Goal: Task Accomplishment & Management: Manage account settings

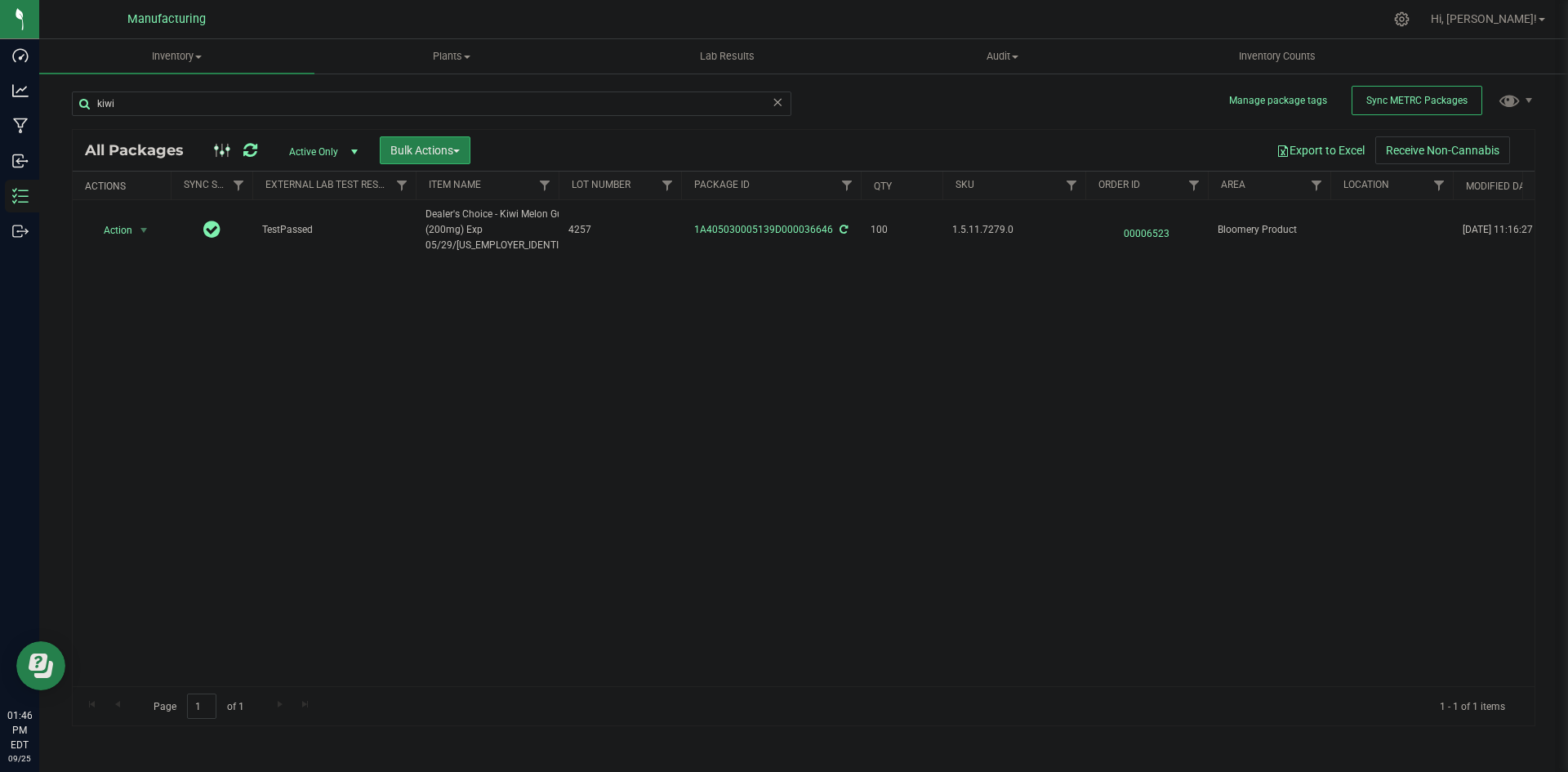
click at [773, 103] on icon at bounding box center [777, 101] width 11 height 20
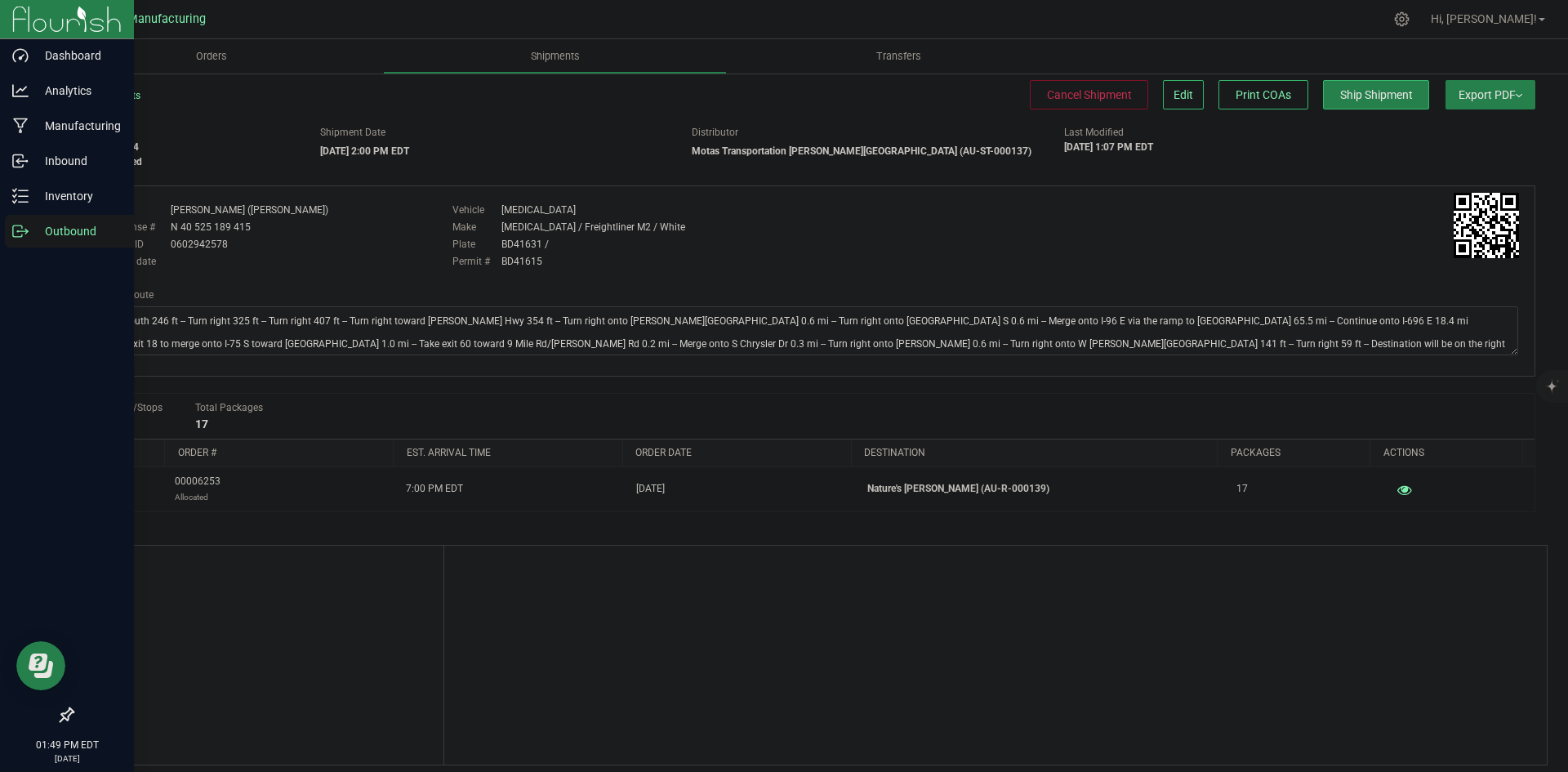
click at [35, 227] on p "Outbound" at bounding box center [78, 231] width 98 height 20
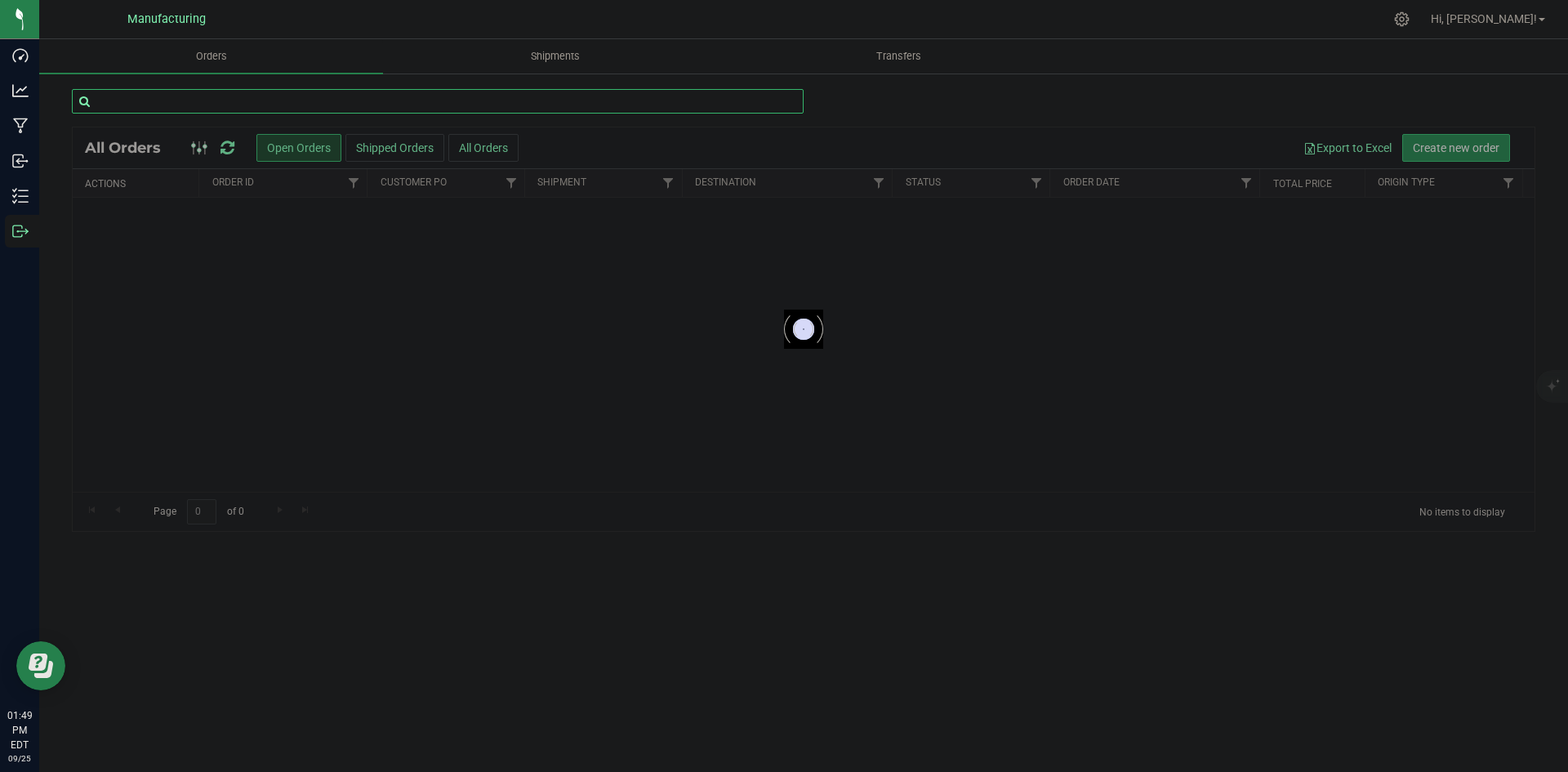
click at [247, 103] on input "text" at bounding box center [438, 101] width 732 height 25
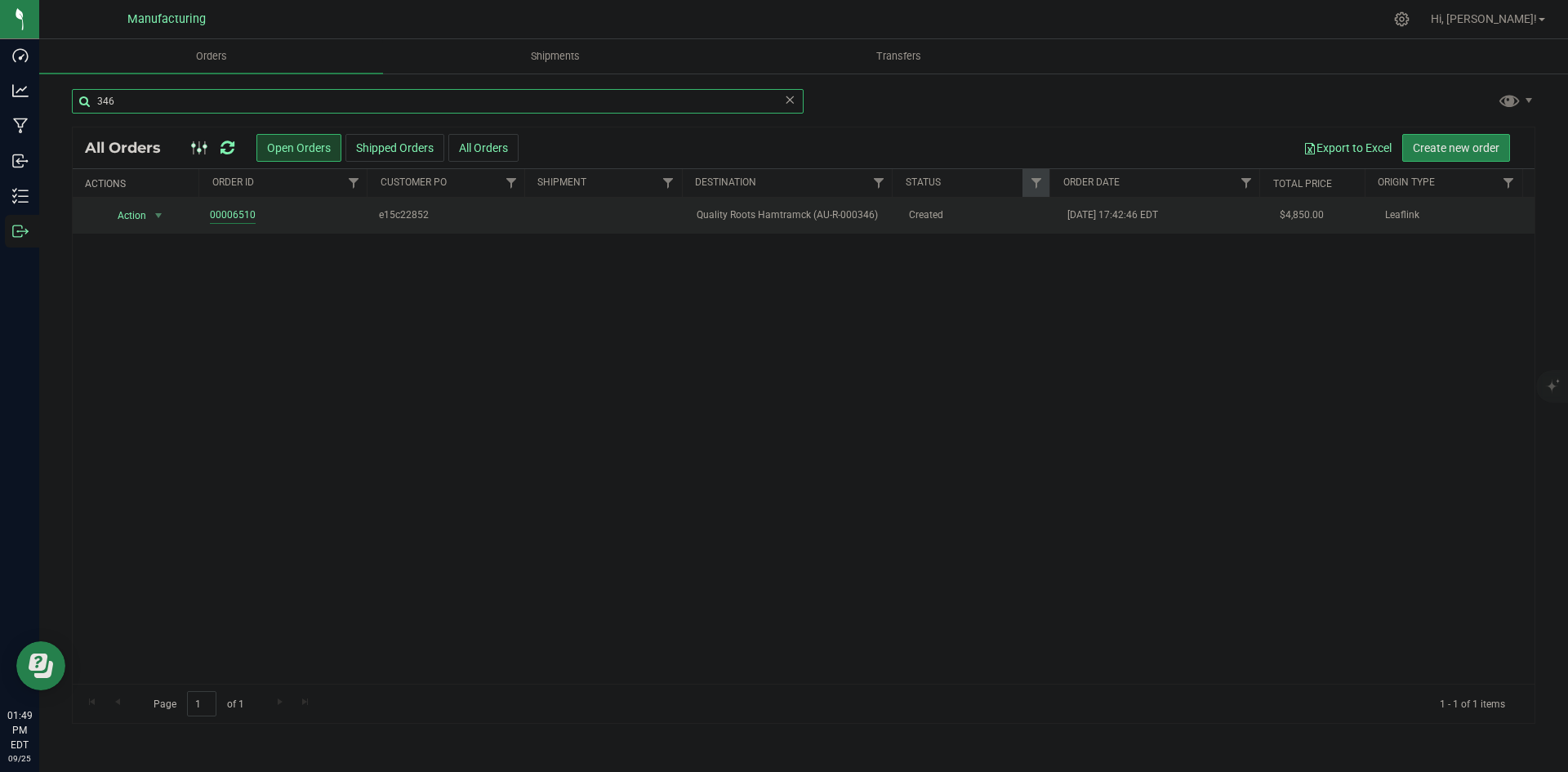
type input "346"
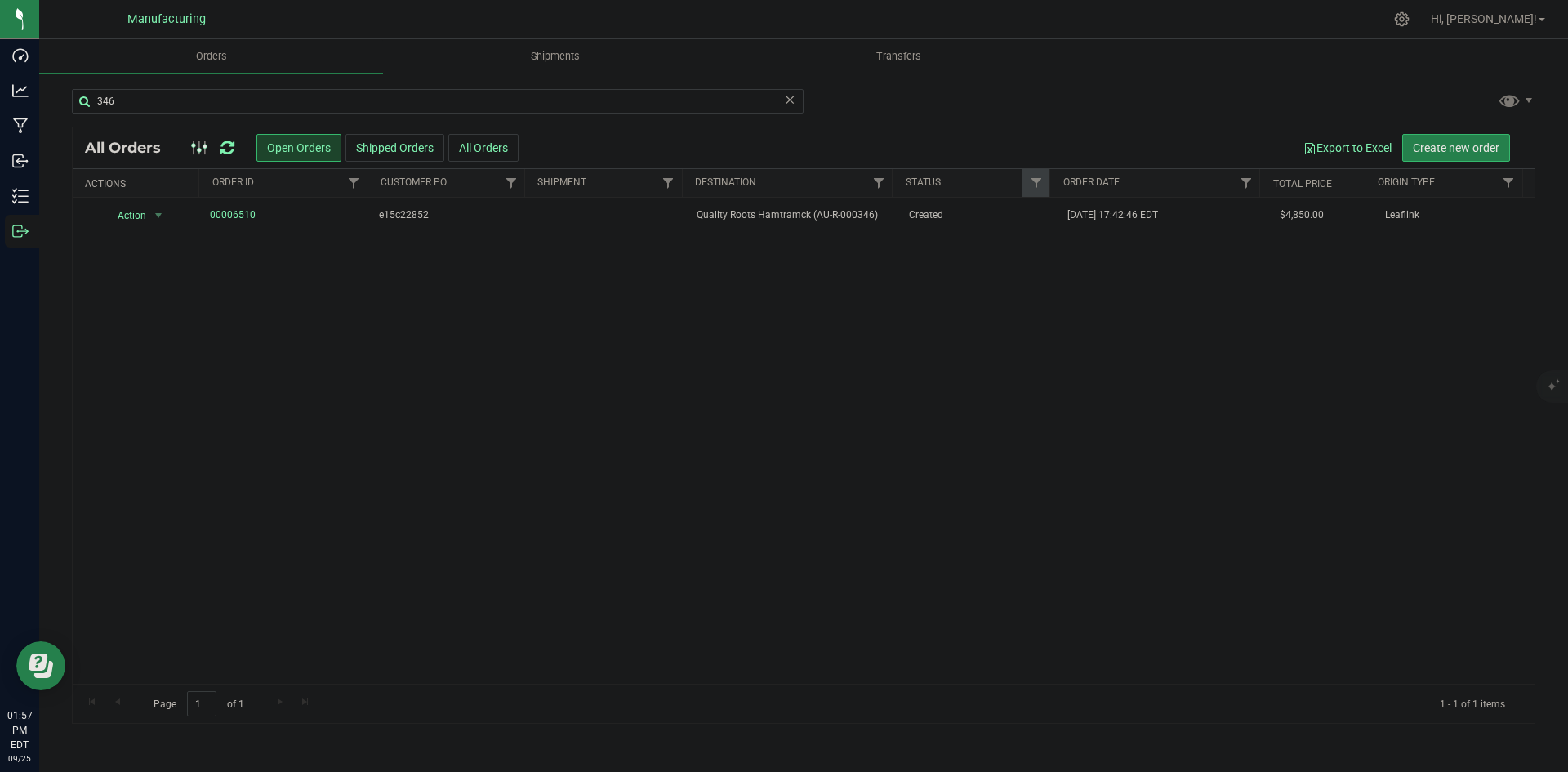
click at [225, 145] on icon at bounding box center [227, 148] width 14 height 16
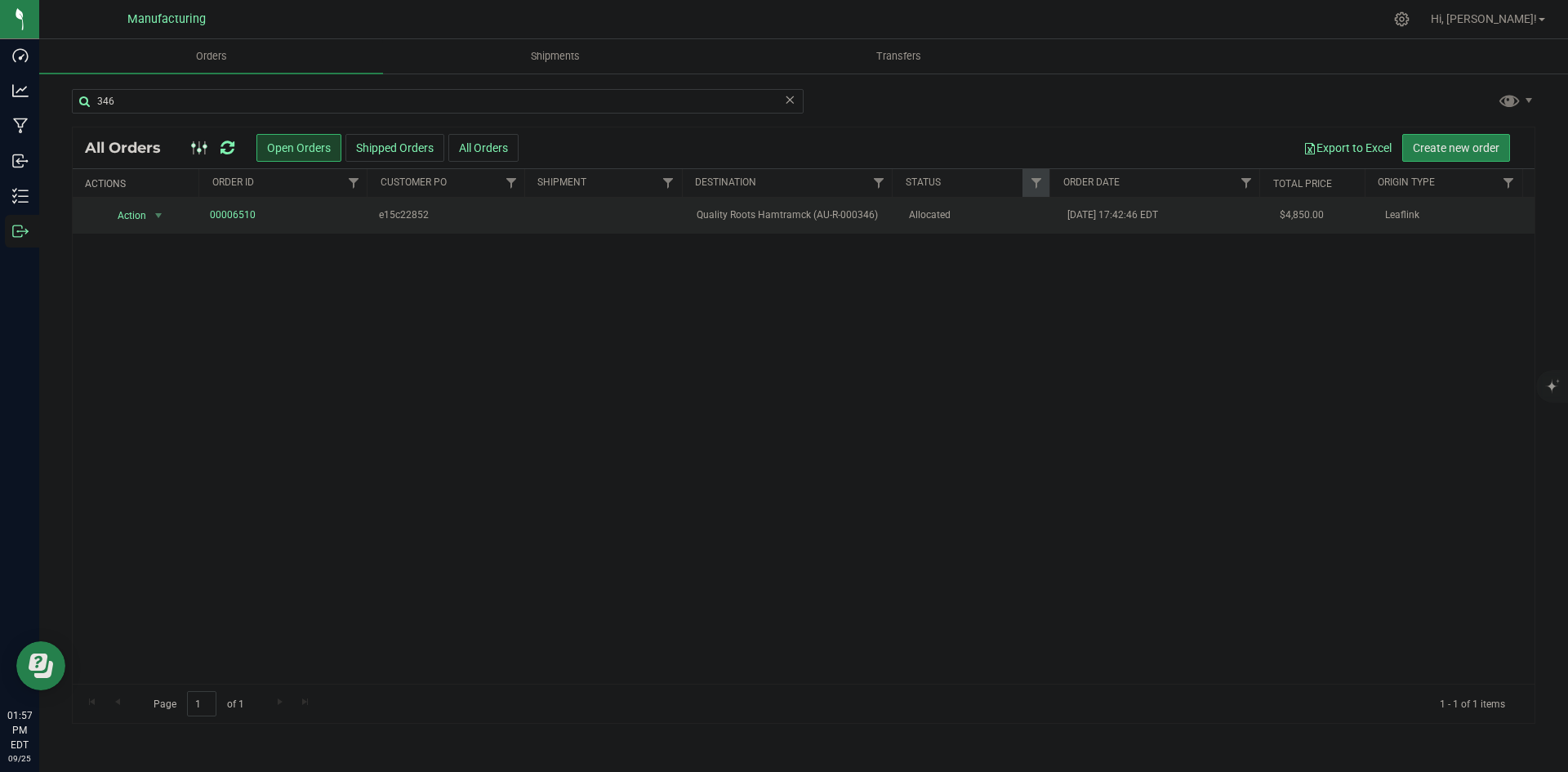
click at [738, 221] on span "Quality Roots Hamtramck (AU-R-000346)" at bounding box center [792, 215] width 192 height 15
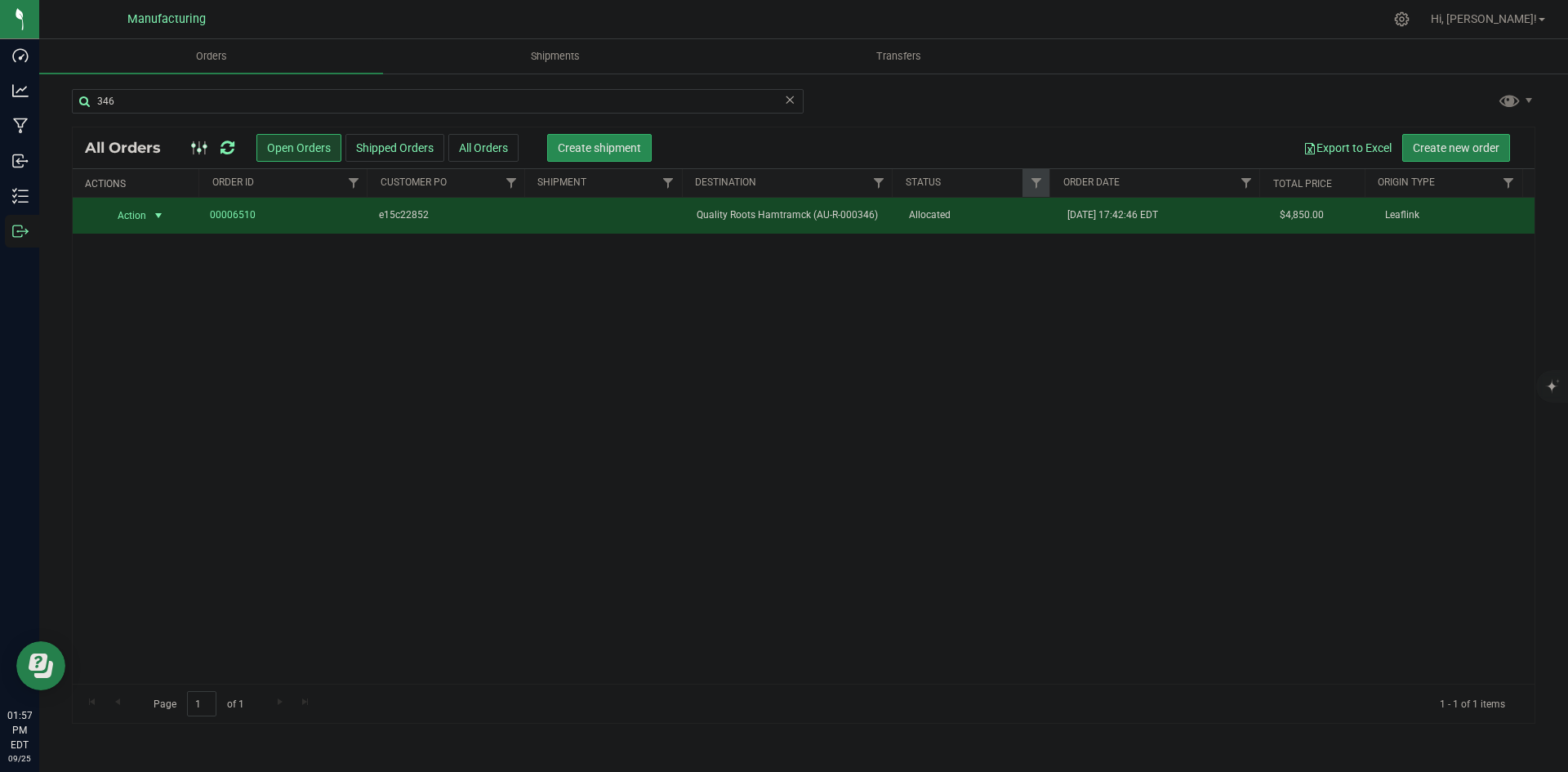
click at [606, 150] on span "Create shipment" at bounding box center [600, 148] width 83 height 13
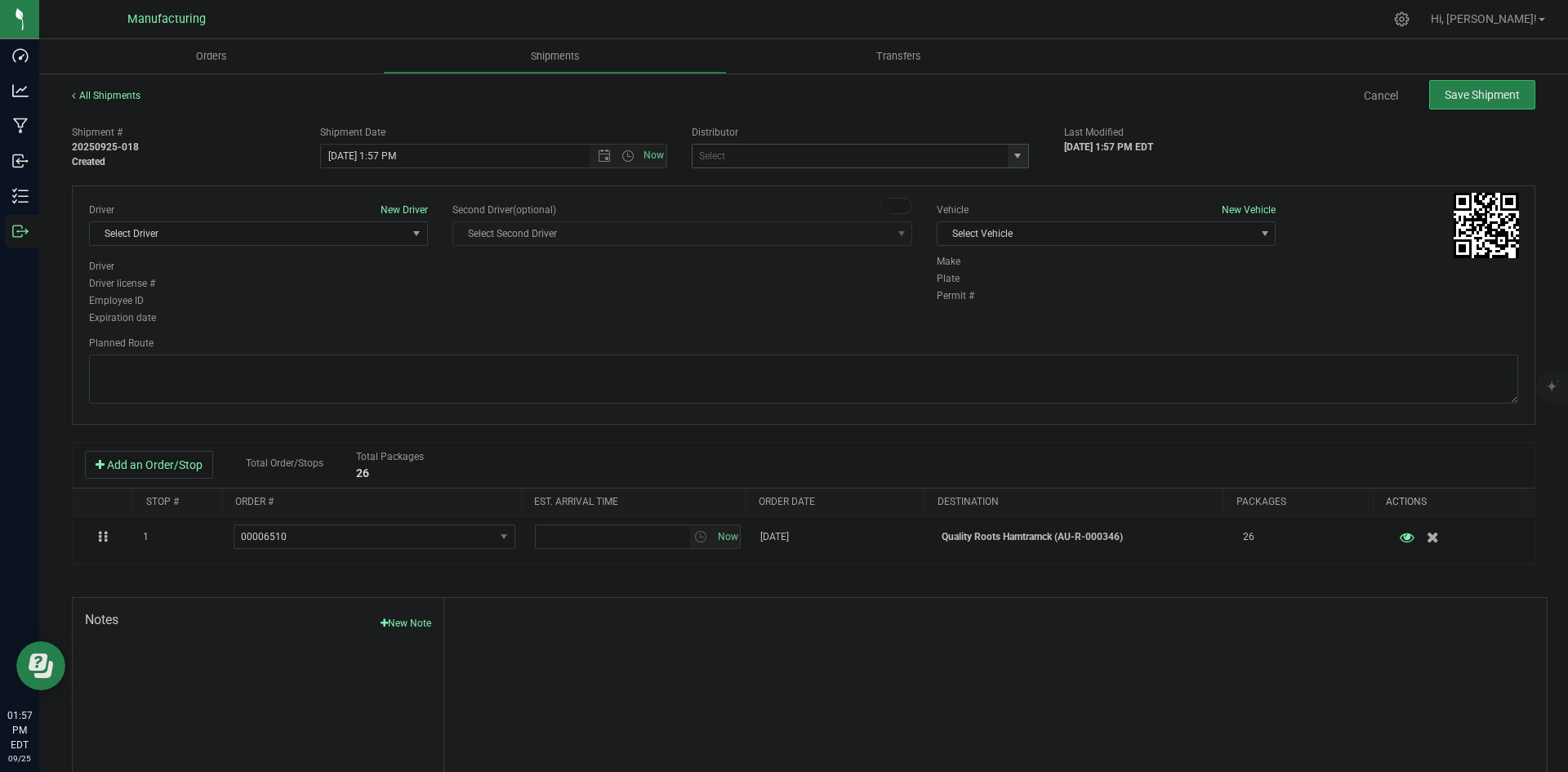
click at [1016, 155] on span "select" at bounding box center [1017, 155] width 13 height 13
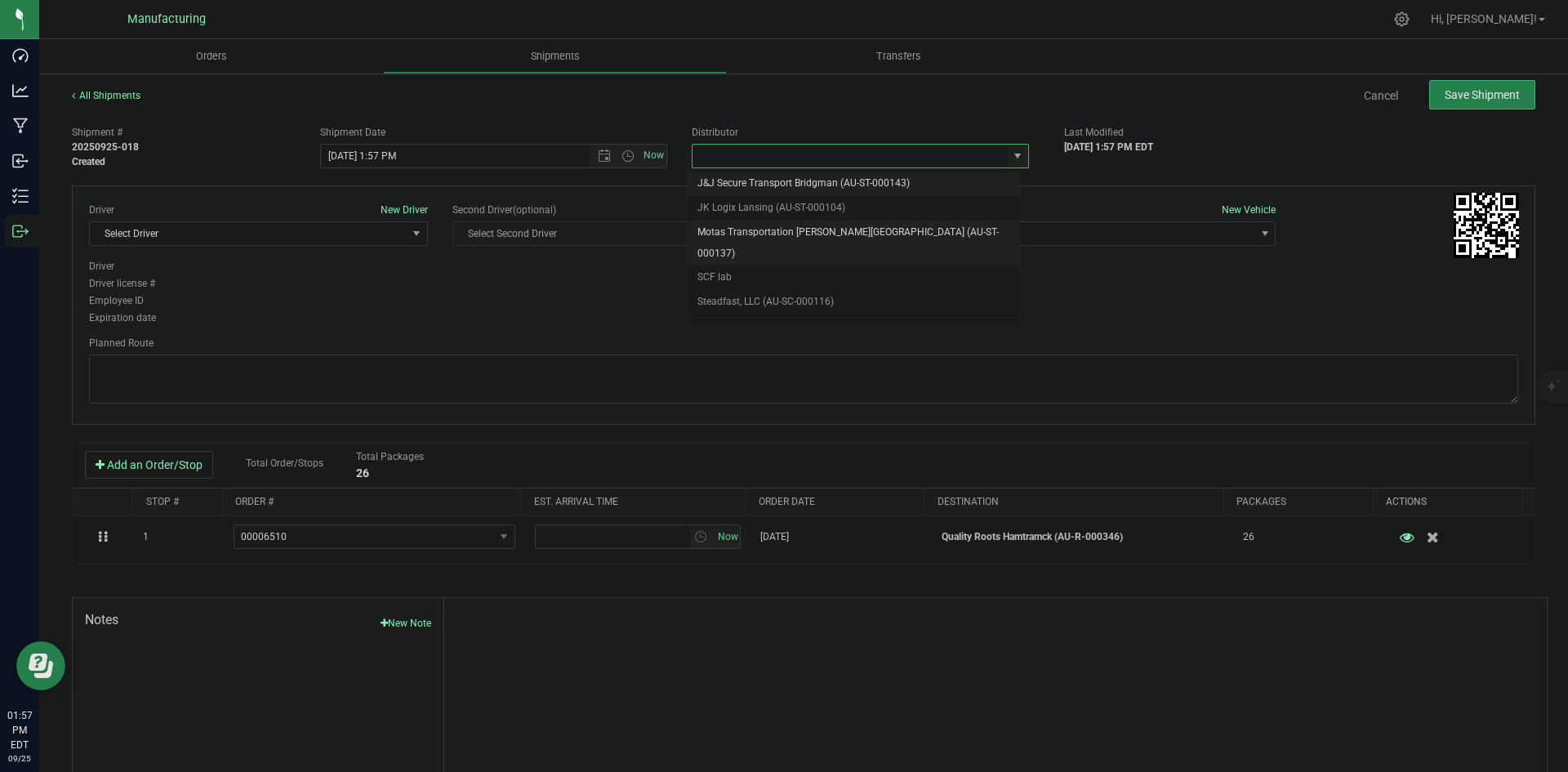
click at [760, 233] on li "Motas Transportation [PERSON_NAME][GEOGRAPHIC_DATA] (AU-ST-000137)" at bounding box center [854, 243] width 332 height 45
type input "Motas Transportation [PERSON_NAME][GEOGRAPHIC_DATA] (AU-ST-000137)"
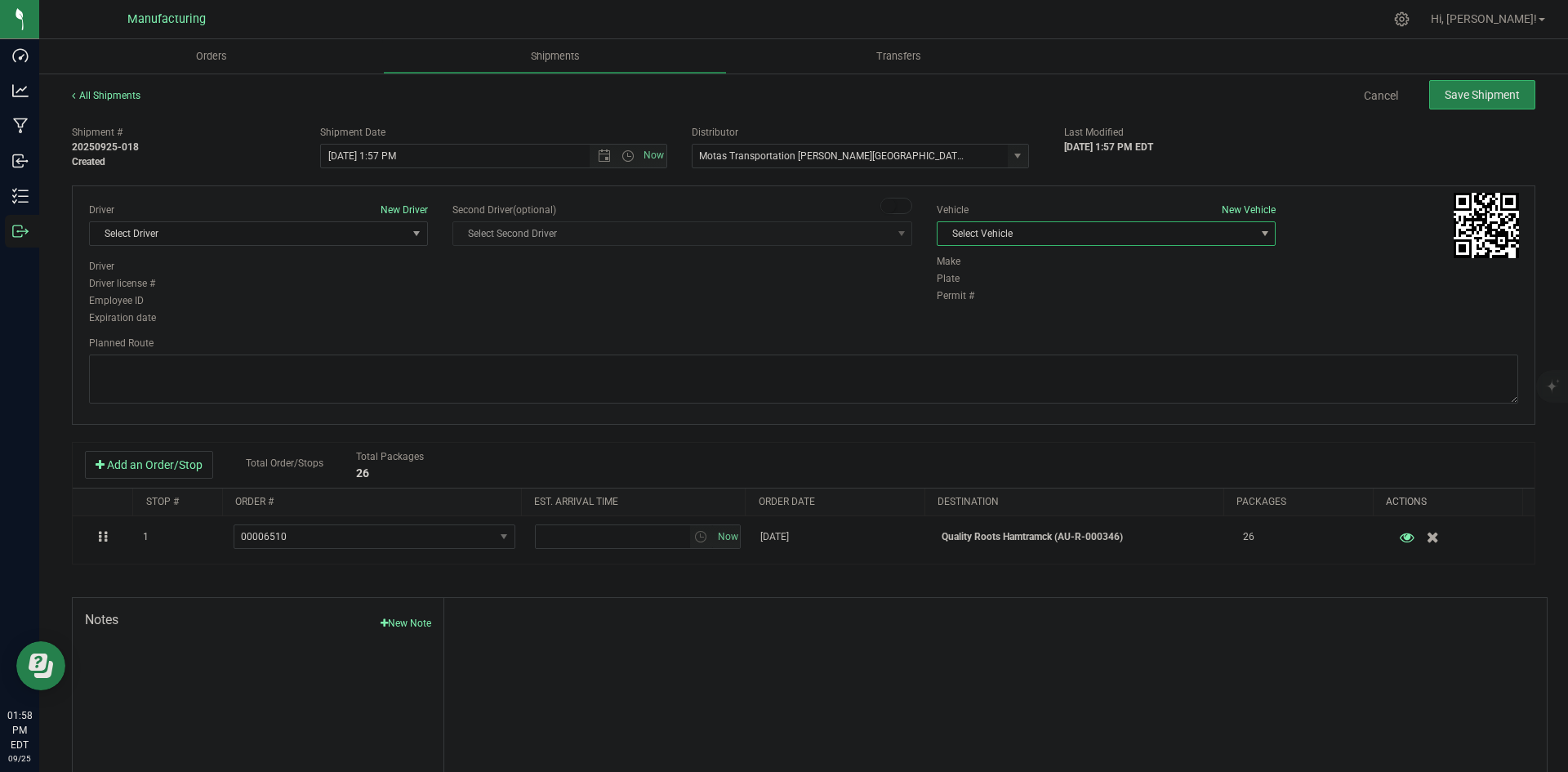
click at [1085, 240] on span "Select Vehicle" at bounding box center [1096, 233] width 317 height 23
click at [959, 303] on li "T3" at bounding box center [1098, 310] width 334 height 25
click at [303, 227] on span "Select Driver" at bounding box center [248, 233] width 317 height 23
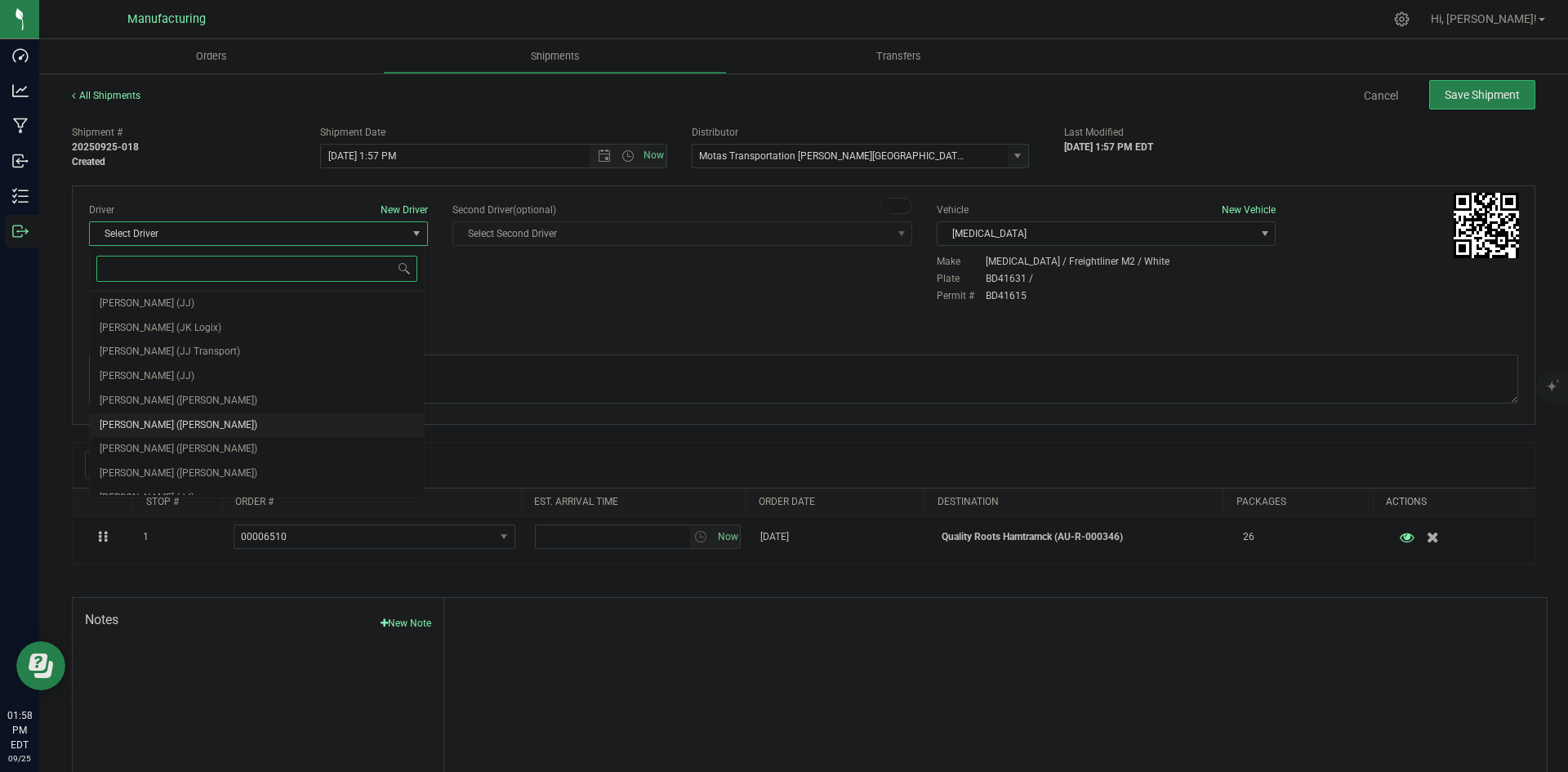
scroll to position [86, 0]
drag, startPoint x: 181, startPoint y: 385, endPoint x: 193, endPoint y: 377, distance: 14.4
click at [182, 385] on span "Lloyd Neely (Motas)" at bounding box center [178, 386] width 158 height 21
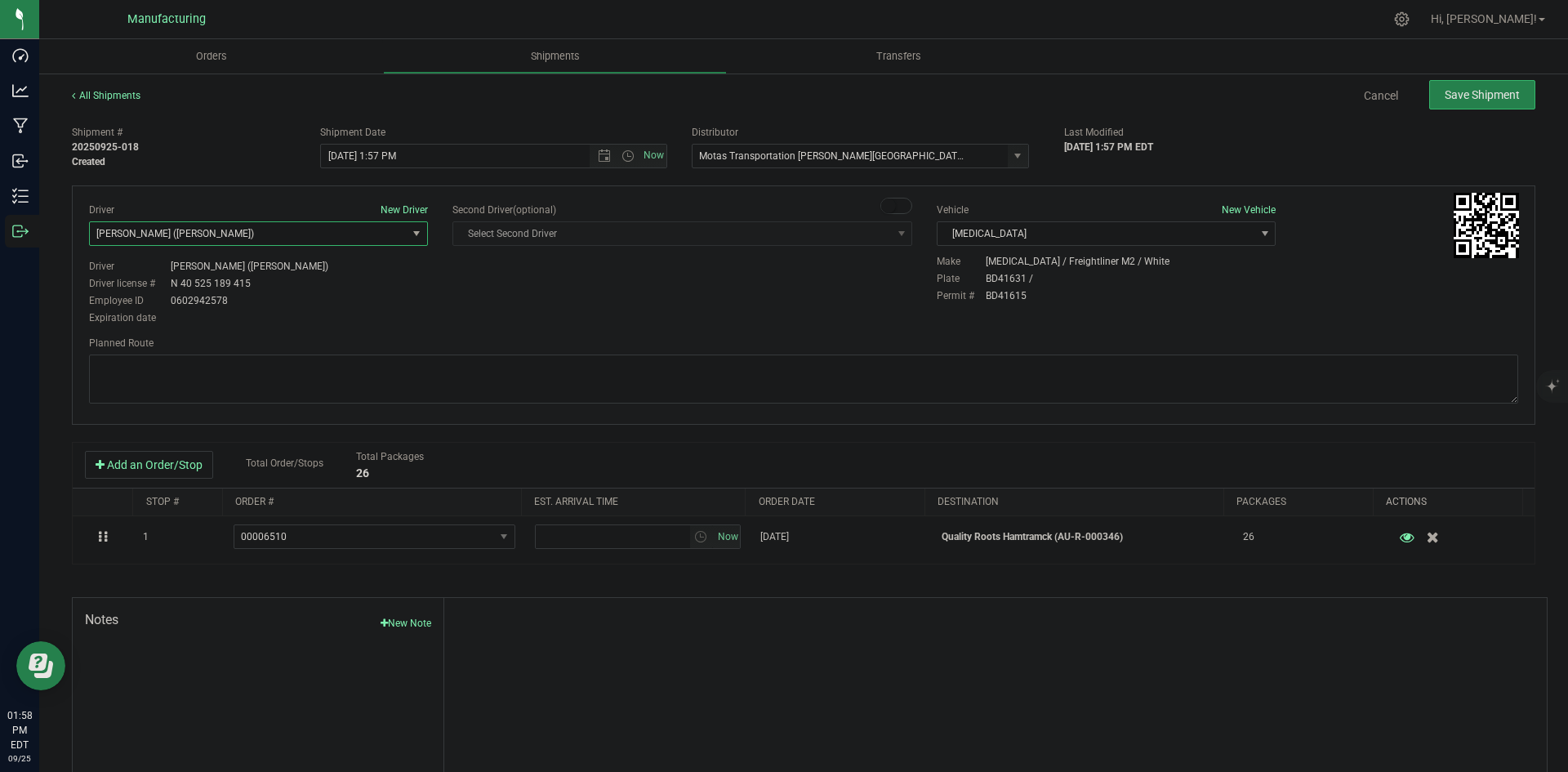
click at [474, 281] on div "Driver New Driver Lloyd Neely (Motas) Select Driver Perry Black (JK Logix) Robe…" at bounding box center [804, 265] width 1454 height 125
click at [622, 158] on span "Open the time view" at bounding box center [628, 155] width 13 height 13
click at [359, 208] on li "2:00 PM" at bounding box center [489, 199] width 342 height 21
type input "9/25/2025 2:00 PM"
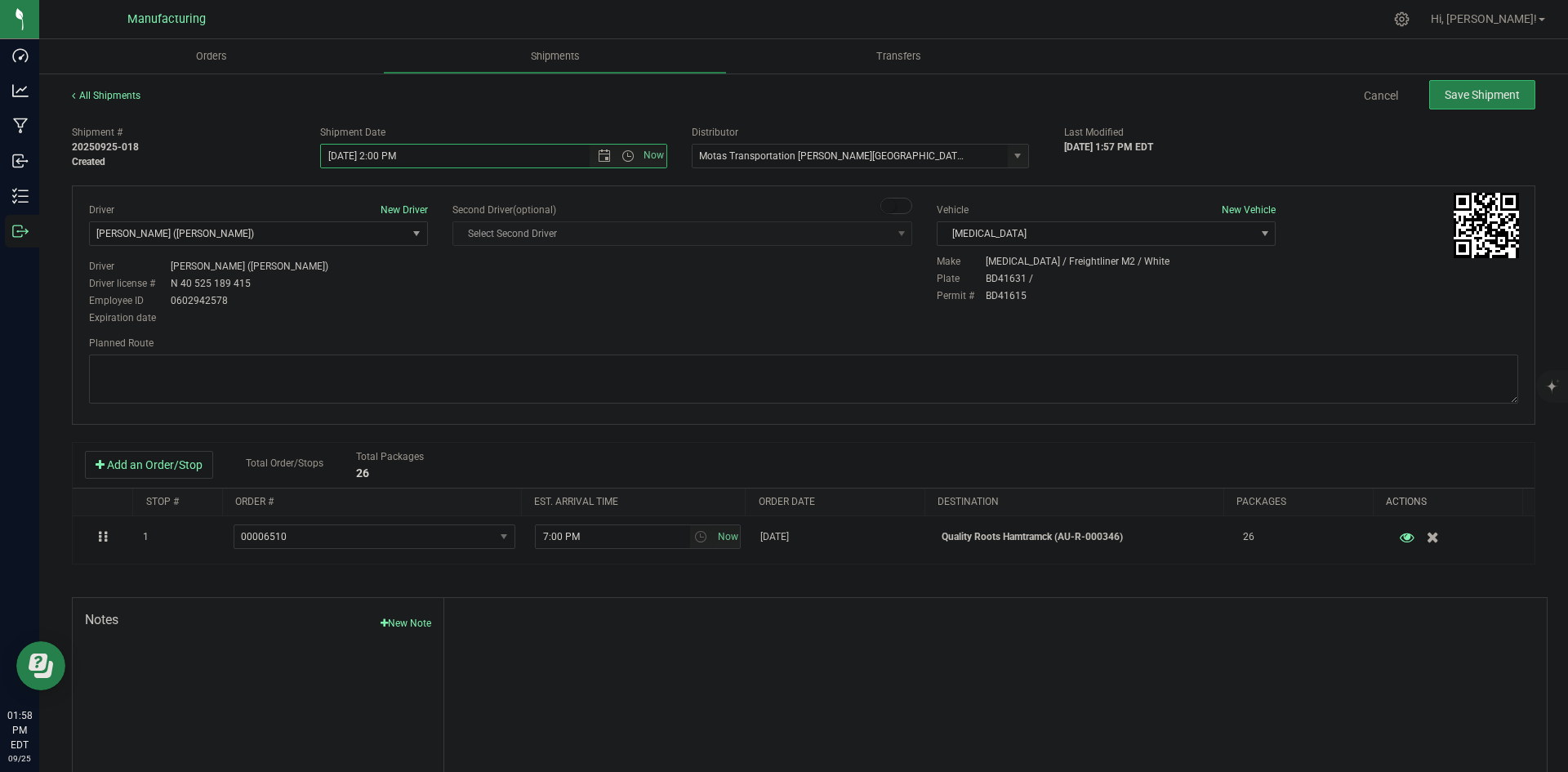
click at [490, 321] on div "Driver New Driver Lloyd Neely (Motas) Select Driver Perry Black (JK Logix) Robe…" at bounding box center [804, 265] width 1454 height 125
click at [806, 378] on textarea at bounding box center [803, 379] width 1429 height 49
paste textarea "Head south 246 ft -- Turn right 325 ft -- Turn right 407 ft -- Turn right towar…"
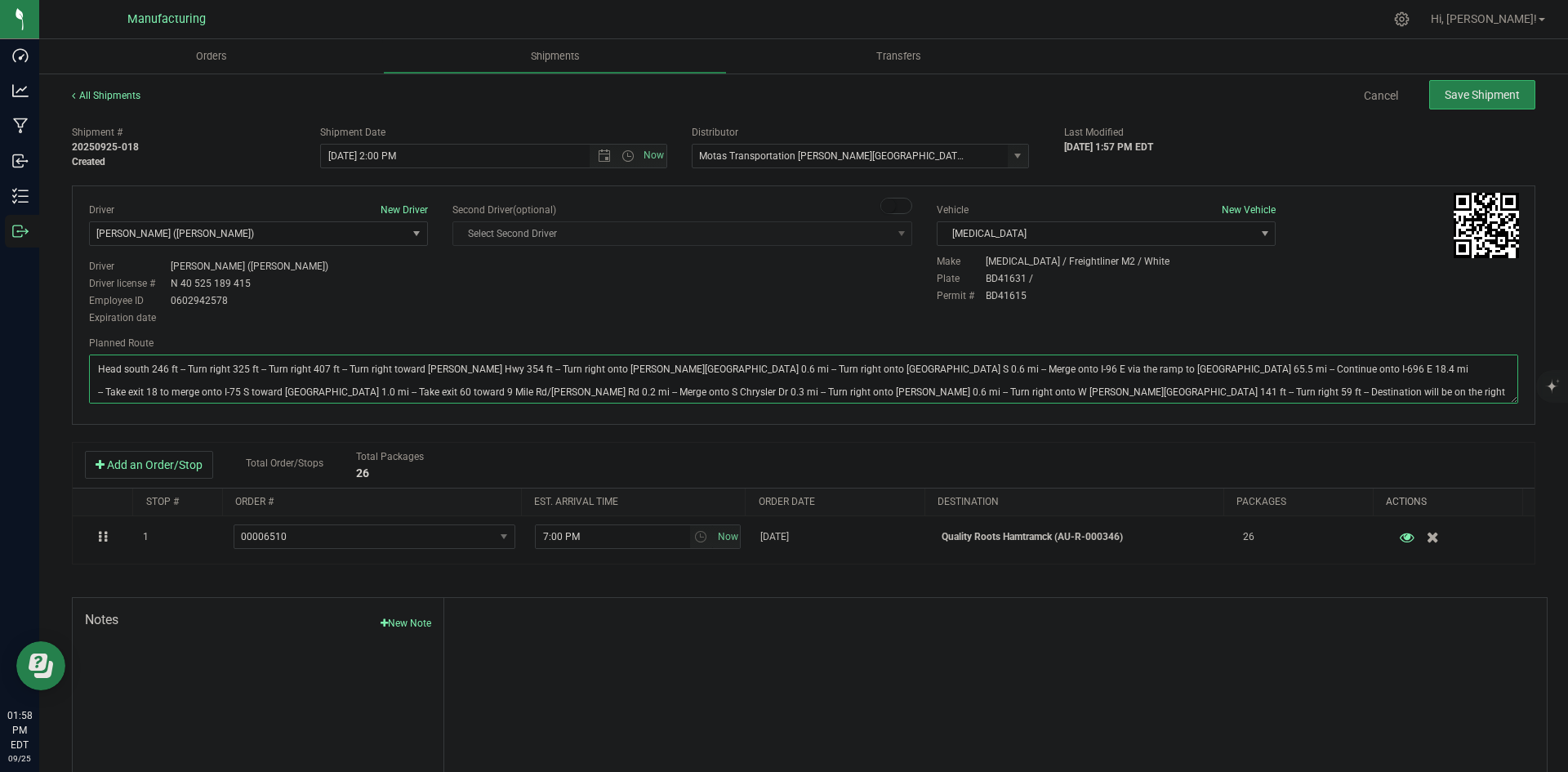
type textarea "Head south 246 ft -- Turn right 325 ft -- Turn right 407 ft -- Turn right towar…"
click at [857, 304] on div "Driver New Driver Lloyd Neely (Motas) Select Driver Perry Black (JK Logix) Robe…" at bounding box center [804, 265] width 1454 height 125
click at [1461, 103] on button "Save Shipment" at bounding box center [1482, 94] width 106 height 30
type input "9/25/2025 6:00 PM"
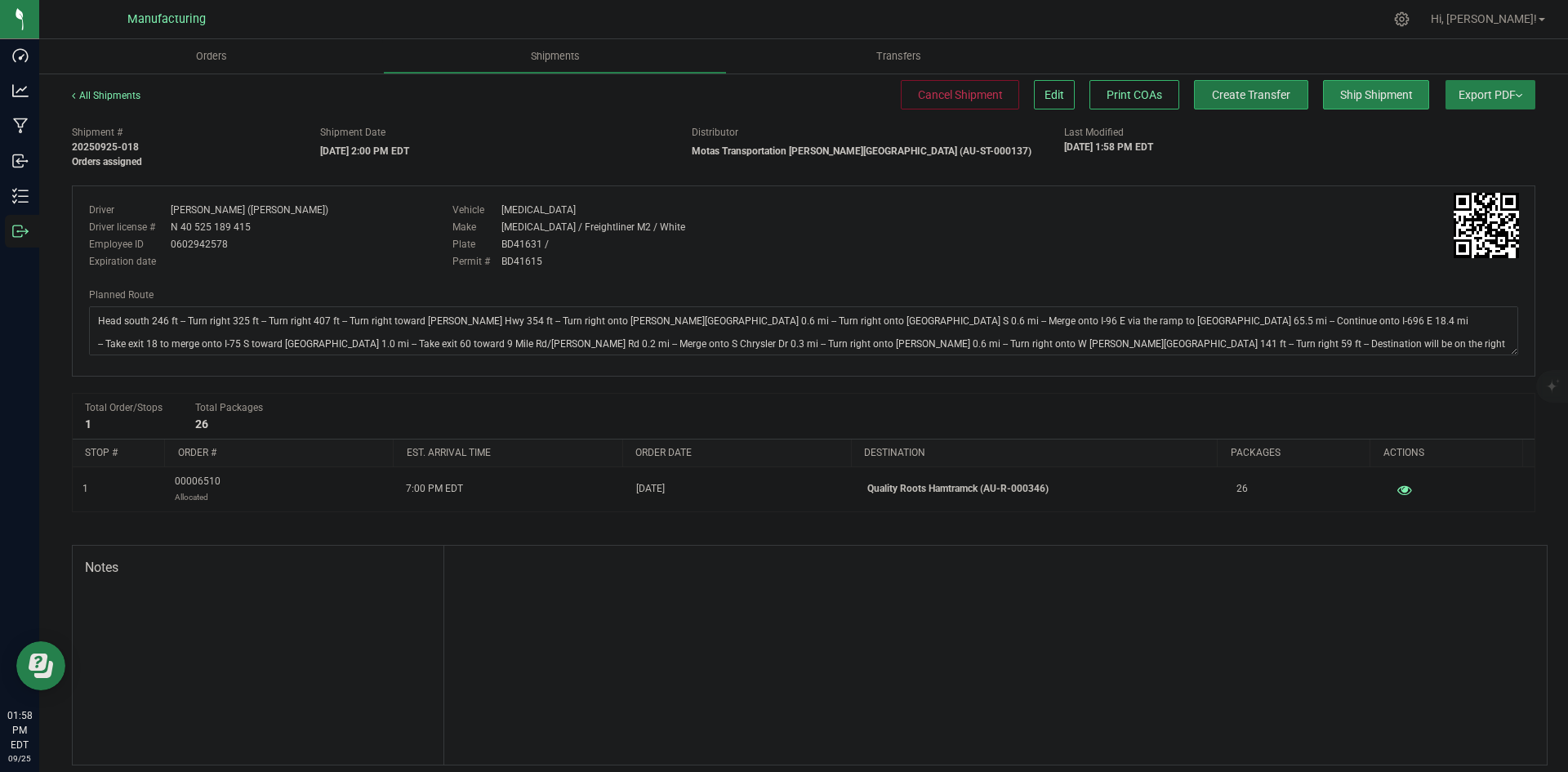
click at [1220, 100] on span "Create Transfer" at bounding box center [1251, 94] width 78 height 13
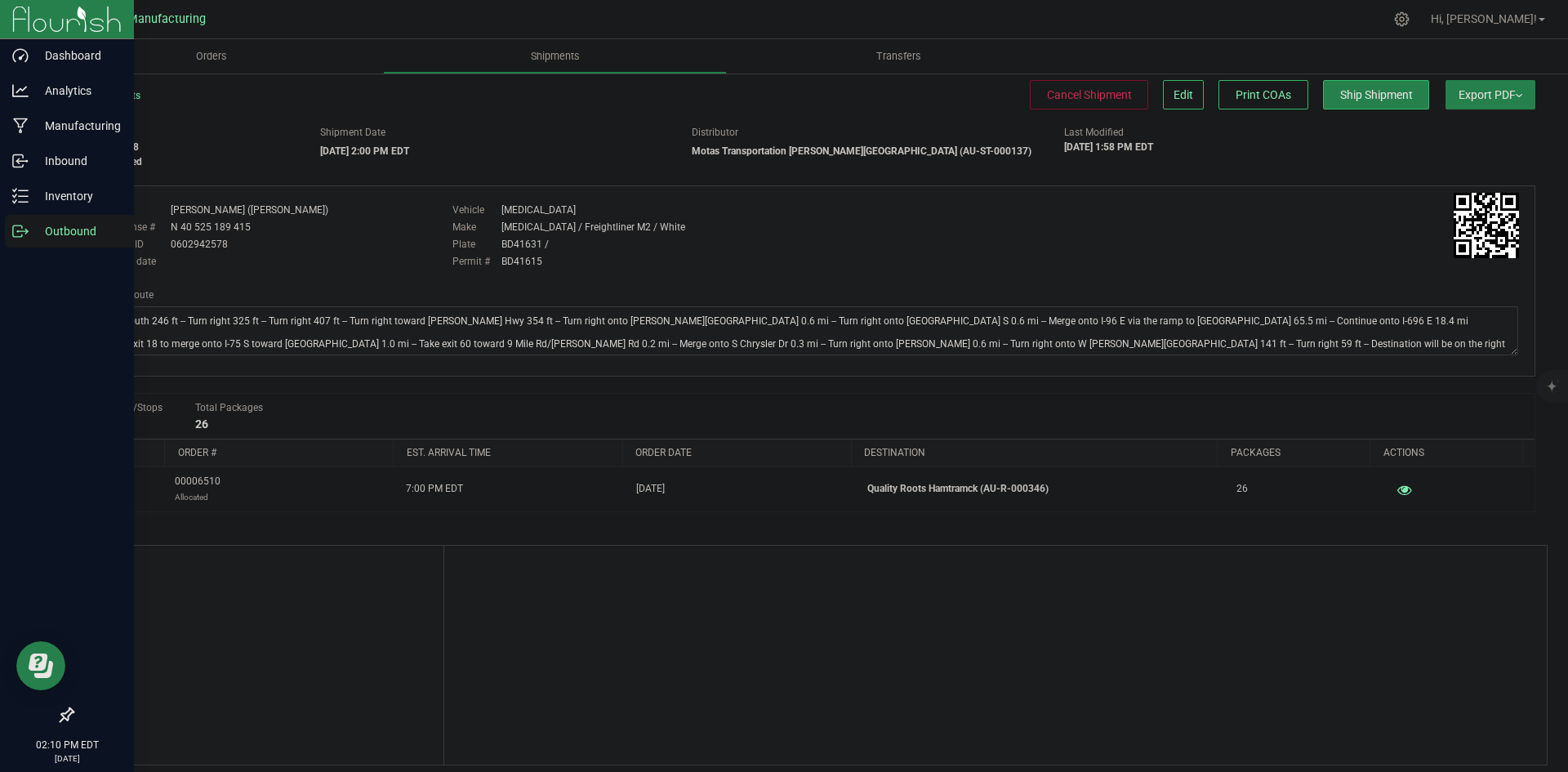
click at [32, 243] on div "Outbound" at bounding box center [70, 231] width 129 height 33
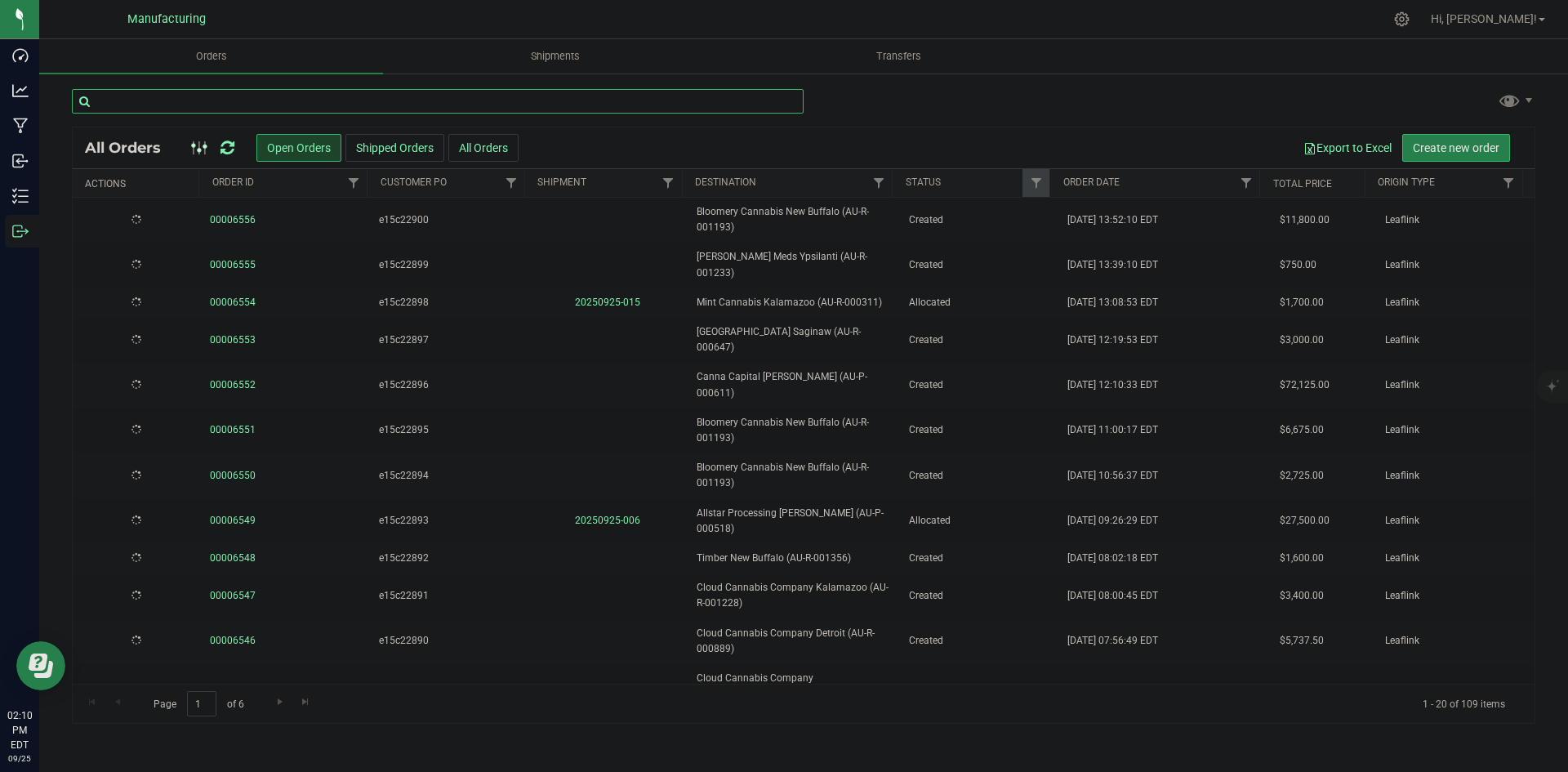
click at [293, 104] on input "text" at bounding box center [438, 101] width 732 height 25
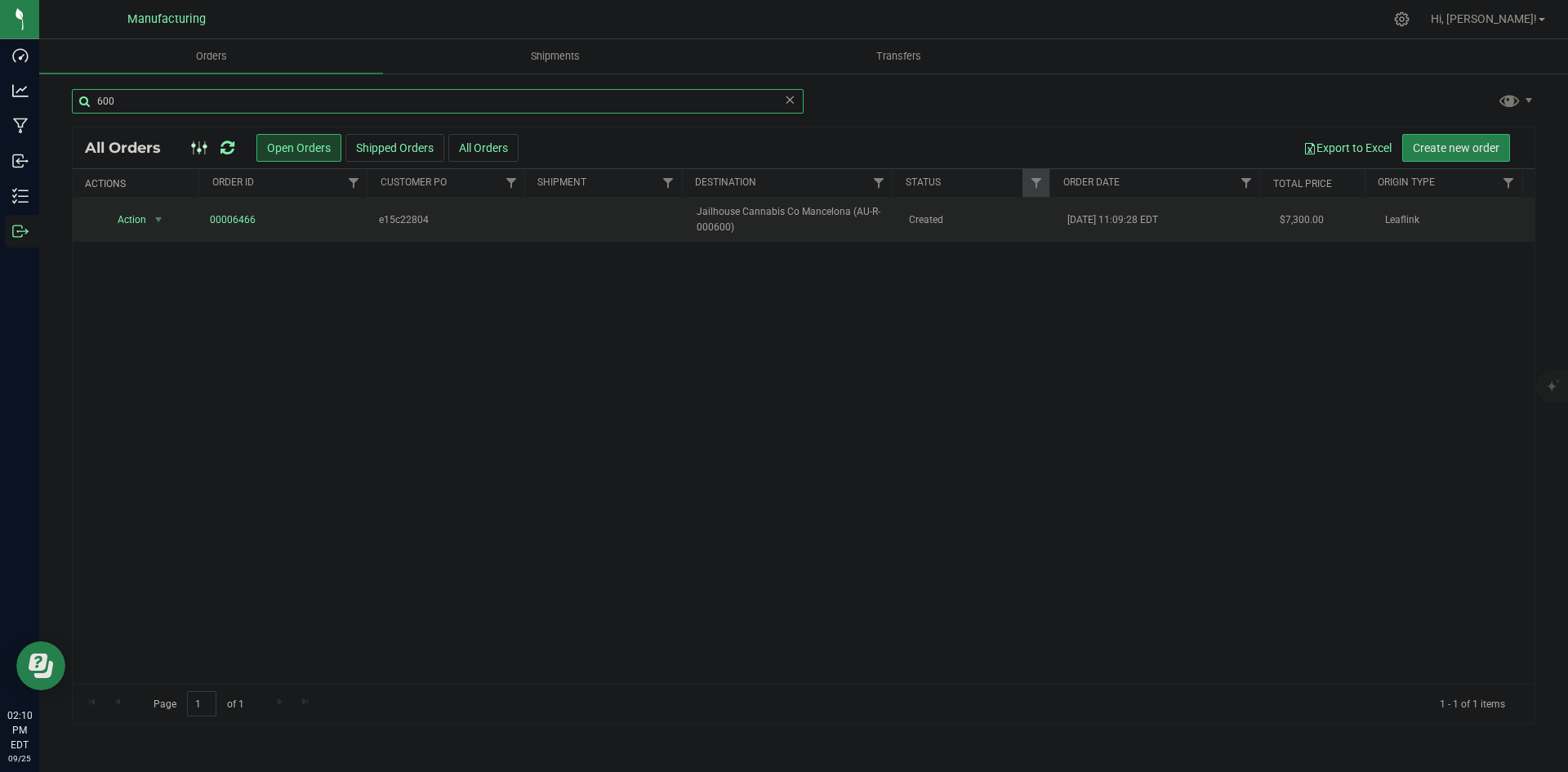
type input "600"
drag, startPoint x: 229, startPoint y: 227, endPoint x: 235, endPoint y: 221, distance: 8.5
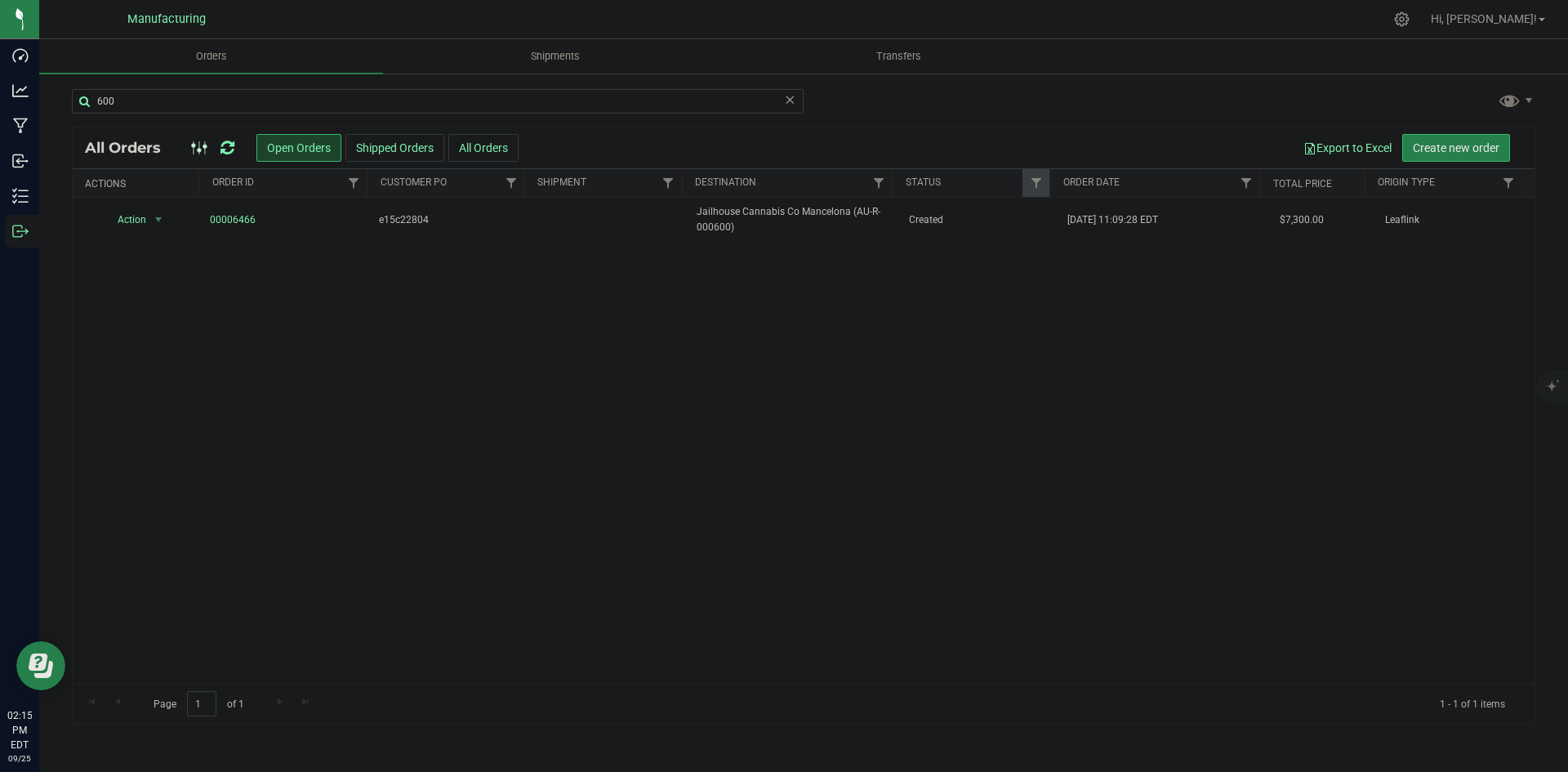
click at [227, 147] on icon at bounding box center [227, 148] width 14 height 16
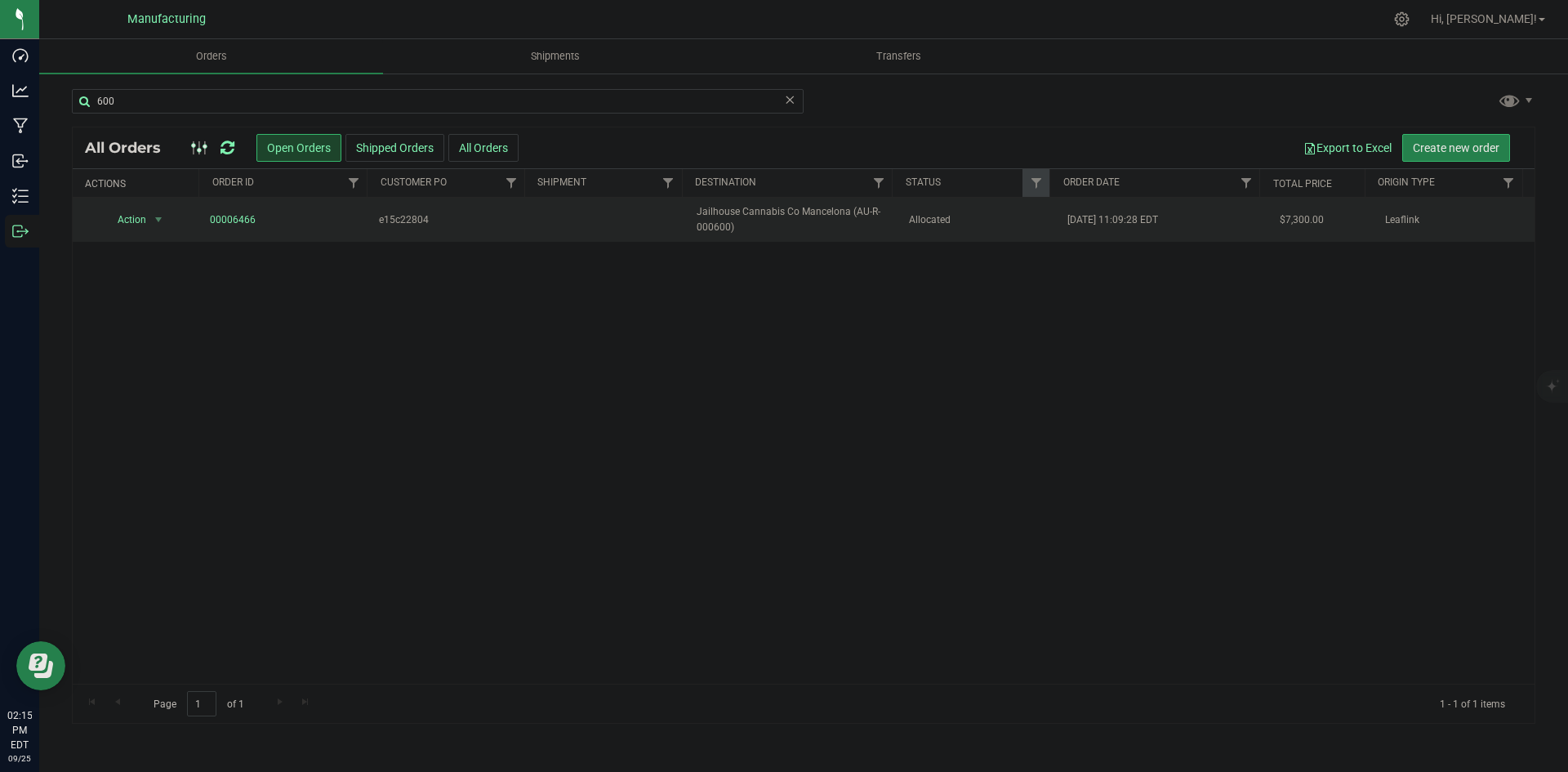
click at [876, 227] on span "Jailhouse Cannabis Co Mancelona (AU-R-000600)" at bounding box center [792, 220] width 192 height 31
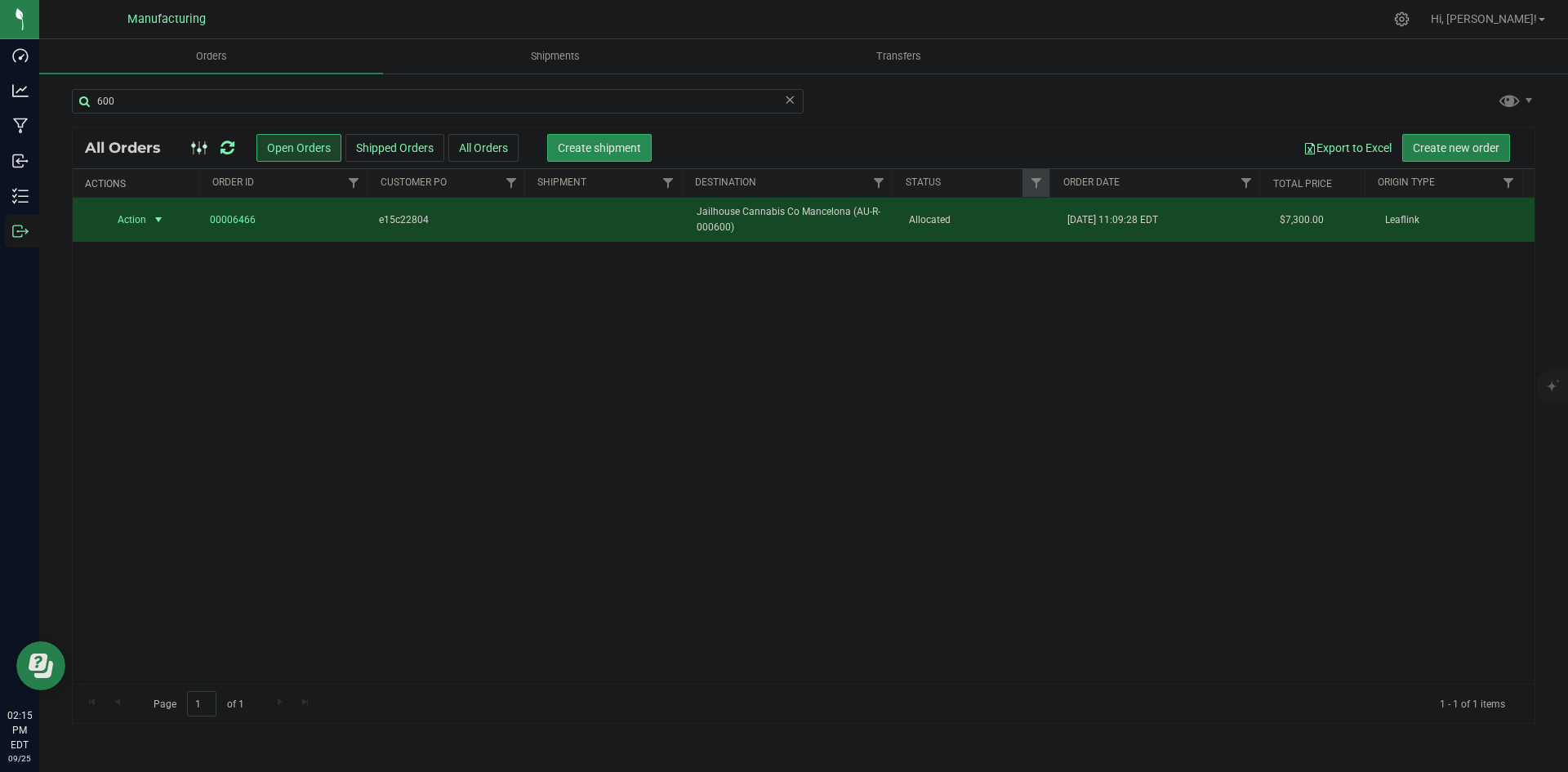
click at [639, 148] on span "Create shipment" at bounding box center [600, 148] width 83 height 13
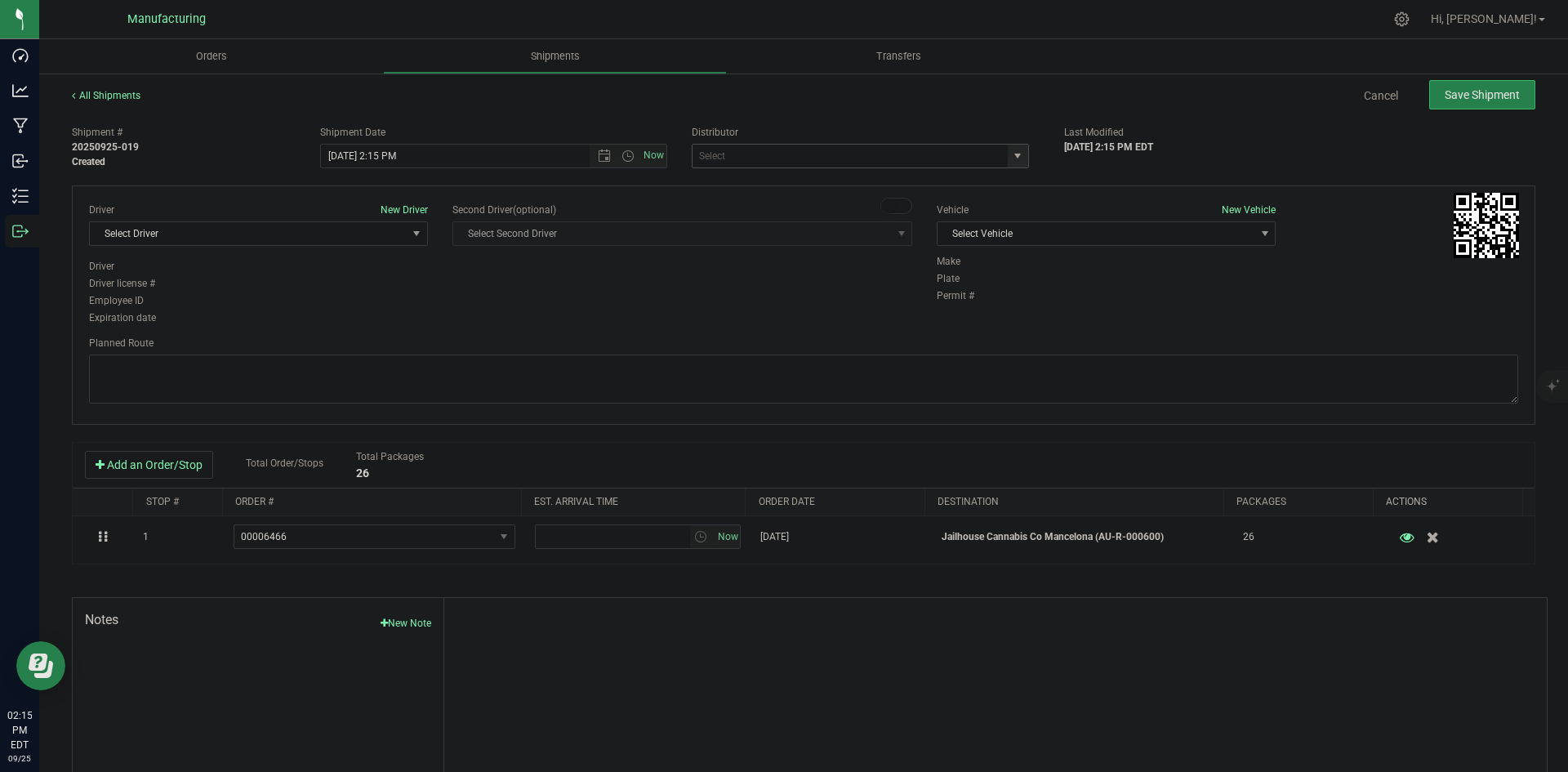
drag, startPoint x: 1007, startPoint y: 155, endPoint x: 988, endPoint y: 165, distance: 21.5
click at [1011, 155] on span "select" at bounding box center [1017, 155] width 13 height 13
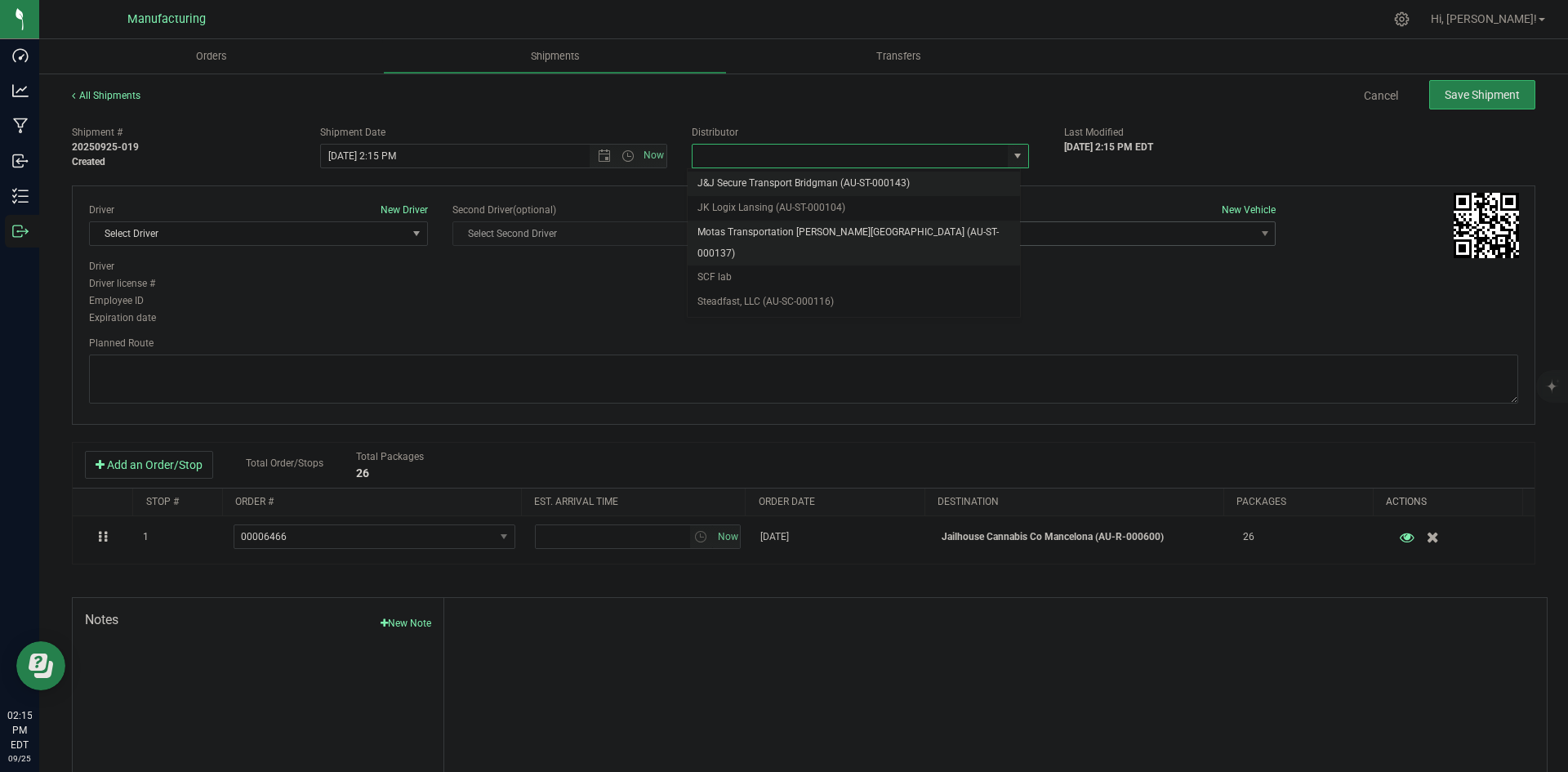
drag, startPoint x: 770, startPoint y: 227, endPoint x: 957, endPoint y: 242, distance: 187.6
click at [771, 227] on li "Motas Transportation [PERSON_NAME][GEOGRAPHIC_DATA] (AU-ST-000137)" at bounding box center [854, 243] width 332 height 45
type input "Motas Transportation [PERSON_NAME][GEOGRAPHIC_DATA] (AU-ST-000137)"
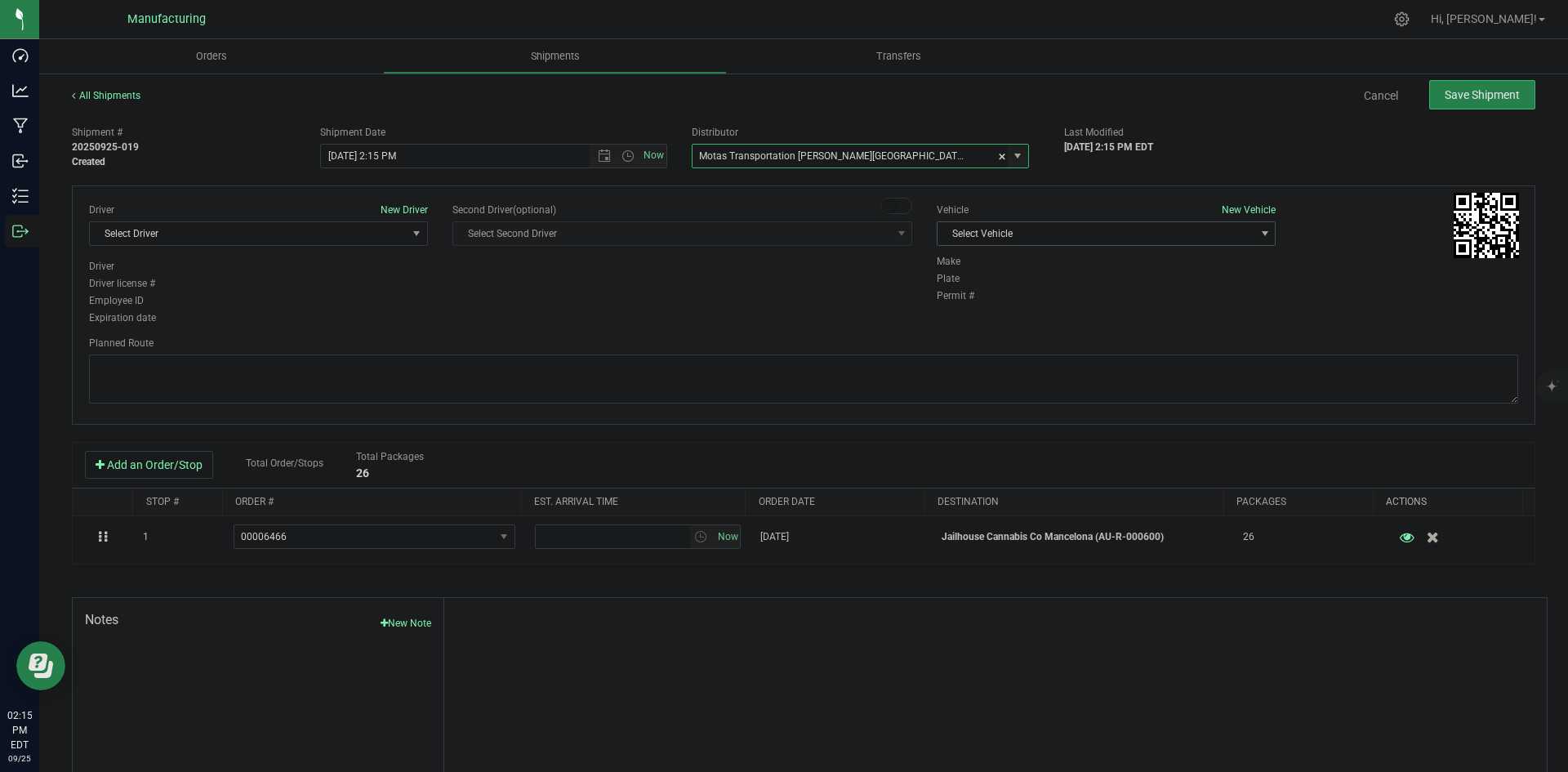
click at [1096, 255] on div "Make" at bounding box center [1228, 261] width 582 height 14
click at [1064, 238] on span "Select Vehicle" at bounding box center [1096, 233] width 317 height 23
click at [956, 310] on li "T3" at bounding box center [1098, 310] width 334 height 25
drag, startPoint x: 354, startPoint y: 234, endPoint x: 343, endPoint y: 259, distance: 27.3
click at [354, 234] on span "Select Driver" at bounding box center [248, 233] width 317 height 23
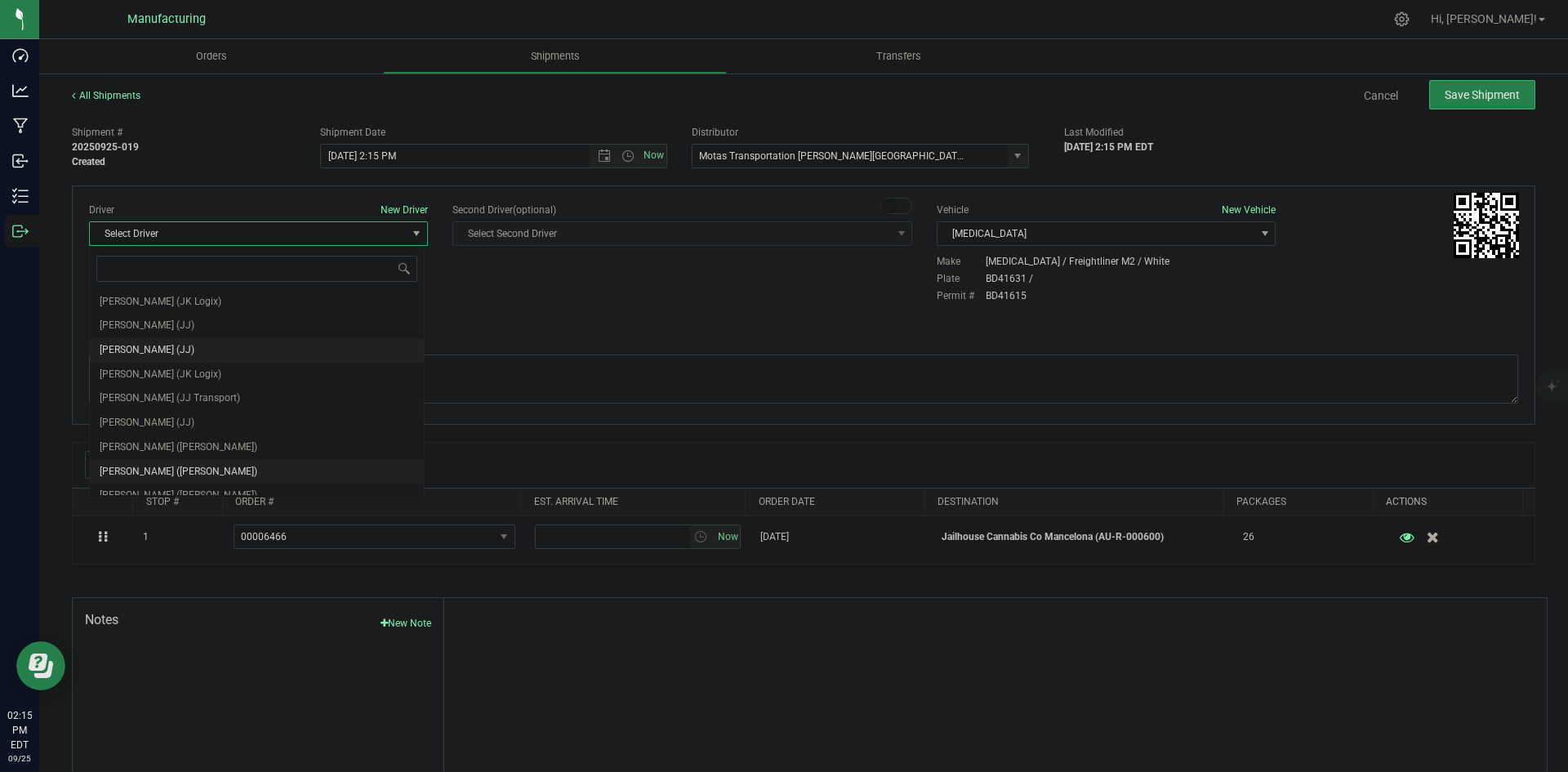
scroll to position [86, 0]
click at [166, 377] on span "Lloyd Neely (Motas)" at bounding box center [178, 386] width 158 height 21
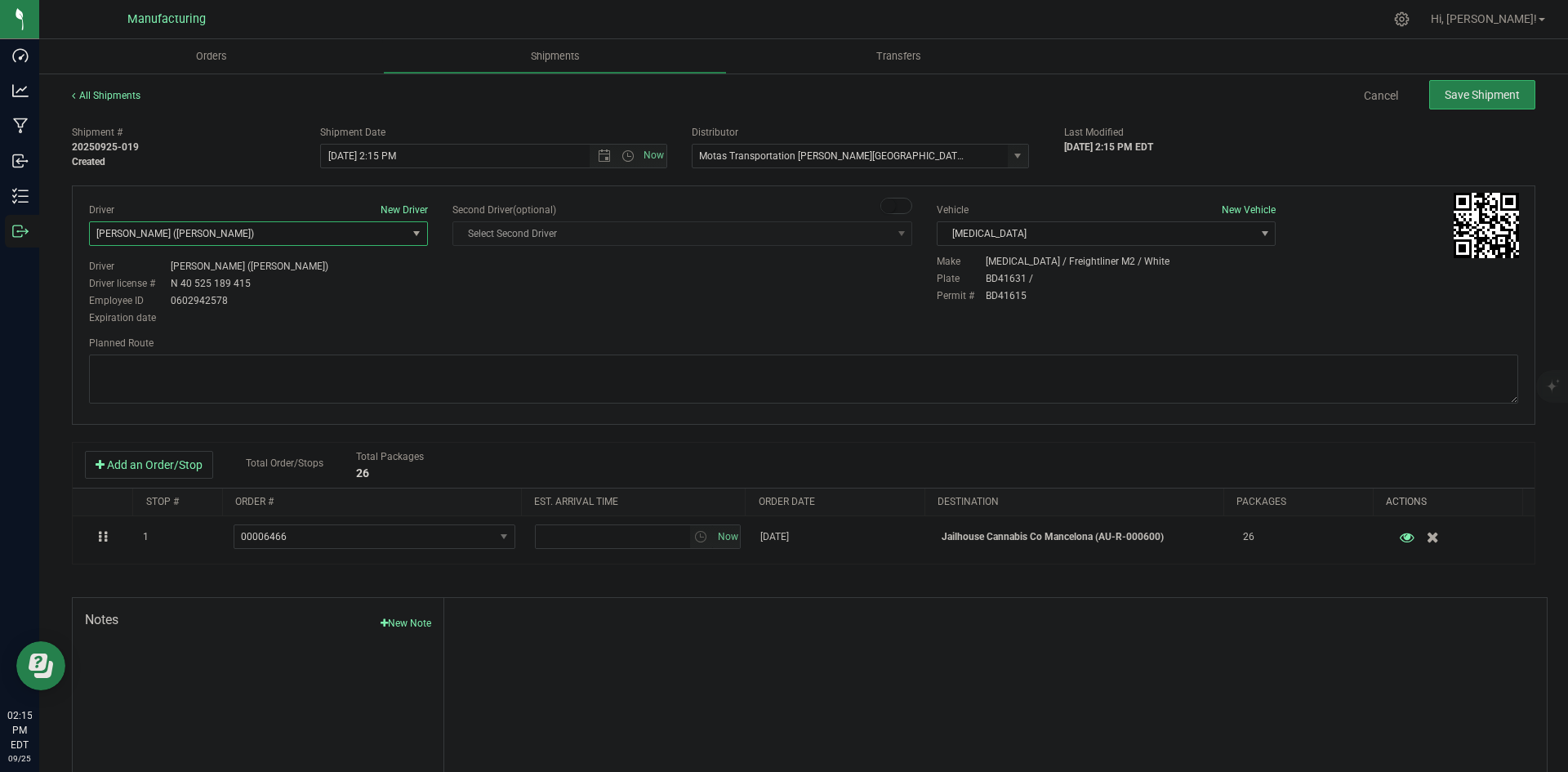
drag, startPoint x: 485, startPoint y: 298, endPoint x: 508, endPoint y: 271, distance: 35.5
click at [485, 297] on div "Driver New Driver Lloyd Neely (Motas) Select Driver Perry Black (JK Logix) Robe…" at bounding box center [804, 265] width 1454 height 125
click at [623, 159] on span "Open the time view" at bounding box center [628, 155] width 13 height 13
click at [351, 198] on li "2:00 PM" at bounding box center [489, 199] width 342 height 21
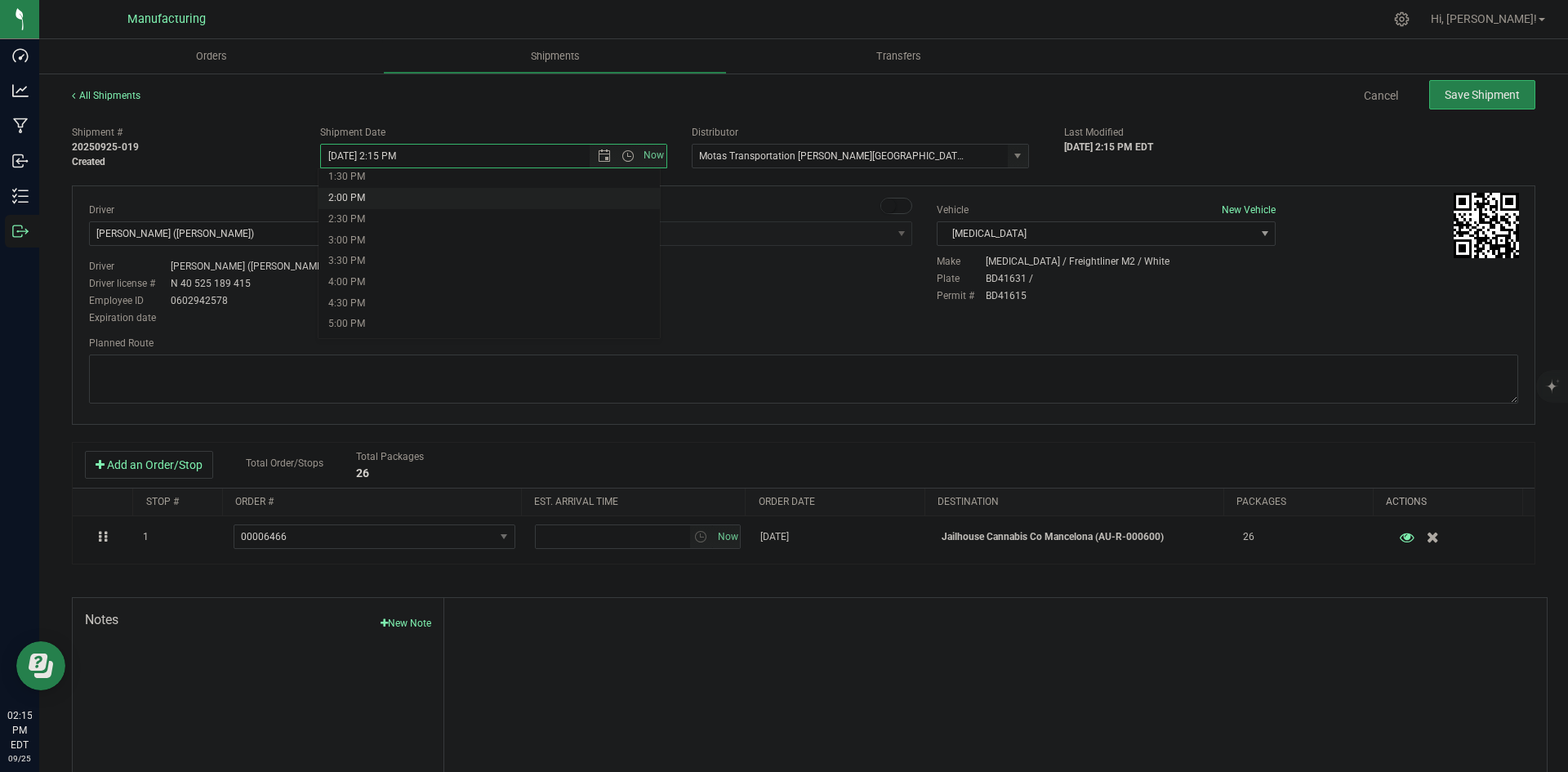
type input "9/25/2025 2:00 PM"
click at [453, 283] on div "Driver New Driver Lloyd Neely (Motas) Select Driver Perry Black (JK Logix) Robe…" at bounding box center [804, 265] width 1454 height 125
click at [930, 361] on textarea at bounding box center [803, 379] width 1429 height 49
paste textarea "Head south 246 ft -- Turn right 325 ft -- Turn right 407 ft -- Turn right towar…"
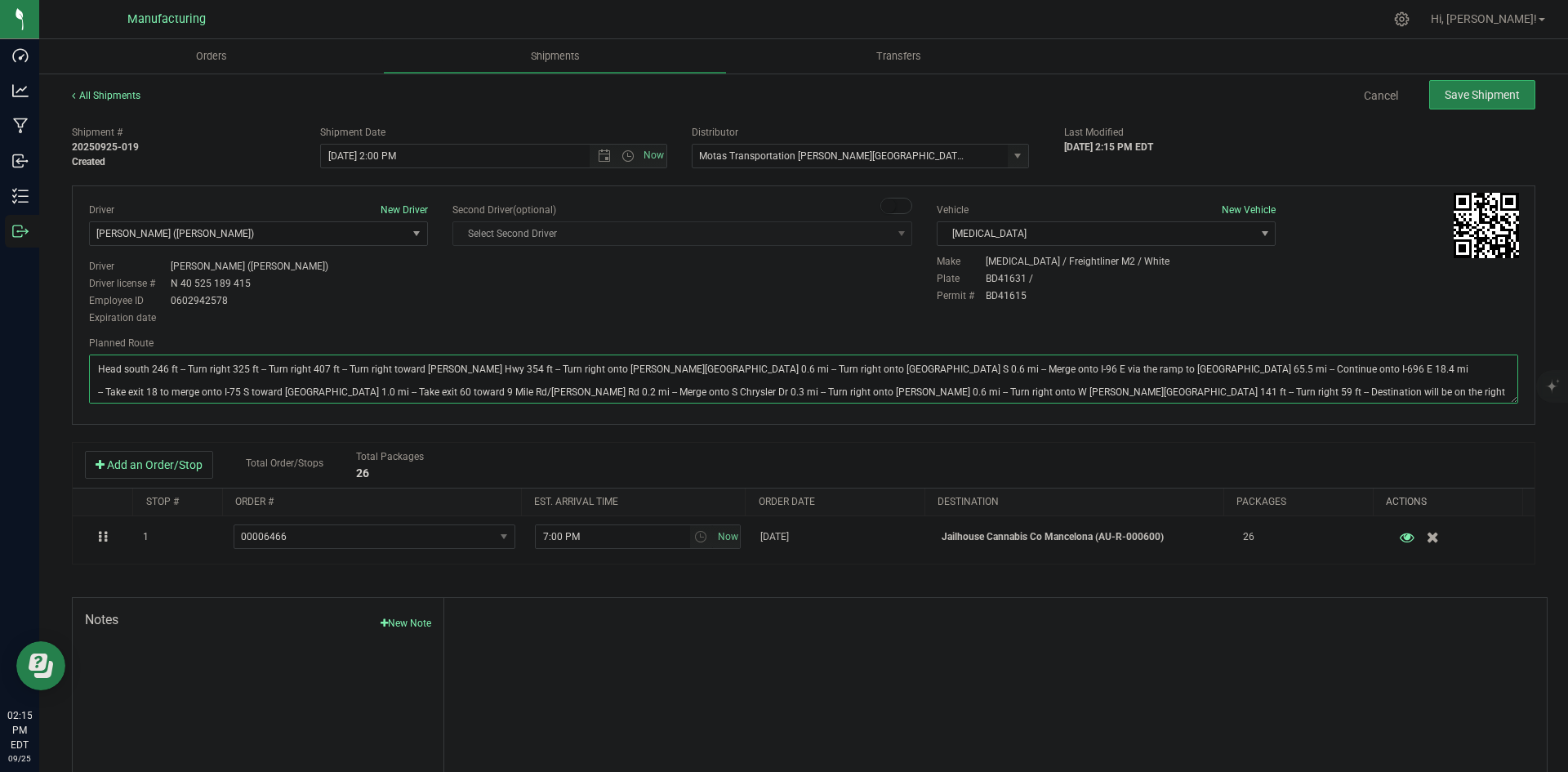
type textarea "Head south 246 ft -- Turn right 325 ft -- Turn right 407 ft -- Turn right towar…"
click at [848, 312] on div "Driver New Driver Lloyd Neely (Motas) Select Driver Perry Black (JK Logix) Robe…" at bounding box center [804, 265] width 1454 height 125
click at [1483, 98] on span "Save Shipment" at bounding box center [1482, 94] width 75 height 13
type input "9/25/2025 6:00 PM"
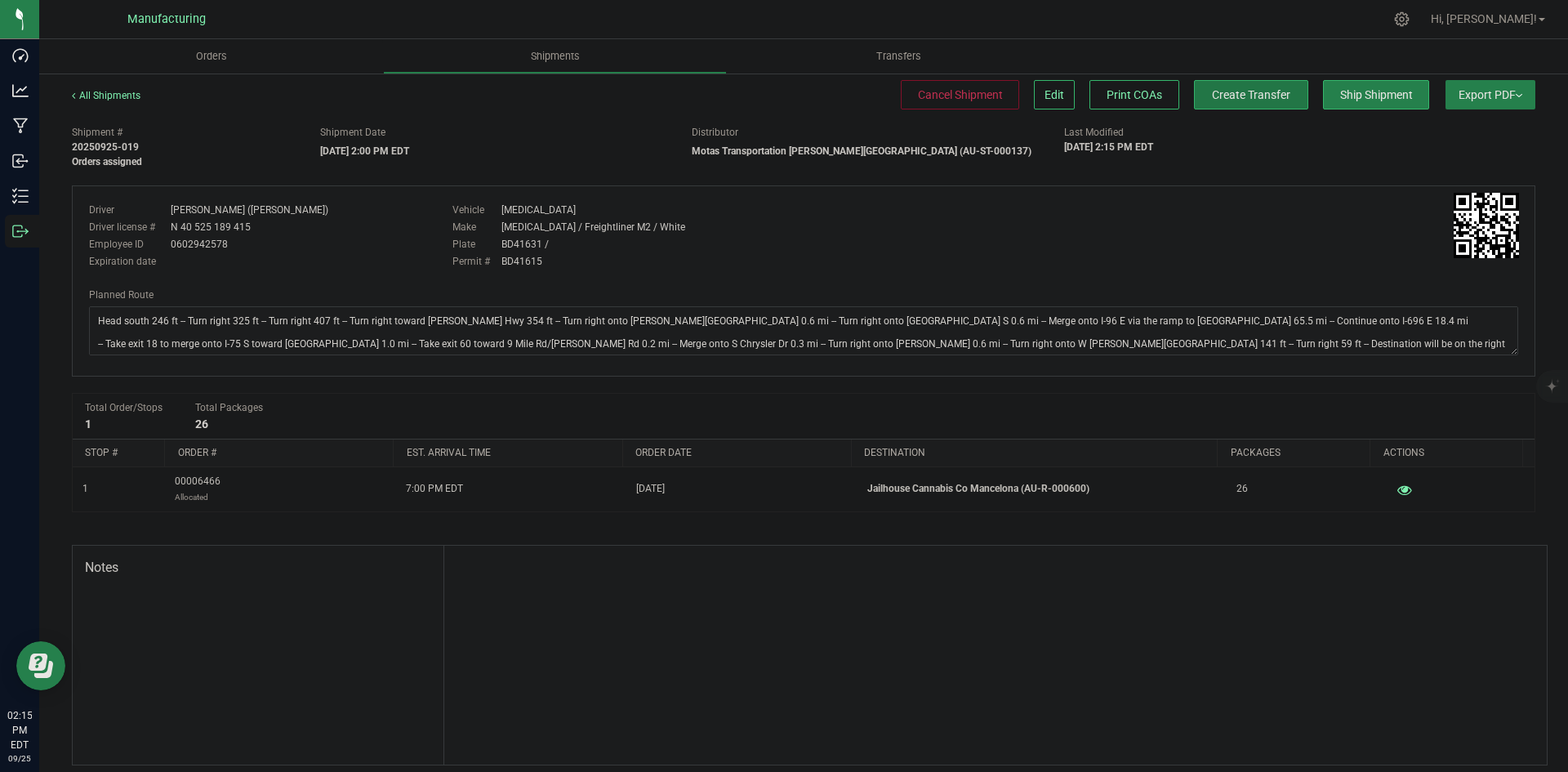
click at [1278, 96] on button "Create Transfer" at bounding box center [1251, 94] width 114 height 30
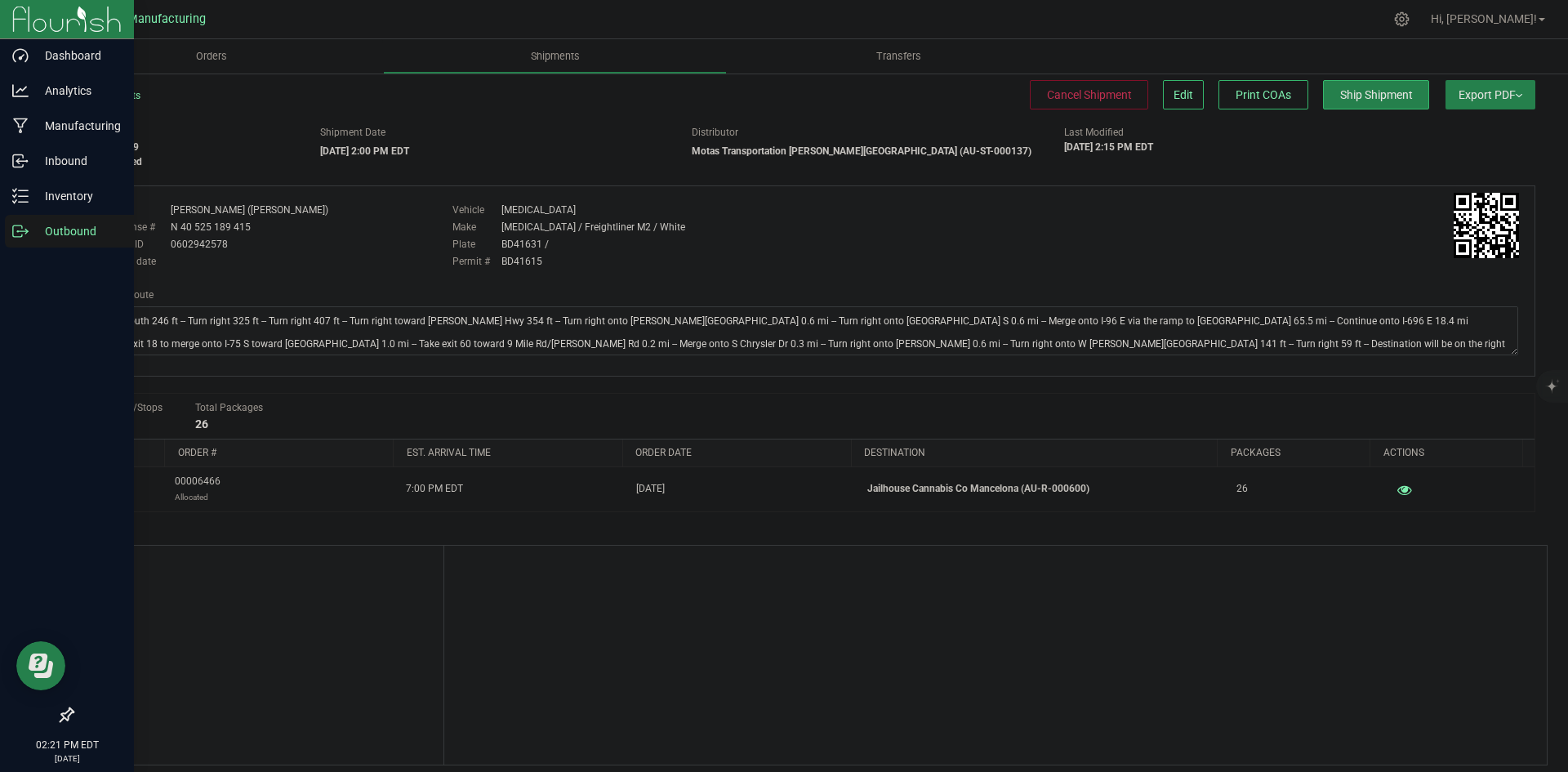
click at [18, 232] on icon at bounding box center [20, 231] width 16 height 16
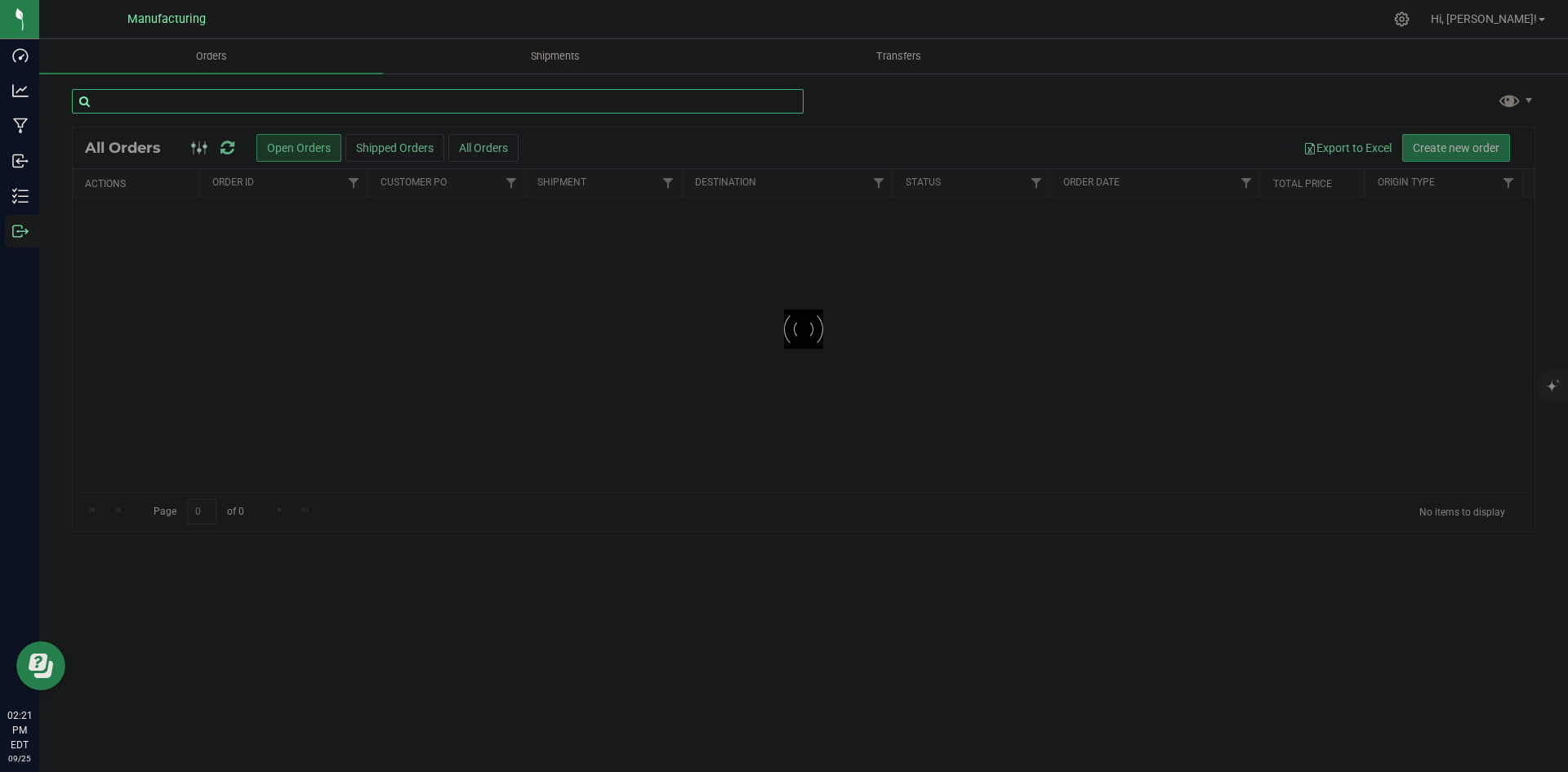
click at [276, 106] on input "text" at bounding box center [438, 101] width 732 height 25
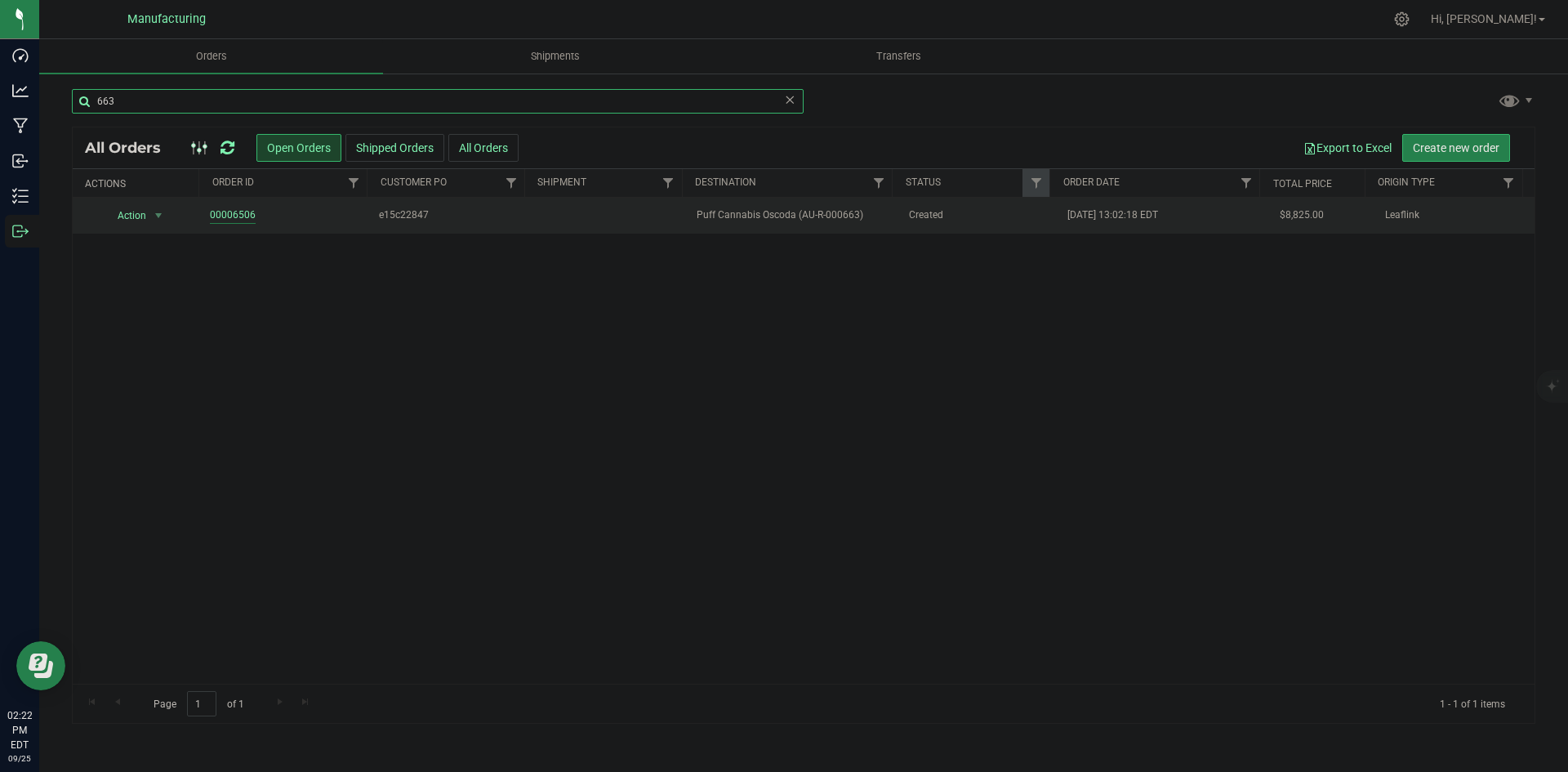
type input "663"
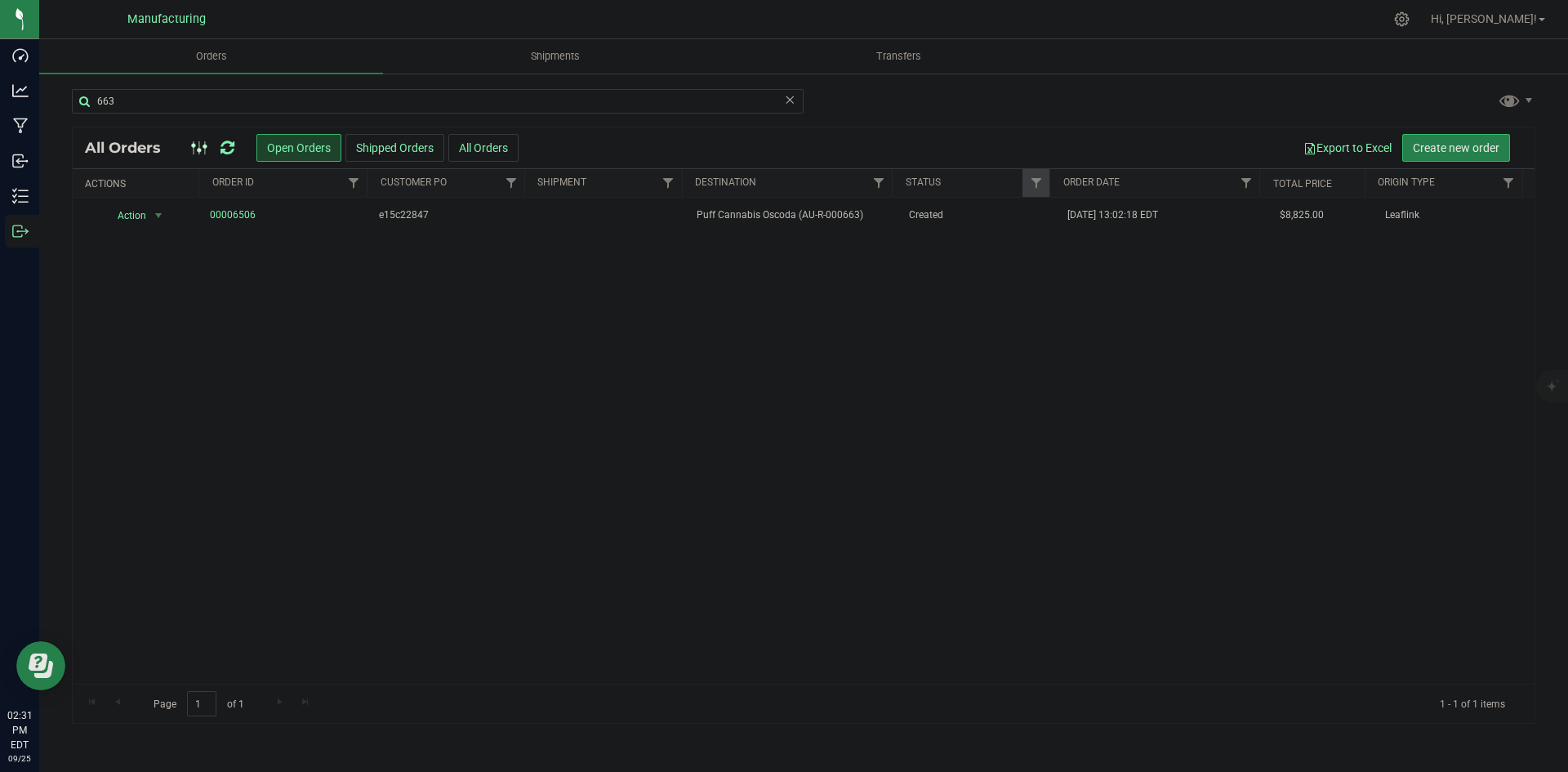
click at [233, 143] on icon at bounding box center [227, 148] width 14 height 16
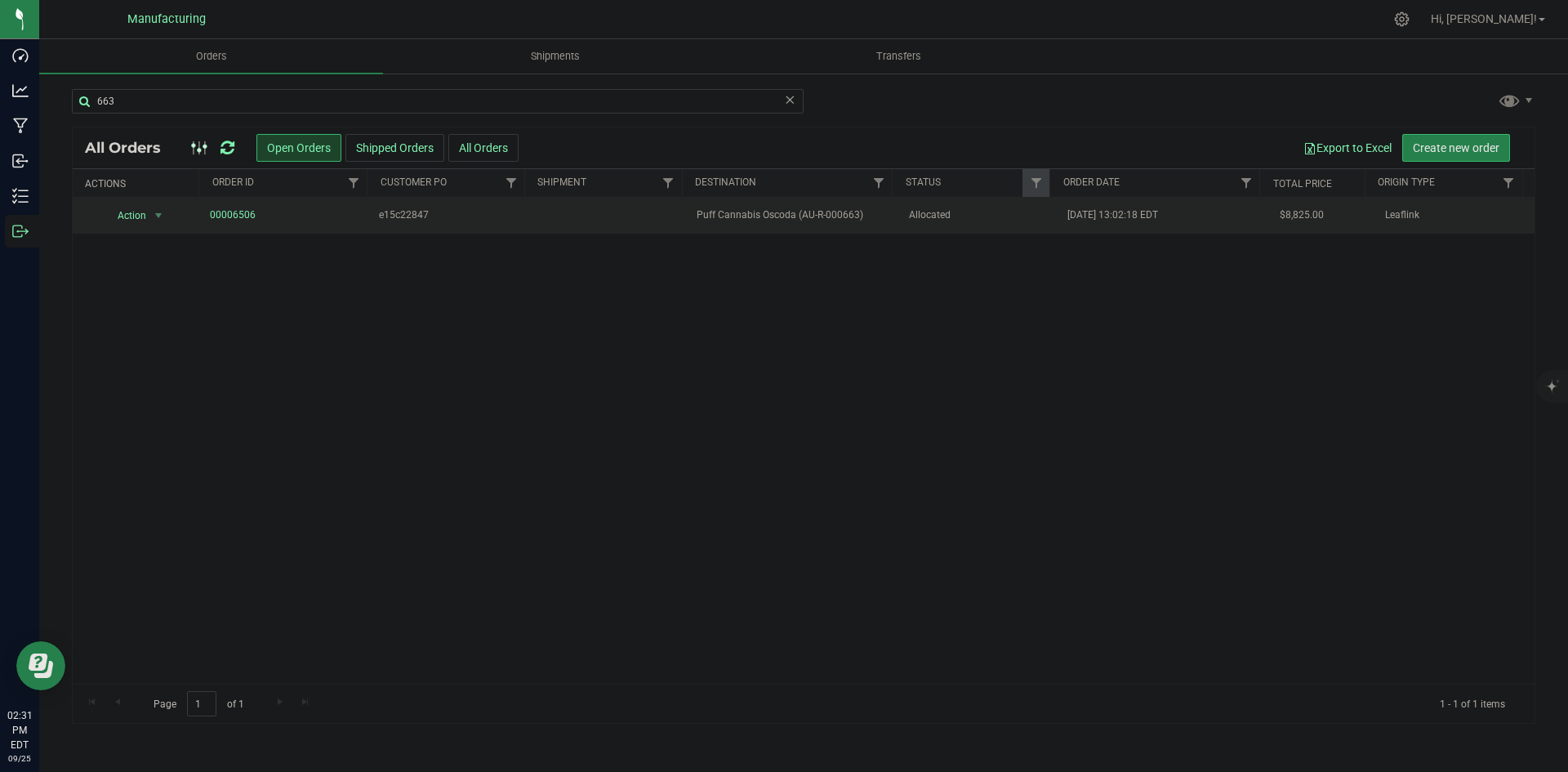
click at [884, 218] on td "Puff Cannabis Oscoda (AU-R-000663)" at bounding box center [792, 215] width 211 height 36
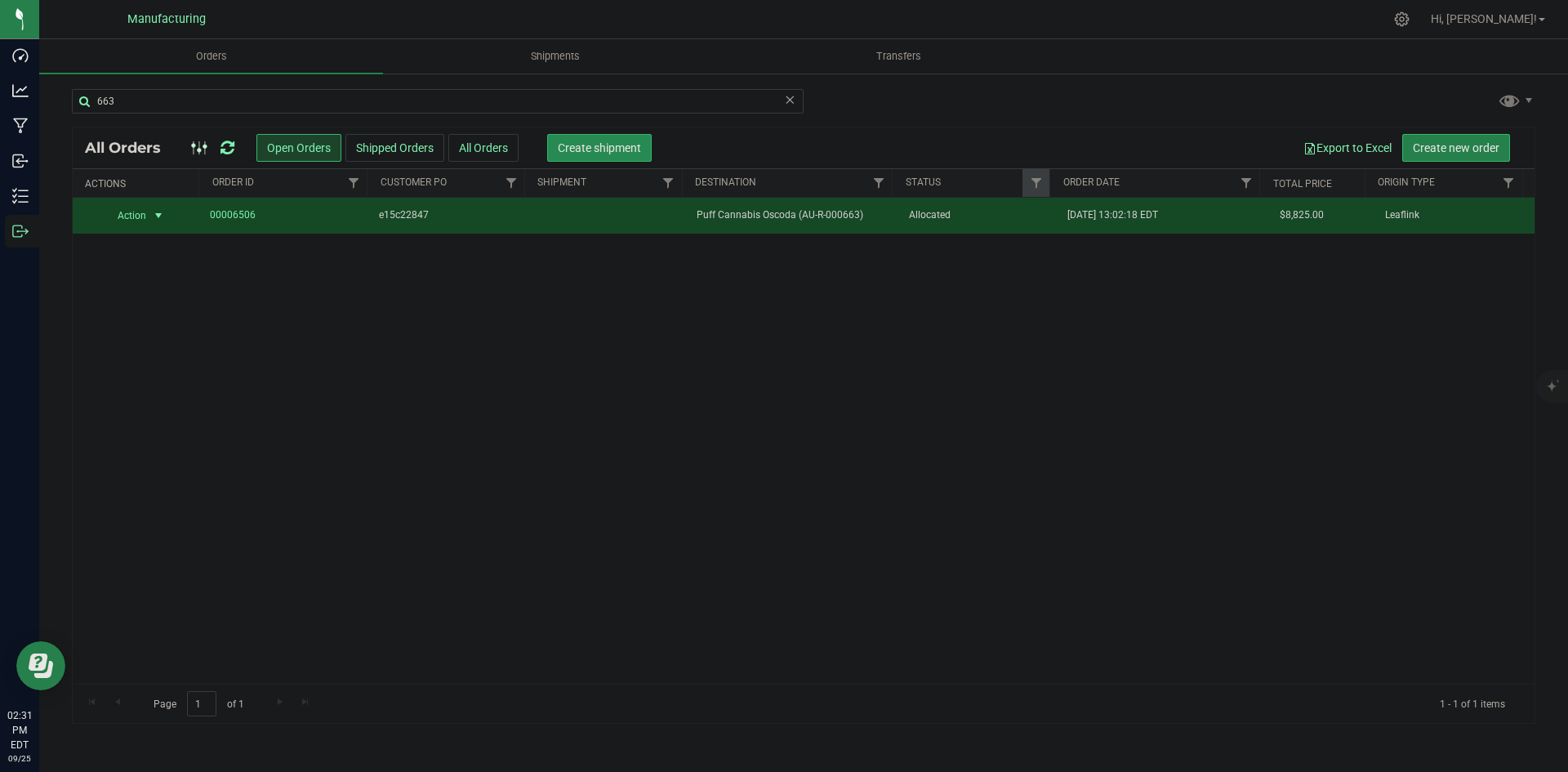
click at [606, 152] on span "Create shipment" at bounding box center [600, 148] width 83 height 13
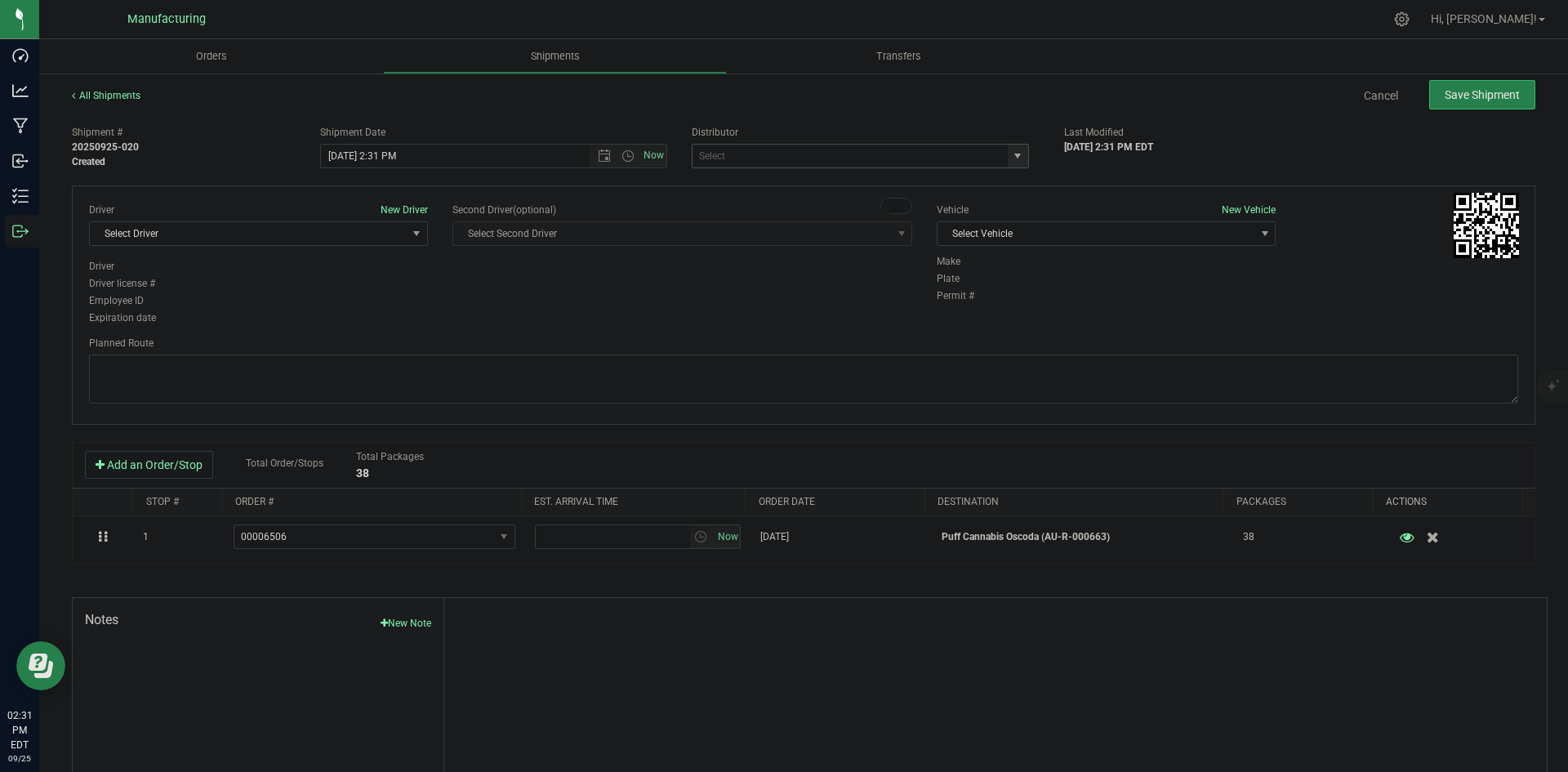
click at [1011, 160] on span "select" at bounding box center [1017, 155] width 13 height 13
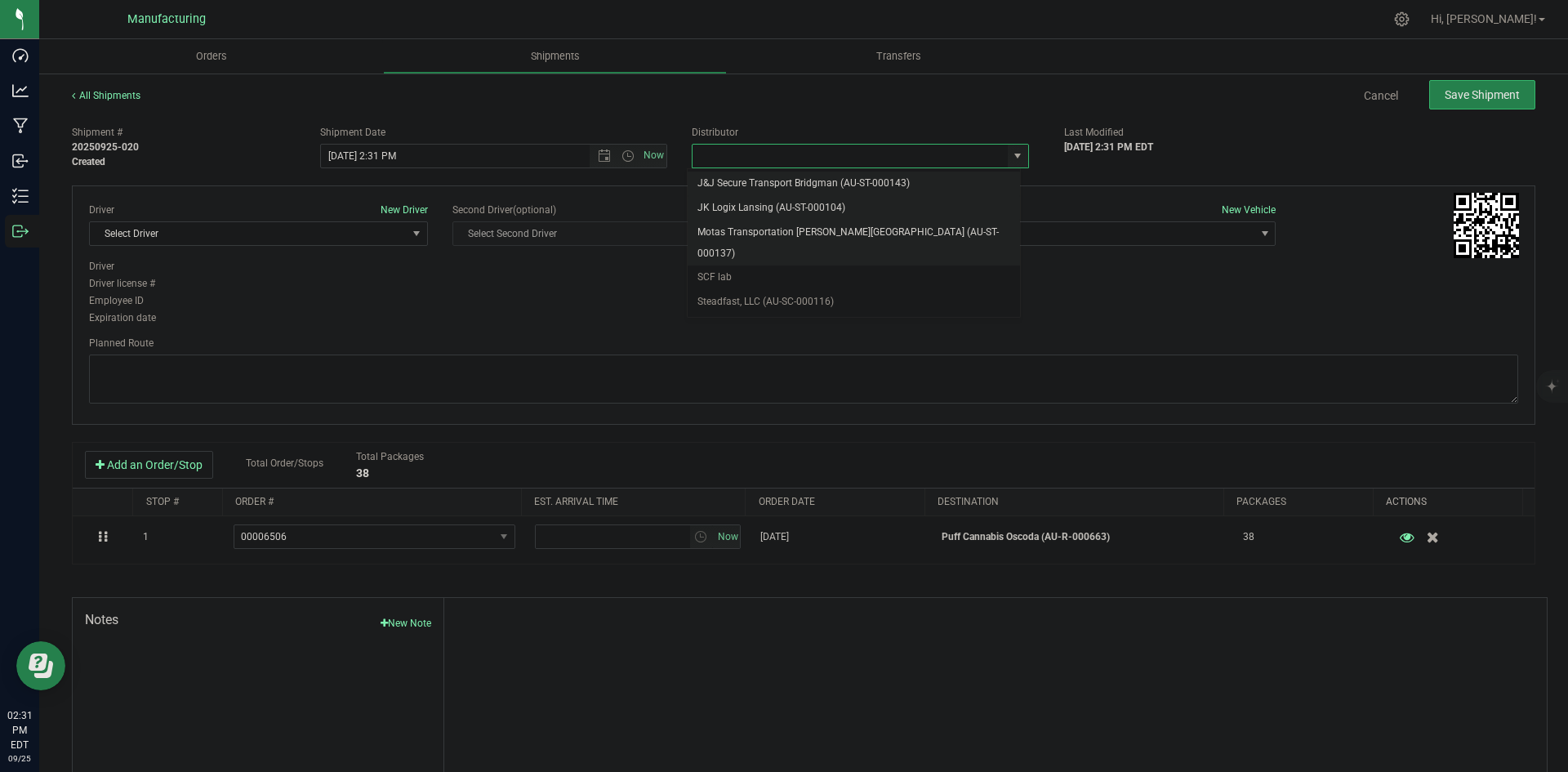
click at [825, 221] on li "Motas Transportation [PERSON_NAME][GEOGRAPHIC_DATA] (AU-ST-000137)" at bounding box center [854, 243] width 332 height 45
type input "Motas Transportation [PERSON_NAME][GEOGRAPHIC_DATA] (AU-ST-000137)"
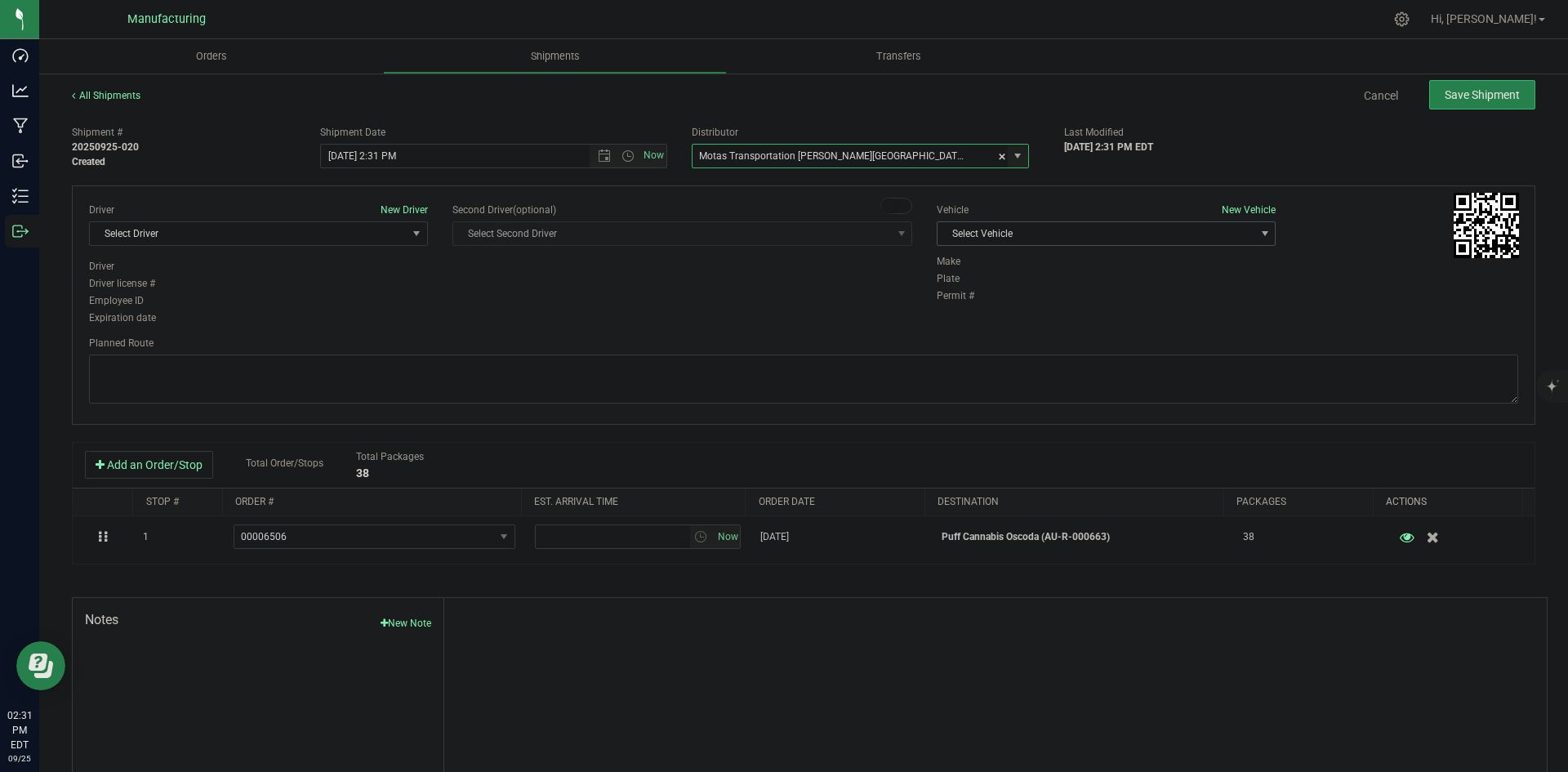
click at [1030, 225] on span "Select Vehicle" at bounding box center [1096, 233] width 317 height 23
click at [960, 305] on li "T3" at bounding box center [1098, 310] width 334 height 25
click at [297, 238] on span "Select Driver" at bounding box center [248, 233] width 317 height 23
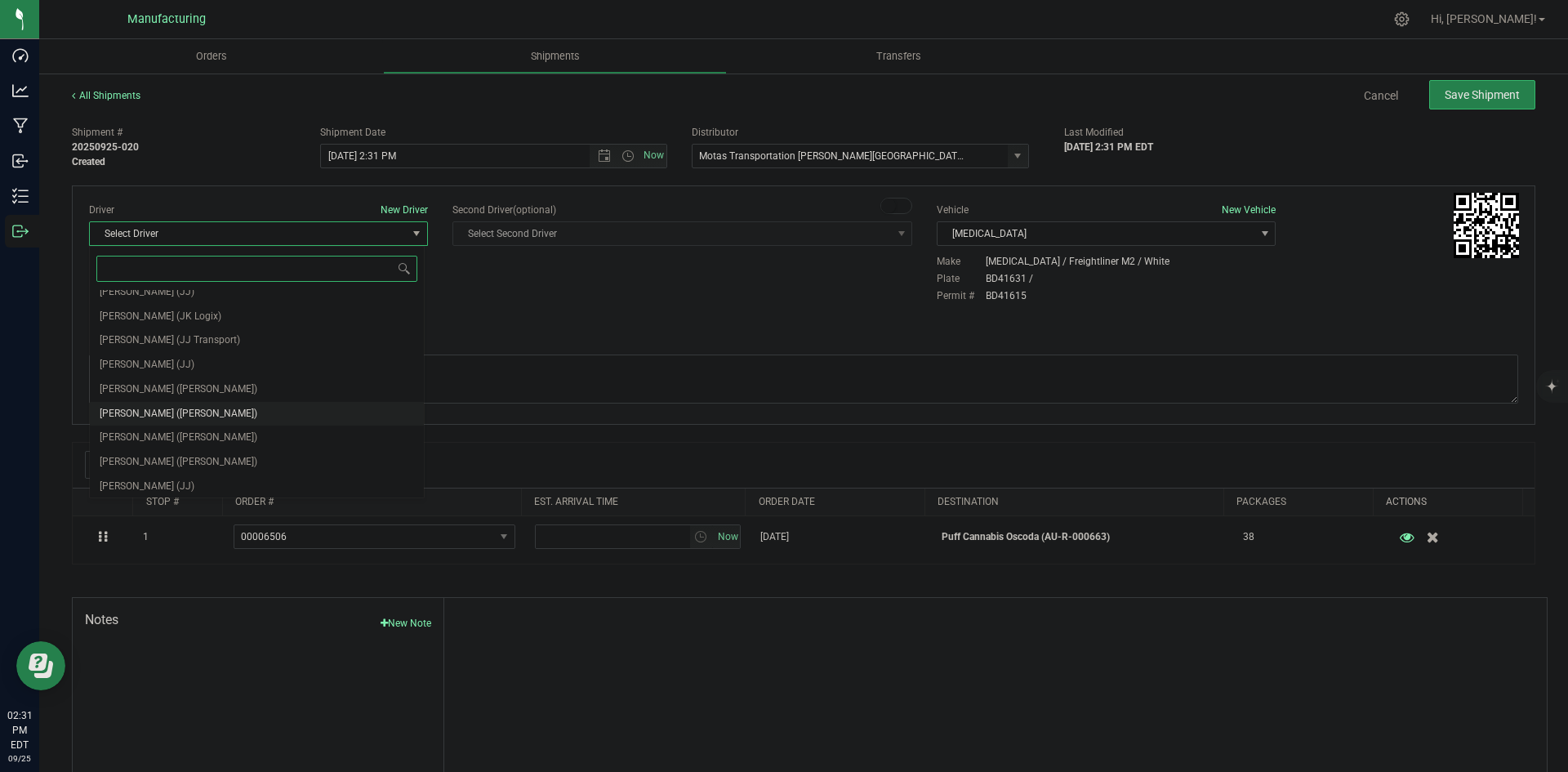
scroll to position [86, 0]
drag, startPoint x: 159, startPoint y: 380, endPoint x: 319, endPoint y: 321, distance: 170.5
click at [160, 379] on span "Lloyd Neely (Motas)" at bounding box center [178, 386] width 158 height 21
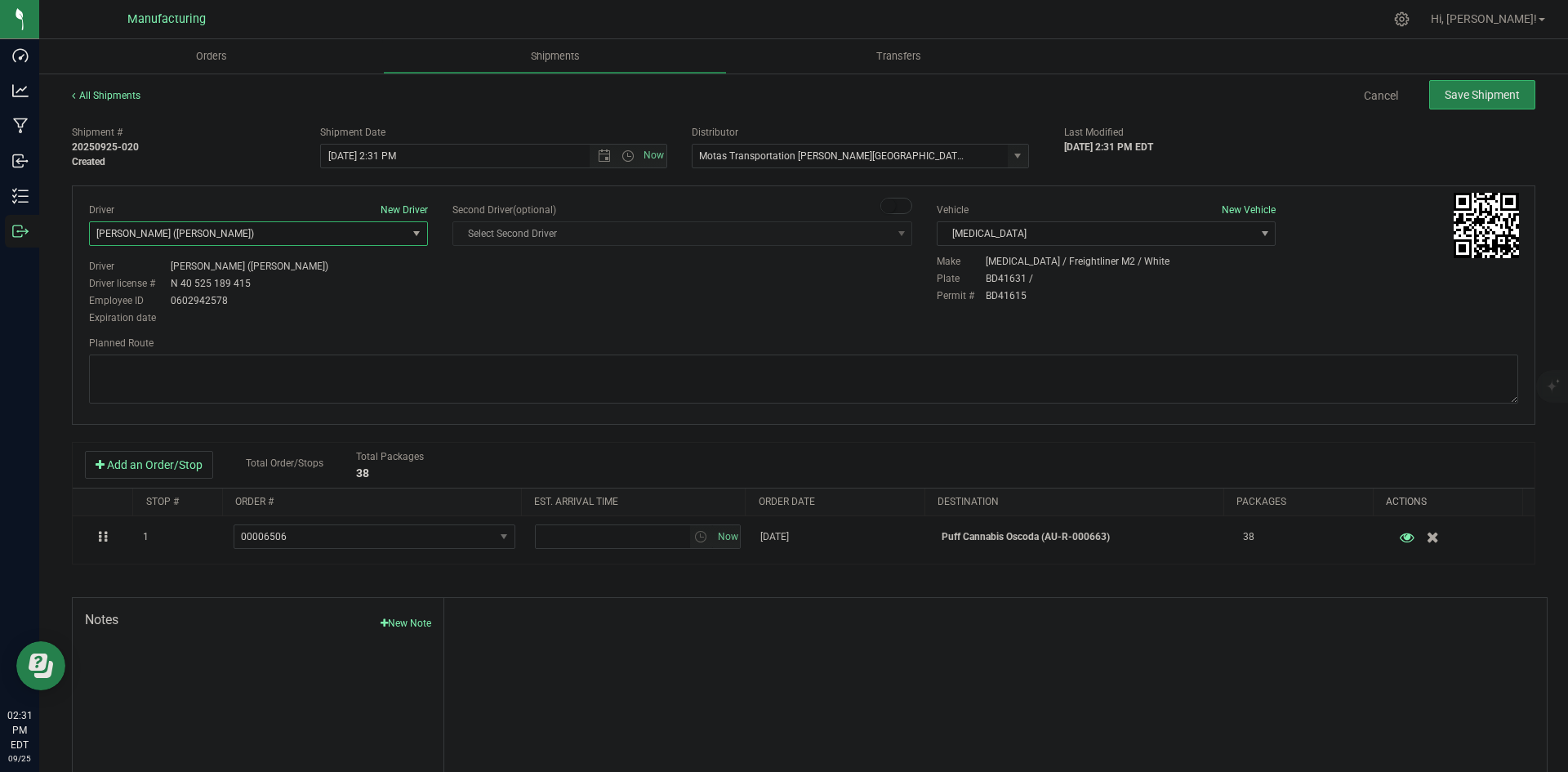
click at [456, 274] on div "Driver New Driver Lloyd Neely (Motas) Select Driver Perry Black (JK Logix) Robe…" at bounding box center [804, 265] width 1454 height 125
click at [623, 155] on span "Open the time view" at bounding box center [628, 155] width 13 height 13
click at [349, 193] on li "2:00 PM" at bounding box center [489, 199] width 342 height 21
type input "9/25/2025 2:00 PM"
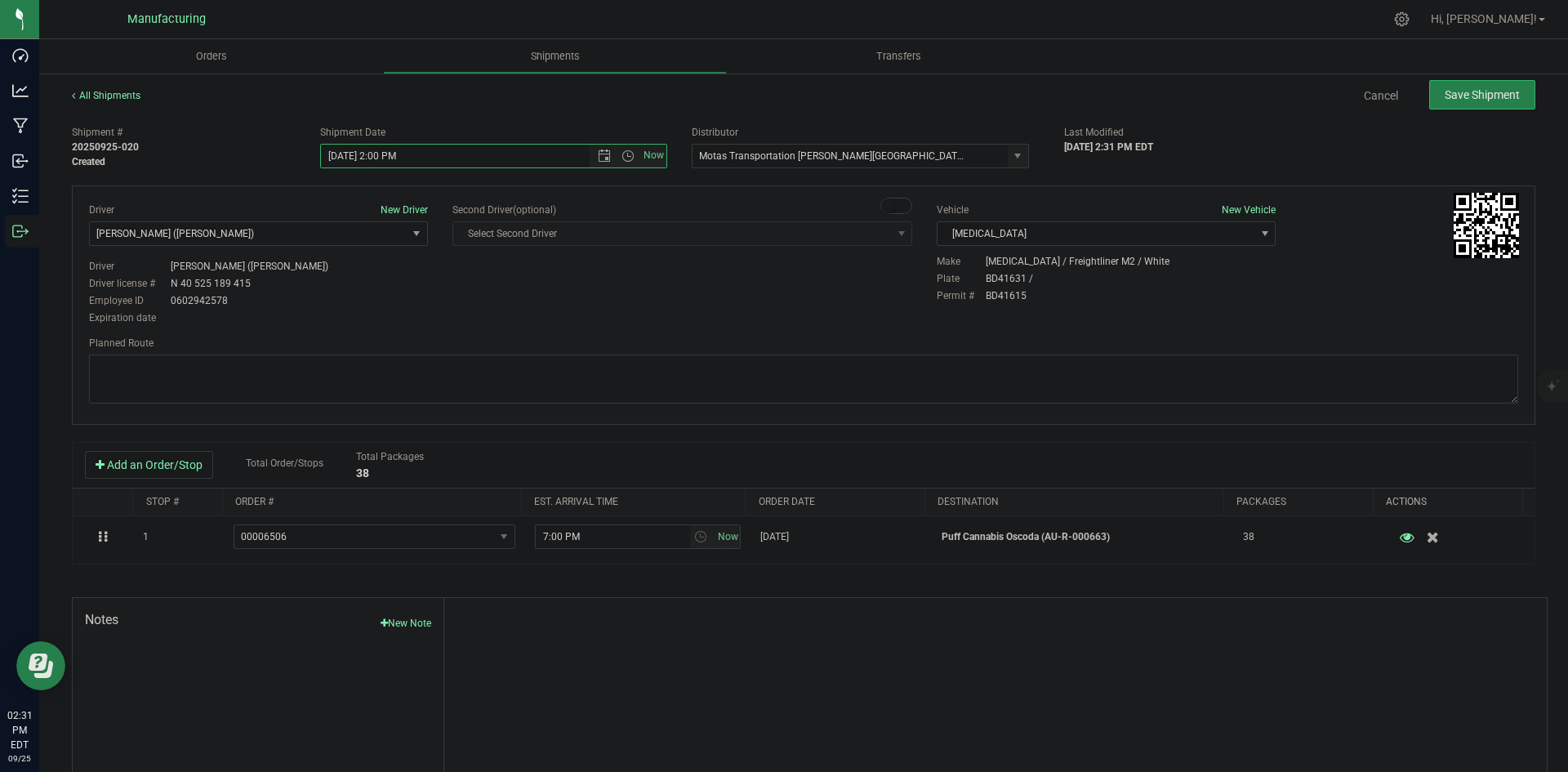
click at [427, 288] on div "Driver New Driver Lloyd Neely (Motas) Select Driver Perry Black (JK Logix) Robe…" at bounding box center [259, 265] width 364 height 125
click at [1049, 362] on textarea at bounding box center [803, 379] width 1429 height 49
paste textarea "Head south 246 ft -- Turn right 325 ft -- Turn right 407 ft -- Turn right towar…"
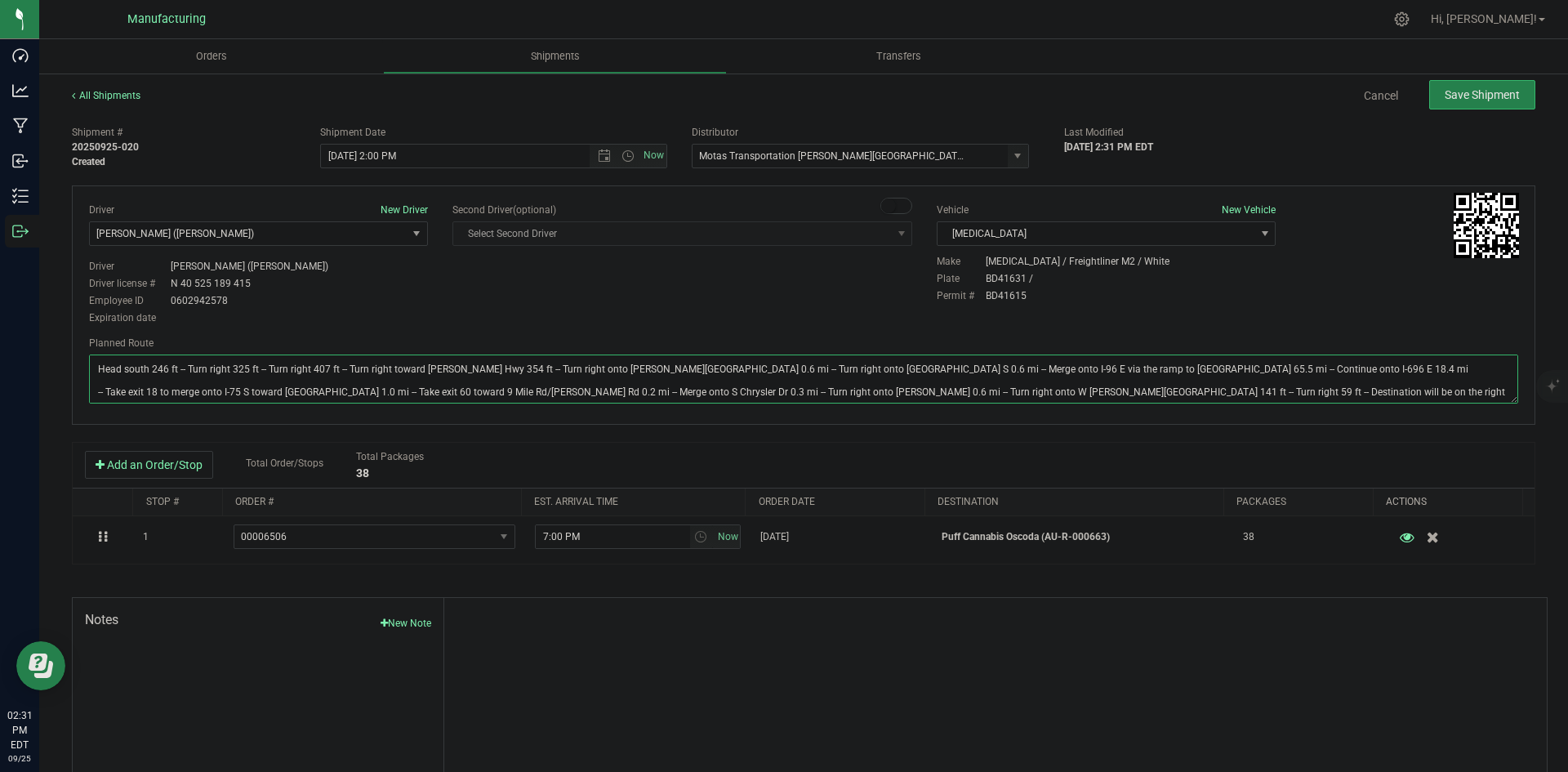
type textarea "Head south 246 ft -- Turn right 325 ft -- Turn right 407 ft -- Turn right towar…"
drag, startPoint x: 810, startPoint y: 290, endPoint x: 834, endPoint y: 280, distance: 26.0
click at [817, 287] on div "Driver New Driver Lloyd Neely (Motas) Select Driver Perry Black (JK Logix) Robe…" at bounding box center [804, 265] width 1454 height 125
click at [1448, 102] on button "Save Shipment" at bounding box center [1482, 94] width 106 height 30
type input "9/25/2025 6:00 PM"
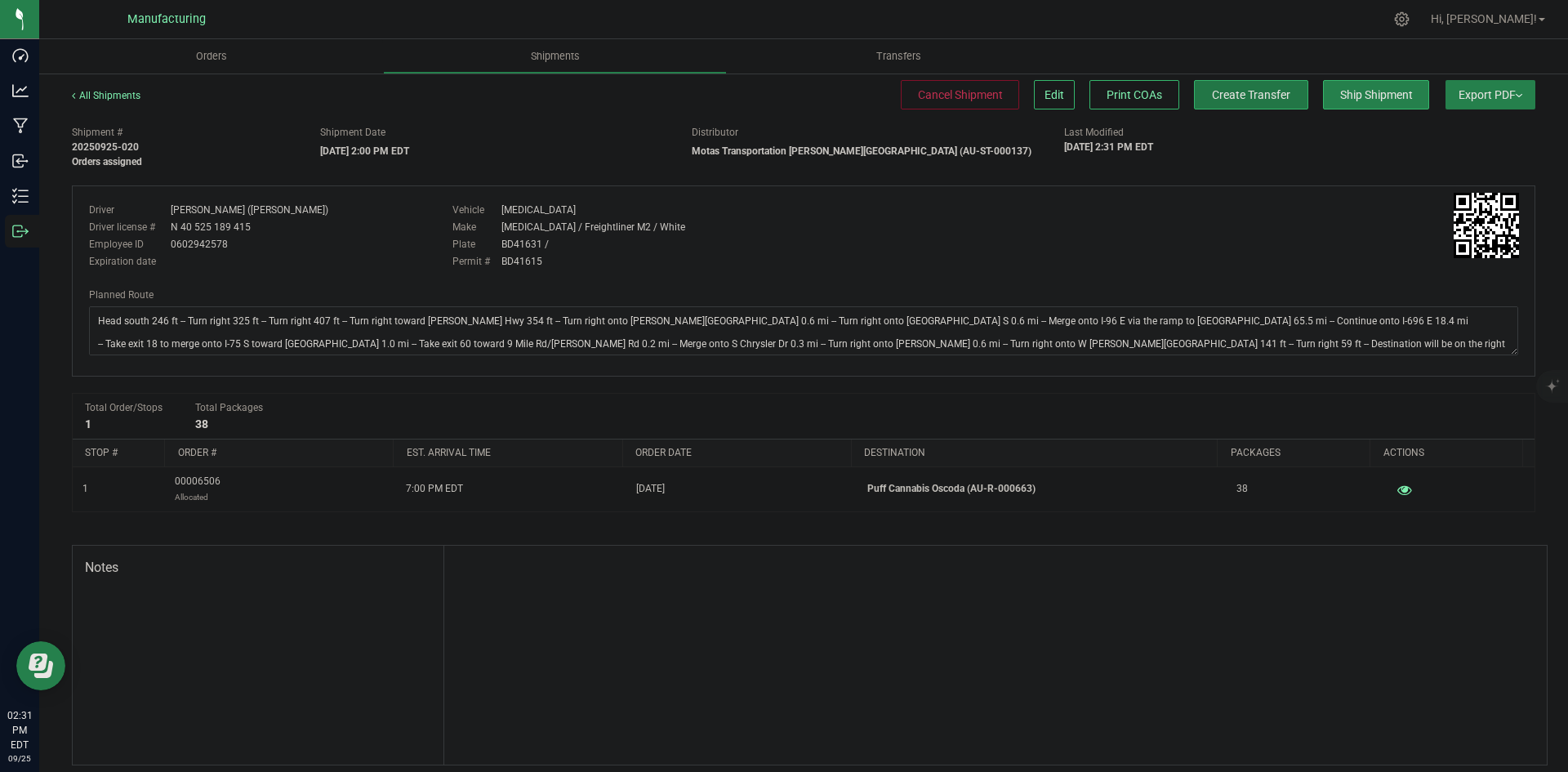
click at [1261, 91] on span "Create Transfer" at bounding box center [1251, 94] width 78 height 13
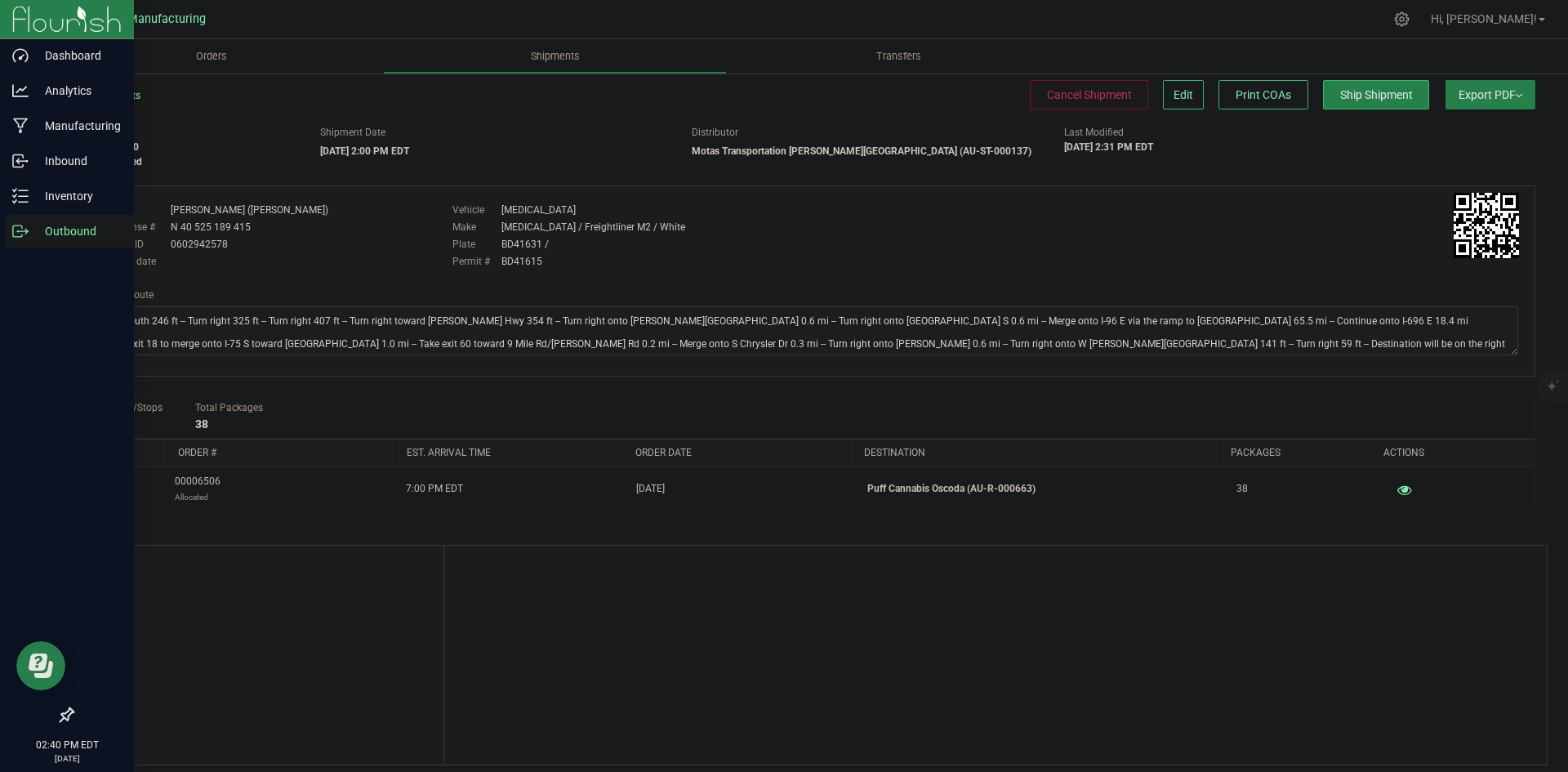
click at [28, 243] on div "Outbound" at bounding box center [70, 231] width 129 height 33
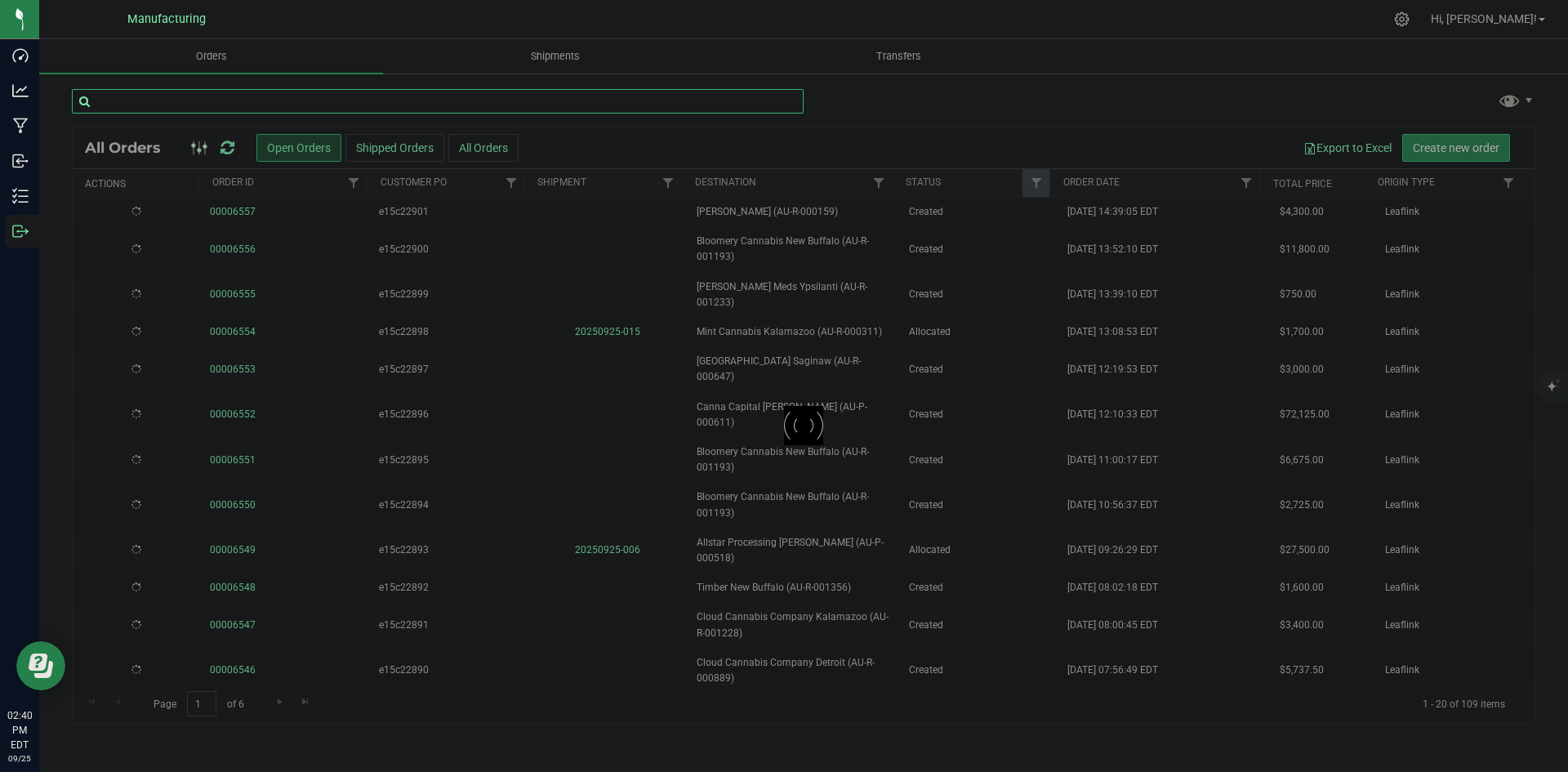
click at [263, 106] on input "text" at bounding box center [438, 101] width 732 height 25
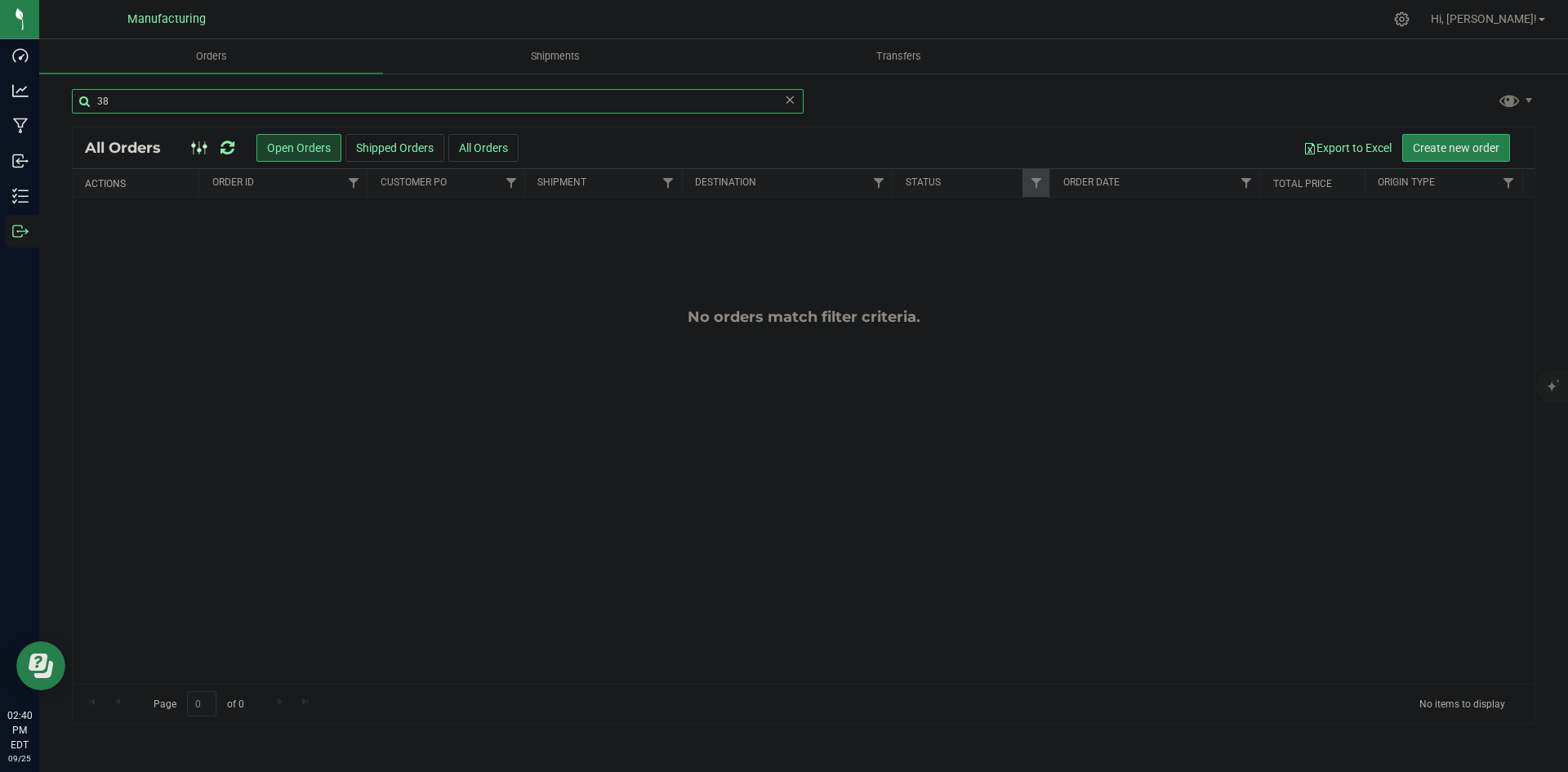
type input "3"
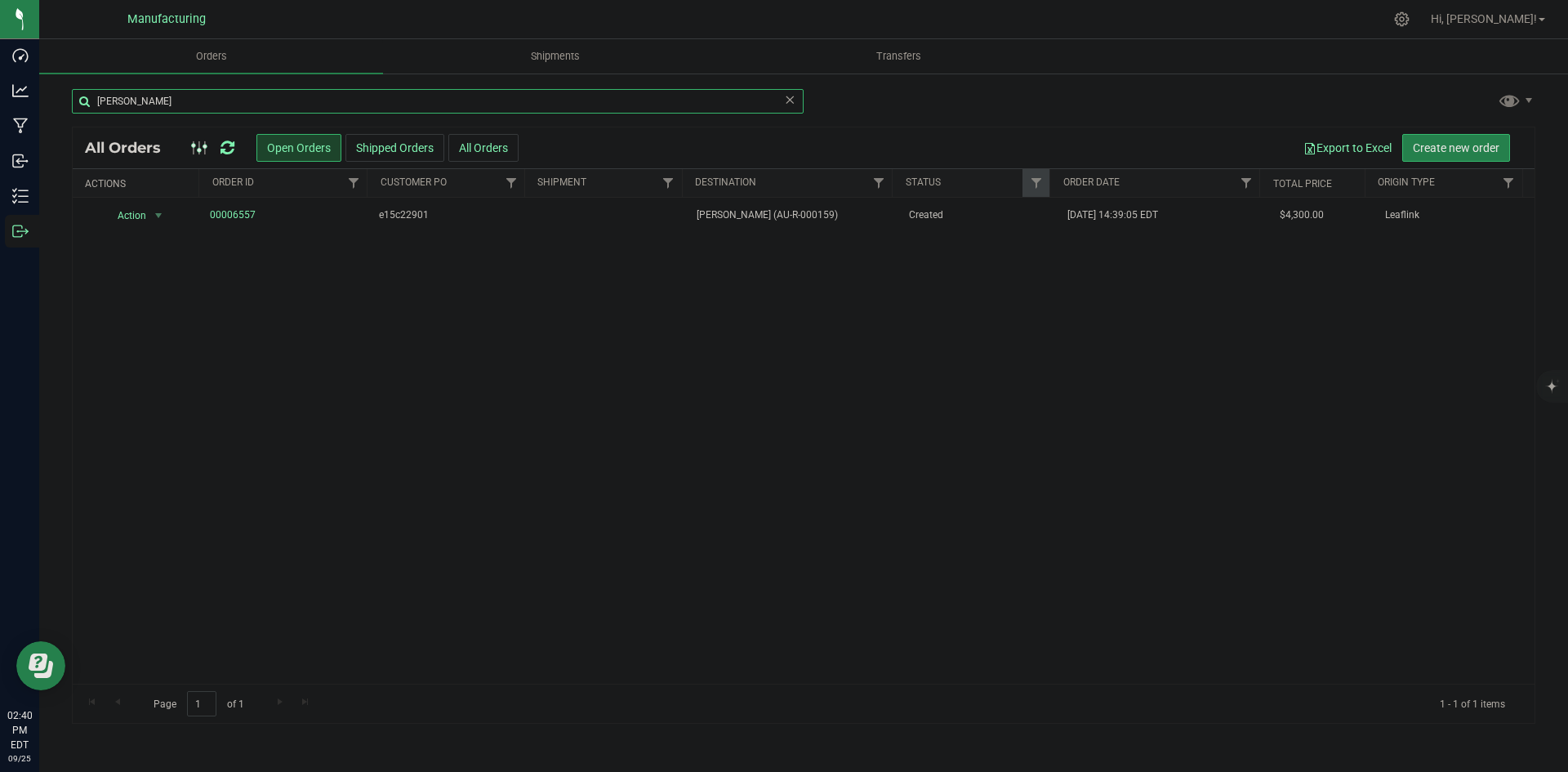
click at [196, 93] on input "fred" at bounding box center [438, 101] width 732 height 25
click at [555, 383] on div "Action Action Cancel order Change facility Clone order Edit order Mark as fully…" at bounding box center [804, 440] width 1462 height 486
drag, startPoint x: 174, startPoint y: 95, endPoint x: 70, endPoint y: 103, distance: 104.3
click at [70, 103] on div "fred All Orders Open Orders Shipped Orders All Orders Export to Excel Create ne…" at bounding box center [803, 406] width 1529 height 669
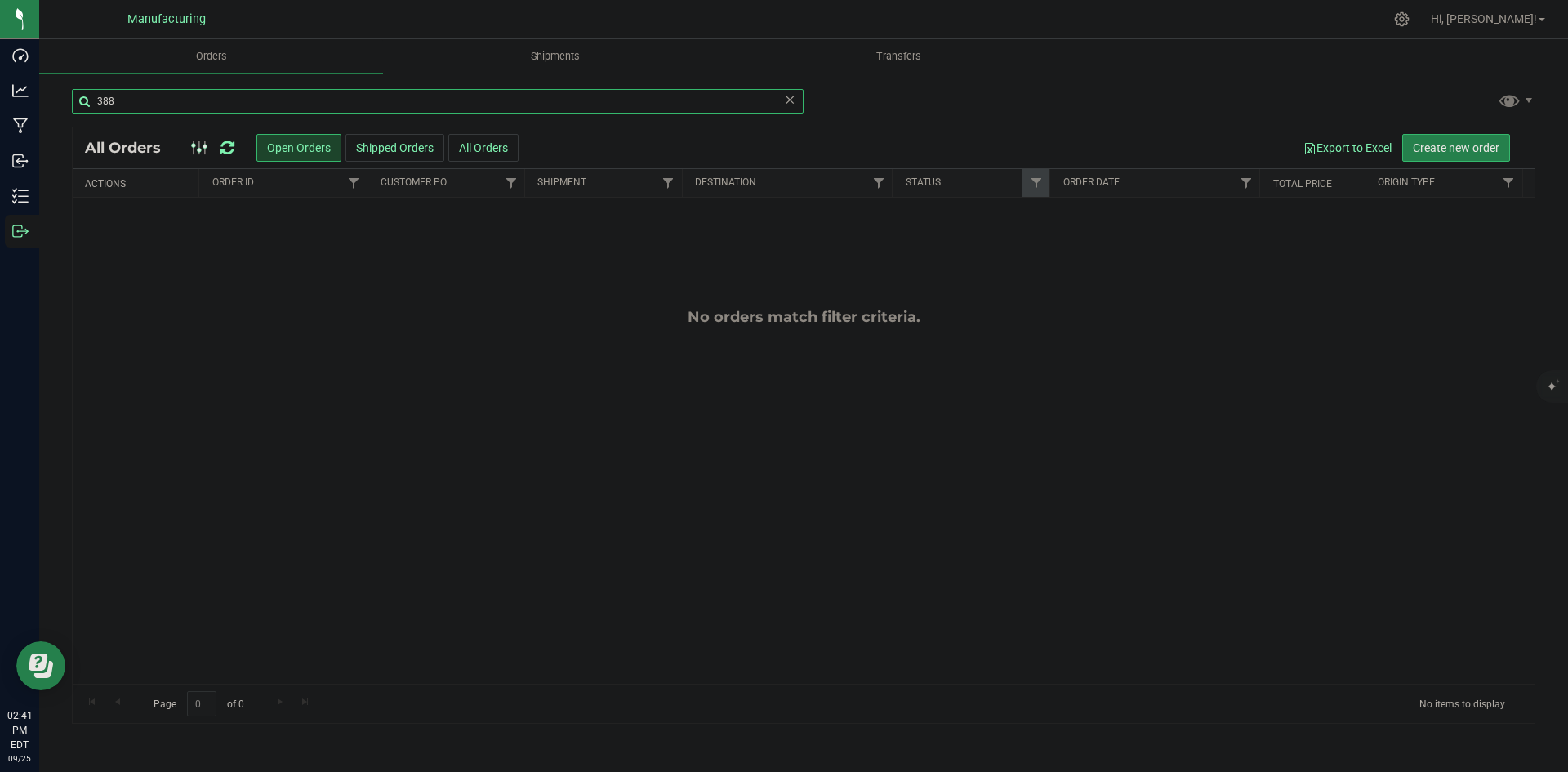
type input "388"
click at [791, 98] on icon at bounding box center [790, 98] width 11 height 20
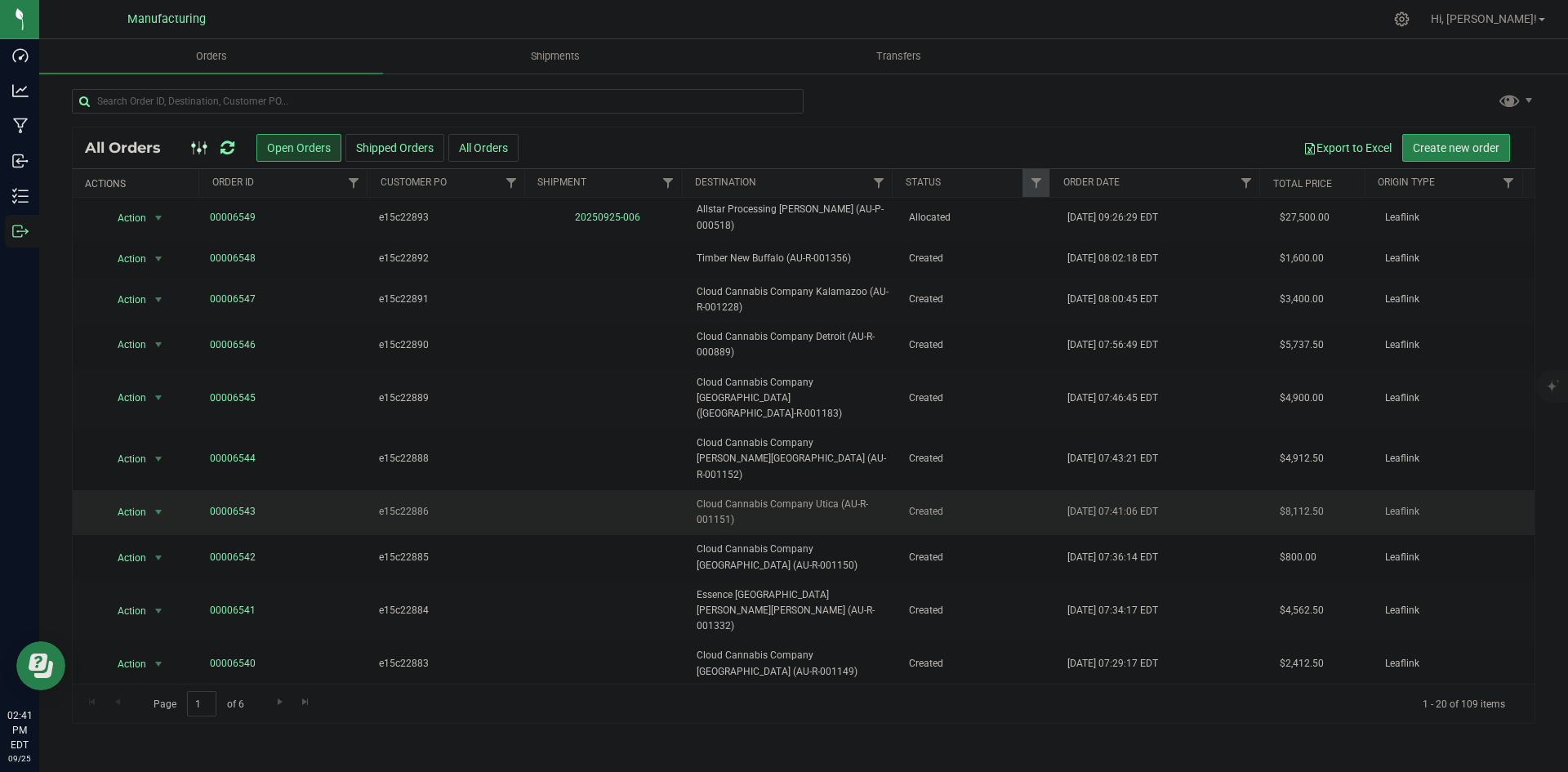
scroll to position [359, 0]
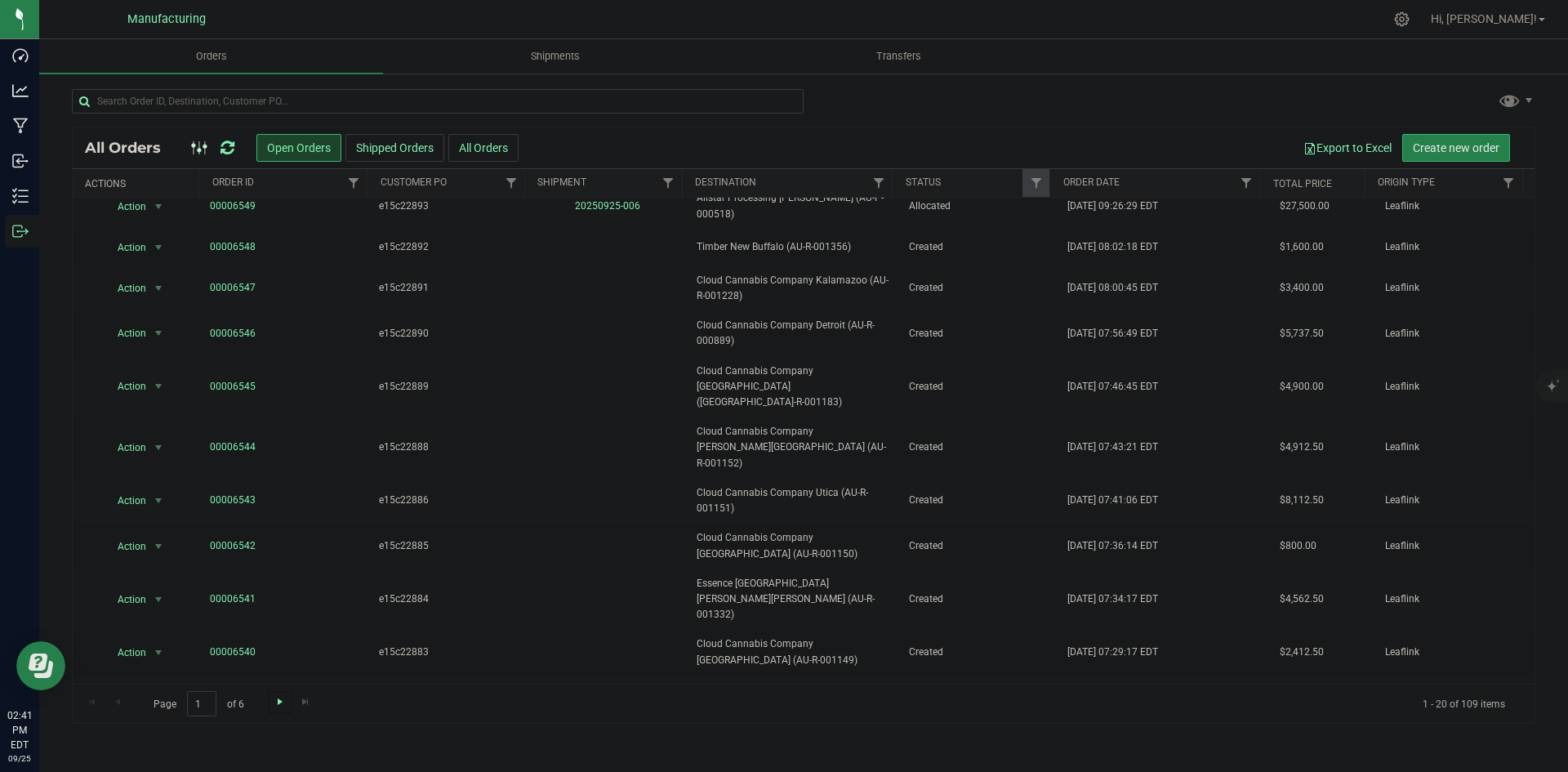
click at [276, 701] on span "Go to the next page" at bounding box center [280, 702] width 13 height 13
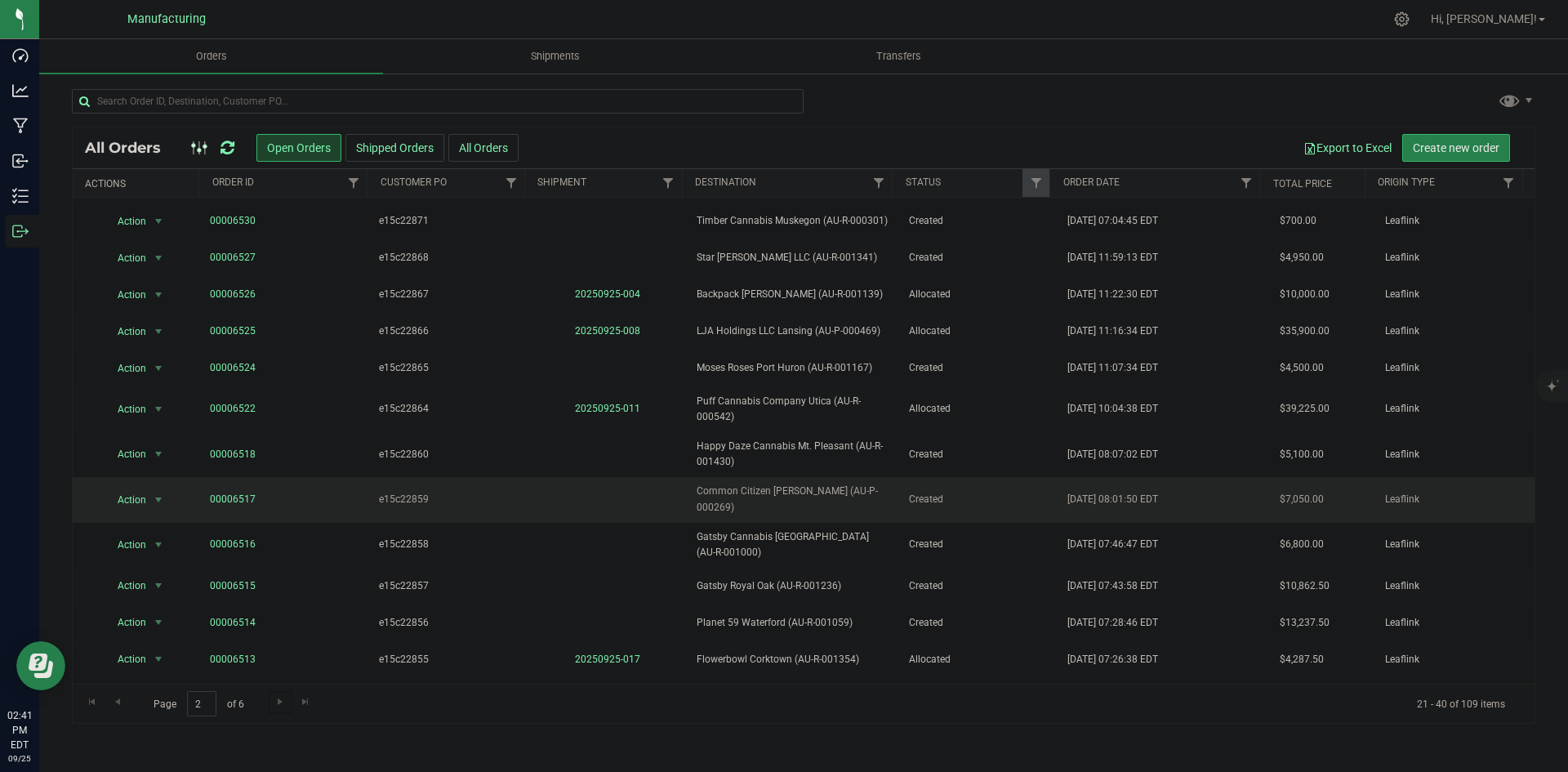
scroll to position [308, 0]
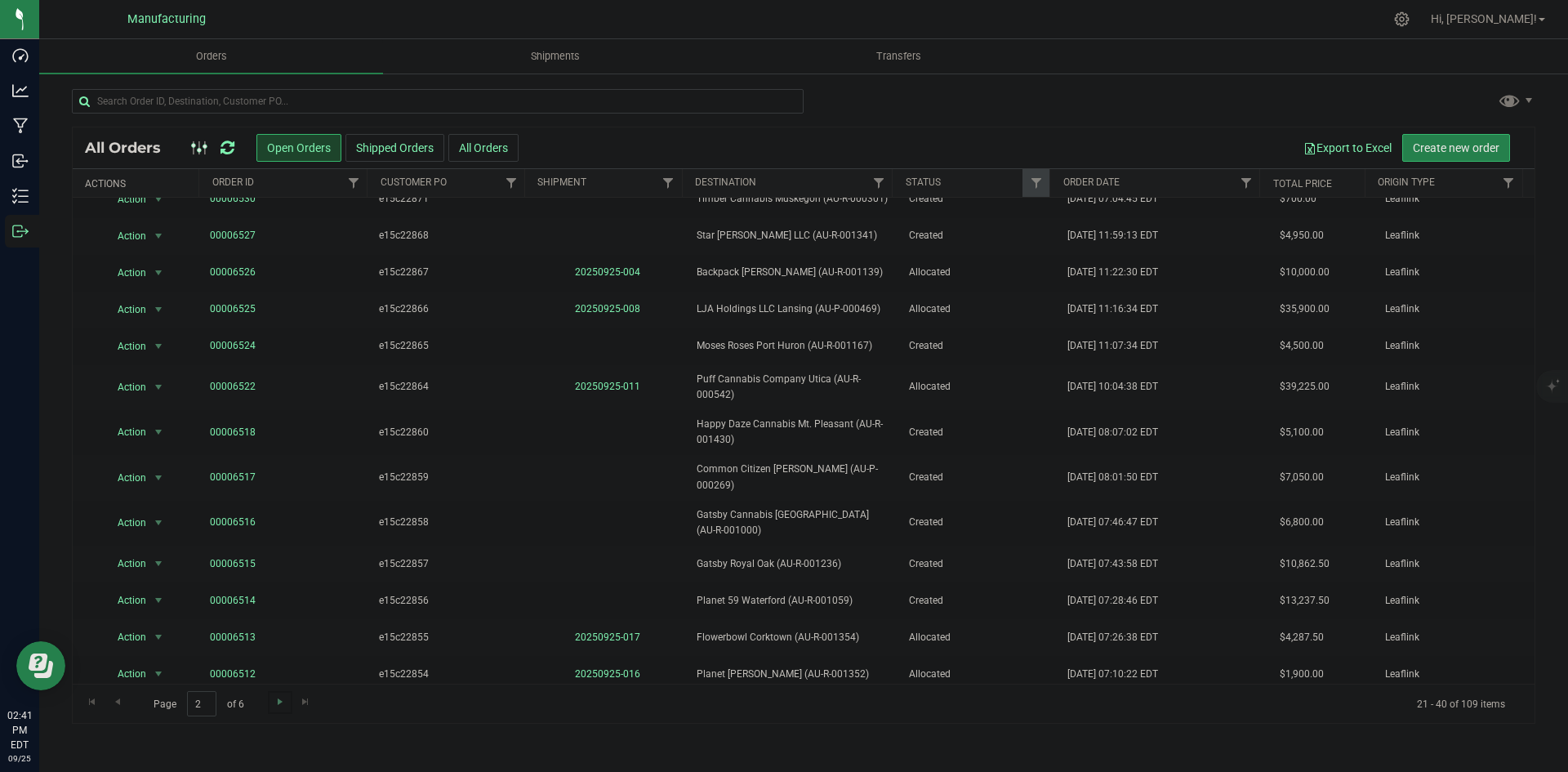
click at [268, 704] on link "Go to the next page" at bounding box center [280, 702] width 24 height 22
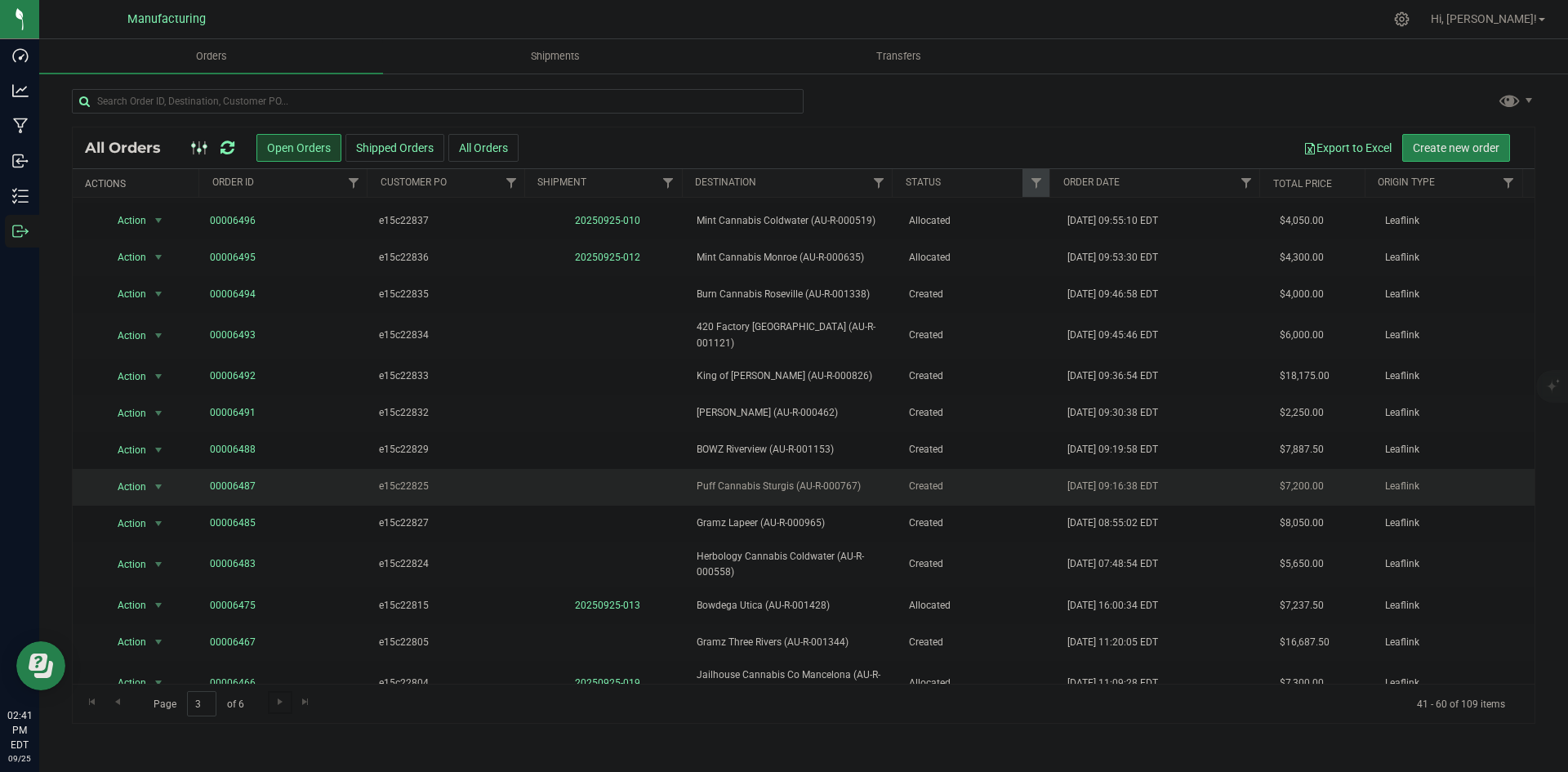
scroll to position [266, 0]
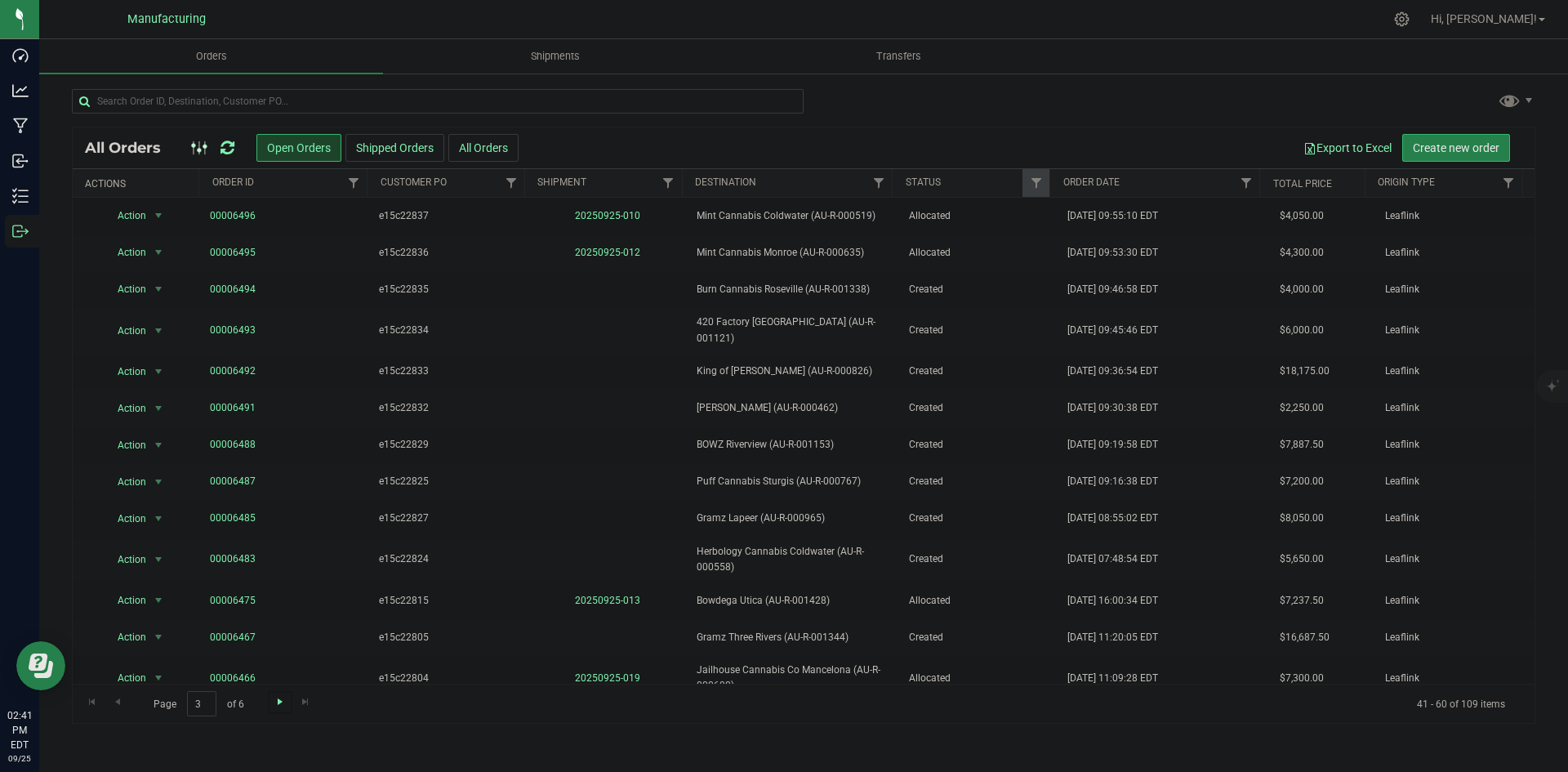
click at [280, 708] on span "Go to the next page" at bounding box center [280, 702] width 13 height 13
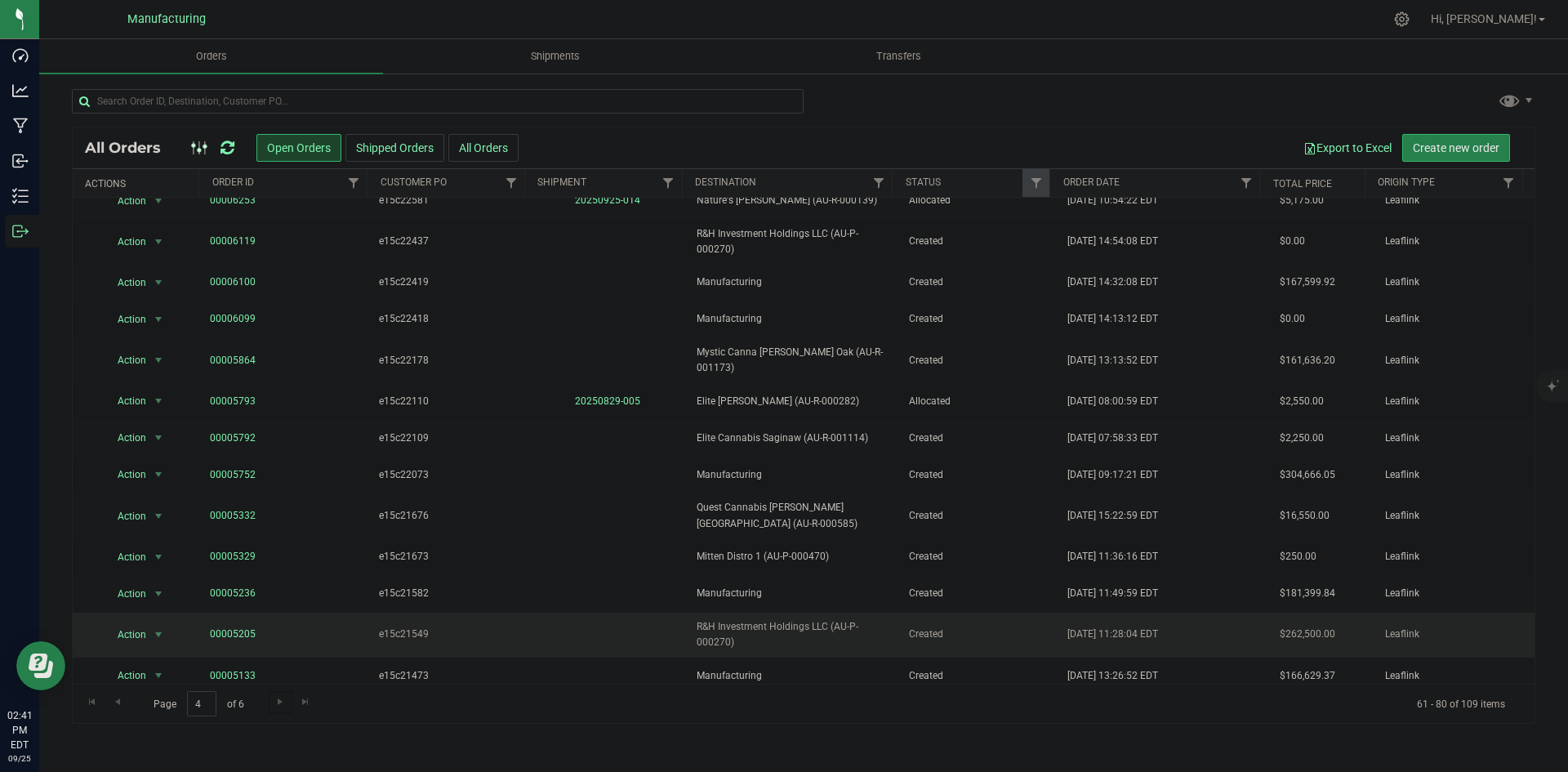
scroll to position [283, 0]
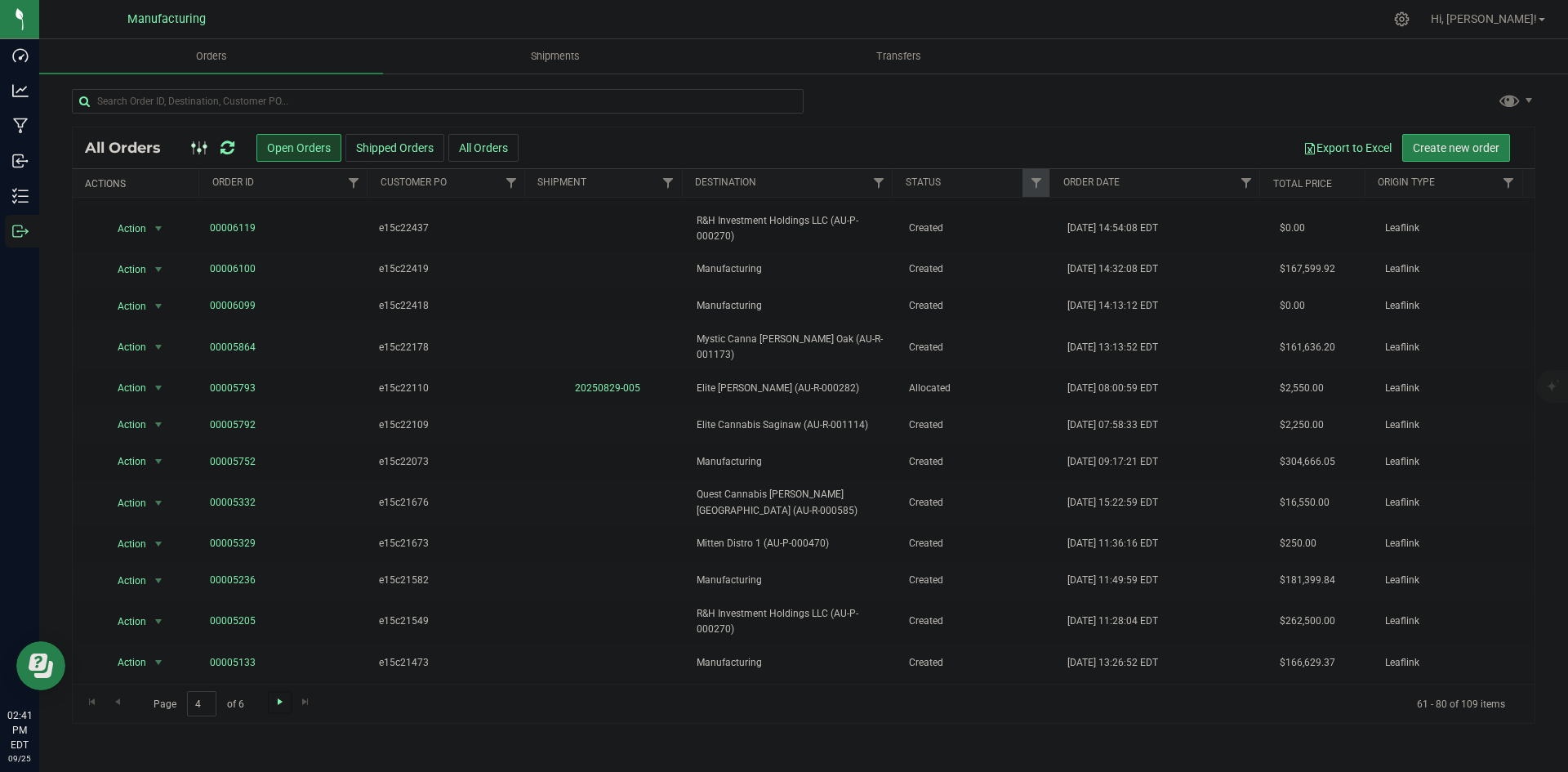
click at [276, 705] on span "Go to the next page" at bounding box center [280, 702] width 13 height 13
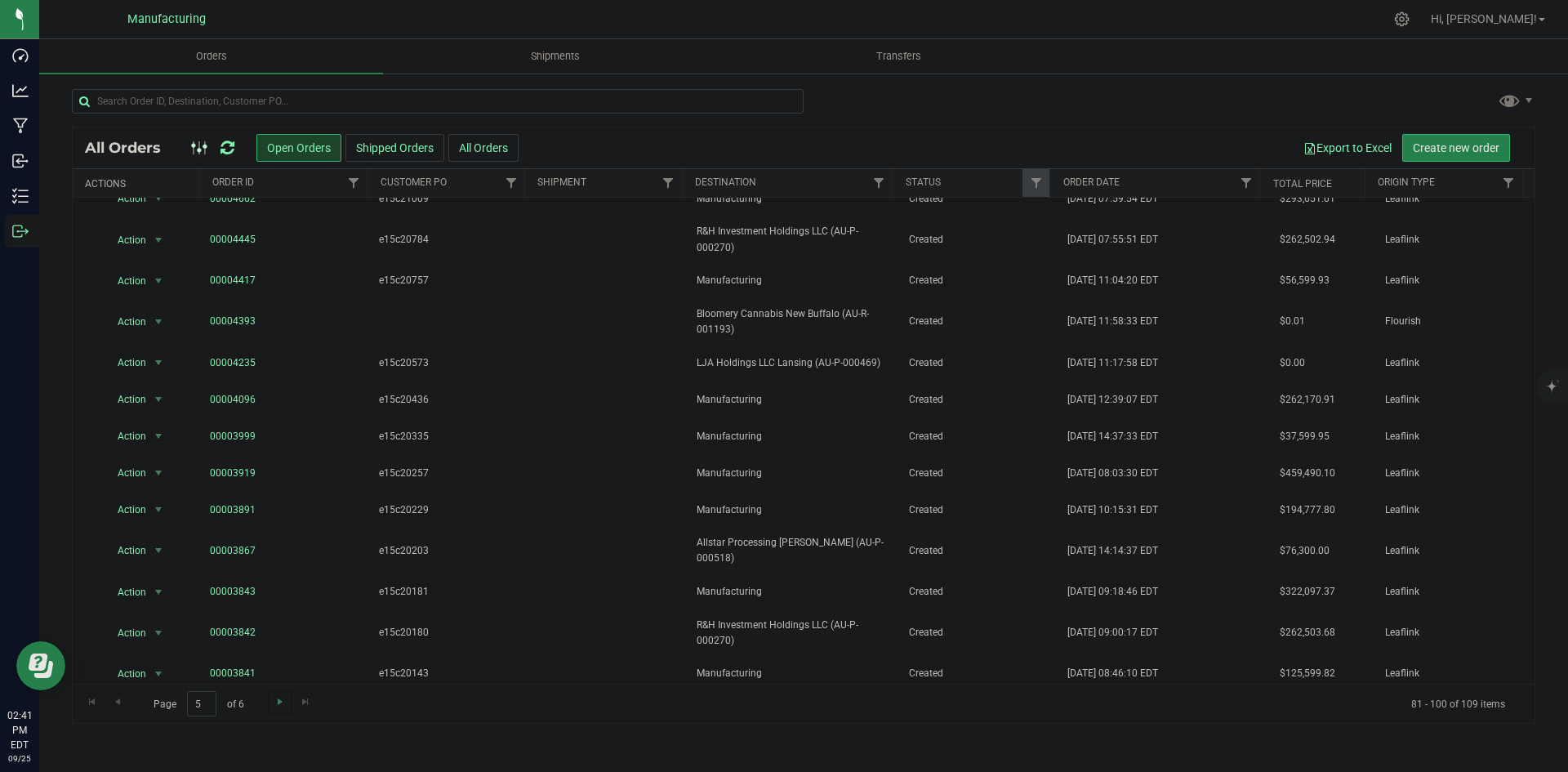
click at [271, 703] on link "Go to the next page" at bounding box center [280, 702] width 24 height 22
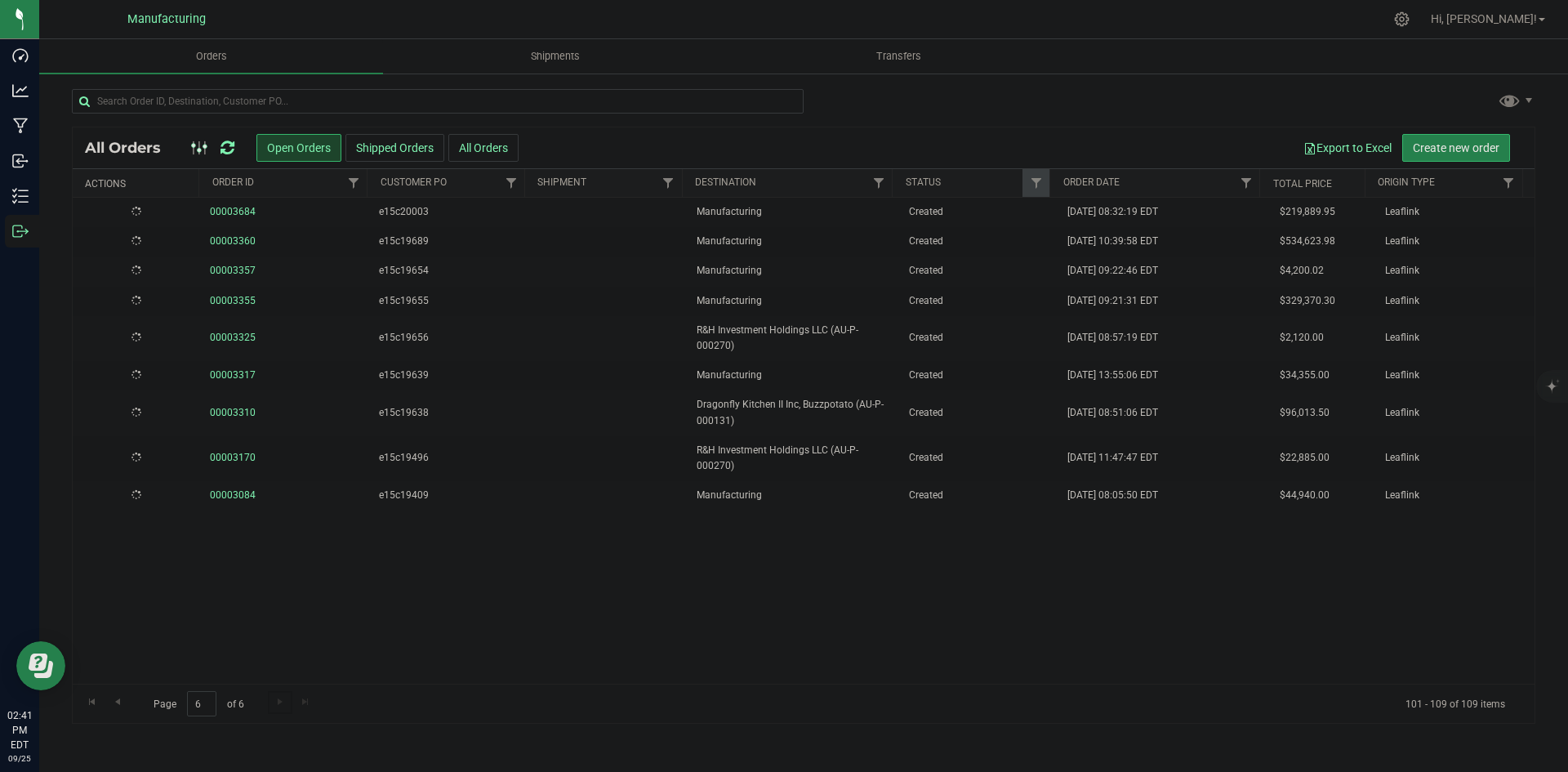
scroll to position [0, 0]
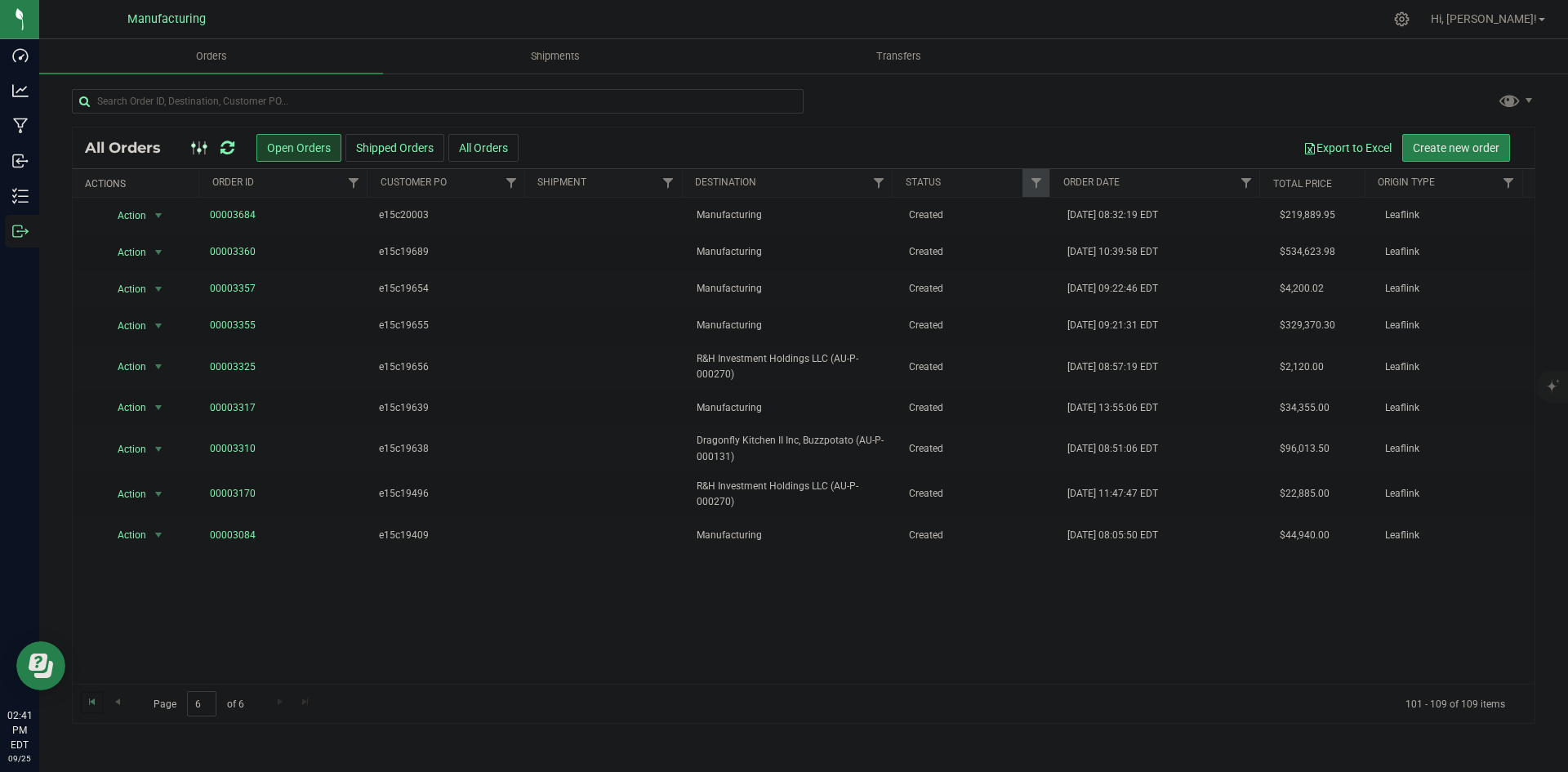
click at [99, 708] on link "Go to the first page" at bounding box center [92, 702] width 24 height 22
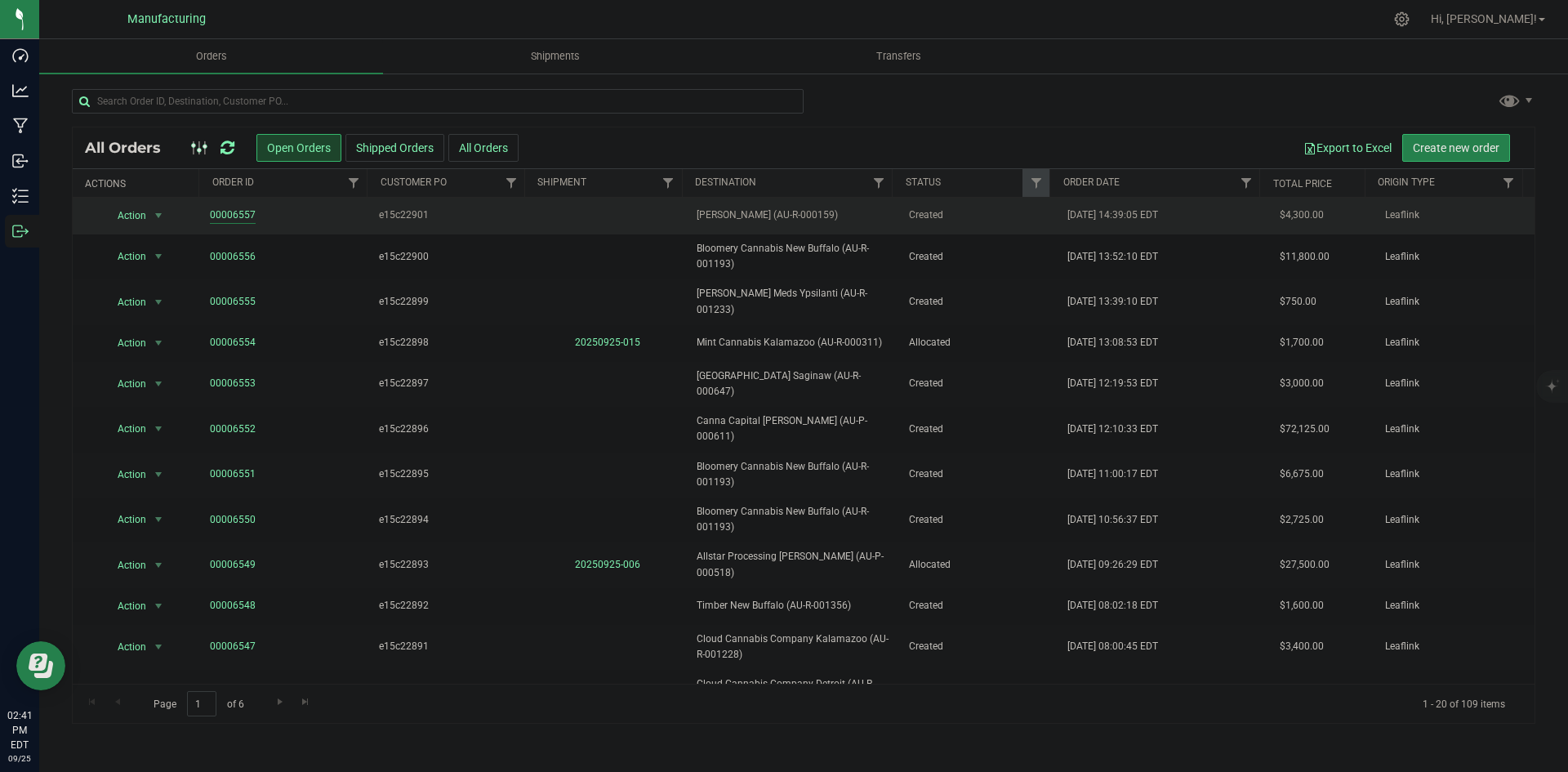
click at [234, 210] on link "00006557" at bounding box center [233, 215] width 46 height 15
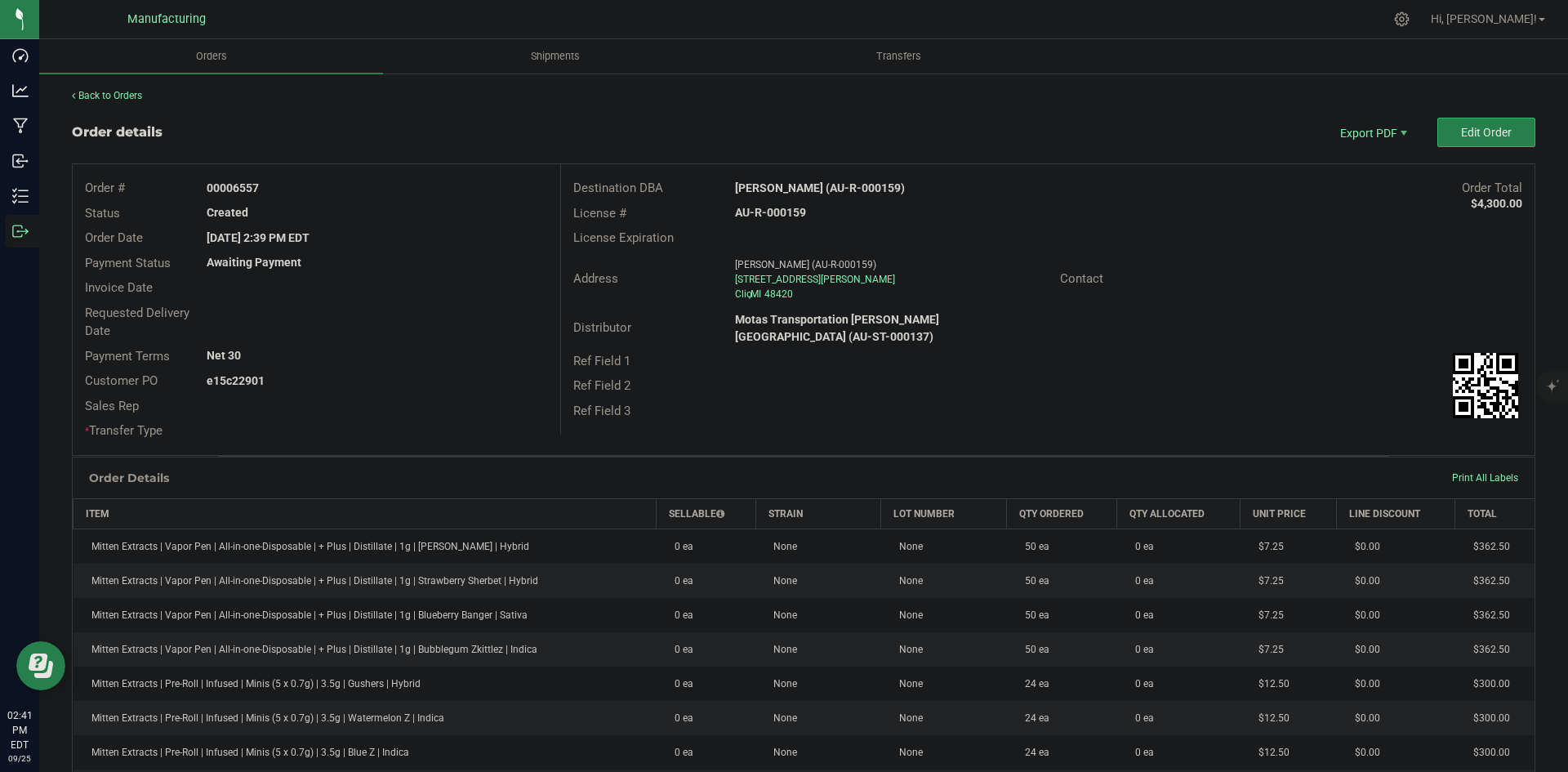
click at [878, 239] on div "License Expiration" at bounding box center [1048, 238] width 974 height 25
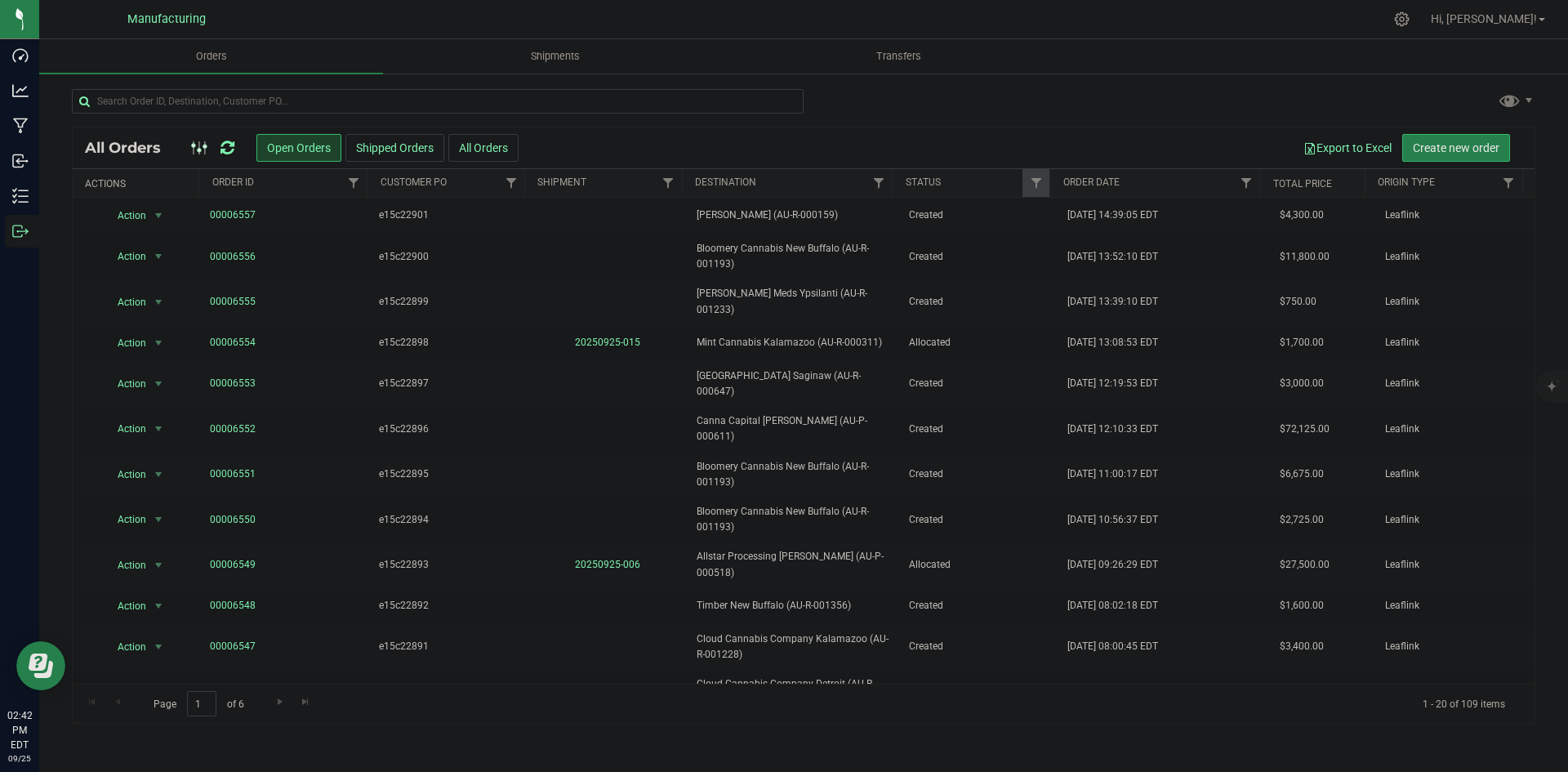
click at [229, 146] on icon at bounding box center [227, 148] width 14 height 16
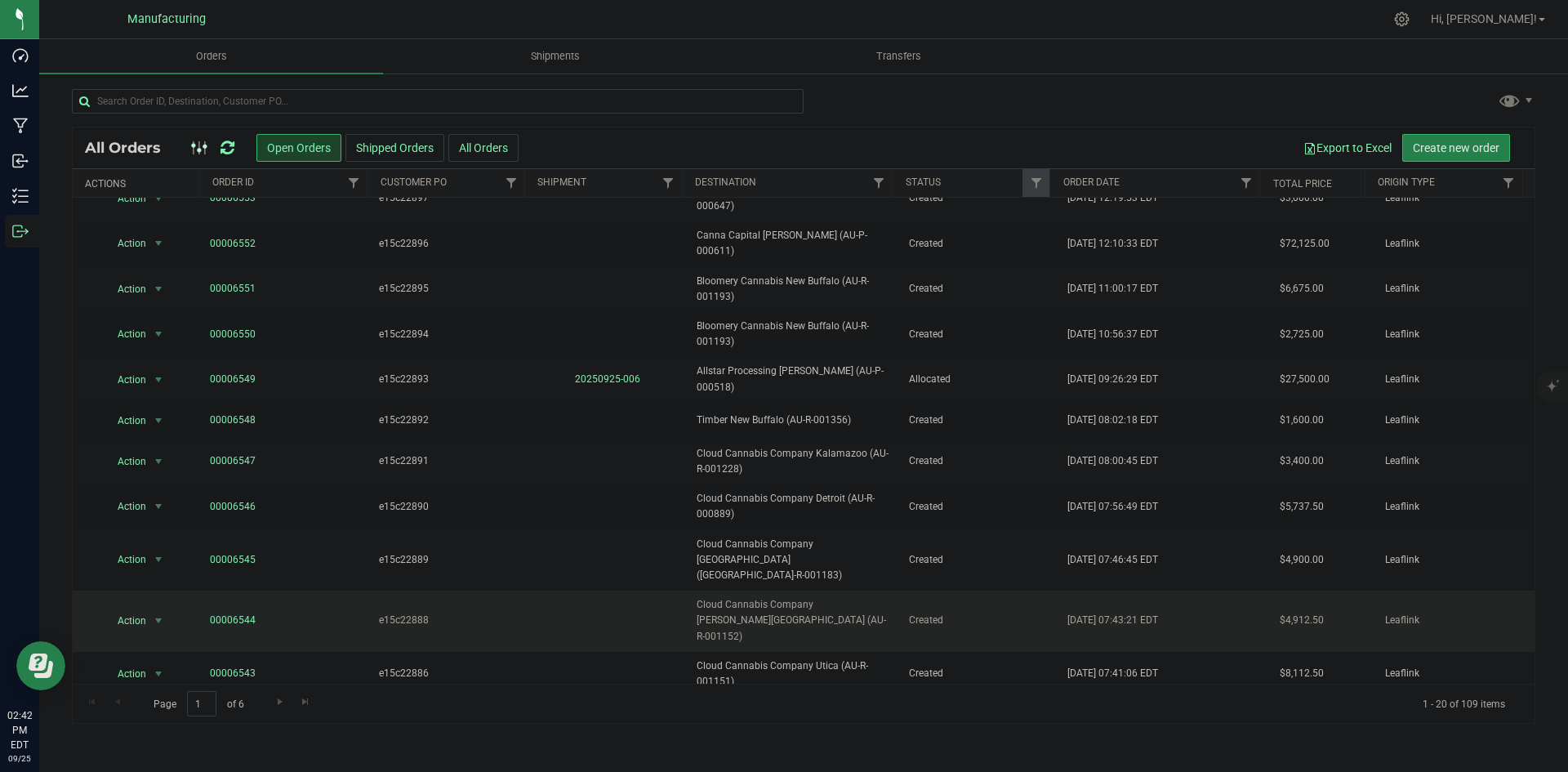
scroll to position [359, 0]
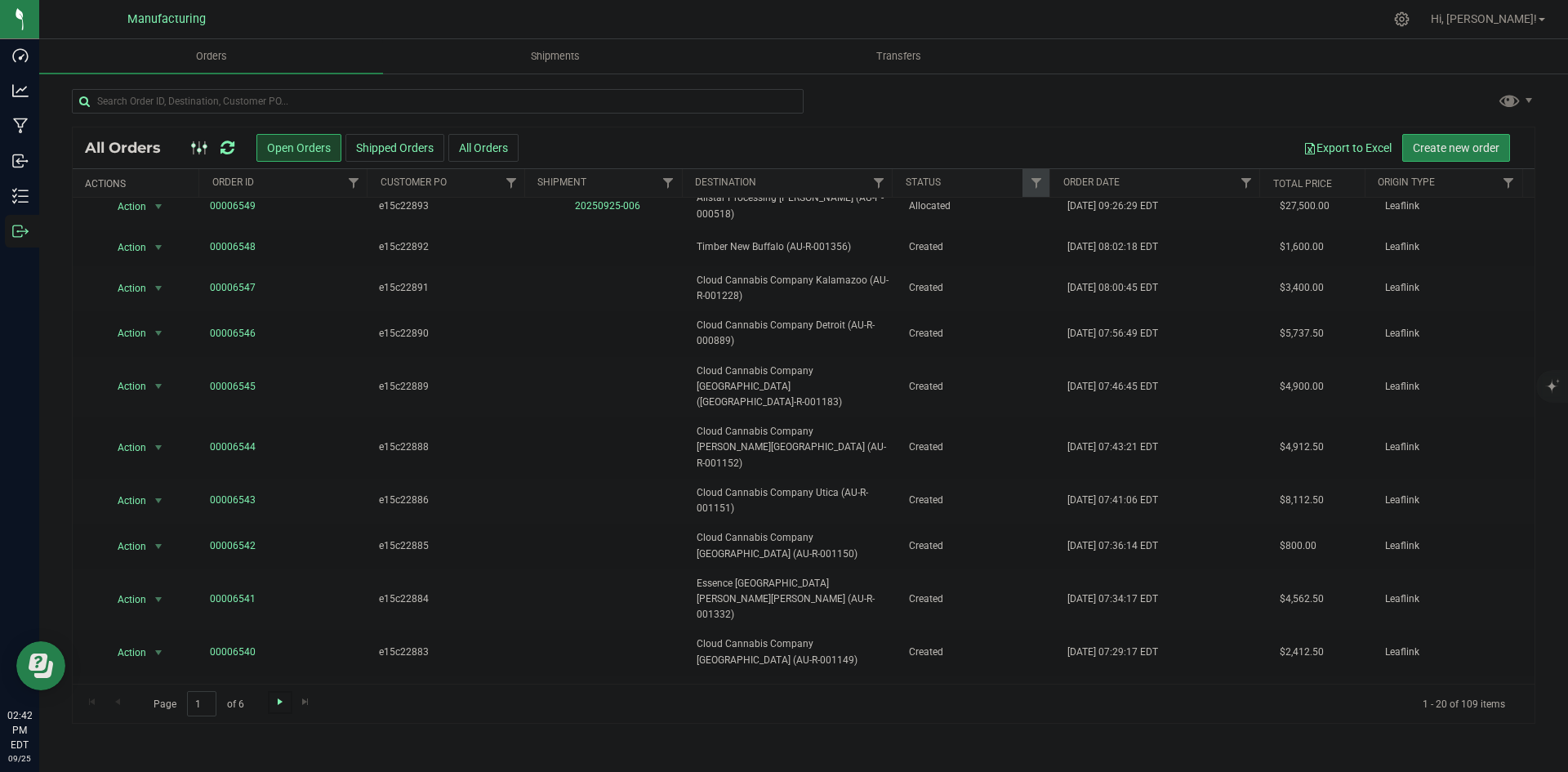
click at [281, 702] on span "Go to the next page" at bounding box center [280, 702] width 13 height 13
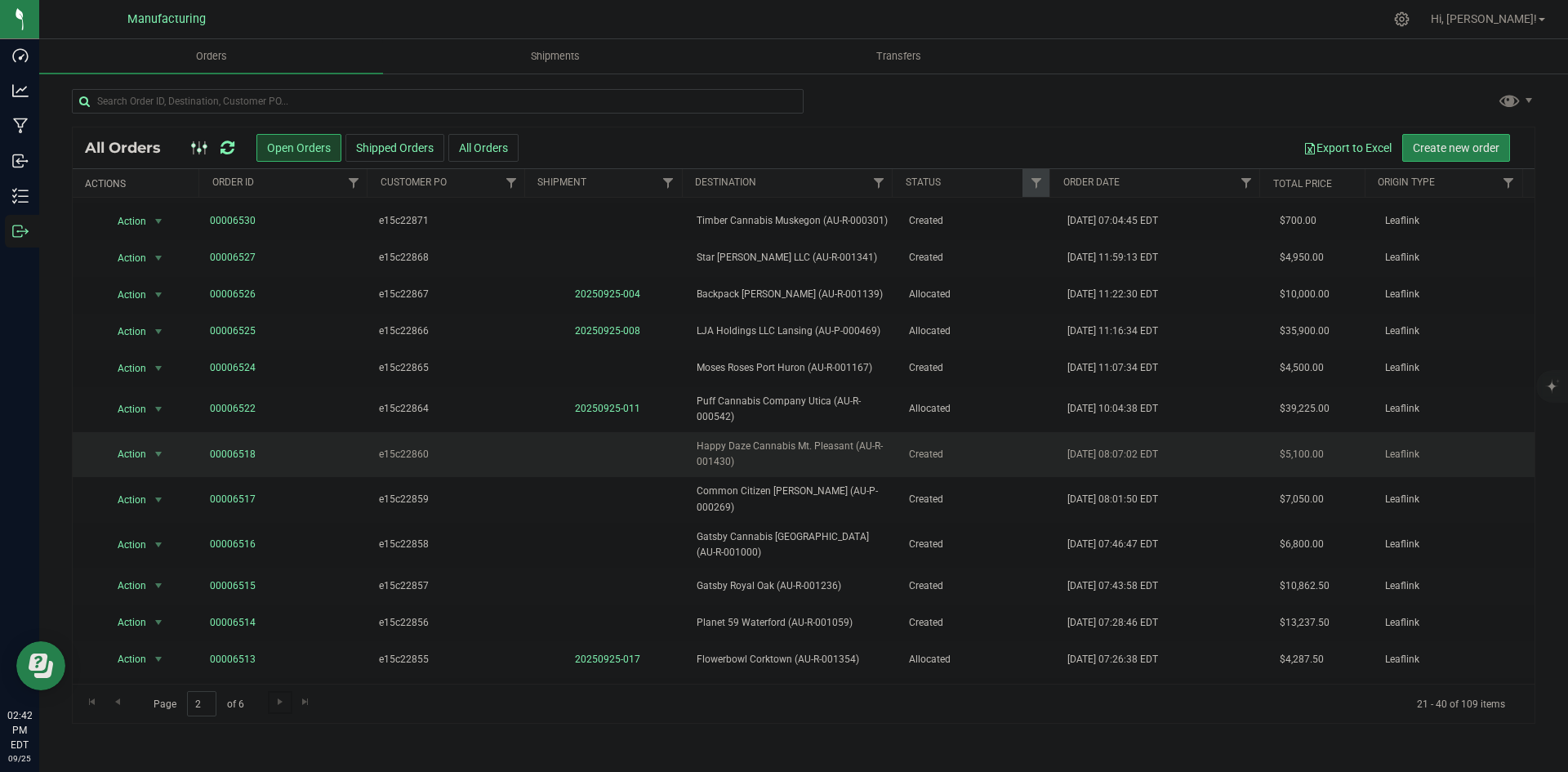
scroll to position [308, 0]
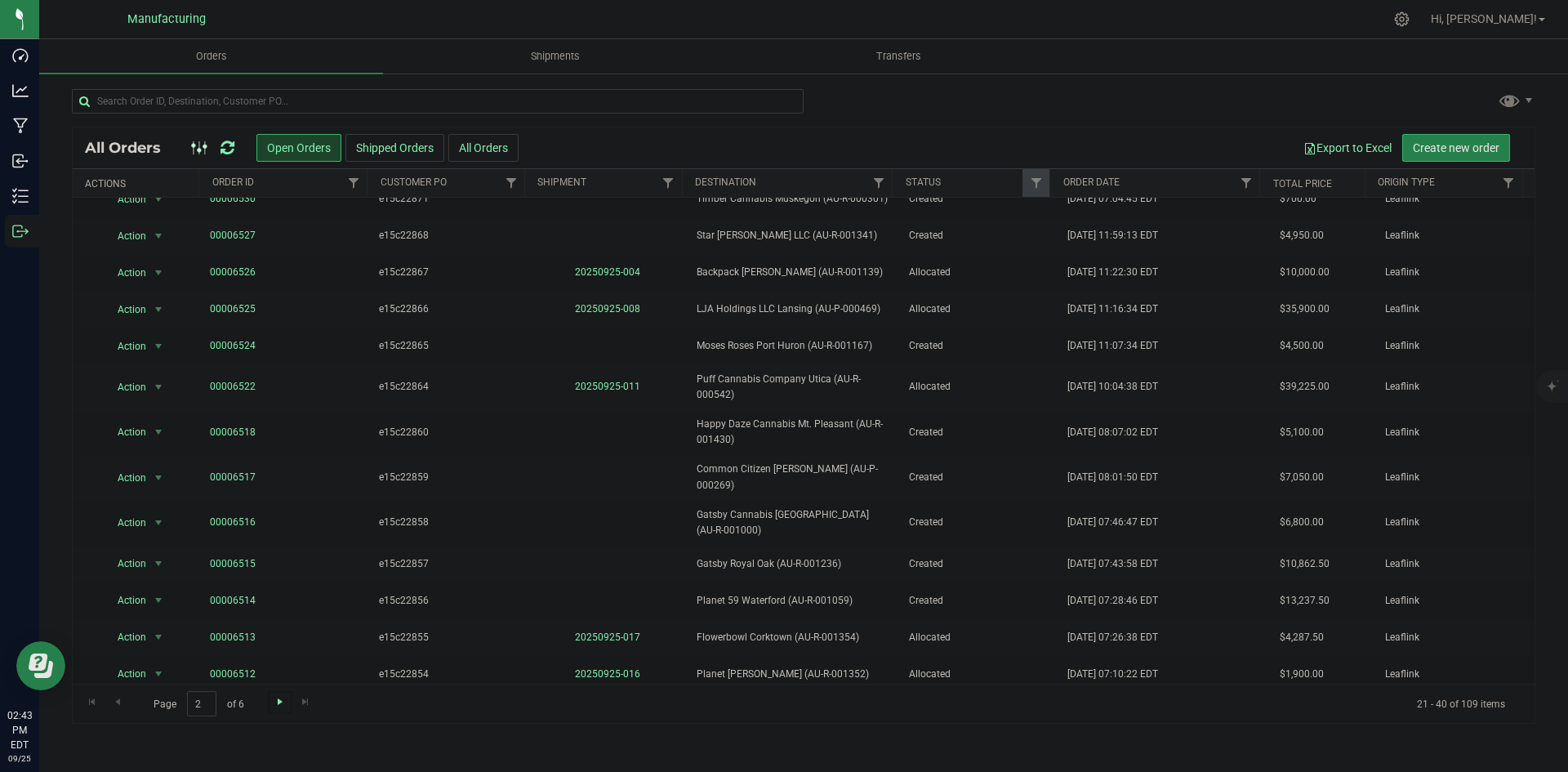
click at [274, 699] on span "Go to the next page" at bounding box center [280, 702] width 13 height 13
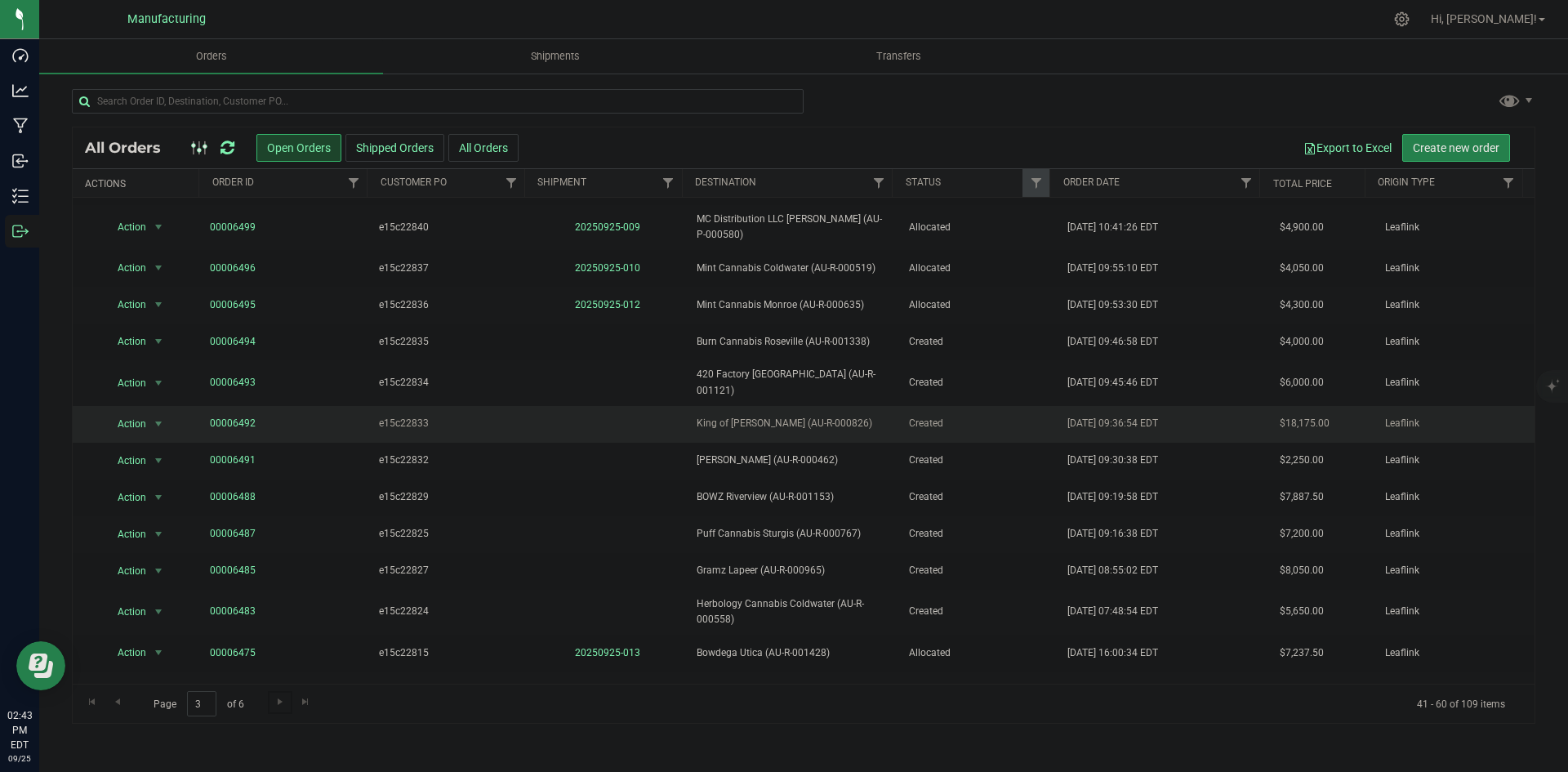
scroll to position [266, 0]
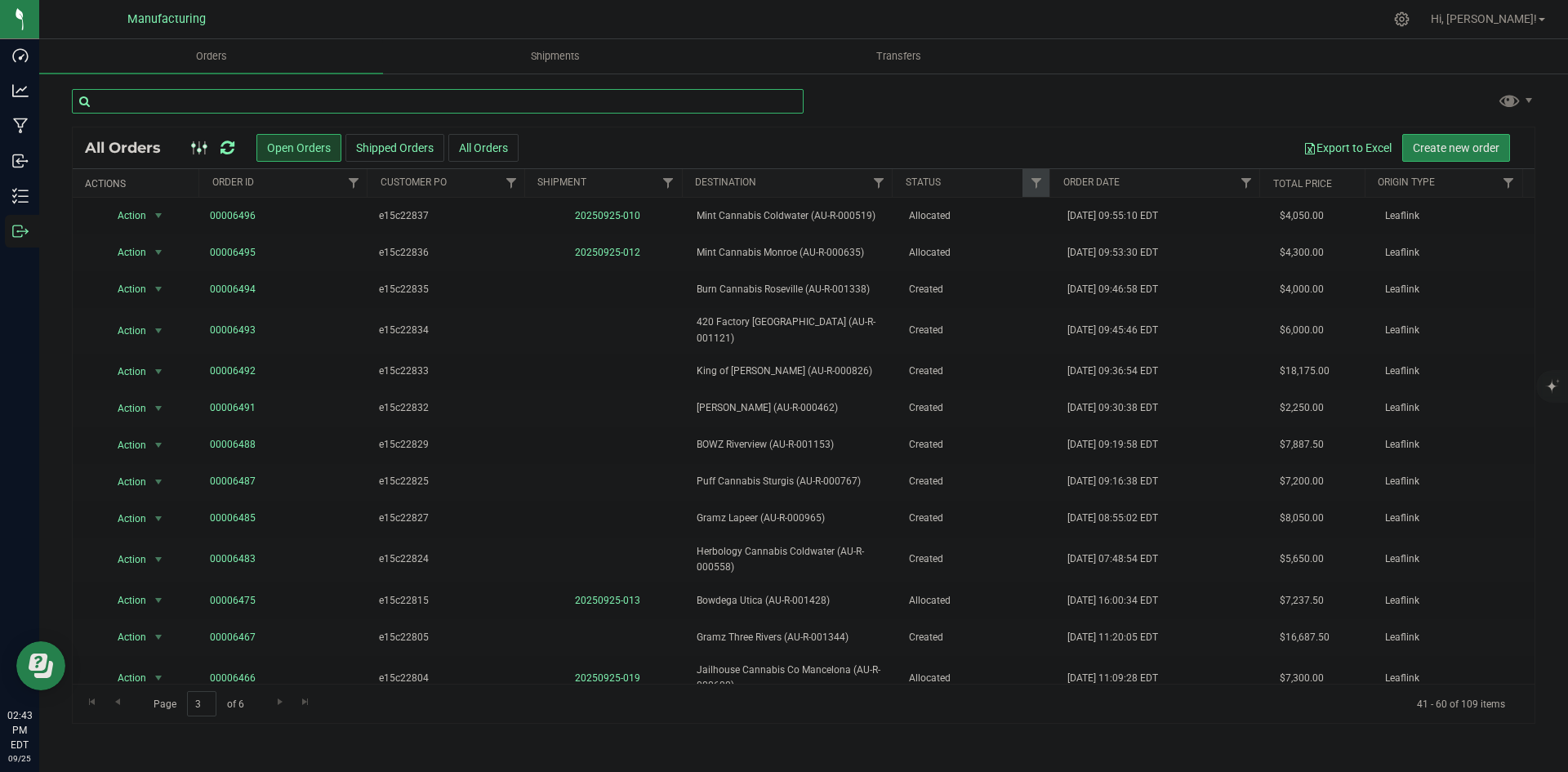
click at [297, 103] on input "text" at bounding box center [438, 101] width 732 height 25
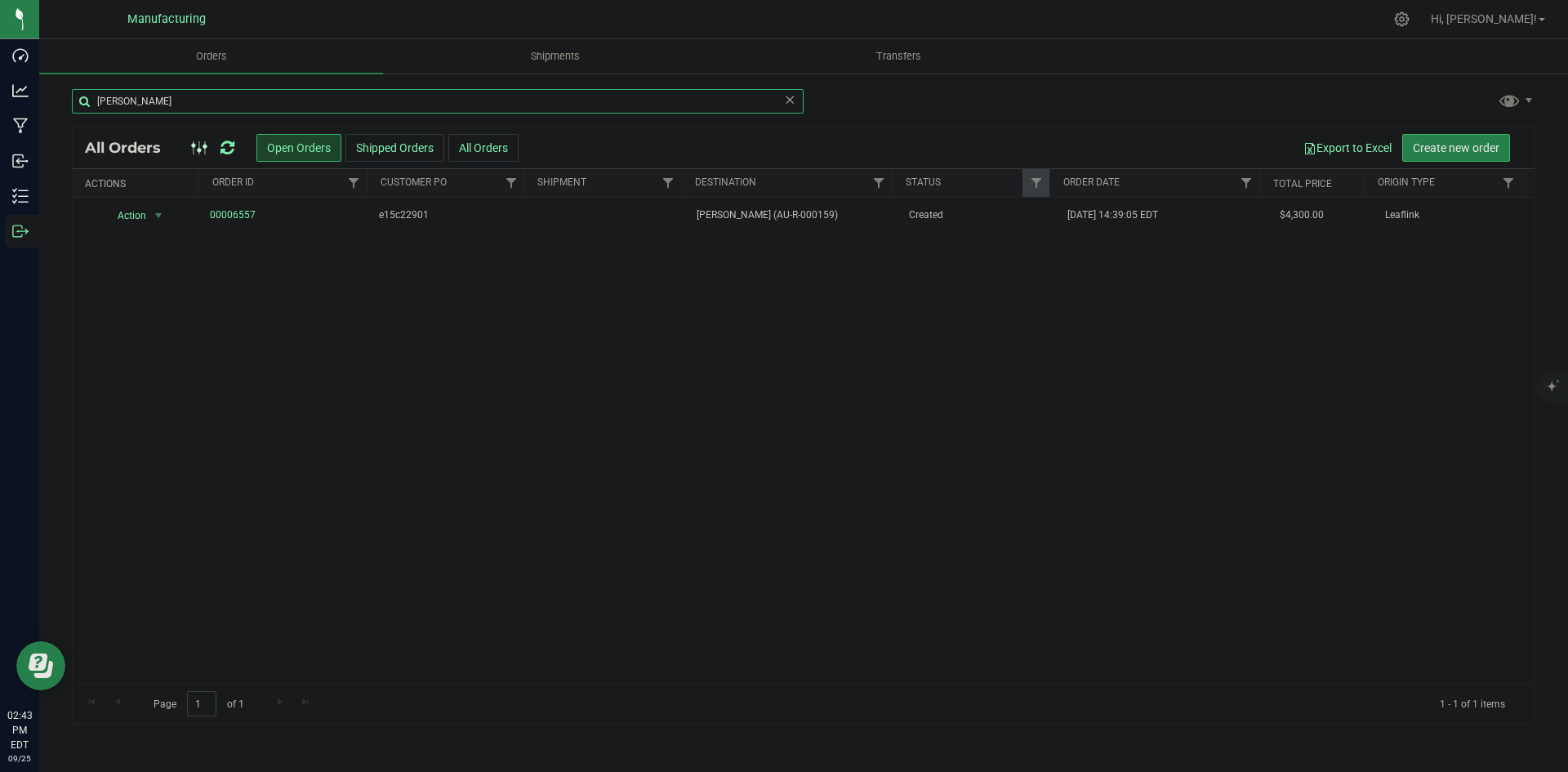
type input "fred"
drag, startPoint x: 121, startPoint y: 101, endPoint x: 59, endPoint y: 103, distance: 62.0
click at [55, 103] on div "fred All Orders Open Orders Shipped Orders All Orders Export to Excel Create ne…" at bounding box center [803, 406] width 1529 height 669
click at [490, 394] on div "Action Action Cancel order Change facility Clone order Edit order Mark as fully…" at bounding box center [804, 440] width 1462 height 486
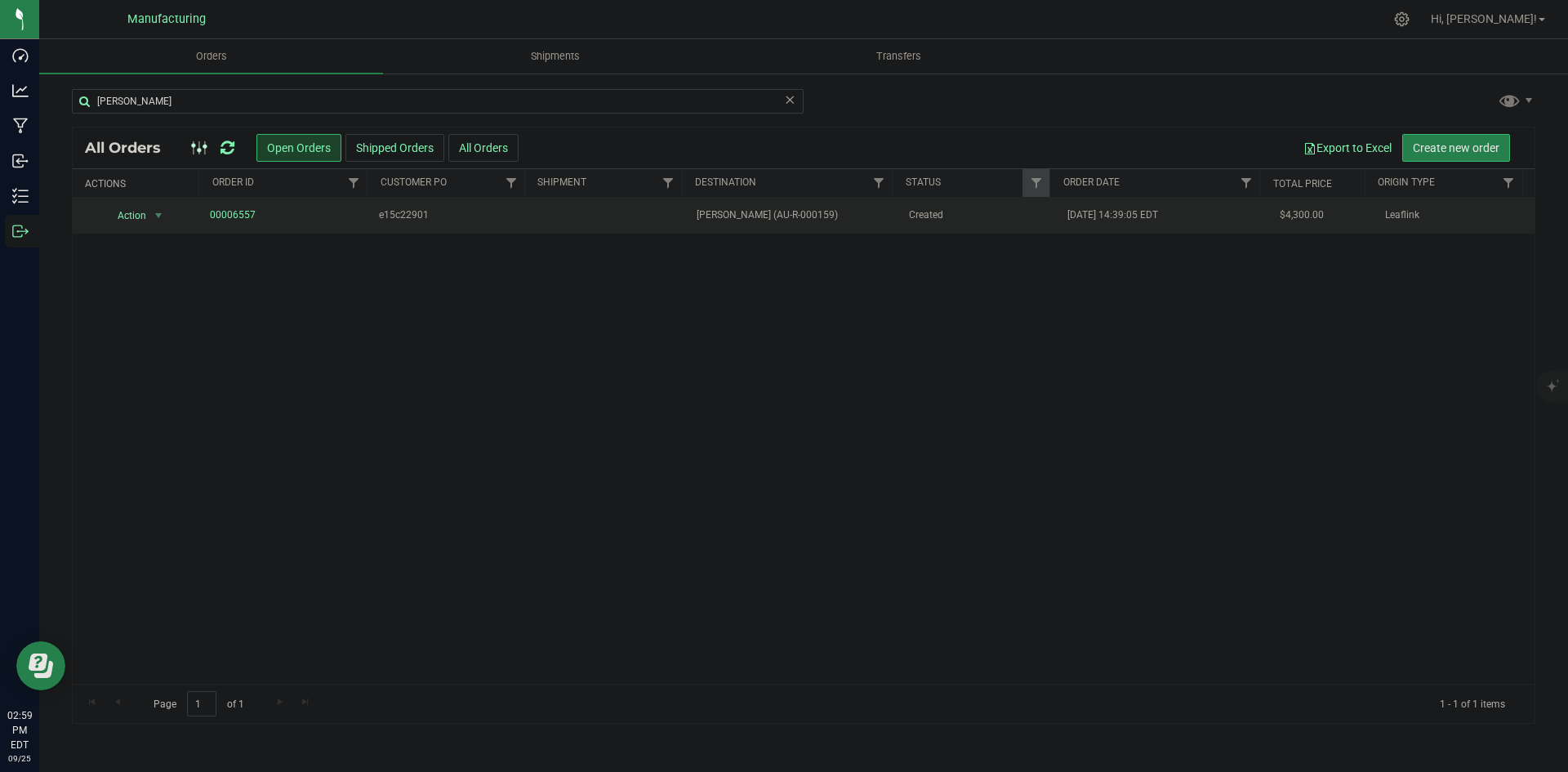
drag, startPoint x: 237, startPoint y: 221, endPoint x: 294, endPoint y: 228, distance: 57.4
click at [293, 227] on td "00006557" at bounding box center [285, 215] width 170 height 36
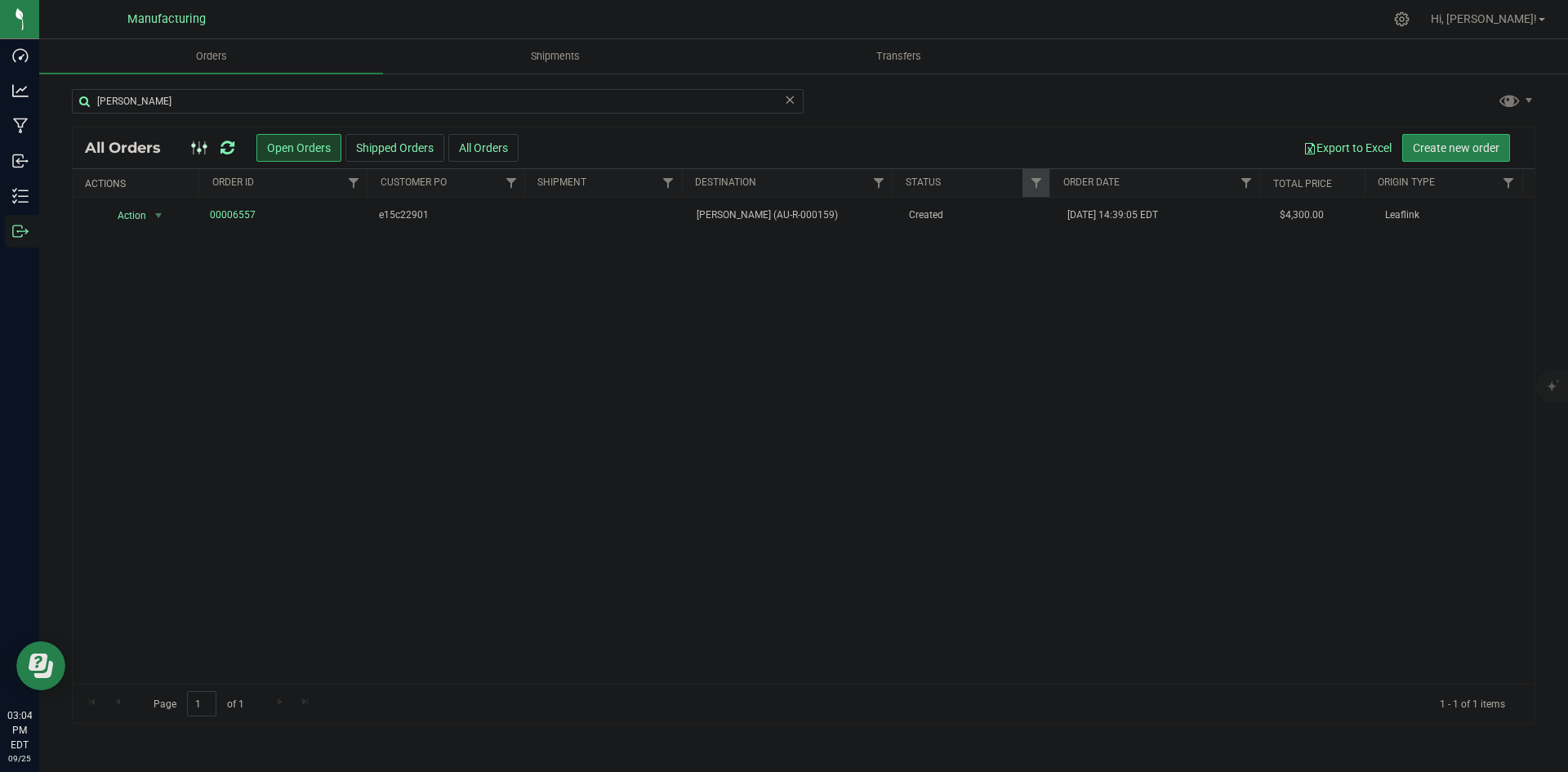
click at [229, 150] on icon at bounding box center [227, 148] width 14 height 16
click at [875, 221] on span "[PERSON_NAME] (AU-R-000159)" at bounding box center [792, 215] width 192 height 15
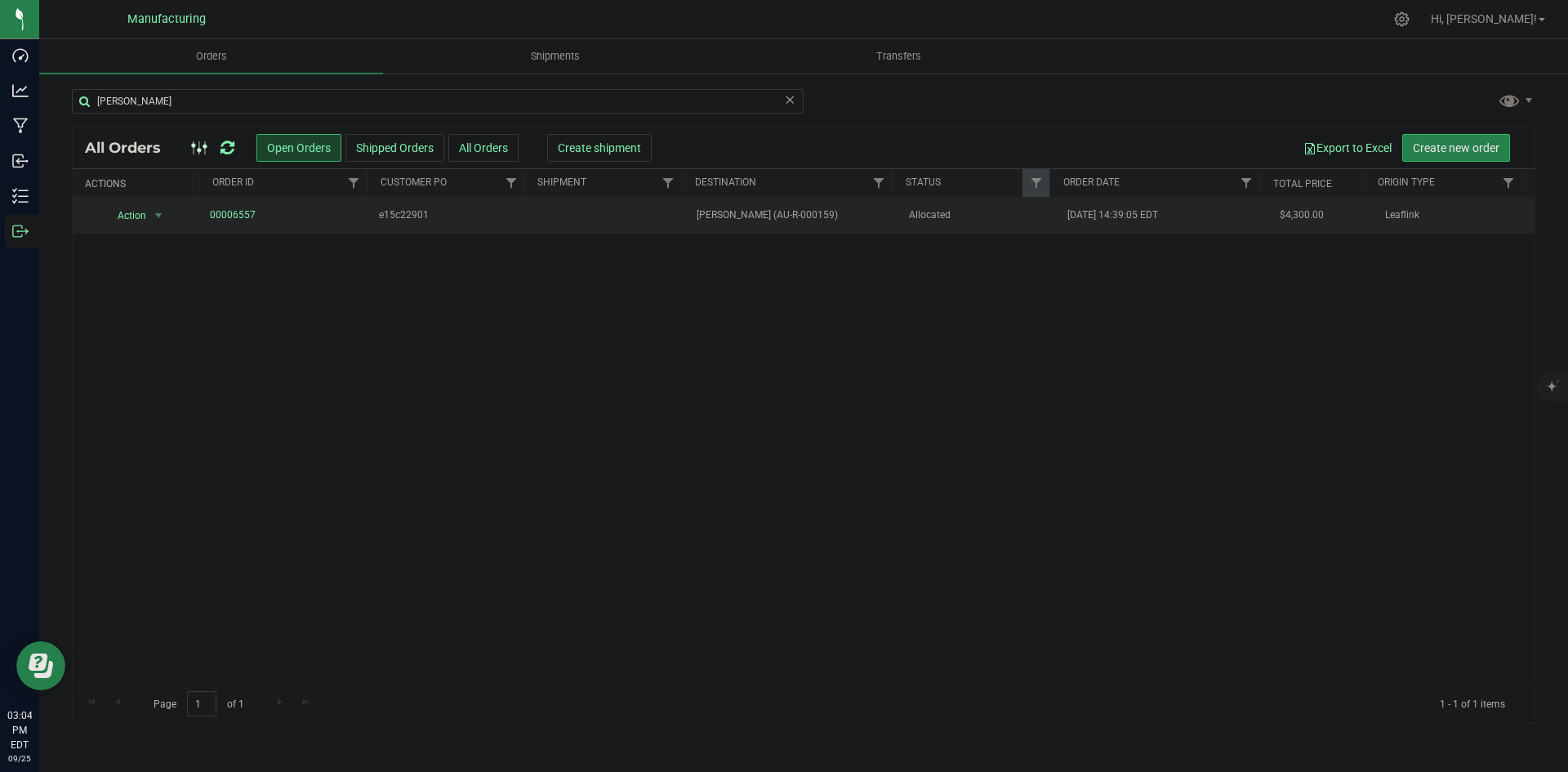
click at [844, 202] on td "[PERSON_NAME] (AU-R-000159)" at bounding box center [792, 215] width 211 height 36
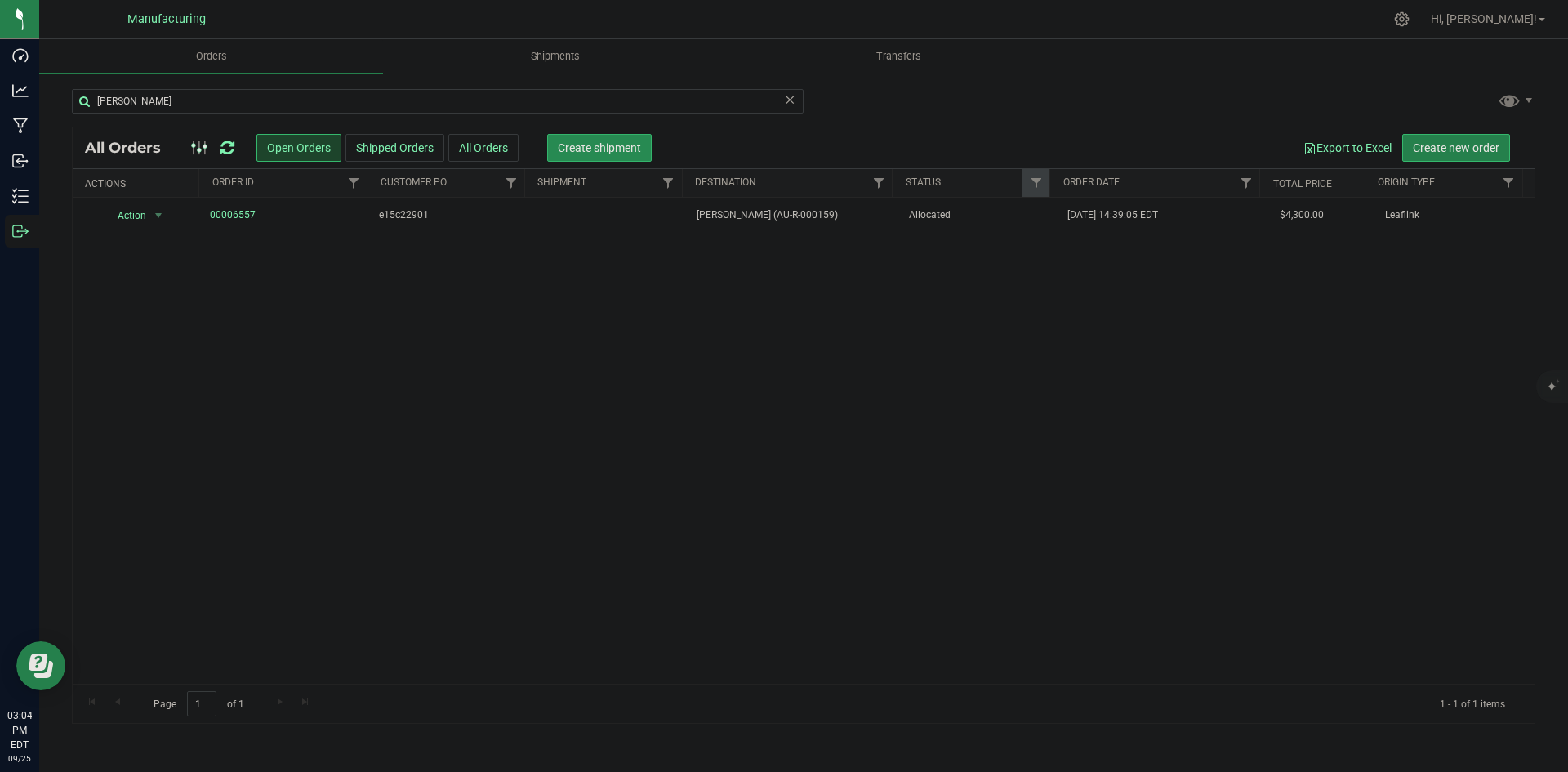
click at [611, 144] on span "Create shipment" at bounding box center [600, 148] width 83 height 13
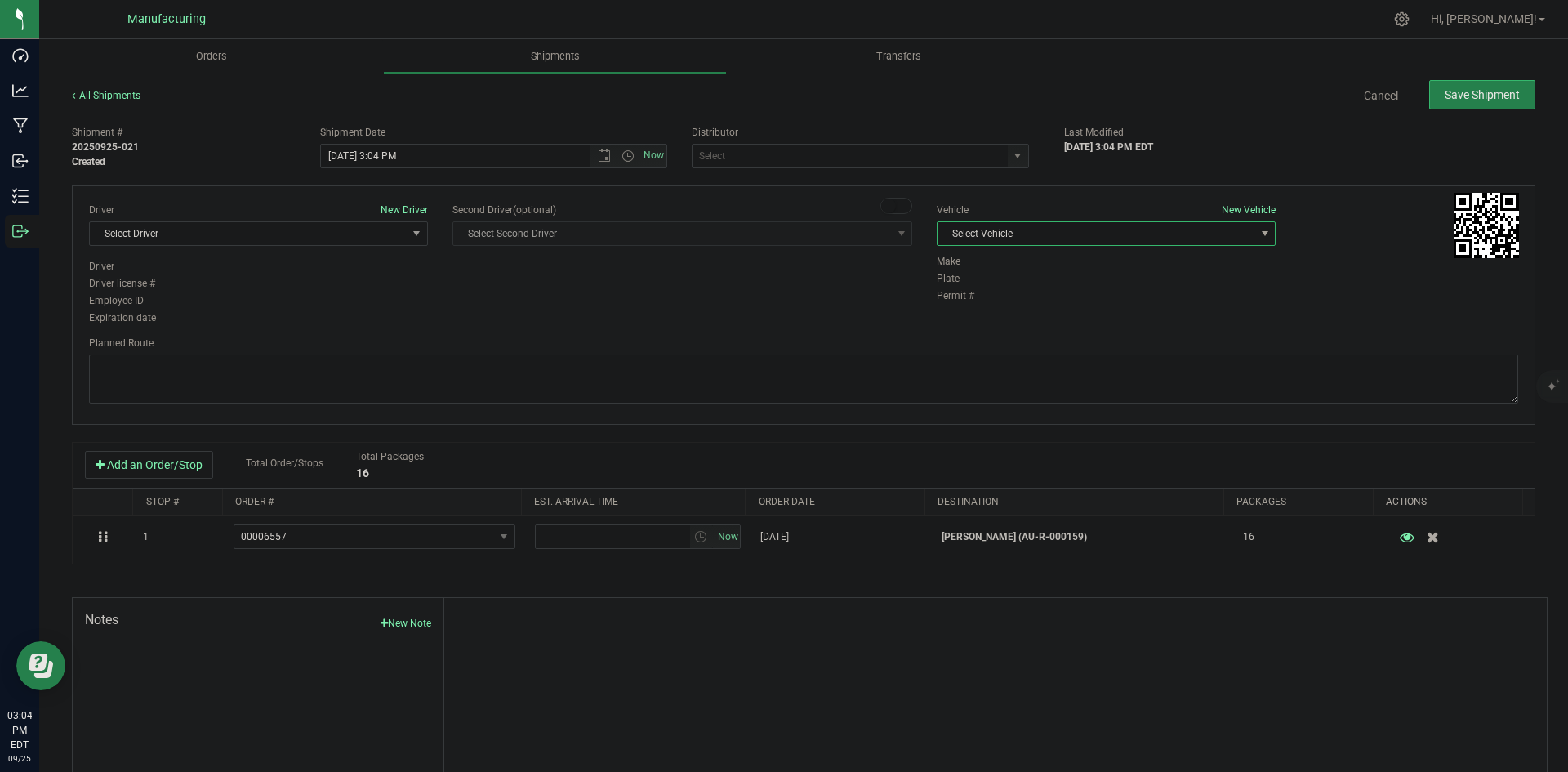
click at [1105, 223] on span "Select Vehicle" at bounding box center [1096, 233] width 317 height 23
click at [976, 302] on li "T3" at bounding box center [1098, 310] width 334 height 25
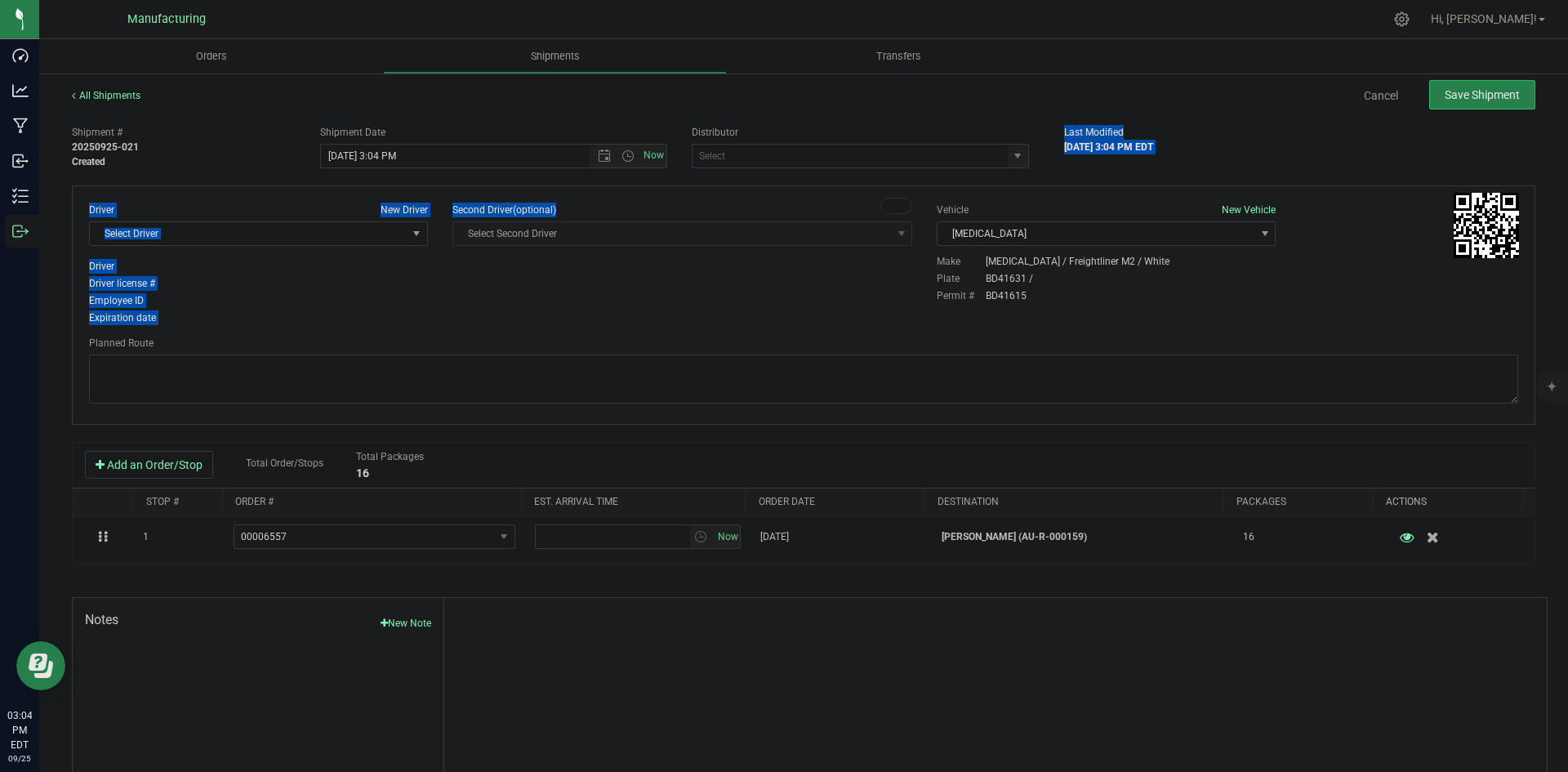
click at [894, 168] on div "Shipment # 20250925-021 Created Shipment Date 9/25/2025 3:04 PM Now Distributor…" at bounding box center [804, 467] width 1464 height 700
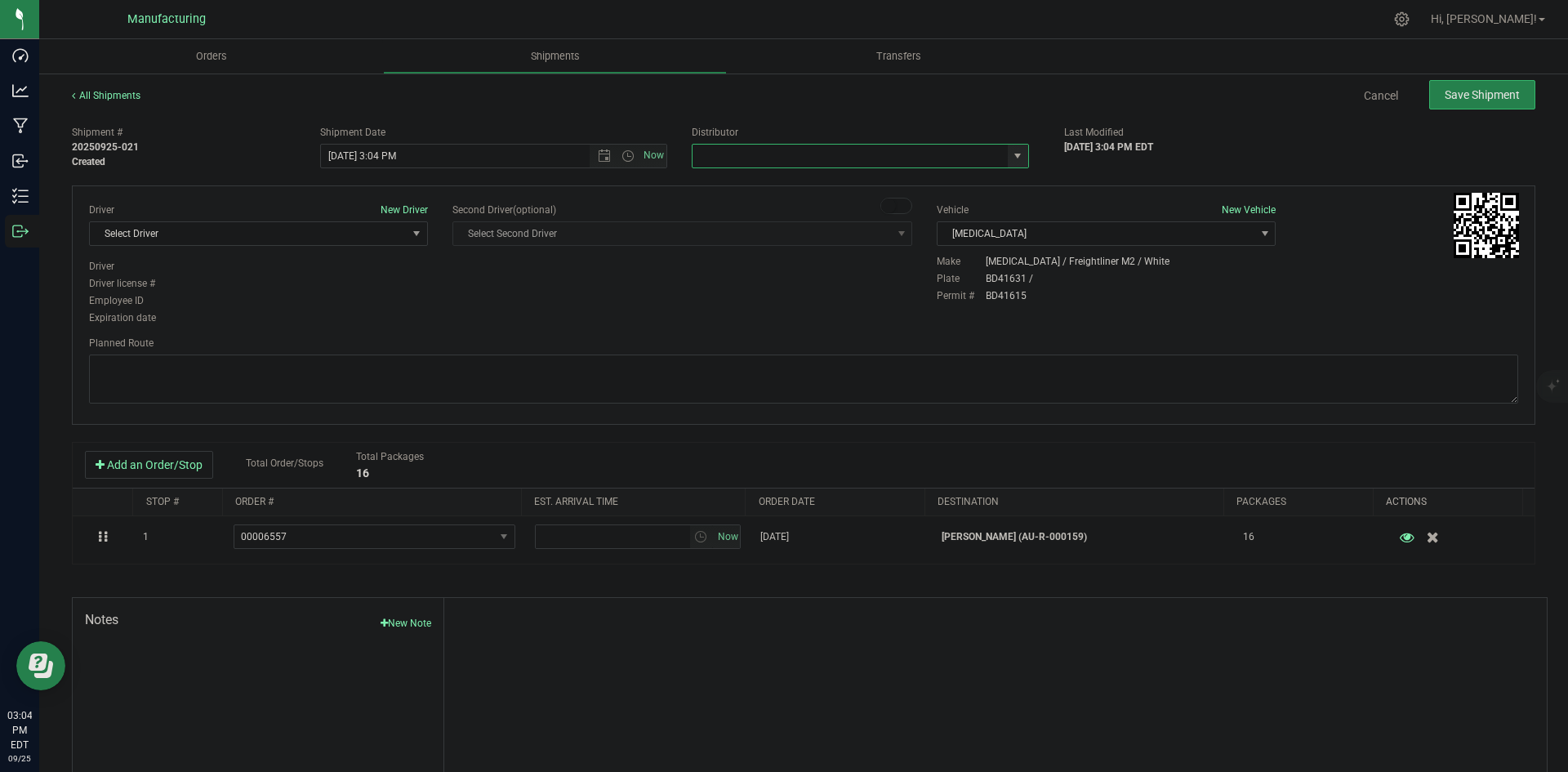
click at [887, 159] on input "text" at bounding box center [845, 155] width 305 height 23
click at [1013, 156] on span "select" at bounding box center [1018, 155] width 20 height 23
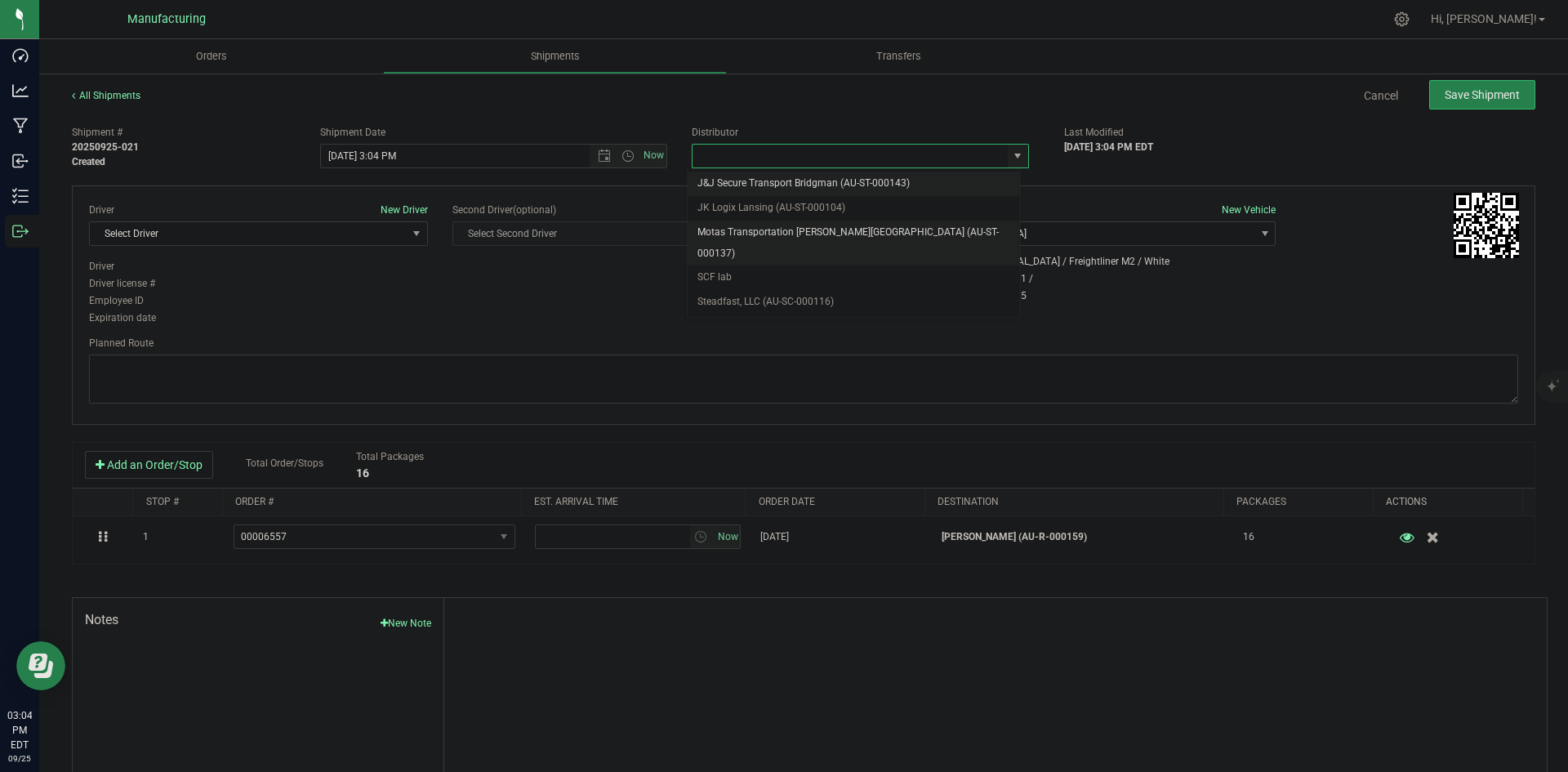
click at [759, 232] on li "Motas Transportation [PERSON_NAME][GEOGRAPHIC_DATA] (AU-ST-000137)" at bounding box center [854, 243] width 332 height 45
type input "Motas Transportation [PERSON_NAME][GEOGRAPHIC_DATA] (AU-ST-000137)"
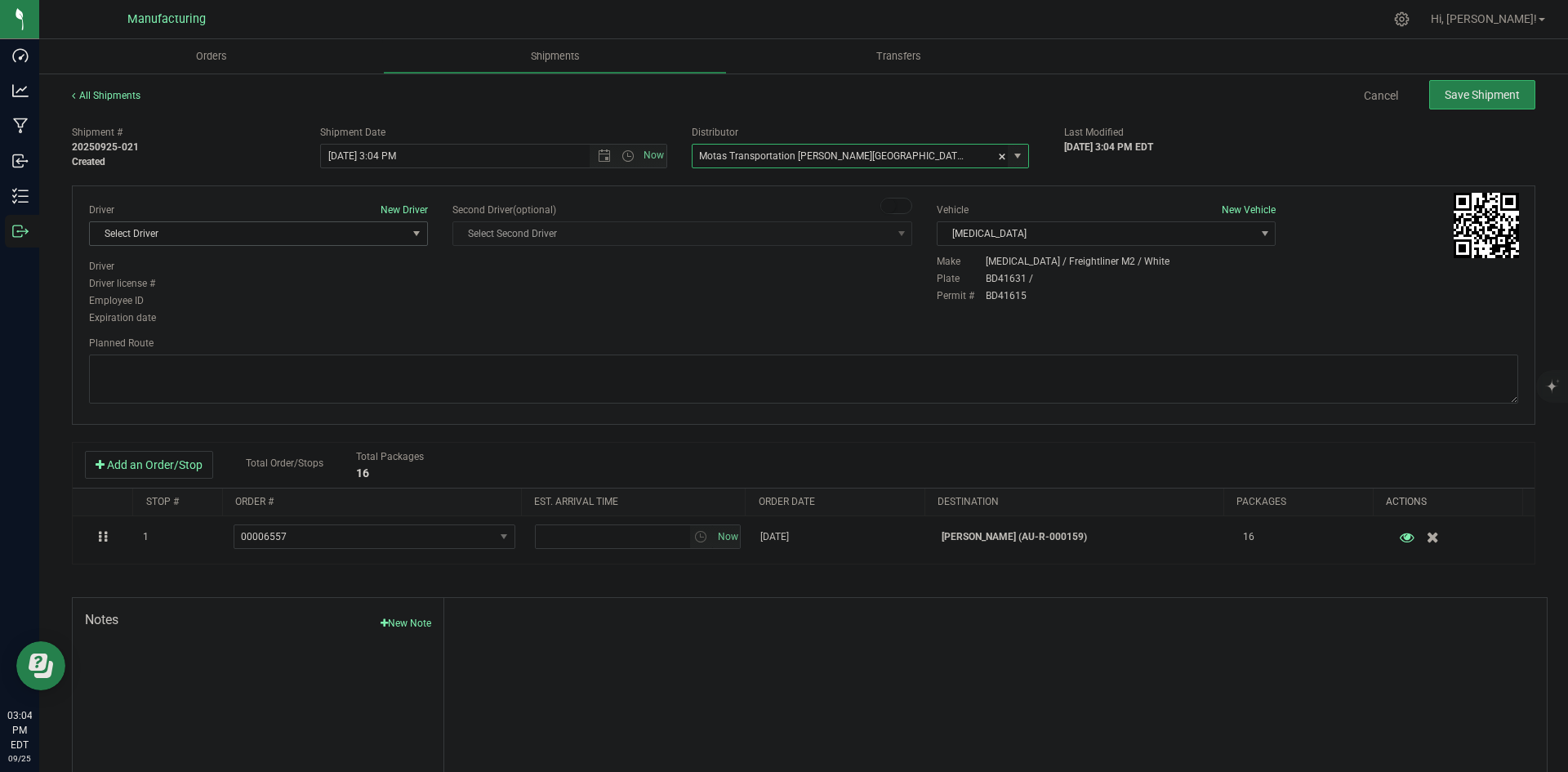
click at [304, 235] on span "Select Driver" at bounding box center [248, 233] width 317 height 23
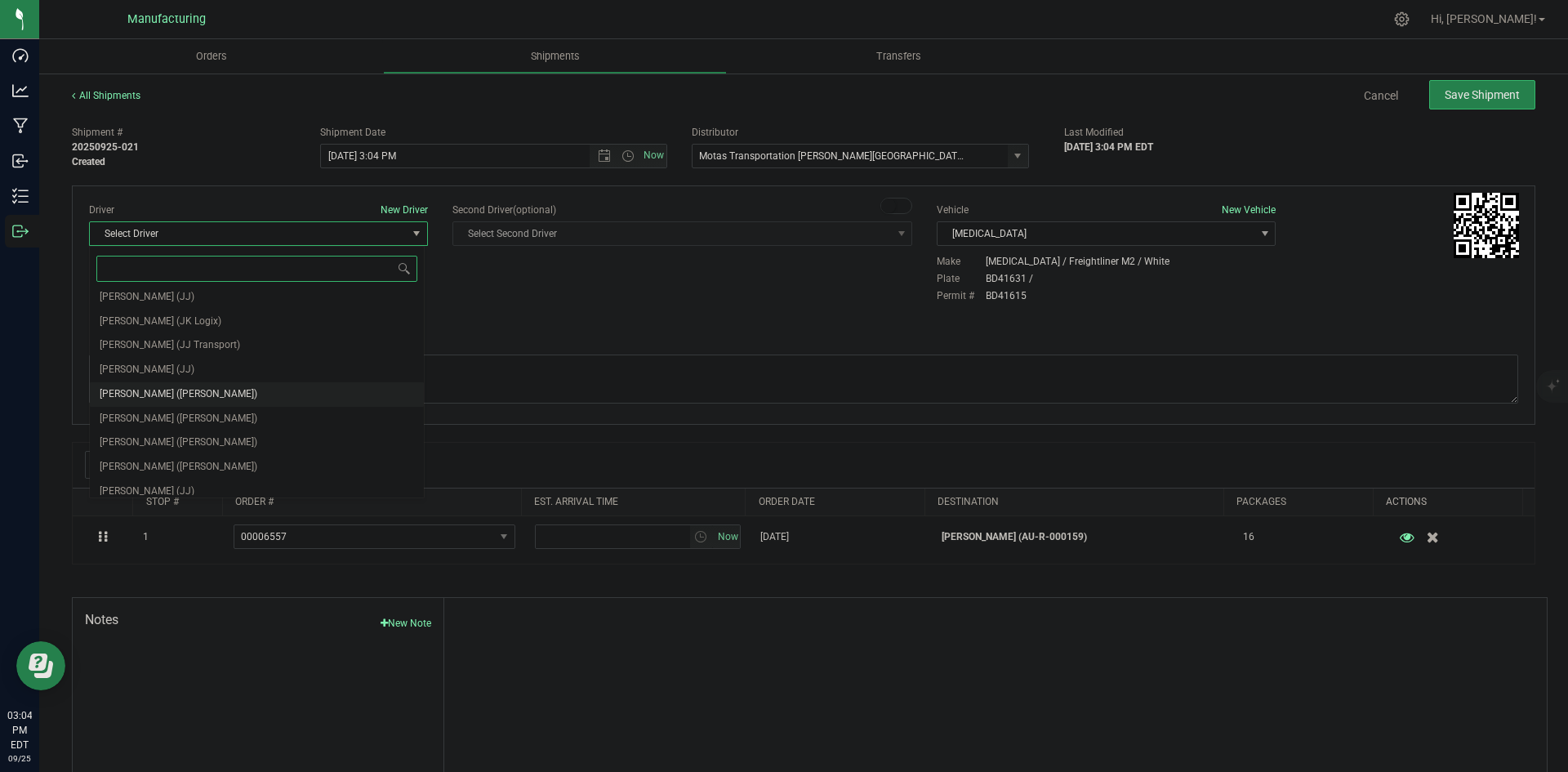
scroll to position [86, 0]
click at [170, 383] on span "Lloyd Neely (Motas)" at bounding box center [178, 386] width 158 height 21
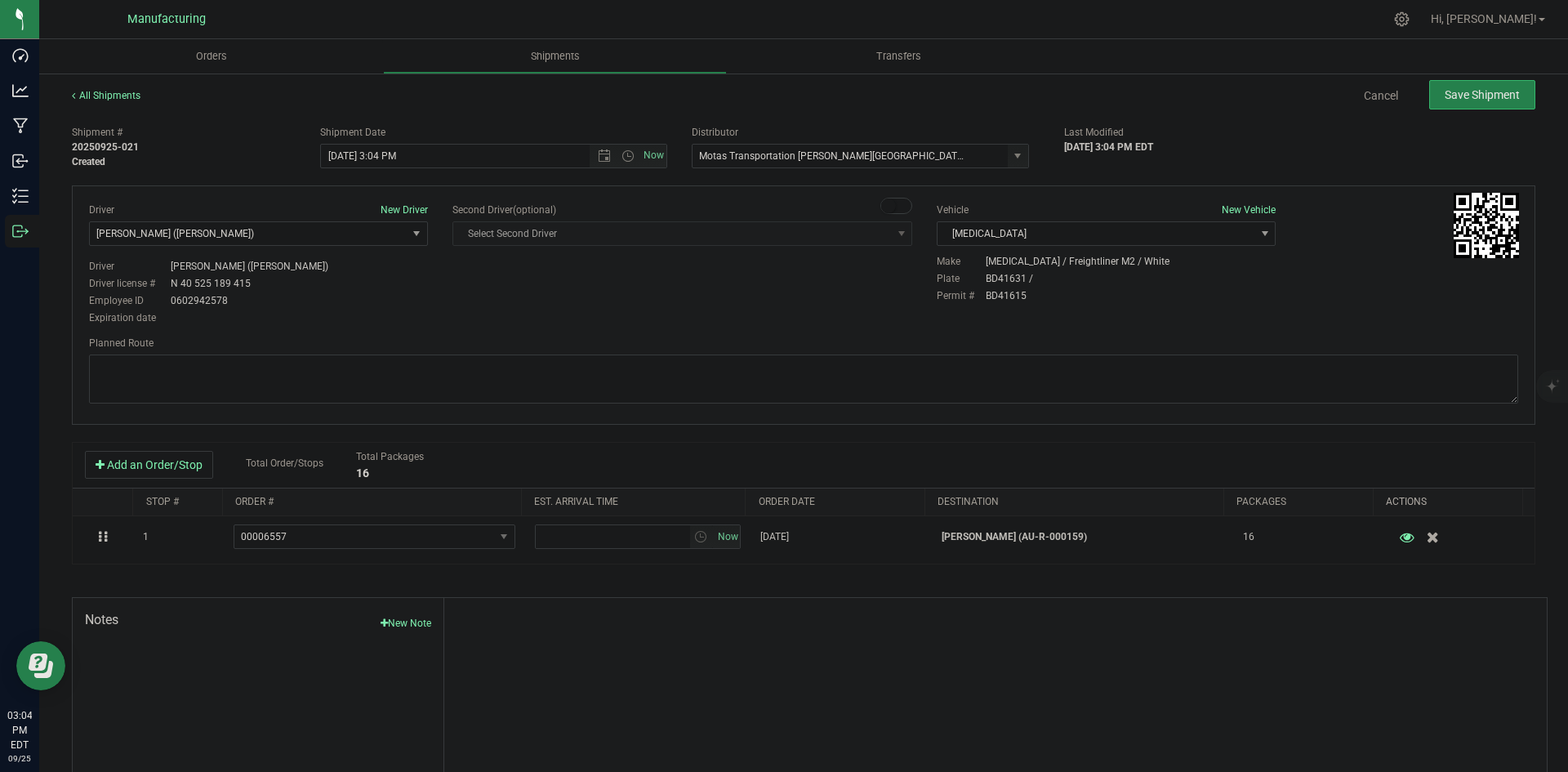
click at [427, 325] on div "Driver New Driver Lloyd Neely (Motas) Select Driver Perry Black (JK Logix) Robe…" at bounding box center [259, 265] width 364 height 125
click at [624, 150] on span "Open the time view" at bounding box center [628, 155] width 13 height 13
click at [342, 276] on li "2:00 PM" at bounding box center [489, 280] width 342 height 21
type input "9/25/2025 2:00 PM"
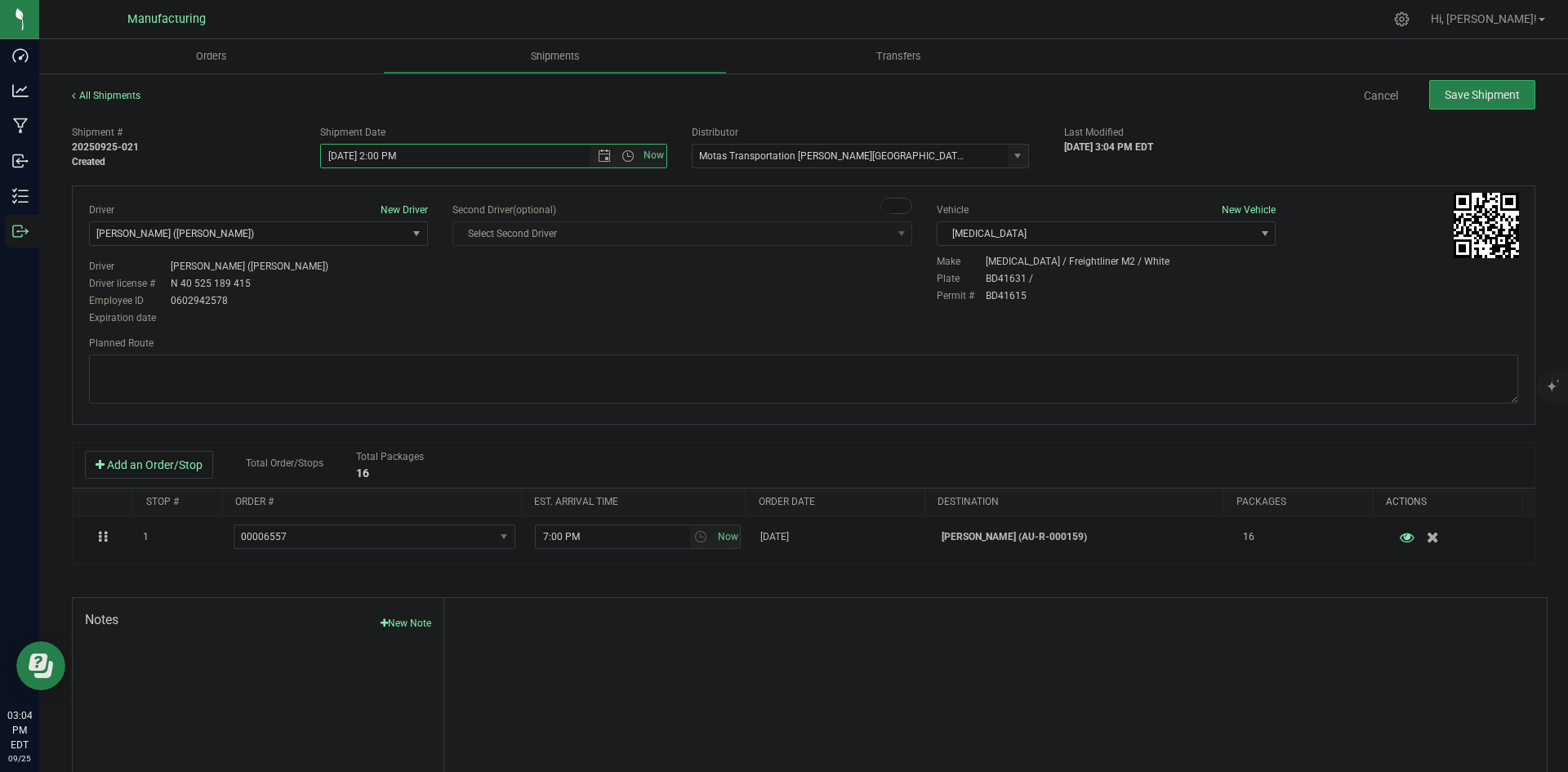
click at [506, 305] on div "Driver New Driver Lloyd Neely (Motas) Select Driver Perry Black (JK Logix) Robe…" at bounding box center [804, 265] width 1454 height 125
click at [851, 375] on textarea at bounding box center [803, 379] width 1429 height 49
paste textarea "Head south 246 ft -- Turn right 325 ft -- Turn right 407 ft -- Turn right towar…"
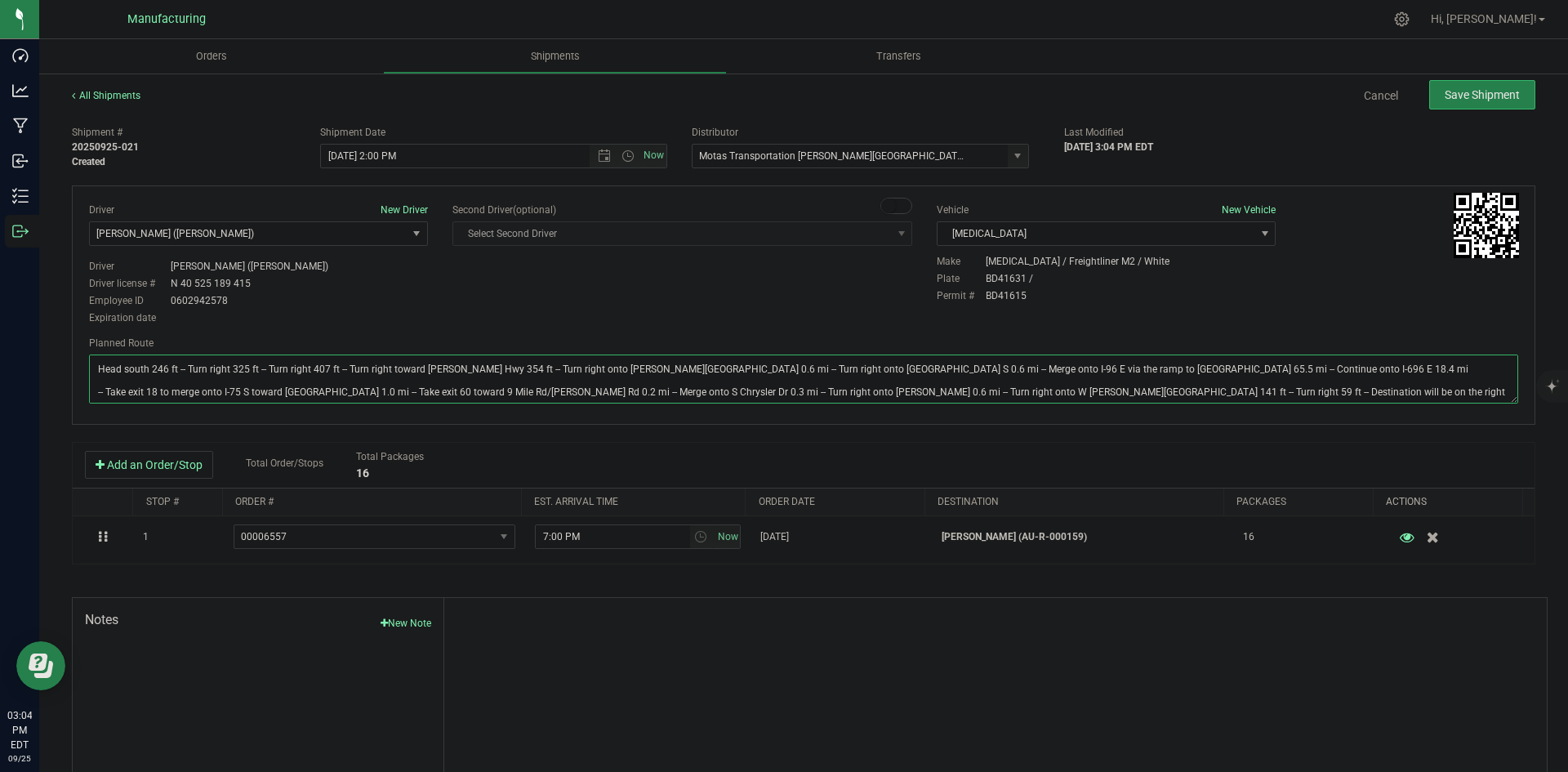
type textarea "Head south 246 ft -- Turn right 325 ft -- Turn right 407 ft -- Turn right towar…"
click at [884, 305] on div "Driver New Driver Lloyd Neely (Motas) Select Driver Perry Black (JK Logix) Robe…" at bounding box center [804, 265] width 1454 height 125
click at [1472, 92] on span "Save Shipment" at bounding box center [1482, 94] width 75 height 13
type input "9/25/2025 6:00 PM"
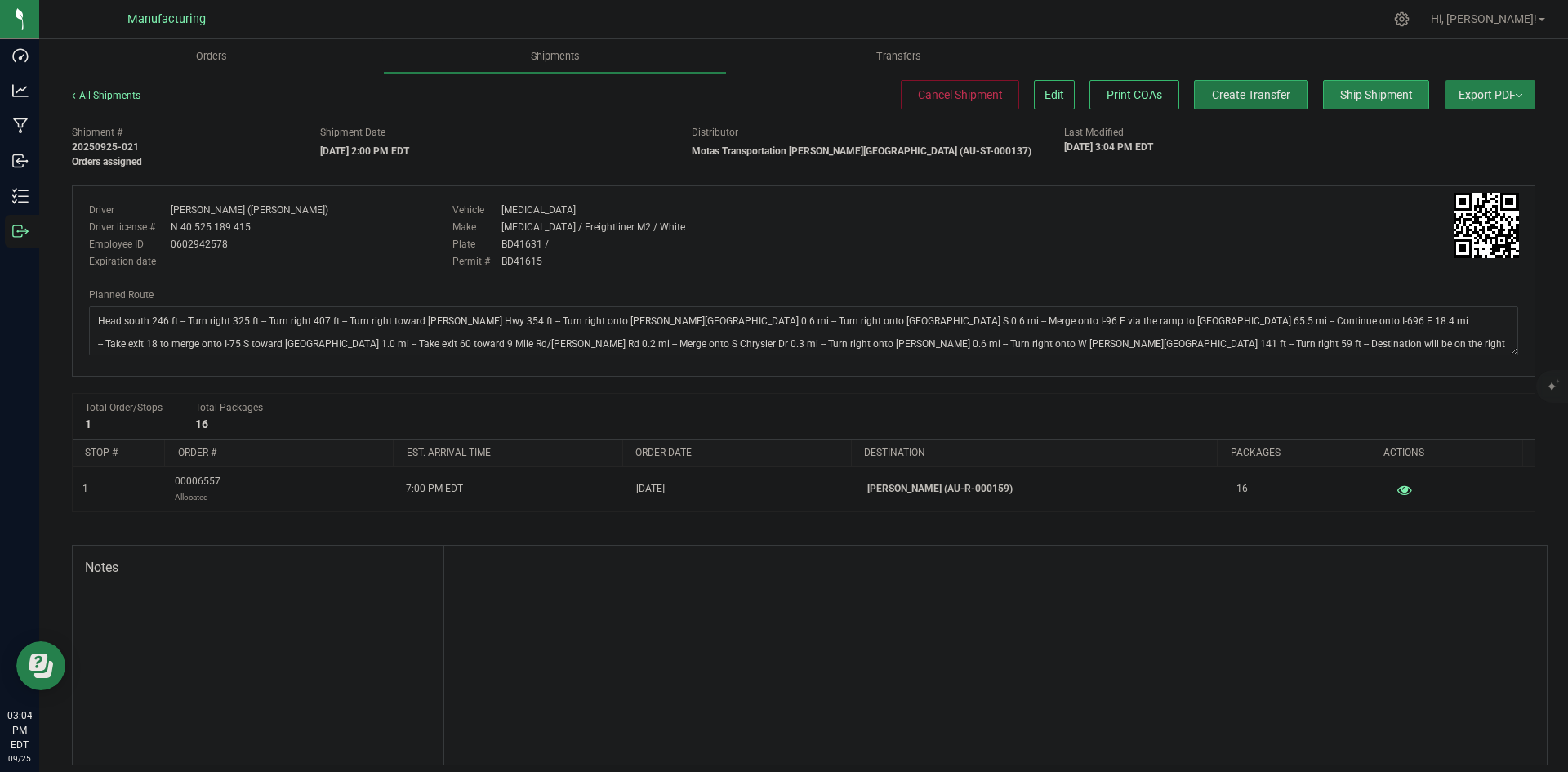
click at [1250, 96] on span "Create Transfer" at bounding box center [1251, 94] width 78 height 13
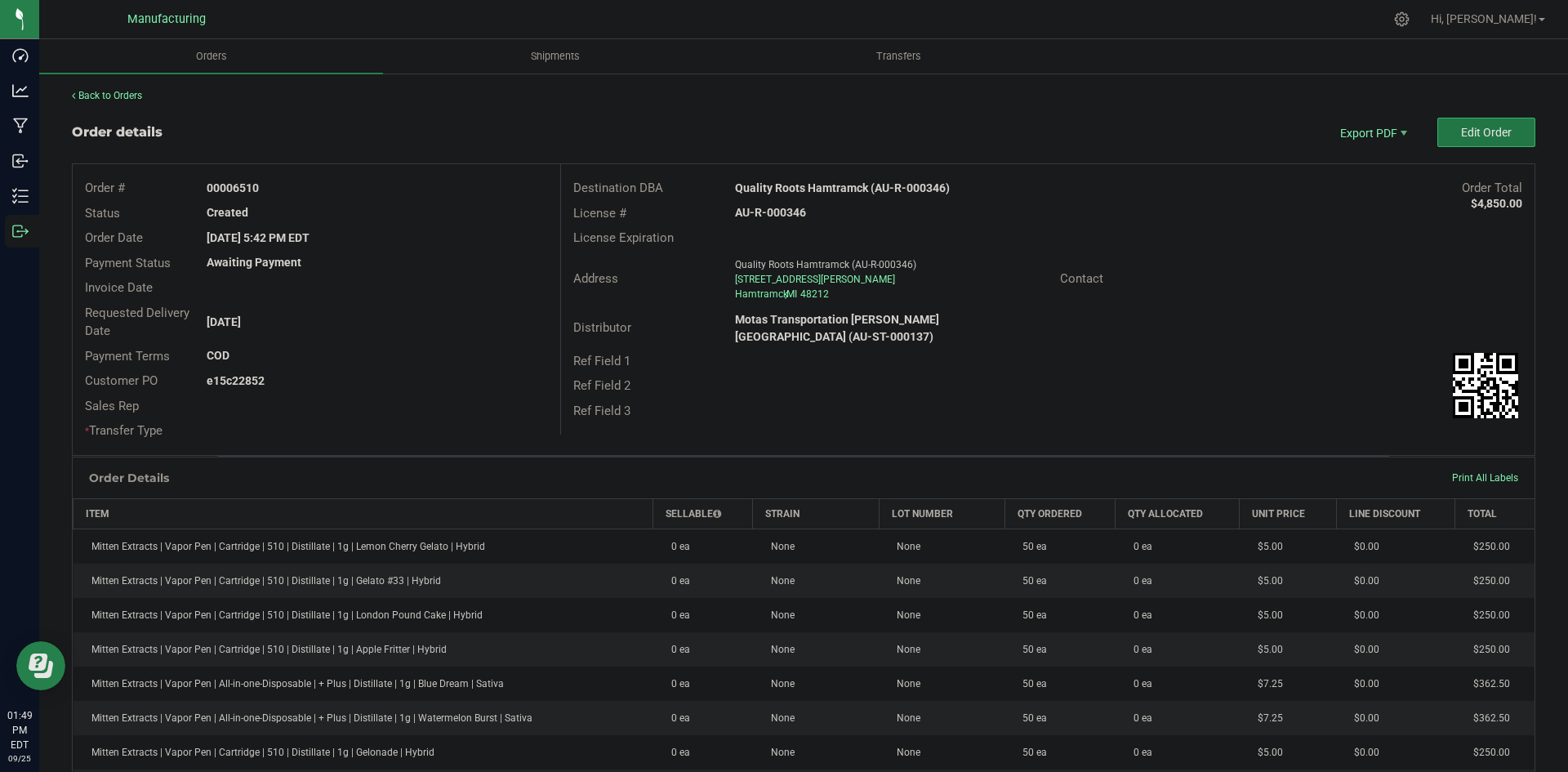
click at [1470, 137] on span "Edit Order" at bounding box center [1487, 131] width 51 height 13
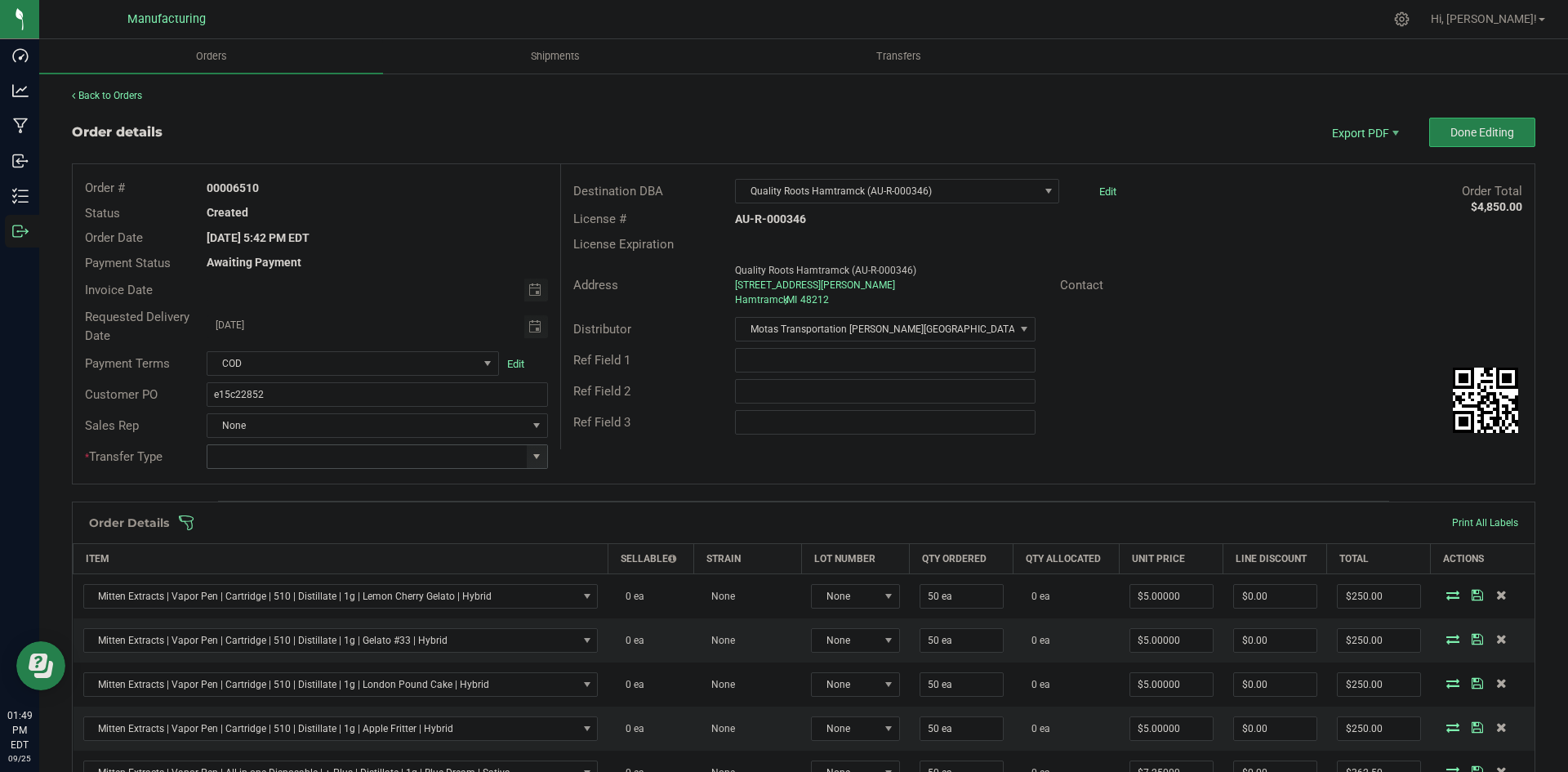
click at [535, 460] on span at bounding box center [536, 456] width 13 height 13
click at [309, 589] on li "Wholesale Transfer" at bounding box center [375, 594] width 337 height 28
type input "Wholesale Transfer"
click at [550, 523] on span at bounding box center [910, 523] width 1464 height 16
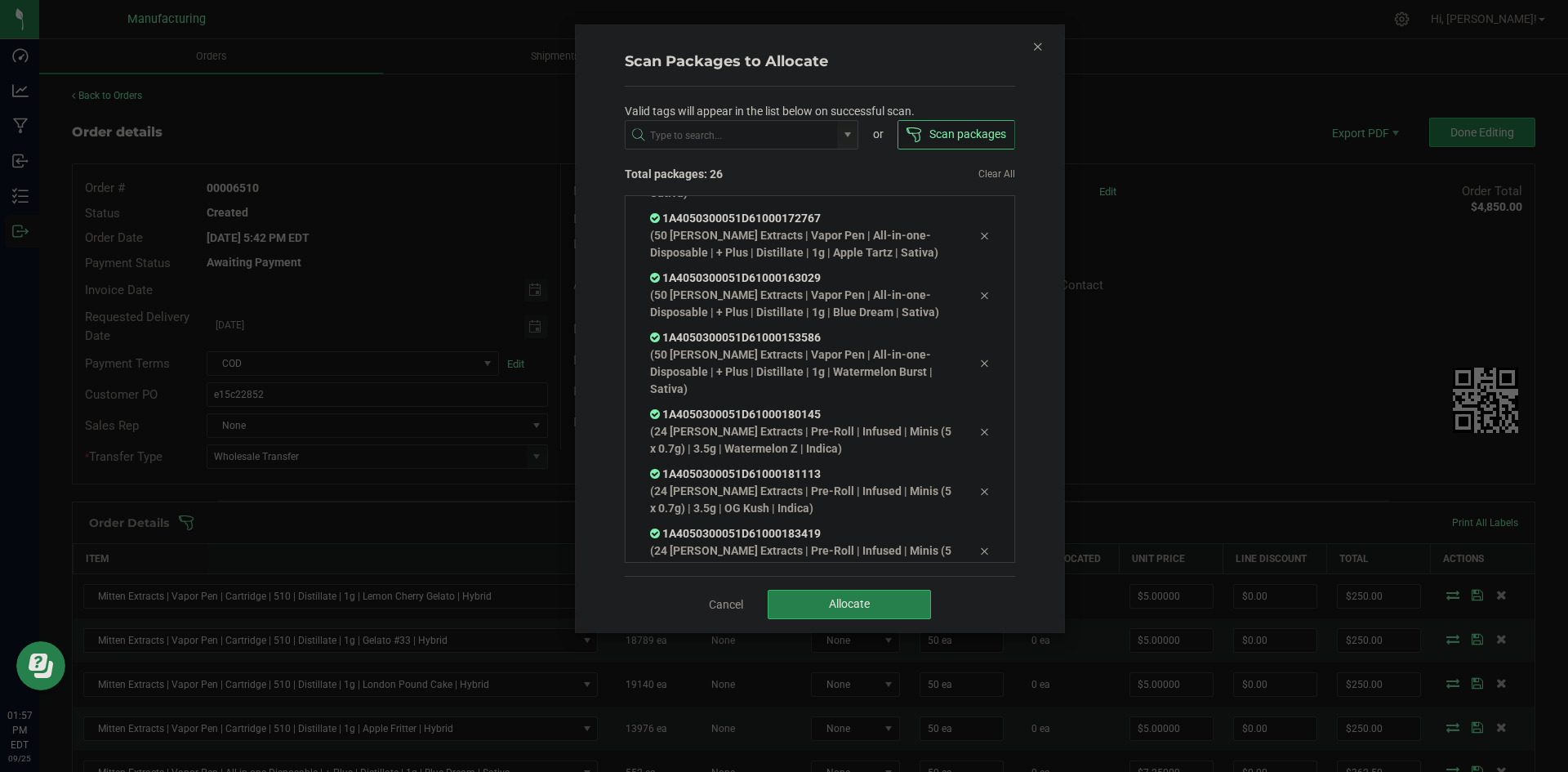
scroll to position [1200, 0]
click at [896, 607] on button "Allocate" at bounding box center [849, 604] width 164 height 30
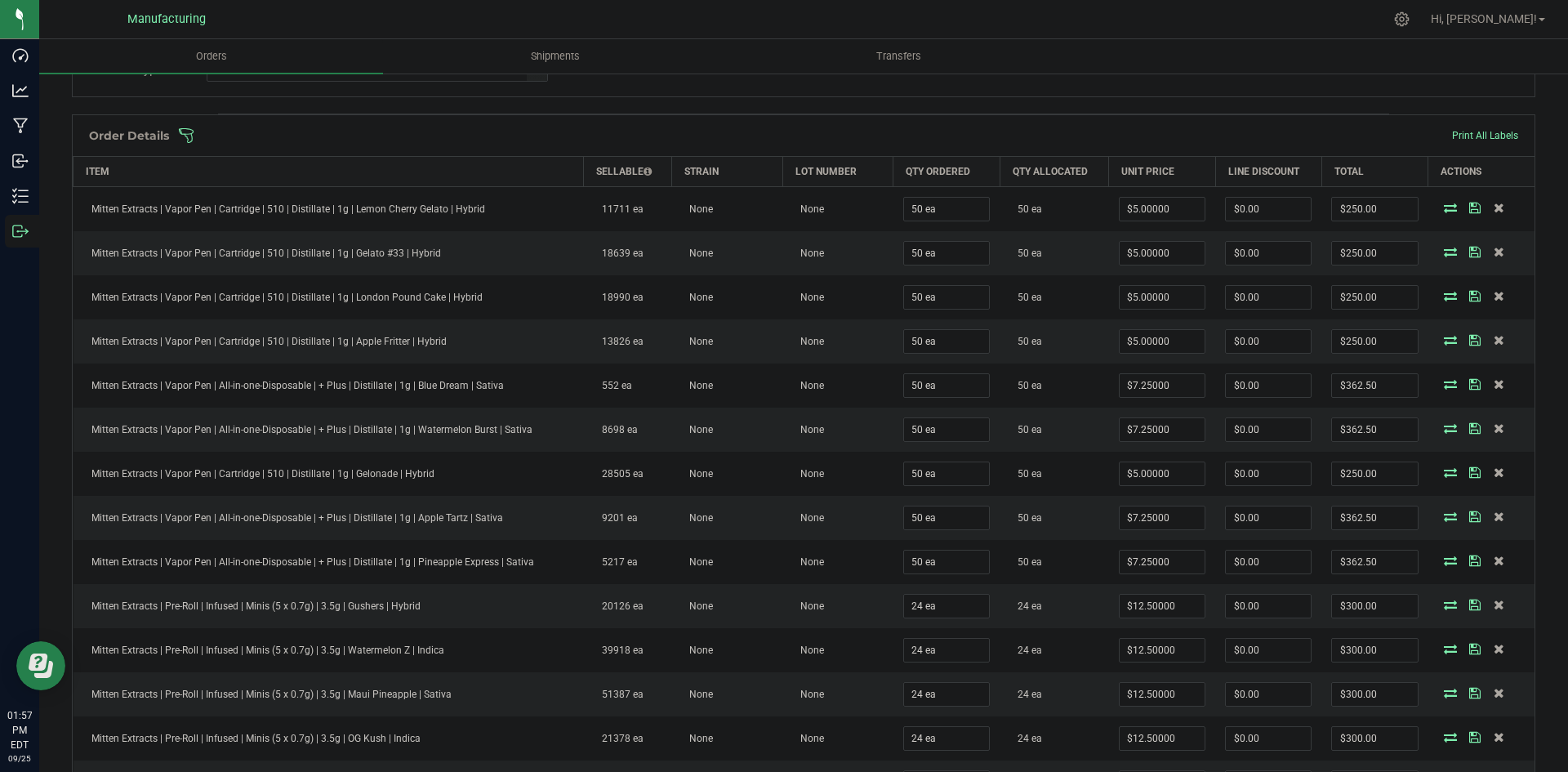
scroll to position [0, 0]
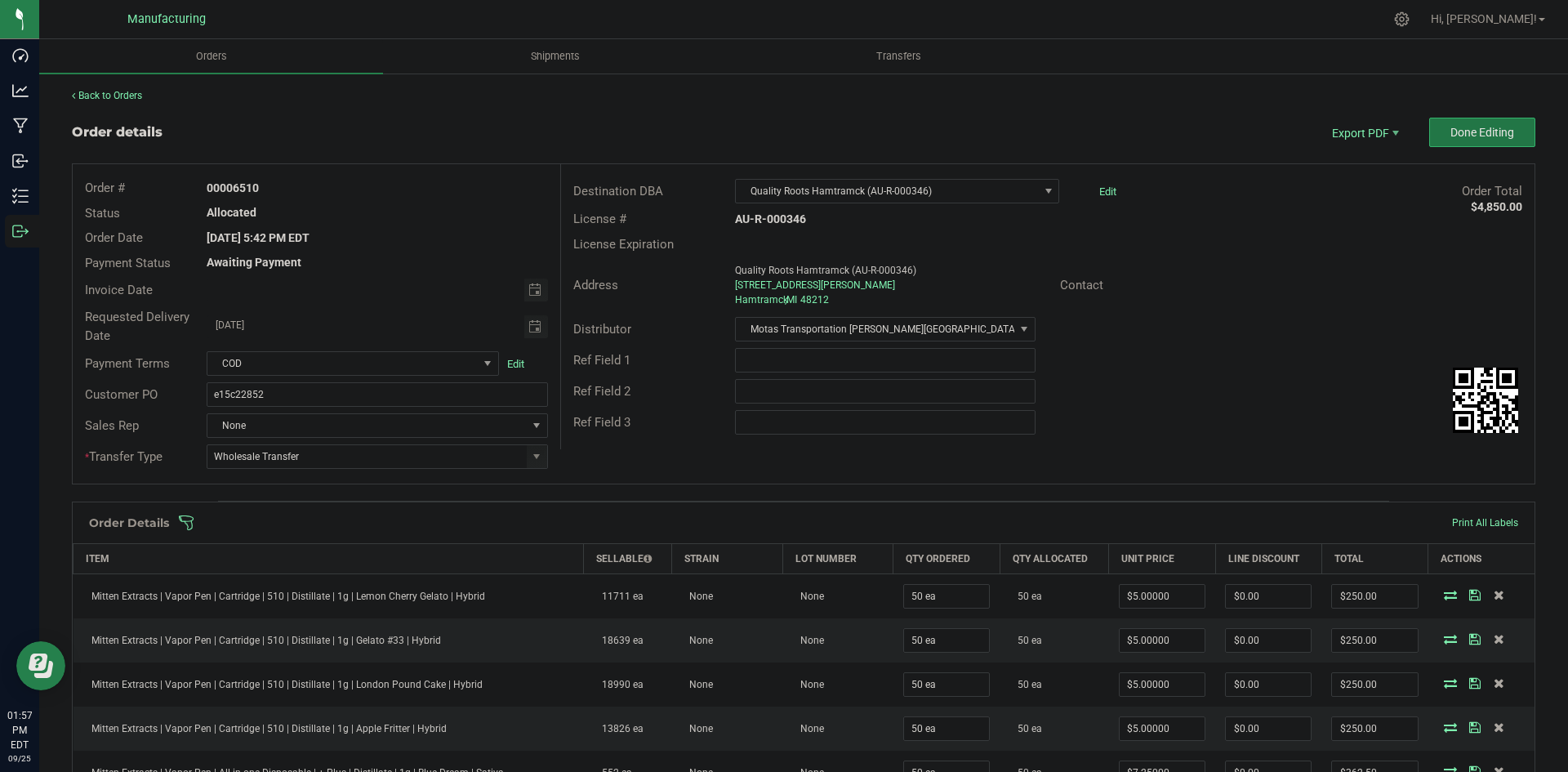
click at [1467, 137] on span "Done Editing" at bounding box center [1482, 131] width 64 height 13
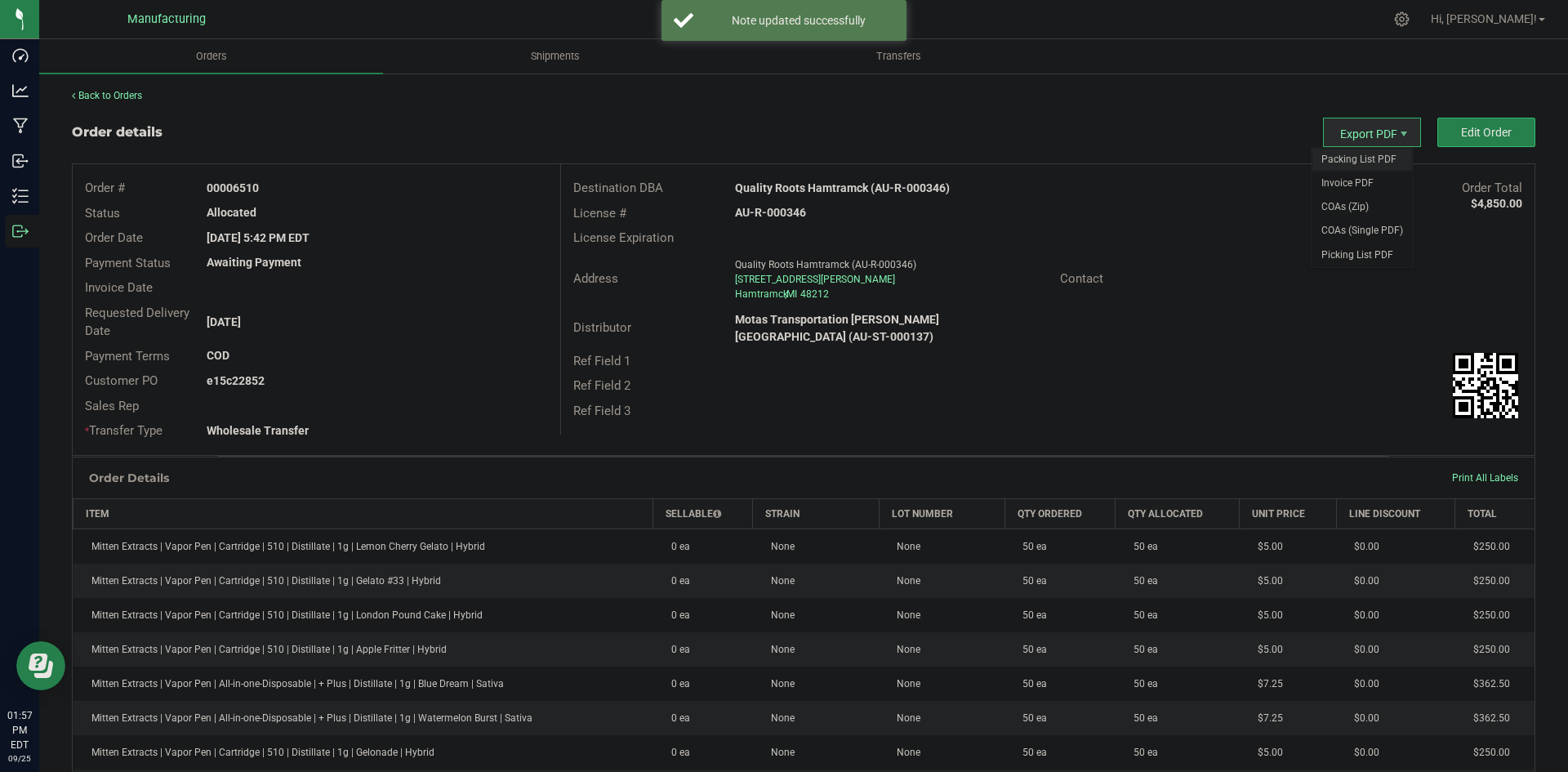
click at [1351, 152] on span "Packing List PDF" at bounding box center [1362, 159] width 101 height 24
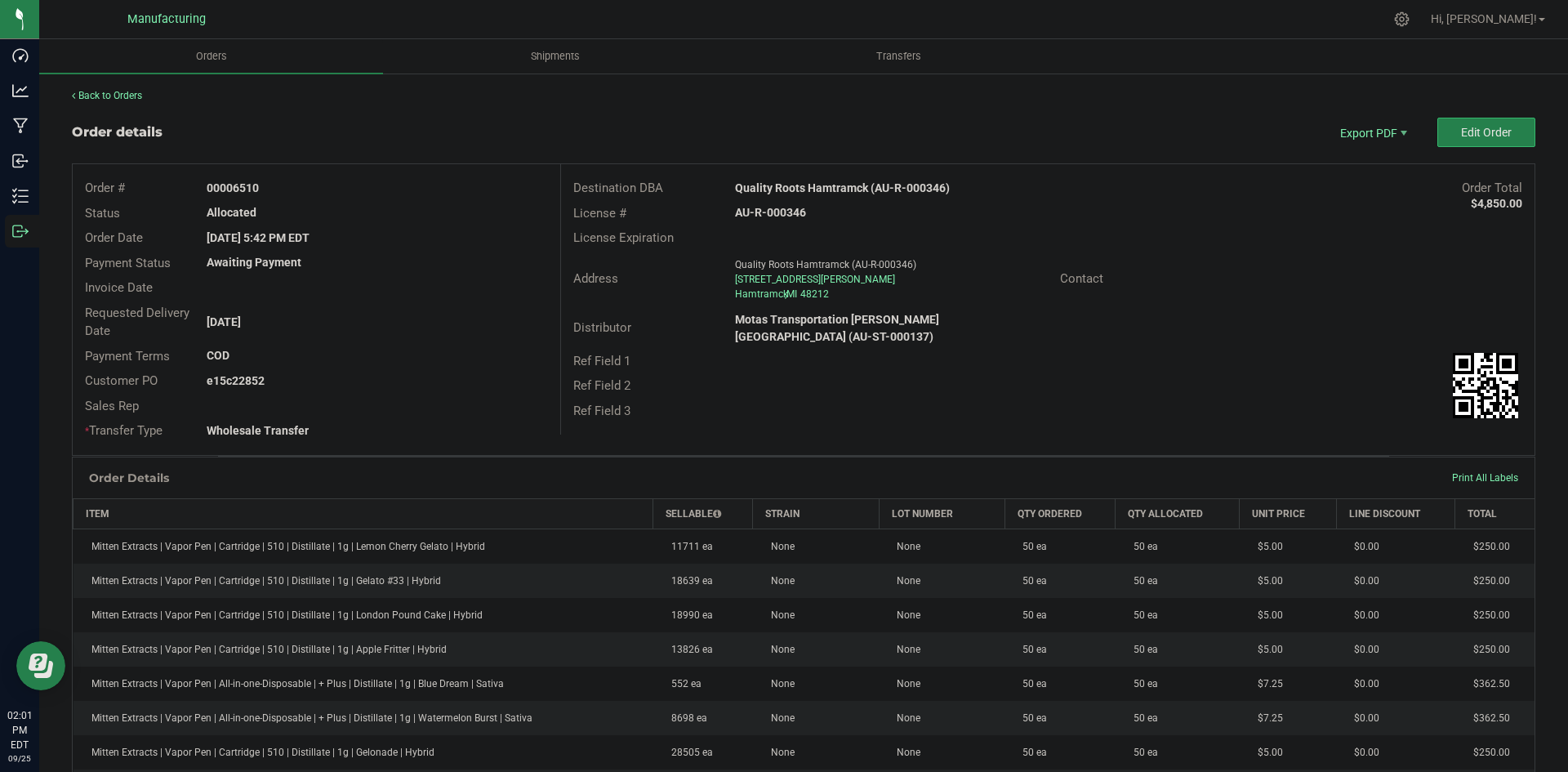
click at [839, 187] on strong "Quality Roots Hamtramck (AU-R-000346)" at bounding box center [842, 187] width 215 height 13
copy strong "Quality Roots Hamtramck (AU-R-000346)"
click at [766, 211] on strong "AU-R-000346" at bounding box center [771, 212] width 71 height 13
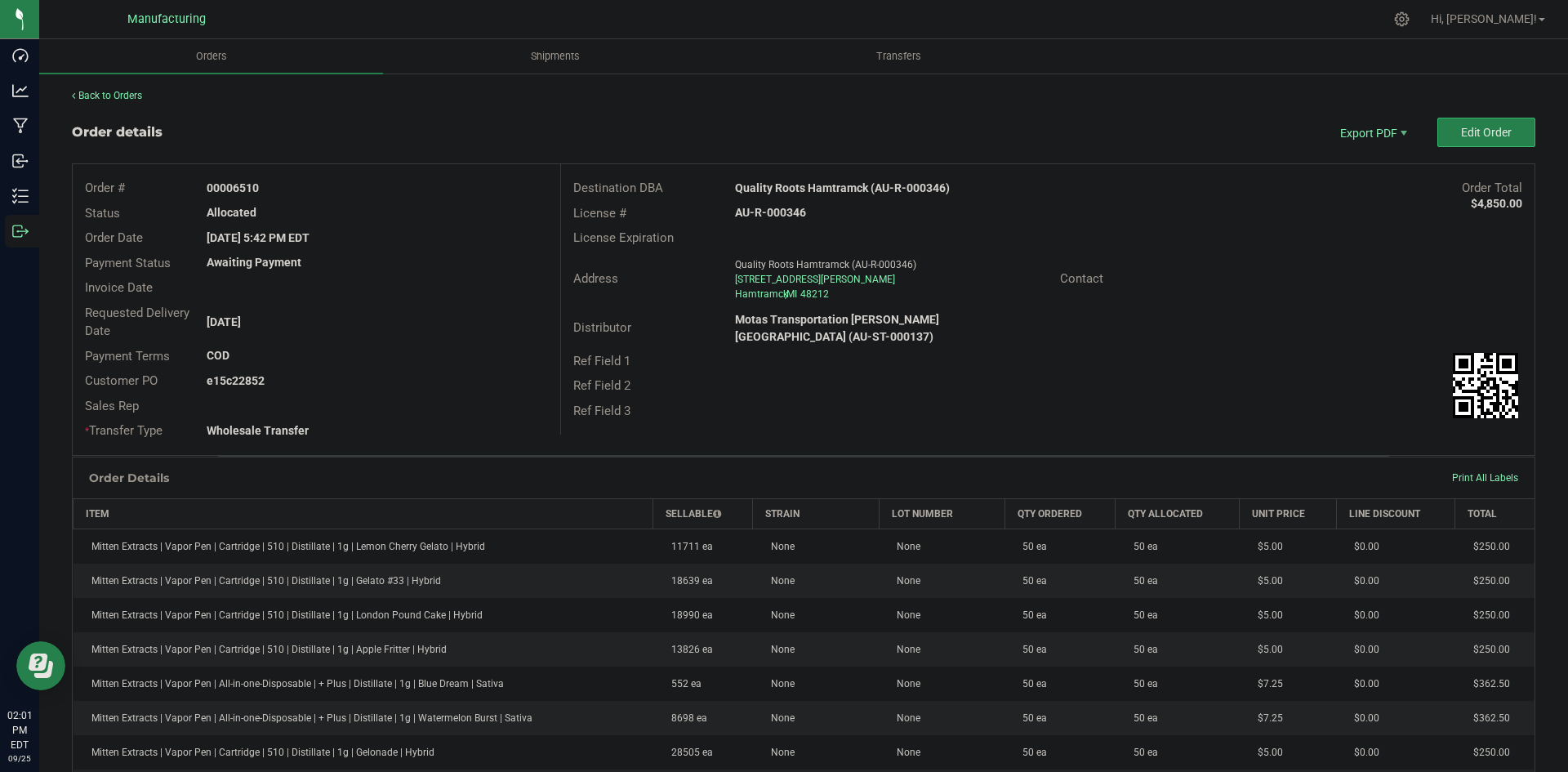
click at [766, 211] on strong "AU-R-000346" at bounding box center [771, 212] width 71 height 13
copy strong "AU-R-000346"
drag, startPoint x: 233, startPoint y: 185, endPoint x: 633, endPoint y: 213, distance: 401.0
click at [493, 186] on div "00006510" at bounding box center [377, 188] width 365 height 17
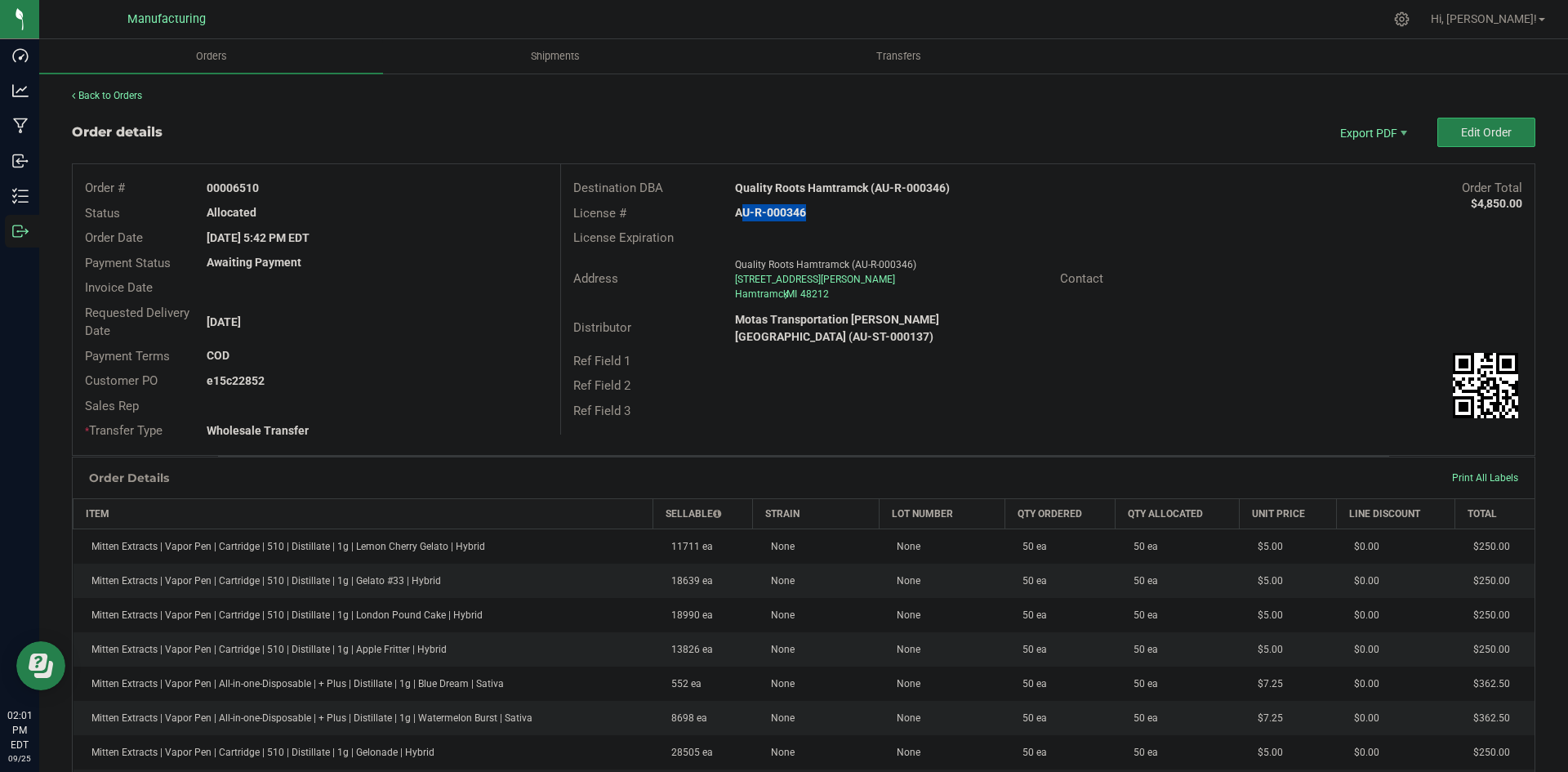
copy strong "6510"
drag, startPoint x: 228, startPoint y: 380, endPoint x: 639, endPoint y: 391, distance: 411.1
click at [487, 380] on div "e15c22852" at bounding box center [377, 381] width 365 height 17
copy strong "c22852"
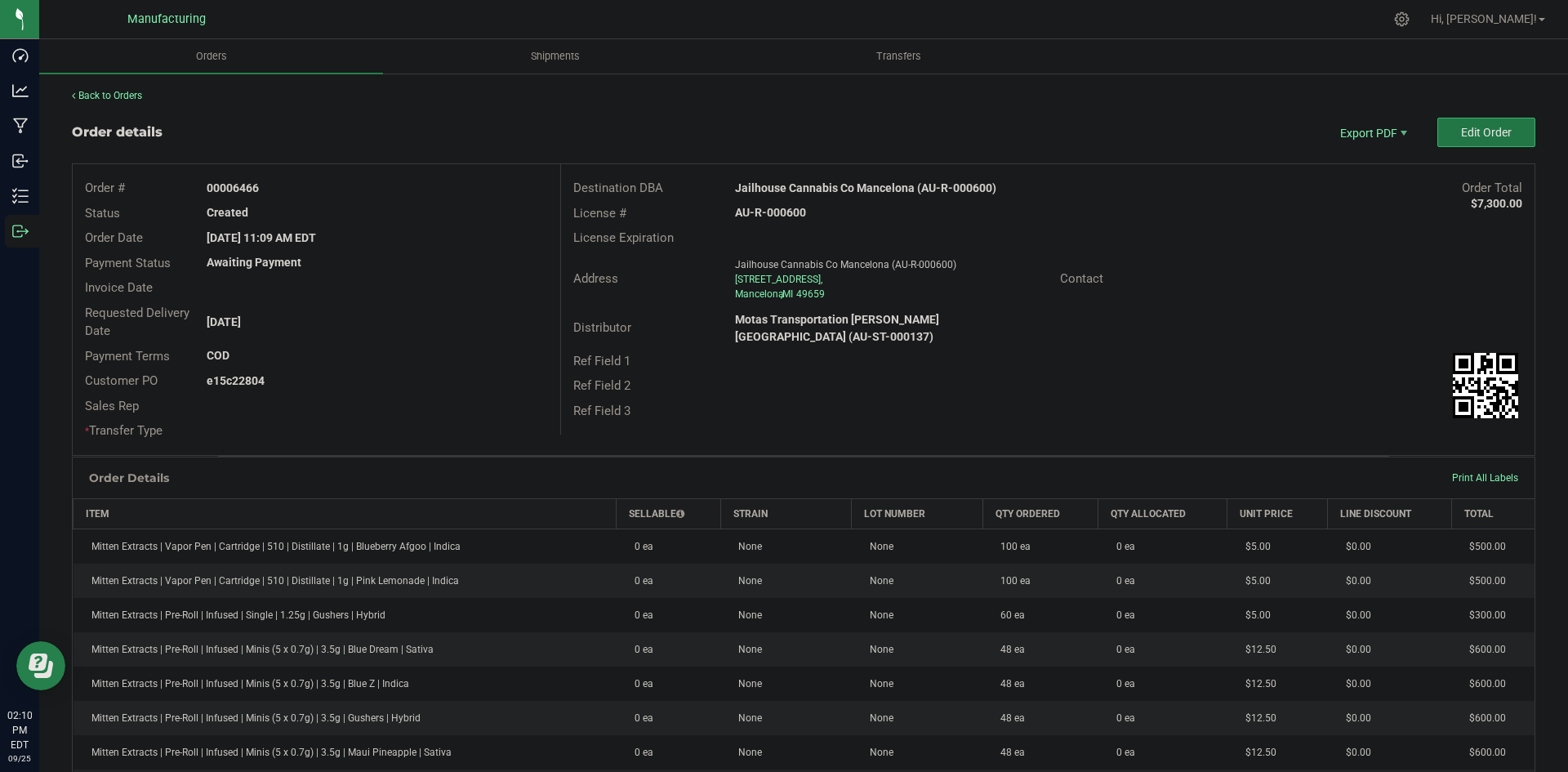
click at [1491, 121] on button "Edit Order" at bounding box center [1487, 132] width 98 height 30
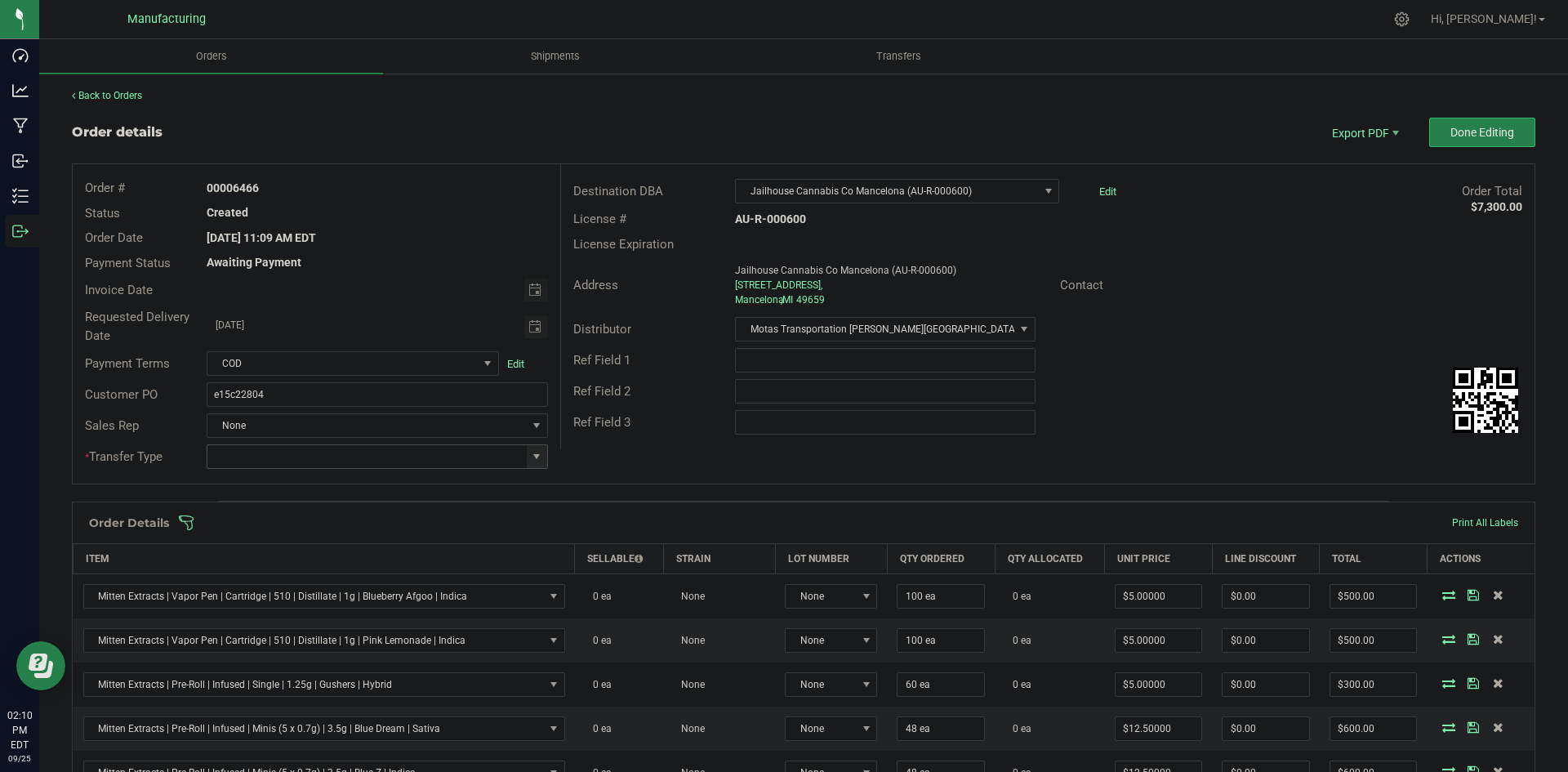
click at [533, 450] on span at bounding box center [536, 456] width 13 height 13
drag, startPoint x: 266, startPoint y: 590, endPoint x: 316, endPoint y: 566, distance: 55.5
click at [265, 590] on li "Wholesale Transfer" at bounding box center [375, 594] width 337 height 28
type input "Wholesale Transfer"
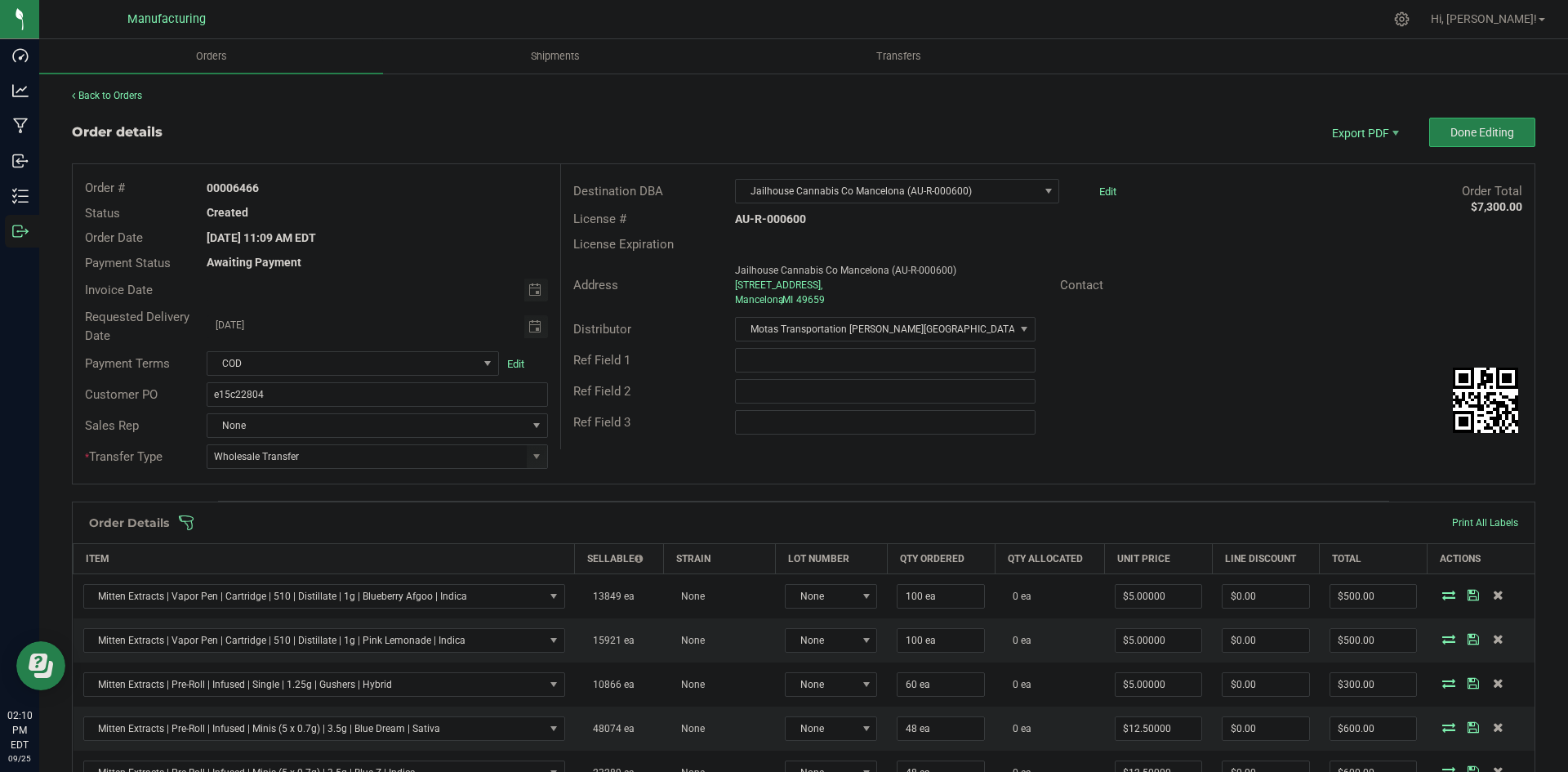
click at [605, 451] on div "Order # 00006466 Status Created Order Date Sep 22, 2025 11:09 AM EDT Payment St…" at bounding box center [804, 324] width 1462 height 320
click at [592, 520] on span at bounding box center [910, 523] width 1464 height 16
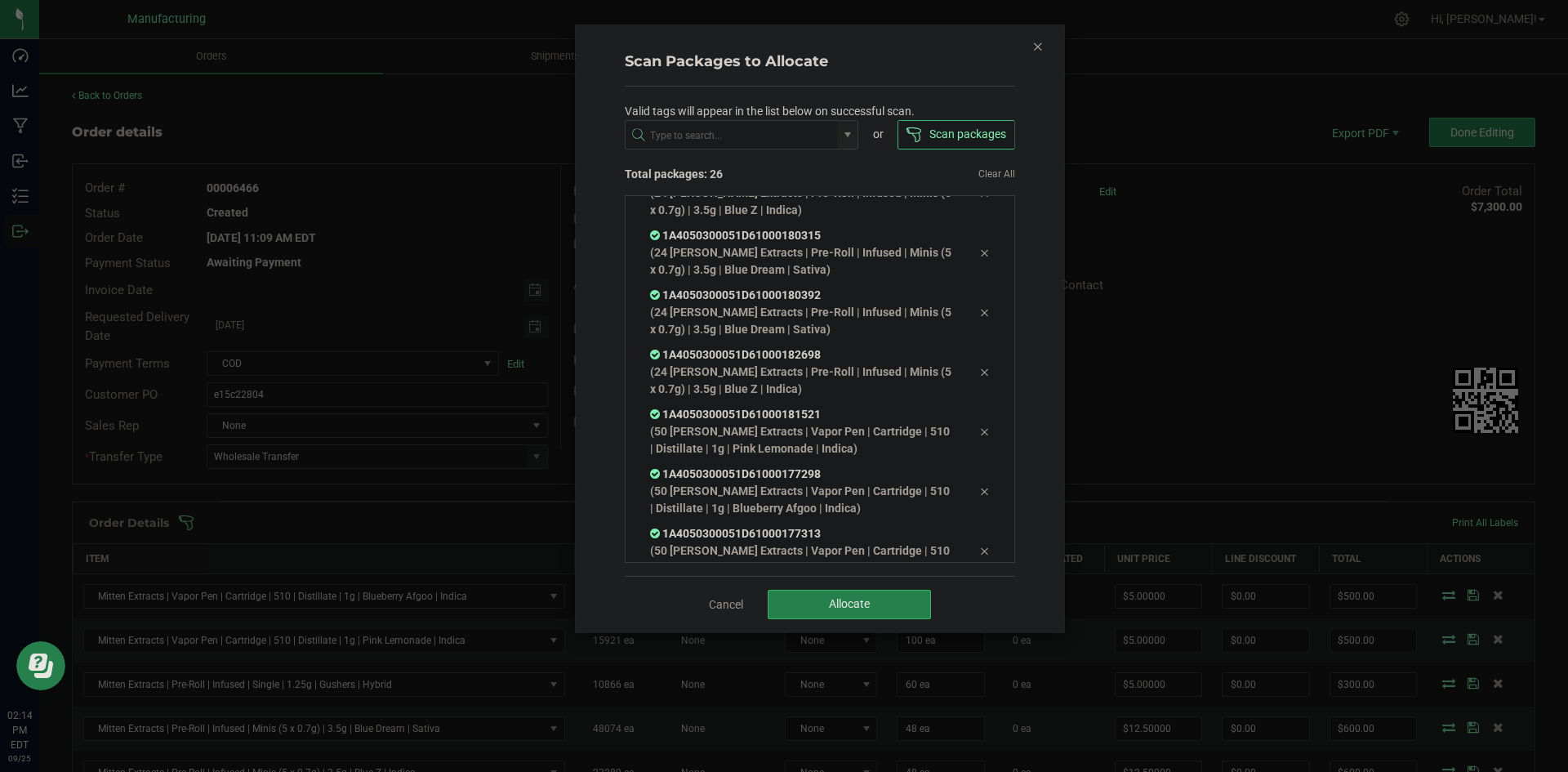
scroll to position [1166, 0]
click at [818, 594] on button "Allocate" at bounding box center [849, 604] width 164 height 30
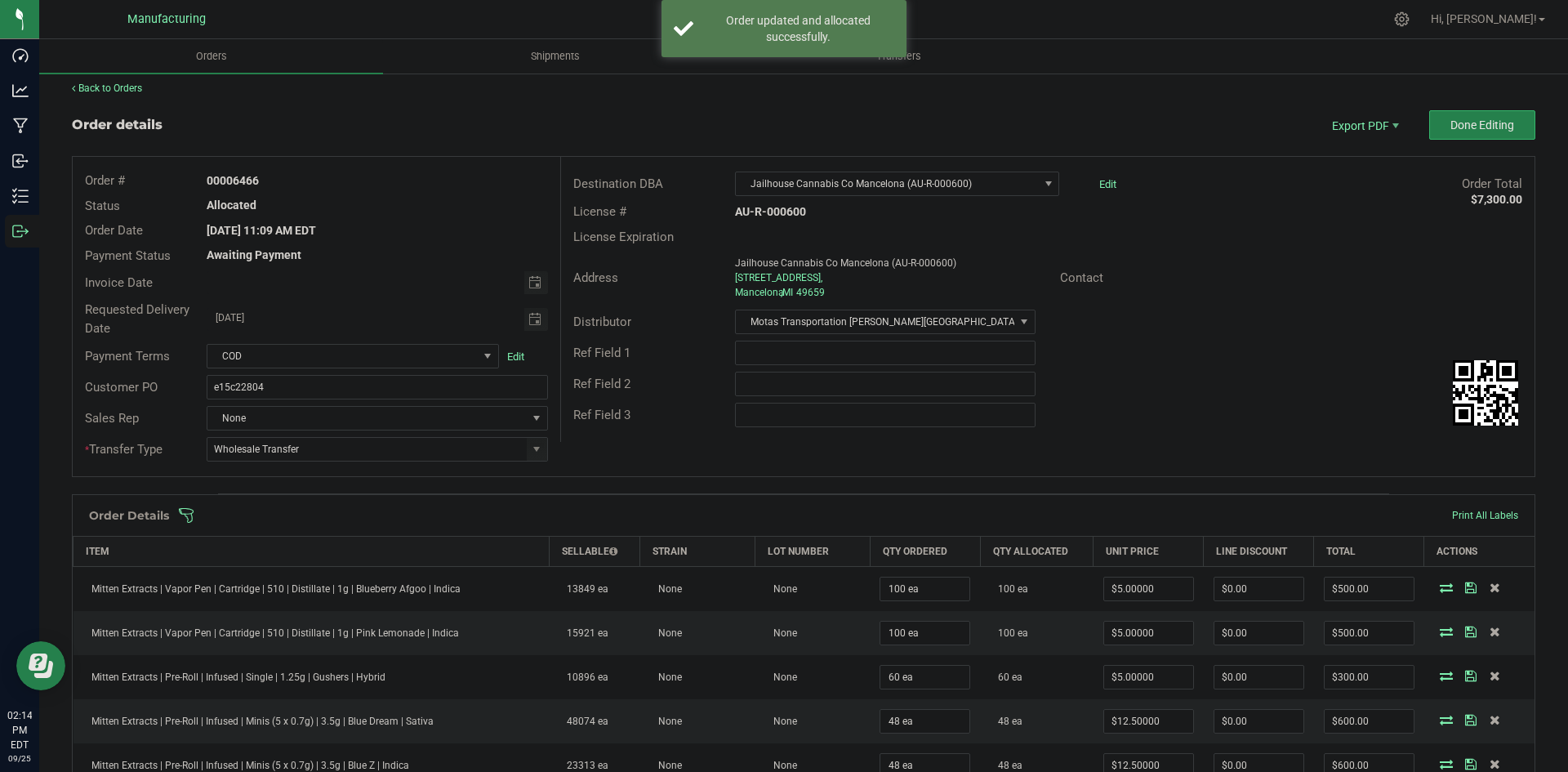
scroll to position [0, 0]
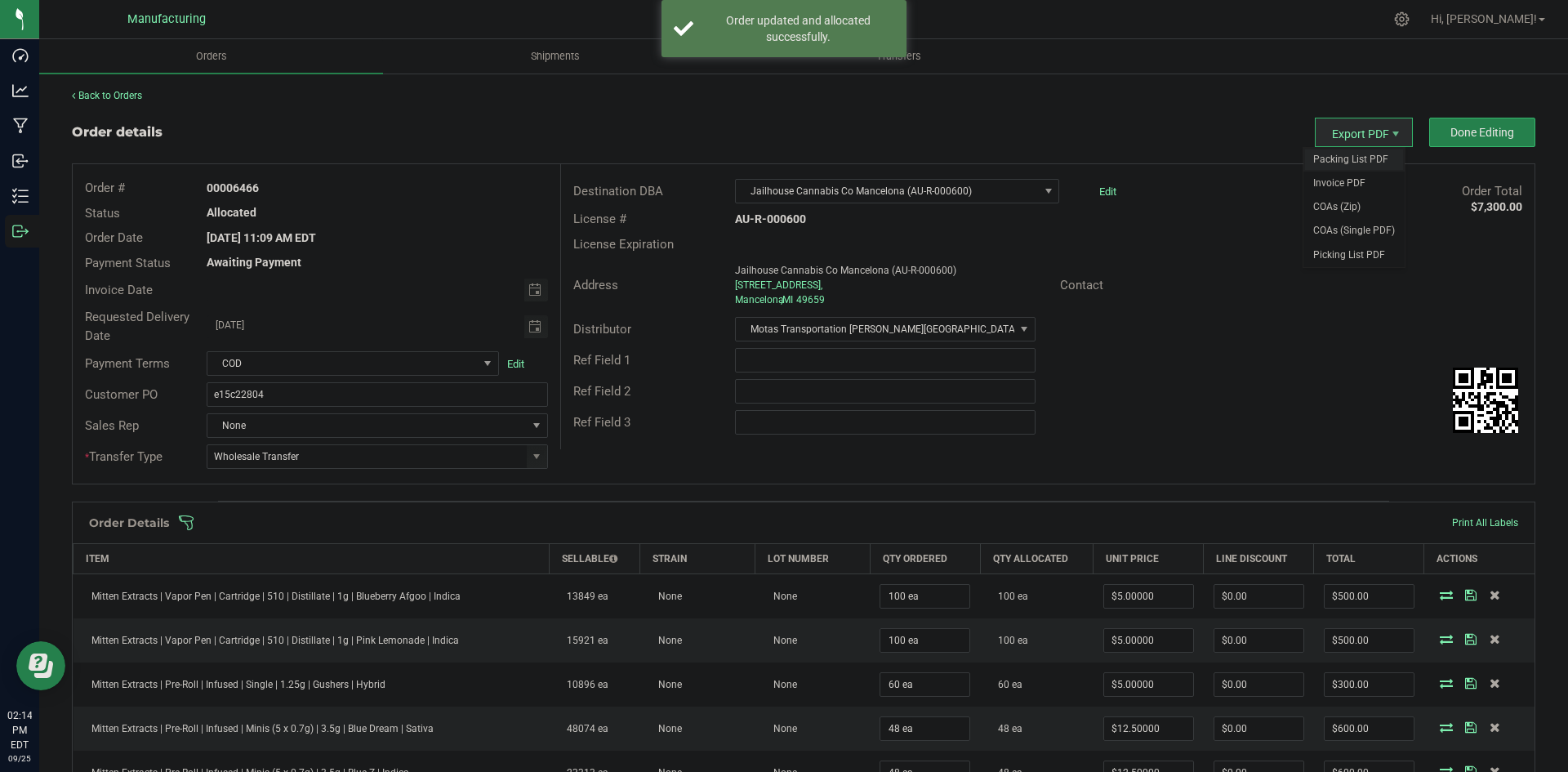
click at [1345, 161] on span "Packing List PDF" at bounding box center [1353, 159] width 101 height 24
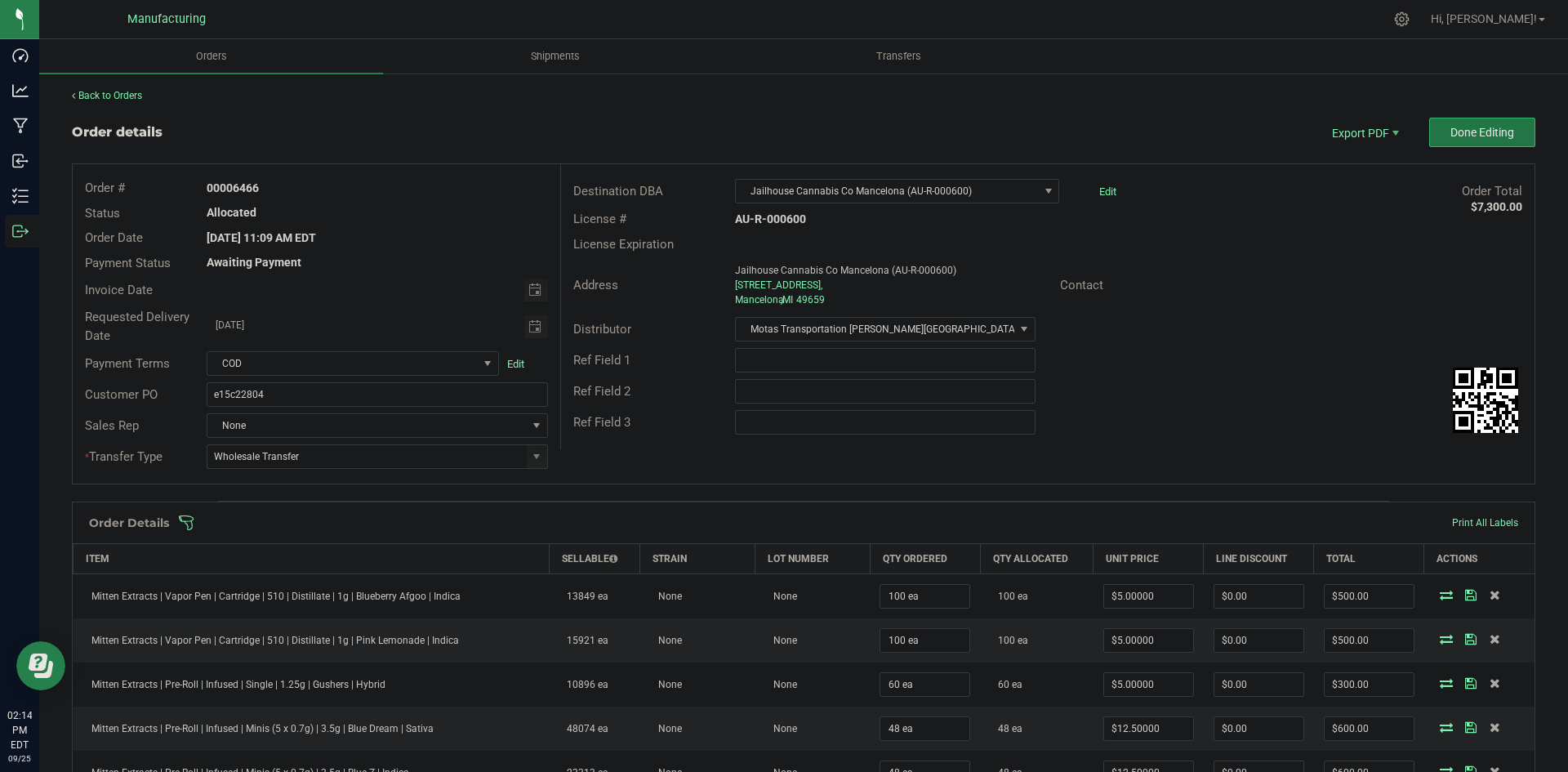
click at [1470, 136] on span "Done Editing" at bounding box center [1482, 131] width 64 height 13
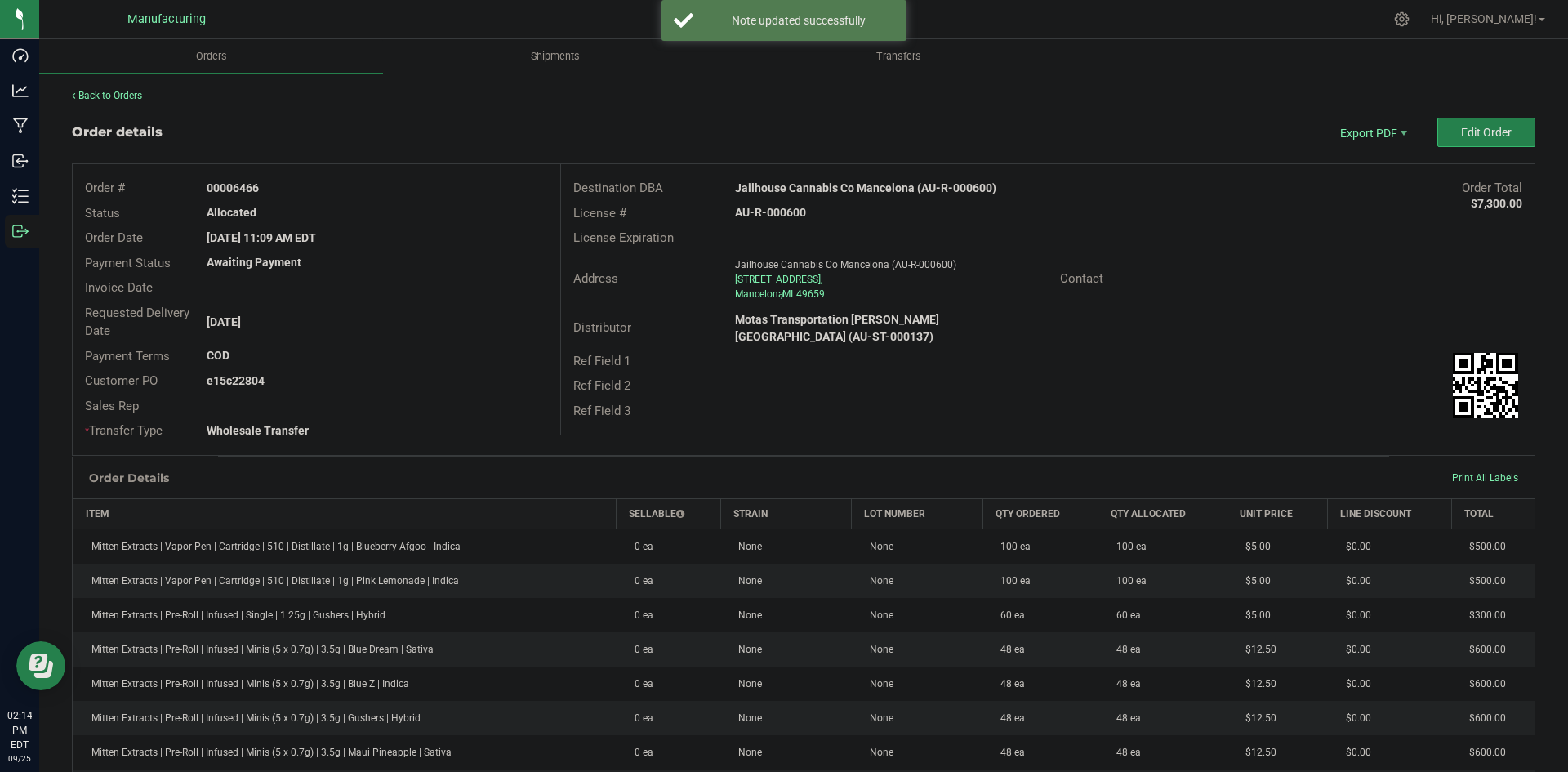
click at [817, 186] on strong "Jailhouse Cannabis Co Mancelona (AU-R-000600)" at bounding box center [866, 187] width 261 height 13
copy strong "Jailhouse Cannabis Co Mancelona (AU-R-000600)"
click at [775, 214] on strong "AU-R-000600" at bounding box center [771, 212] width 71 height 13
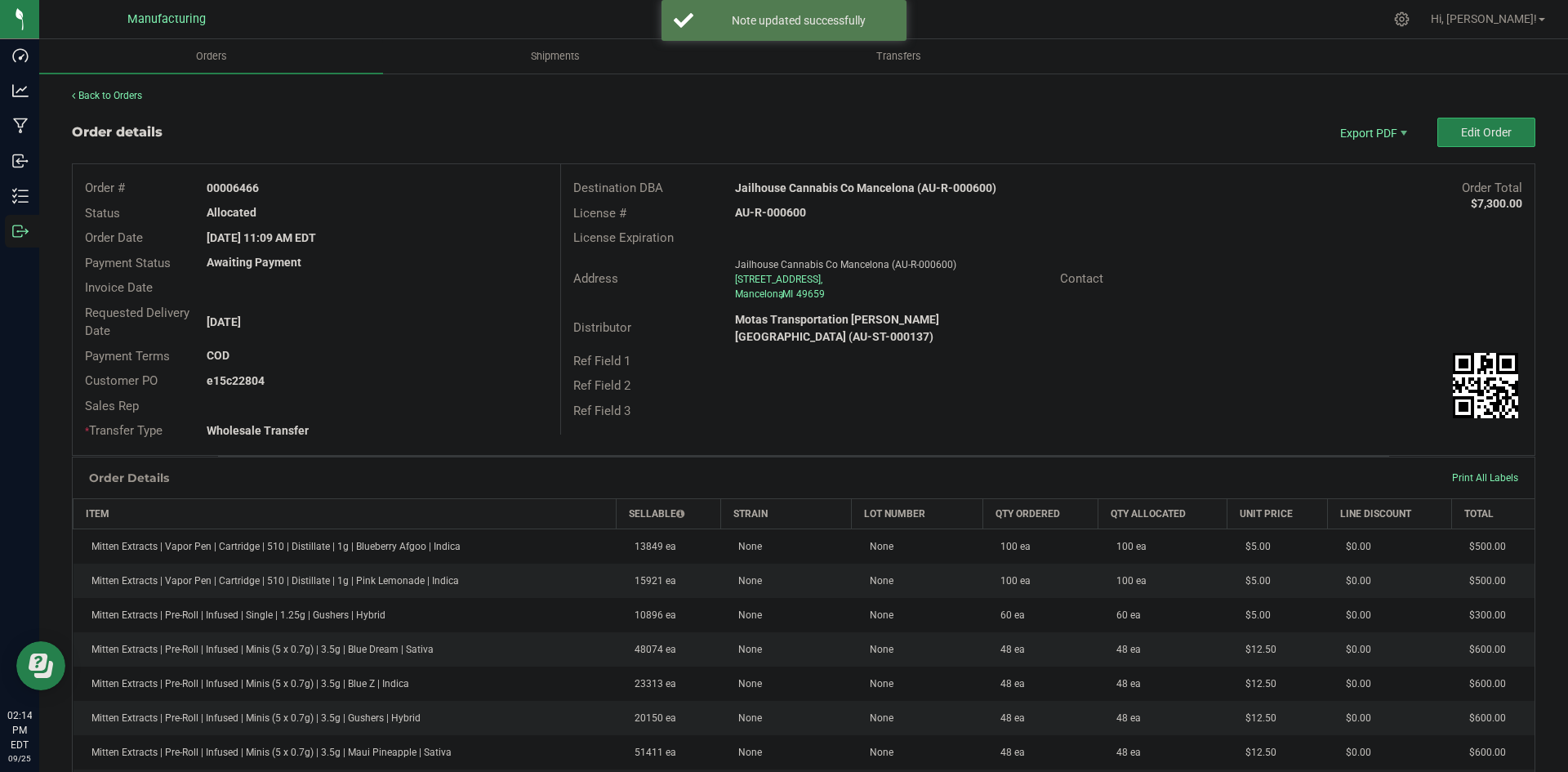
click at [775, 214] on strong "AU-R-000600" at bounding box center [771, 212] width 71 height 13
copy strong "AU-R-000600"
drag, startPoint x: 230, startPoint y: 184, endPoint x: 567, endPoint y: 204, distance: 337.6
click at [442, 197] on div "Order # 00006466" at bounding box center [316, 188] width 488 height 25
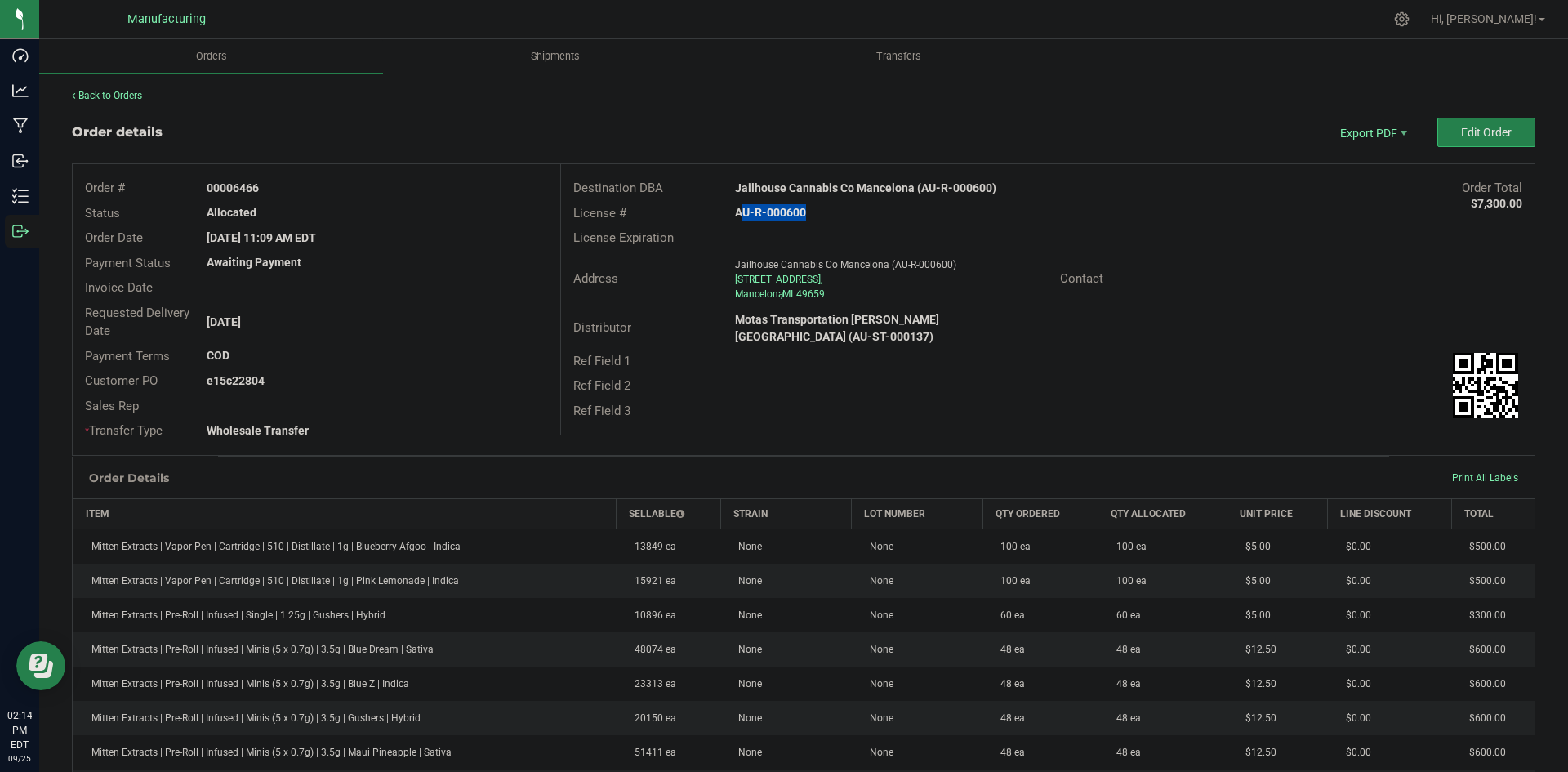
copy strong "6466"
drag, startPoint x: 232, startPoint y: 374, endPoint x: 349, endPoint y: 379, distance: 117.1
click at [324, 378] on div "e15c22804" at bounding box center [377, 381] width 365 height 17
copy strong "22804"
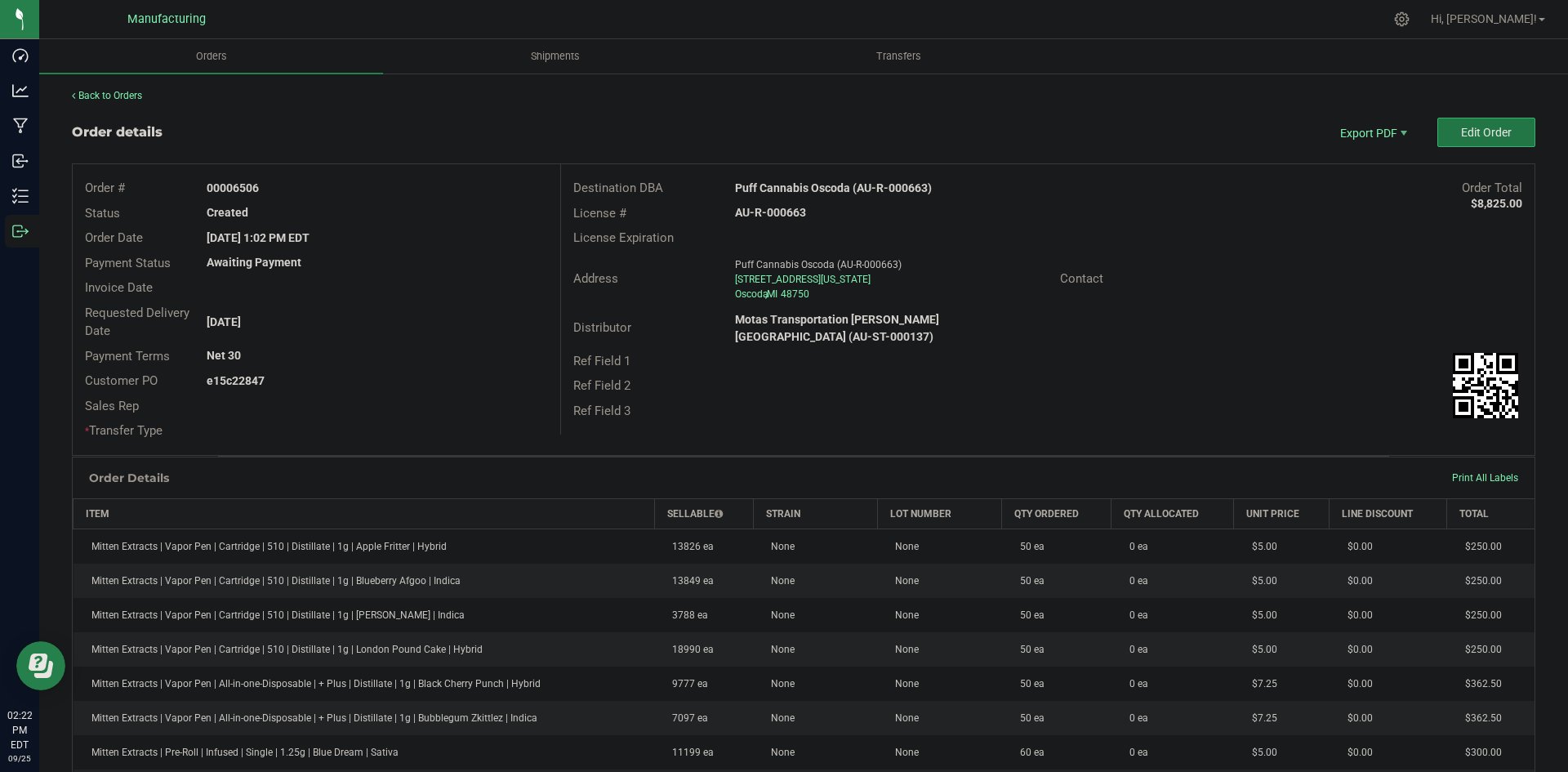
click at [1466, 135] on span "Edit Order" at bounding box center [1487, 131] width 51 height 13
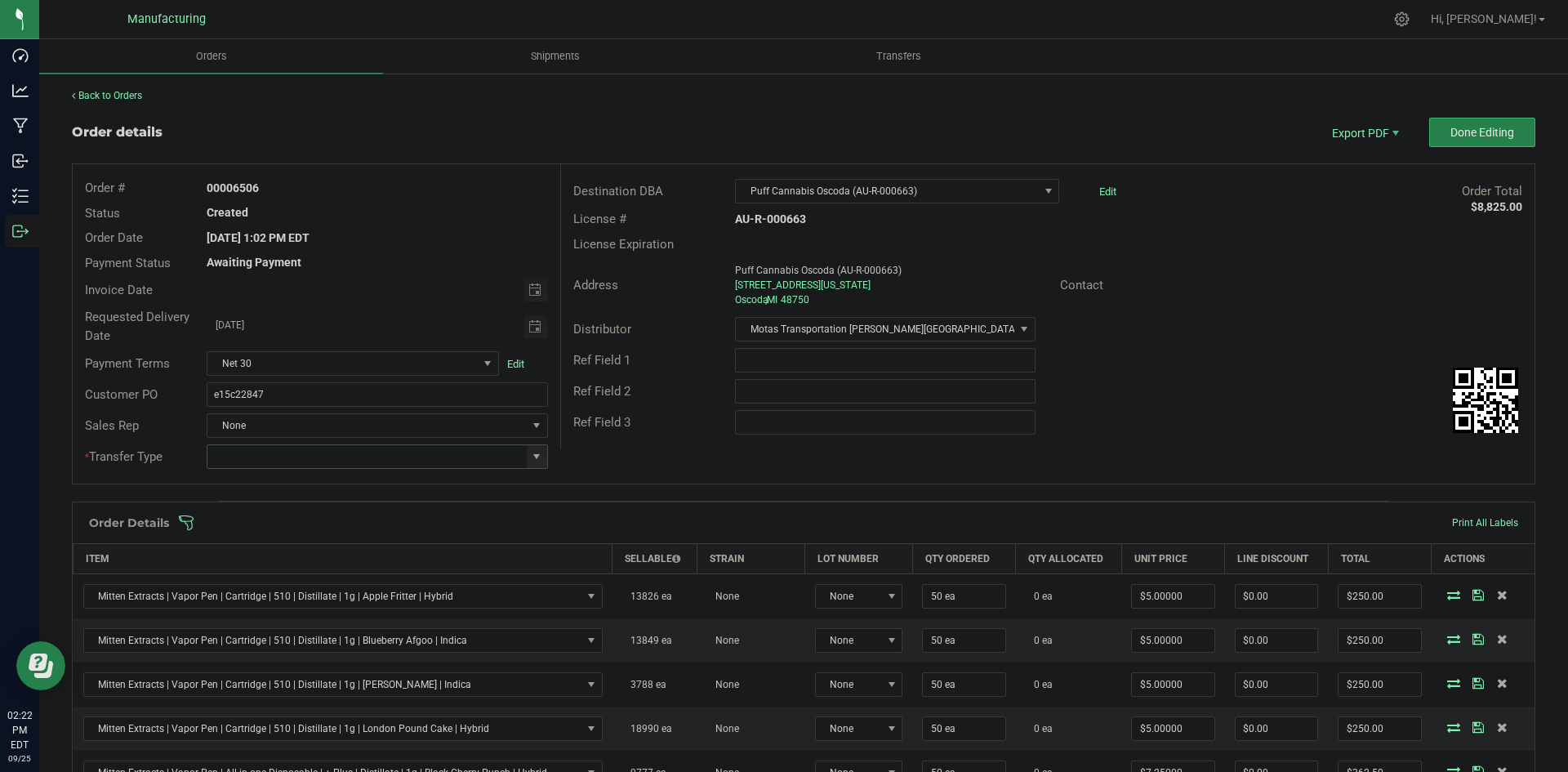
click at [533, 452] on span at bounding box center [536, 456] width 13 height 13
click at [267, 590] on li "Wholesale Transfer" at bounding box center [375, 594] width 337 height 28
type input "Wholesale Transfer"
click at [622, 454] on div "Order # 00006506 Status Created Order Date Sep 23, 2025 1:02 PM EDT Payment Sta…" at bounding box center [804, 324] width 1462 height 320
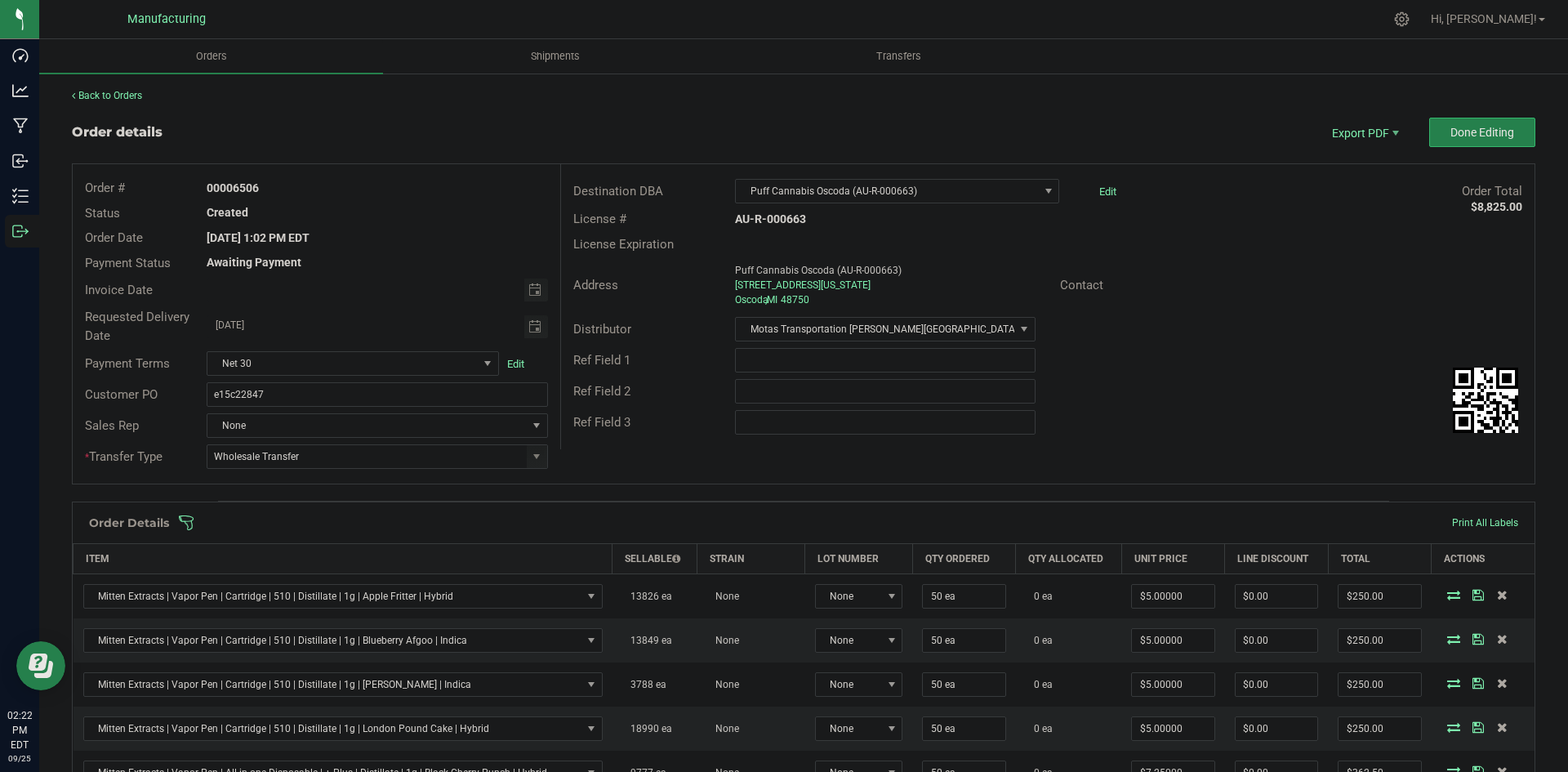
click at [583, 518] on span at bounding box center [910, 523] width 1464 height 16
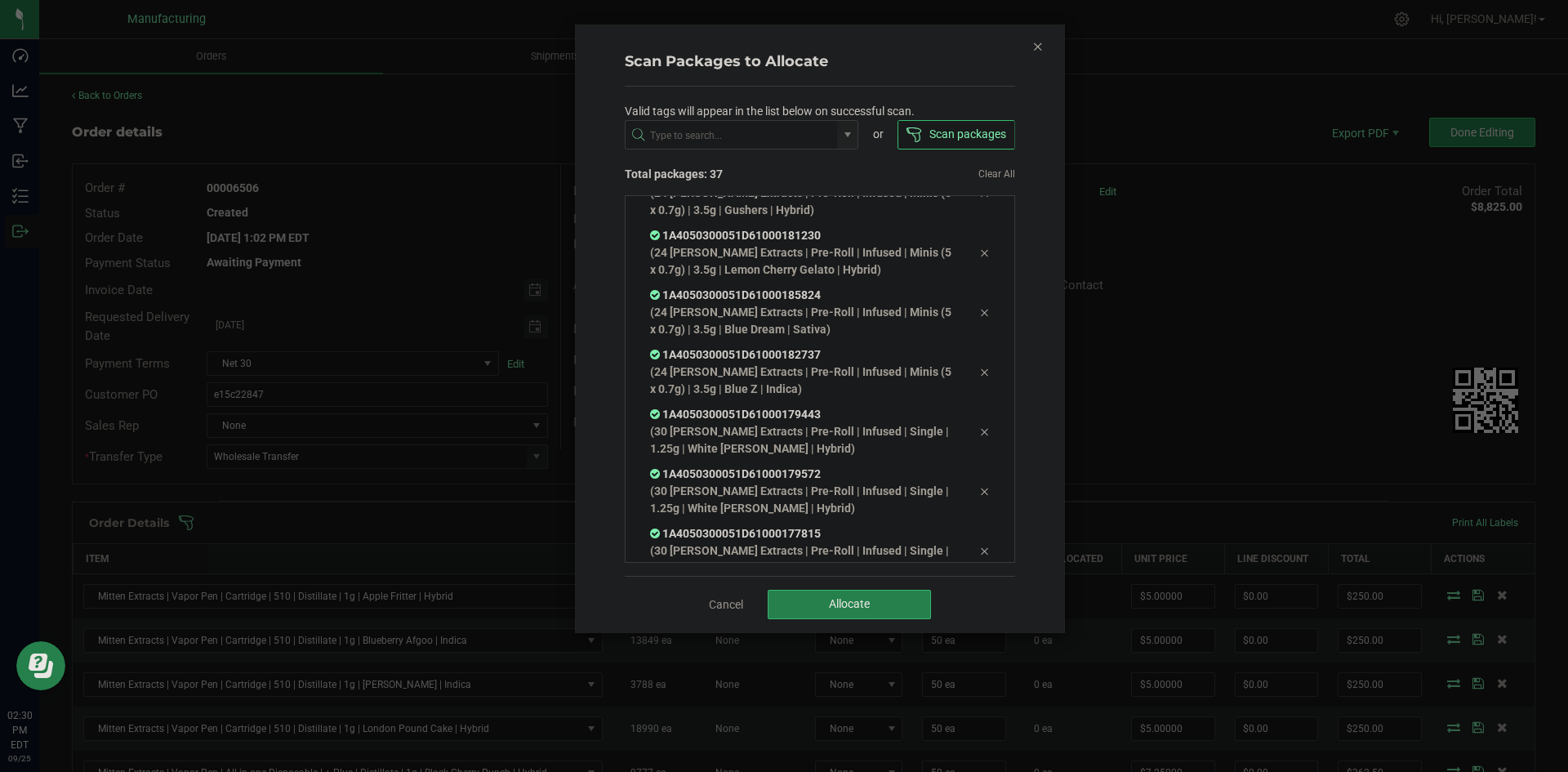
scroll to position [1950, 0]
click at [873, 598] on button "Allocate" at bounding box center [849, 604] width 164 height 30
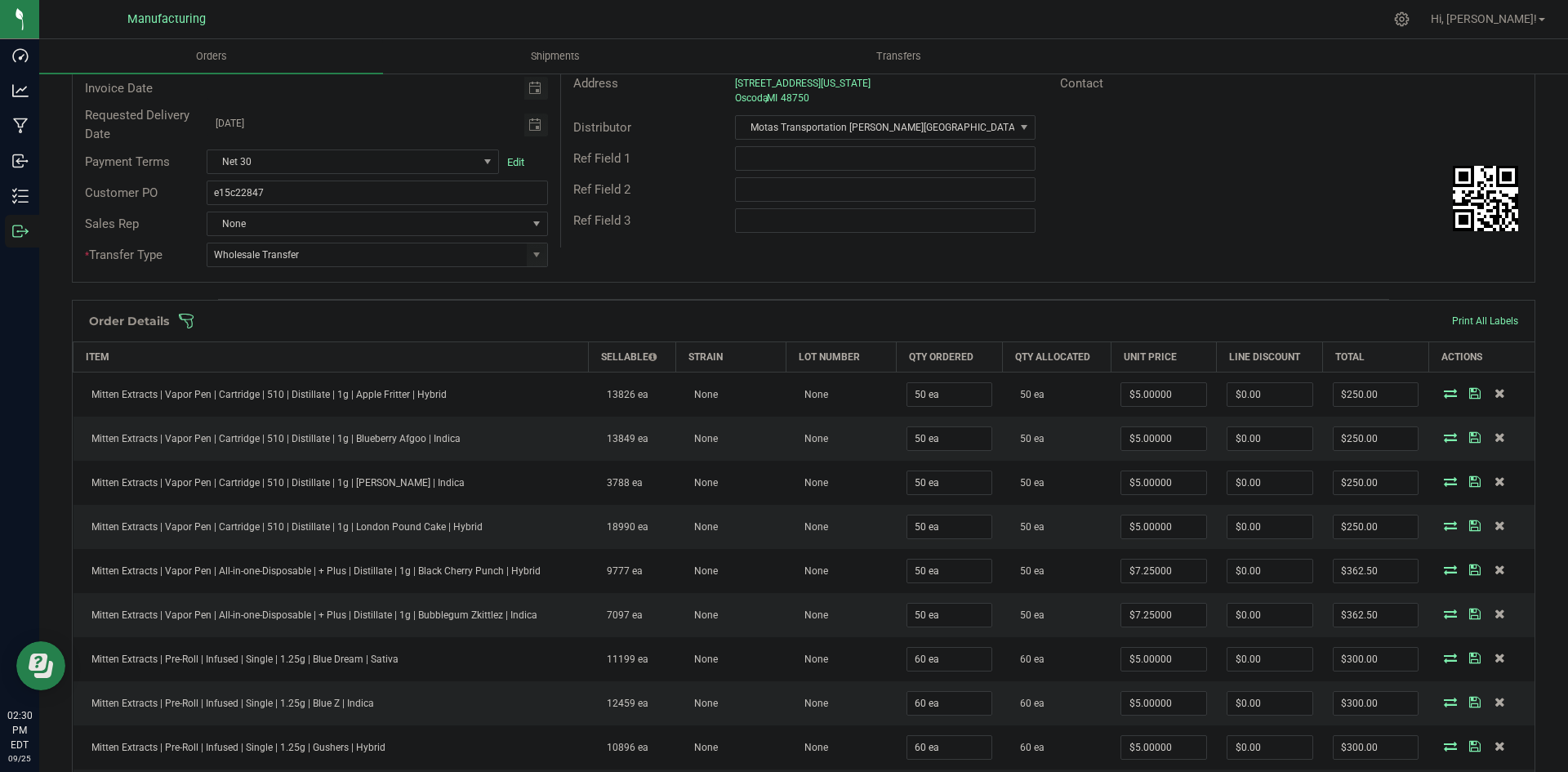
scroll to position [18, 0]
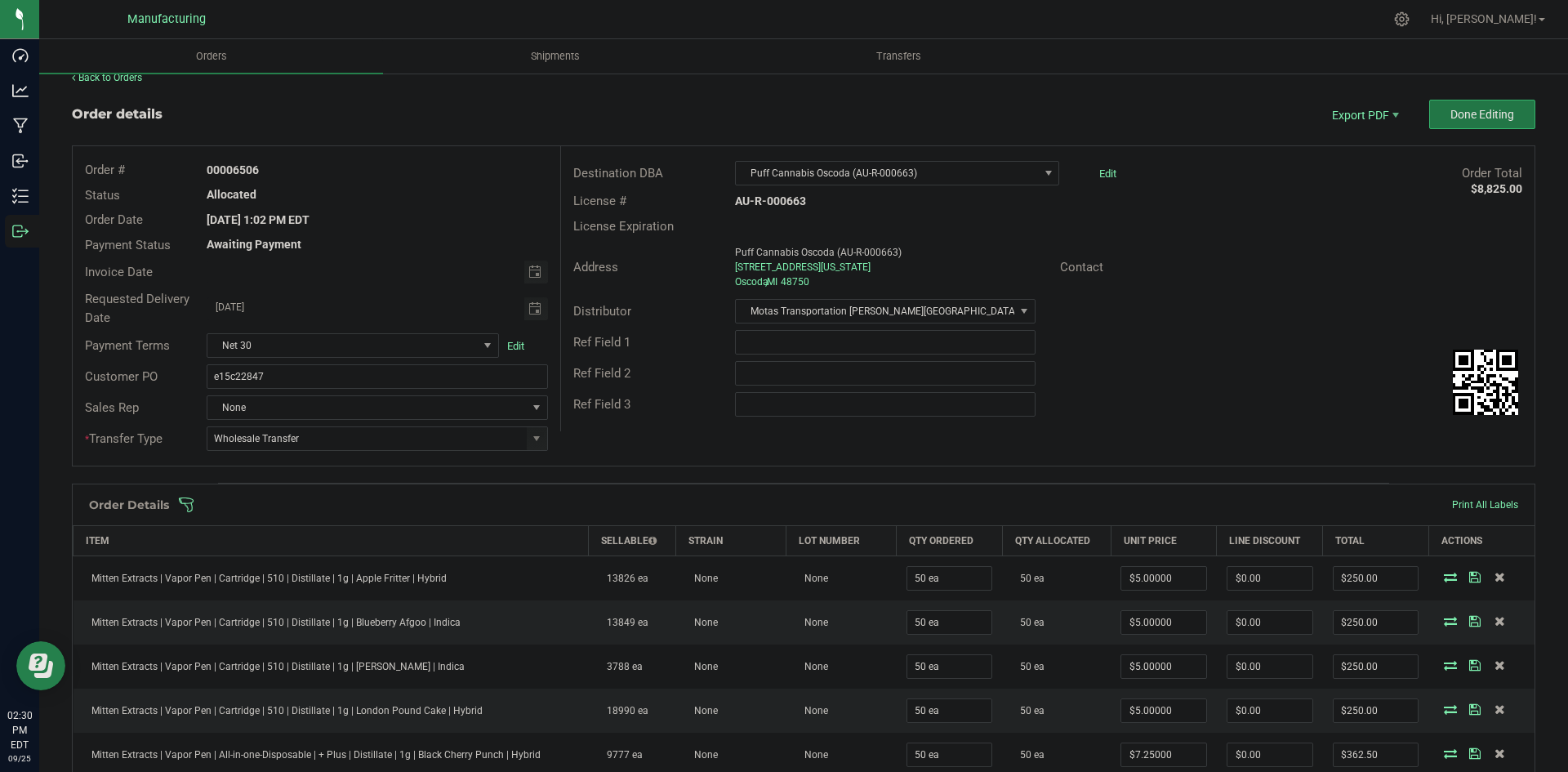
click at [1447, 122] on button "Done Editing" at bounding box center [1482, 114] width 106 height 30
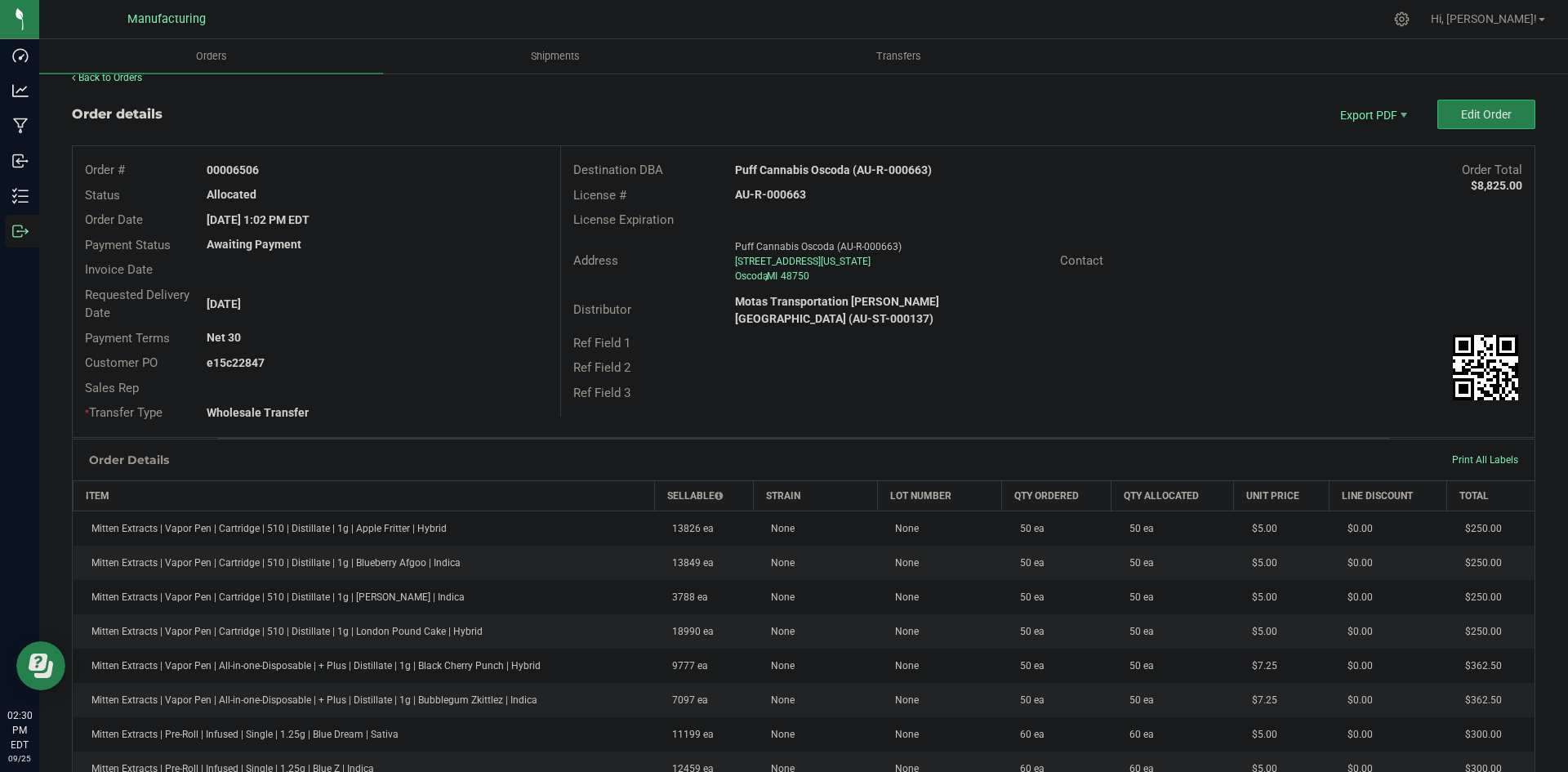
click at [835, 174] on strong "Puff Cannabis Oscoda (AU-R-000663)" at bounding box center [834, 170] width 197 height 13
click at [836, 174] on strong "Puff Cannabis Oscoda (AU-R-000663)" at bounding box center [834, 170] width 197 height 13
copy strong "Puff Cannabis Oscoda (AU-R-000663)"
click at [774, 189] on strong "AU-R-000663" at bounding box center [771, 194] width 71 height 13
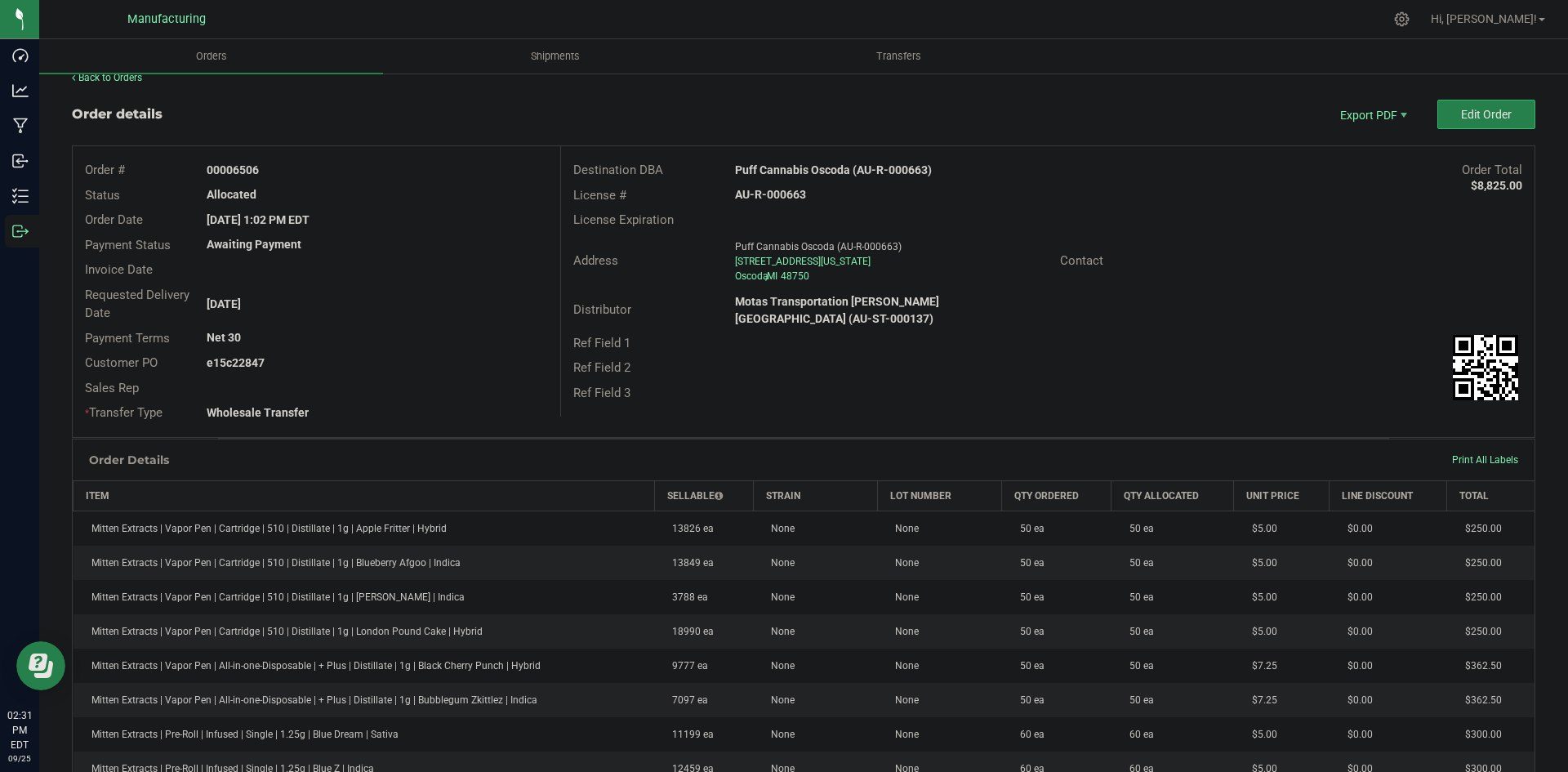
click at [774, 189] on strong "AU-R-000663" at bounding box center [771, 194] width 71 height 13
click at [775, 189] on strong "AU-R-000663" at bounding box center [771, 194] width 71 height 13
copy strong "AU-R-000663"
drag, startPoint x: 233, startPoint y: 167, endPoint x: 432, endPoint y: 171, distance: 199.0
click at [409, 169] on div "00006506" at bounding box center [377, 171] width 365 height 17
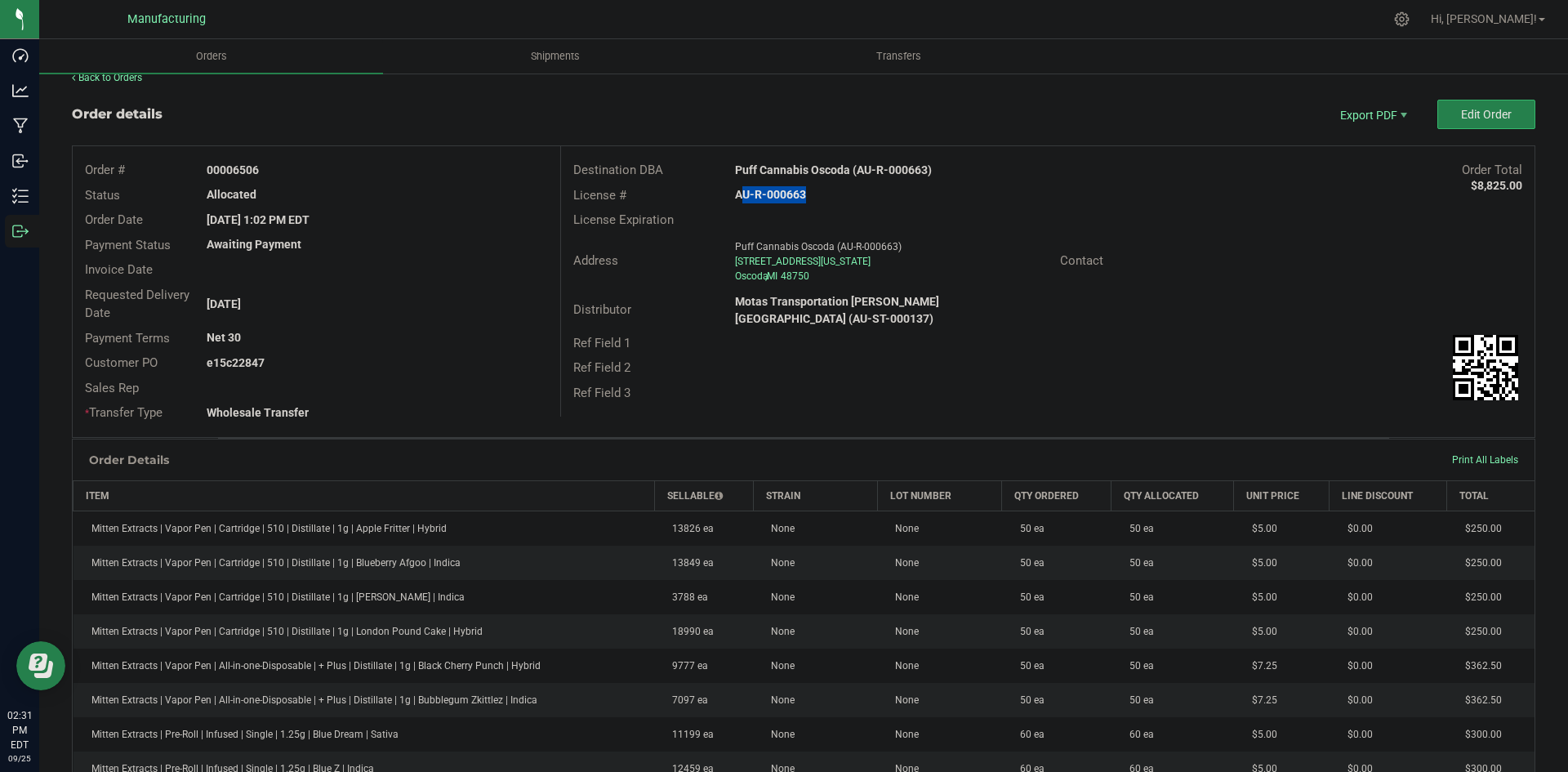
copy strong "6506"
drag, startPoint x: 290, startPoint y: 367, endPoint x: 545, endPoint y: 387, distance: 255.8
click at [530, 387] on div "Order # 00006506 Status Allocated Order Date Sep 23, 2025 1:02 PM EDT Payment S…" at bounding box center [316, 291] width 488 height 291
copy div "22847 Sales Rep"
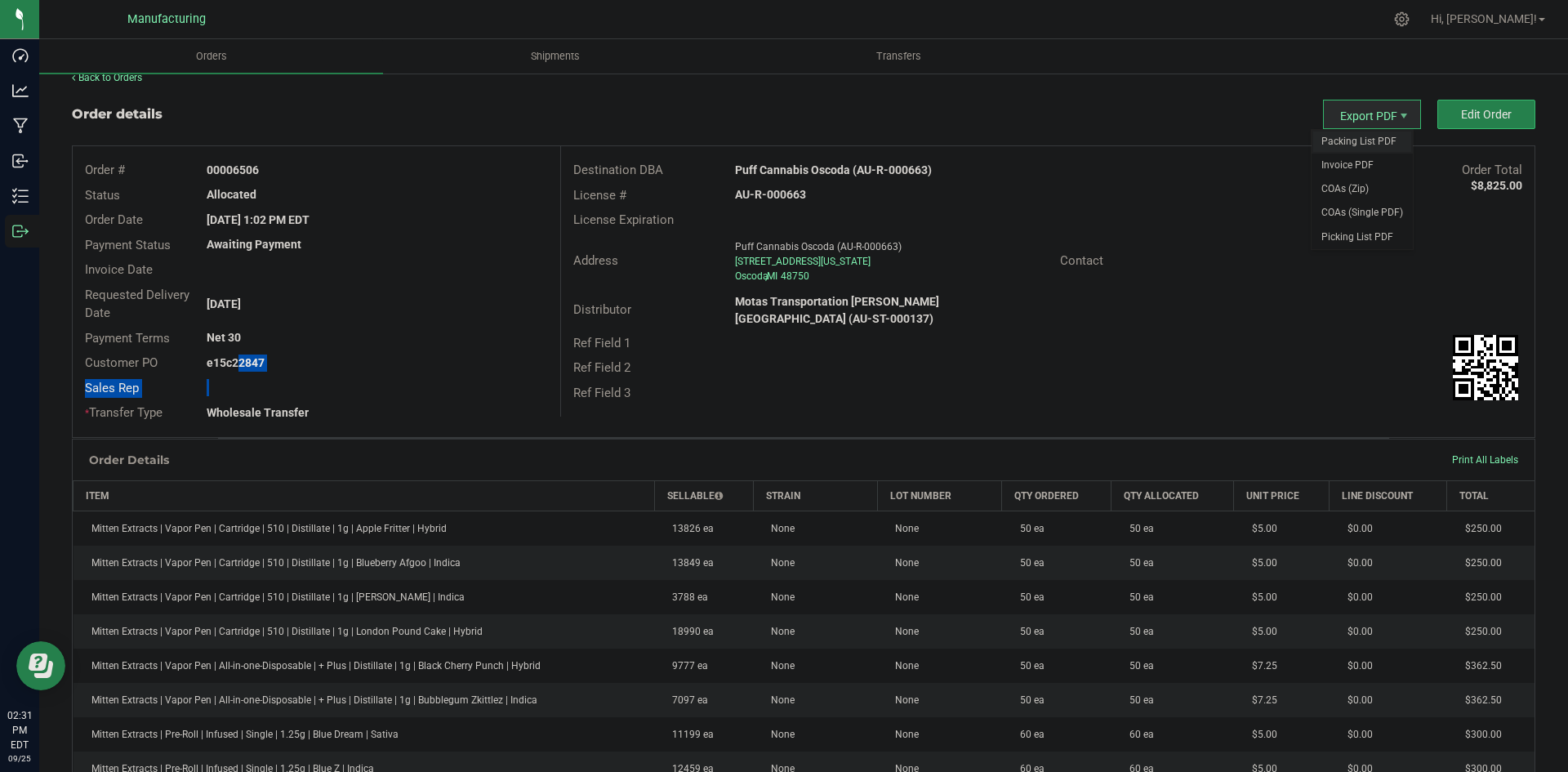
click at [1360, 132] on span "Packing List PDF" at bounding box center [1362, 142] width 101 height 24
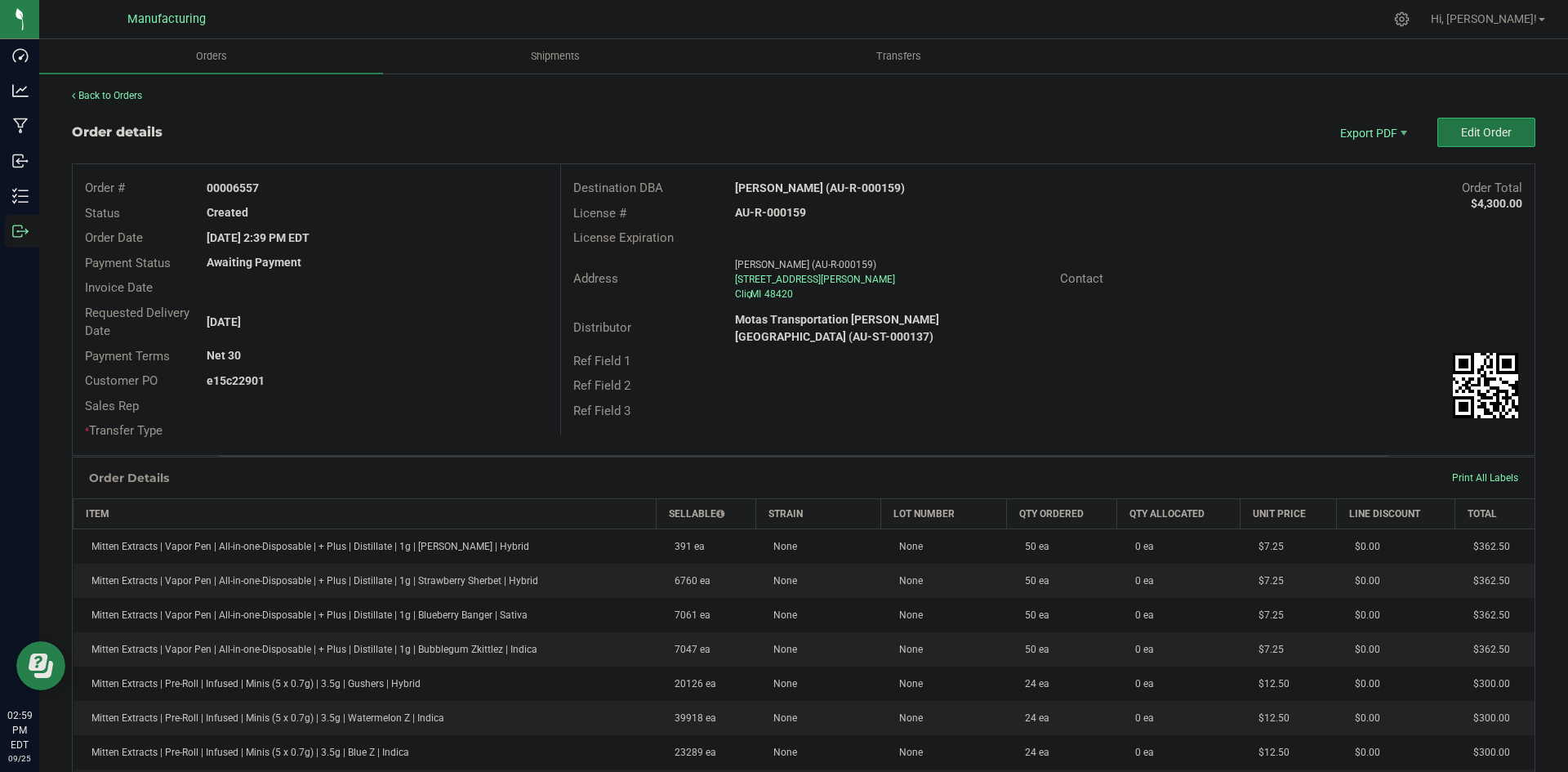
click at [1451, 141] on button "Edit Order" at bounding box center [1487, 132] width 98 height 30
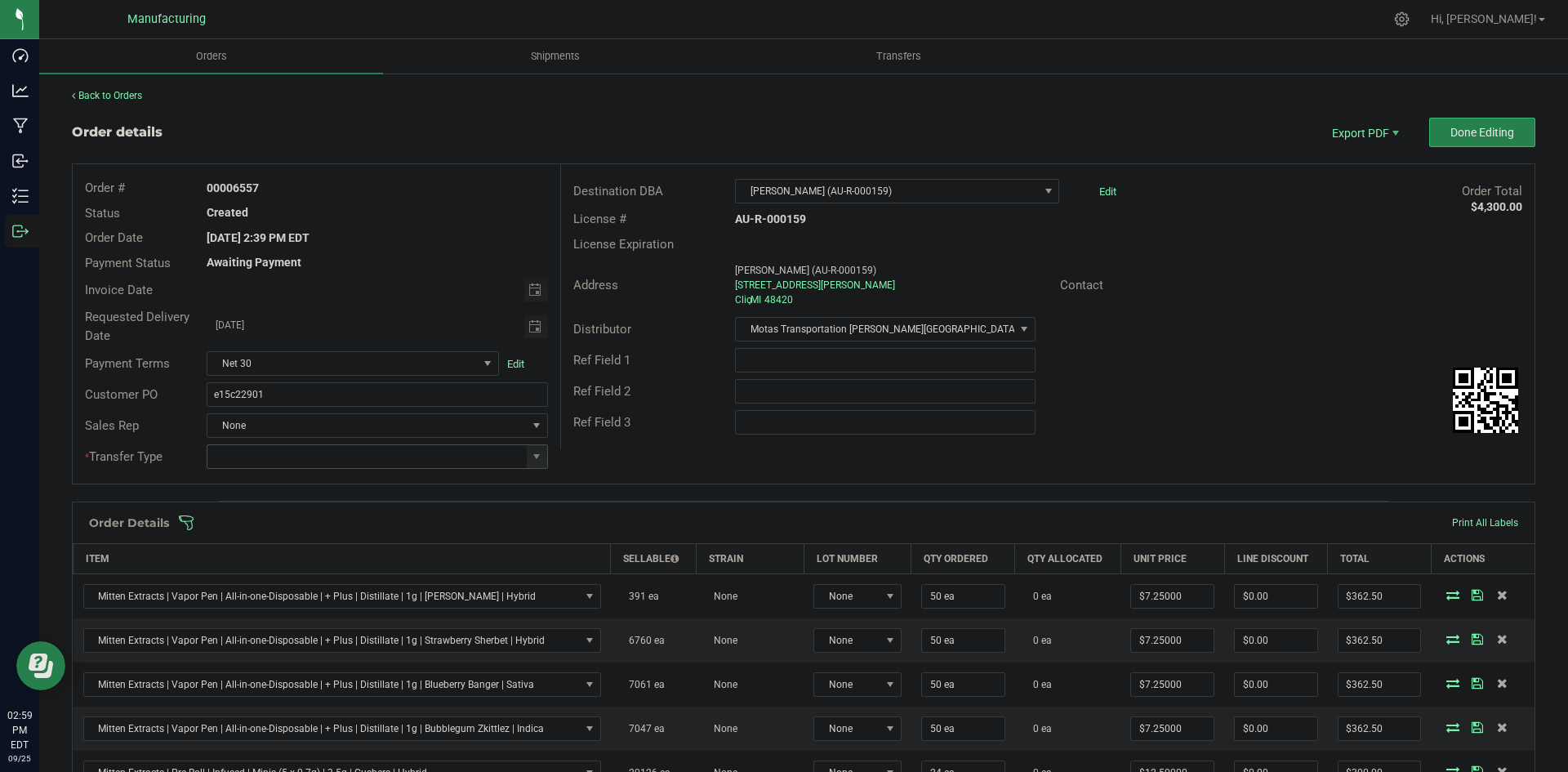
click at [532, 461] on span at bounding box center [536, 456] width 13 height 13
click at [259, 585] on li "Wholesale Transfer" at bounding box center [375, 594] width 337 height 28
type input "Wholesale Transfer"
click at [748, 462] on div "Order # 00006557 Status Created Order Date [DATE] 2:39 PM EDT Payment Status Aw…" at bounding box center [804, 324] width 1462 height 320
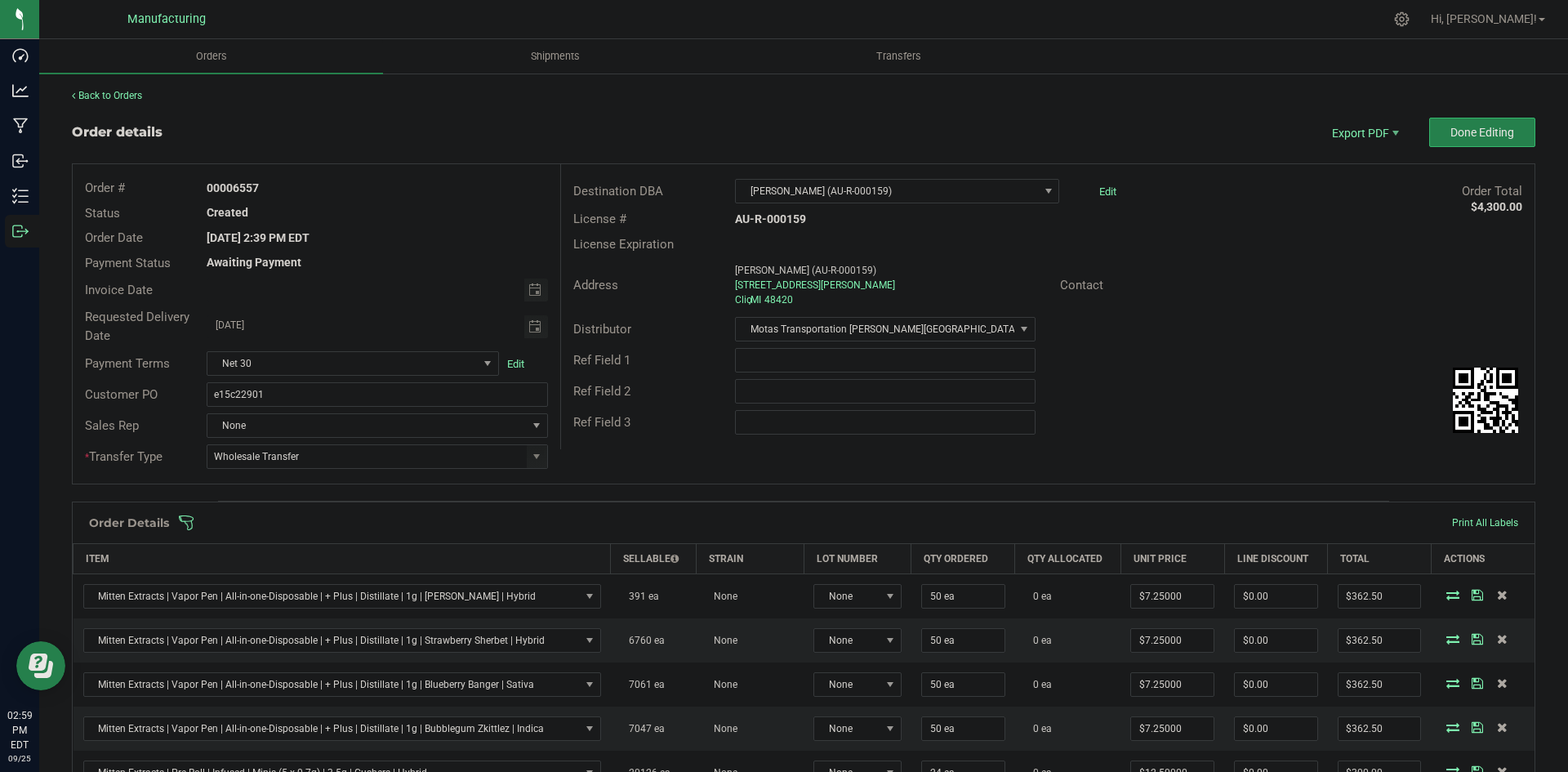
click at [667, 523] on span at bounding box center [910, 523] width 1464 height 16
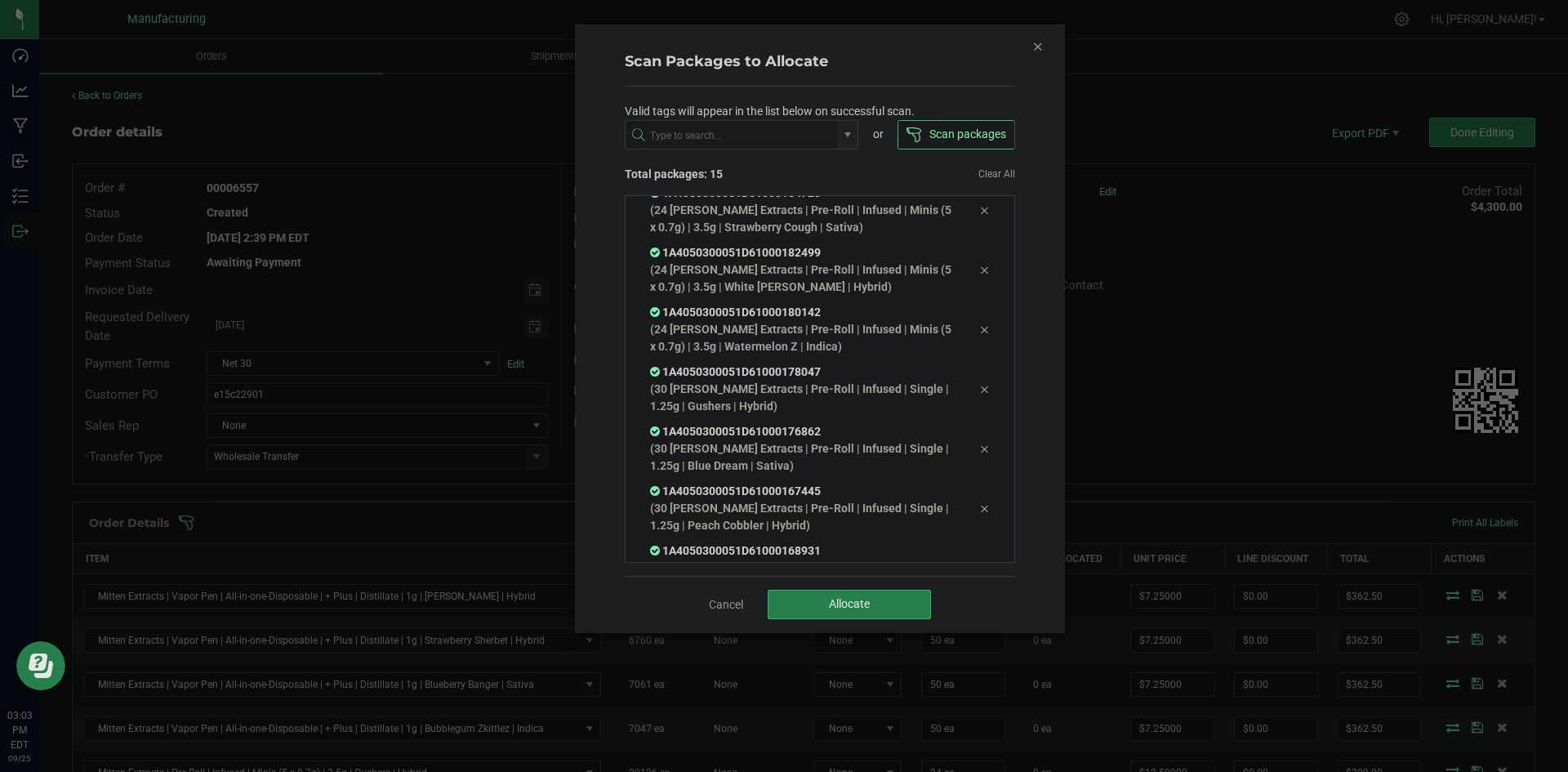
scroll to position [621, 0]
click at [885, 592] on button "Allocate" at bounding box center [849, 604] width 164 height 30
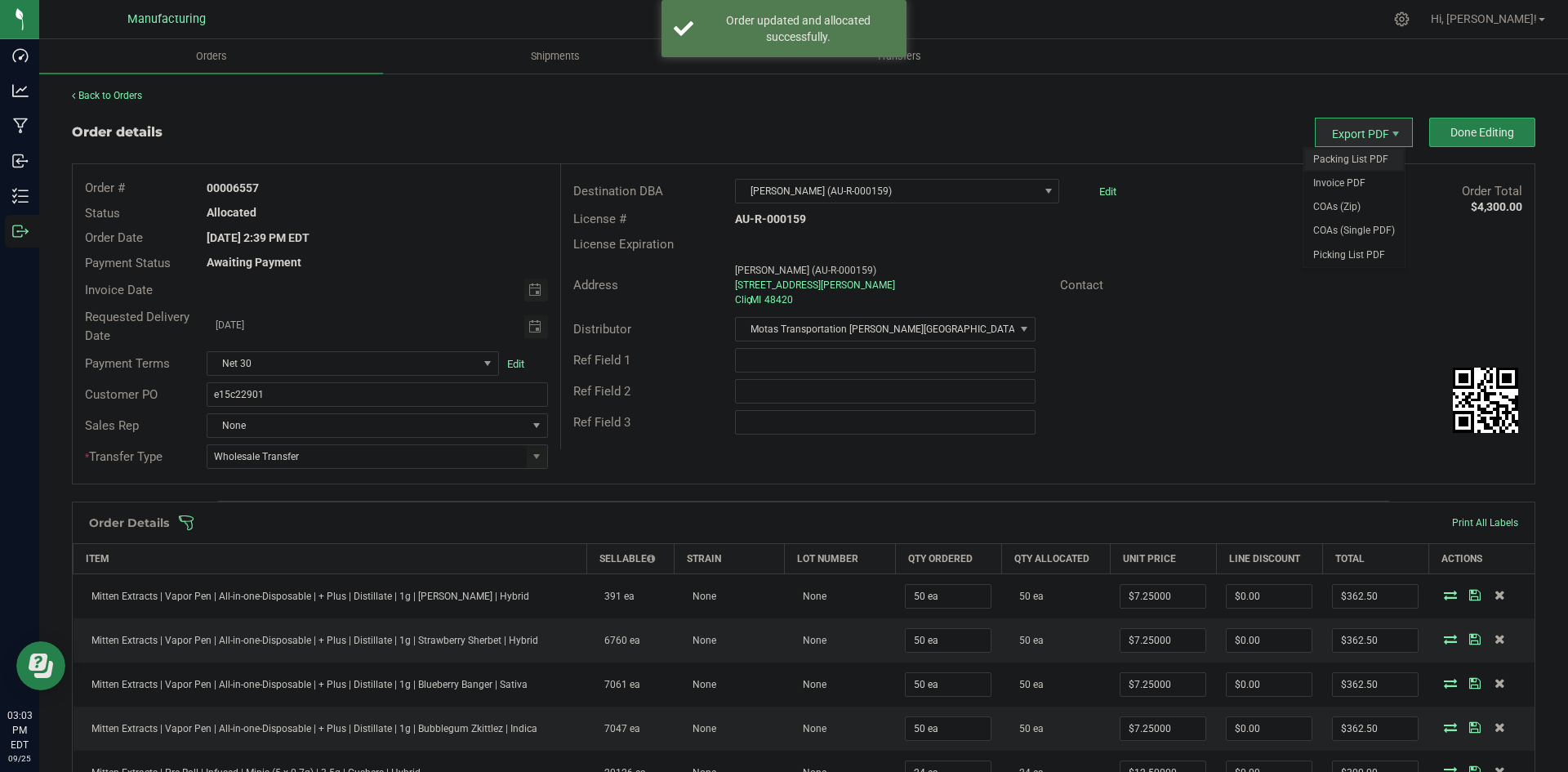
click at [1336, 149] on span "Packing List PDF" at bounding box center [1353, 159] width 101 height 24
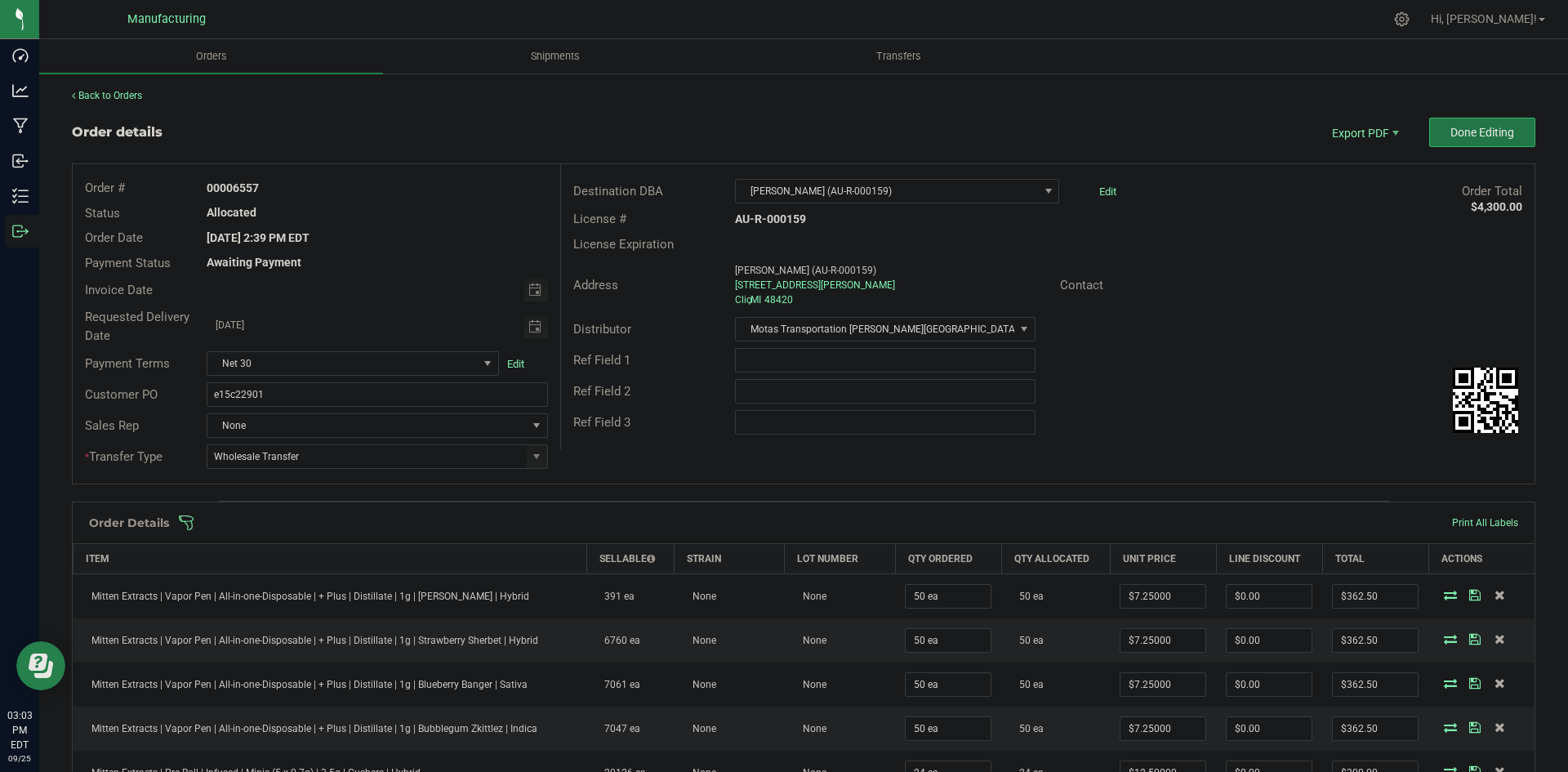
click at [1489, 138] on span "Done Editing" at bounding box center [1482, 131] width 64 height 13
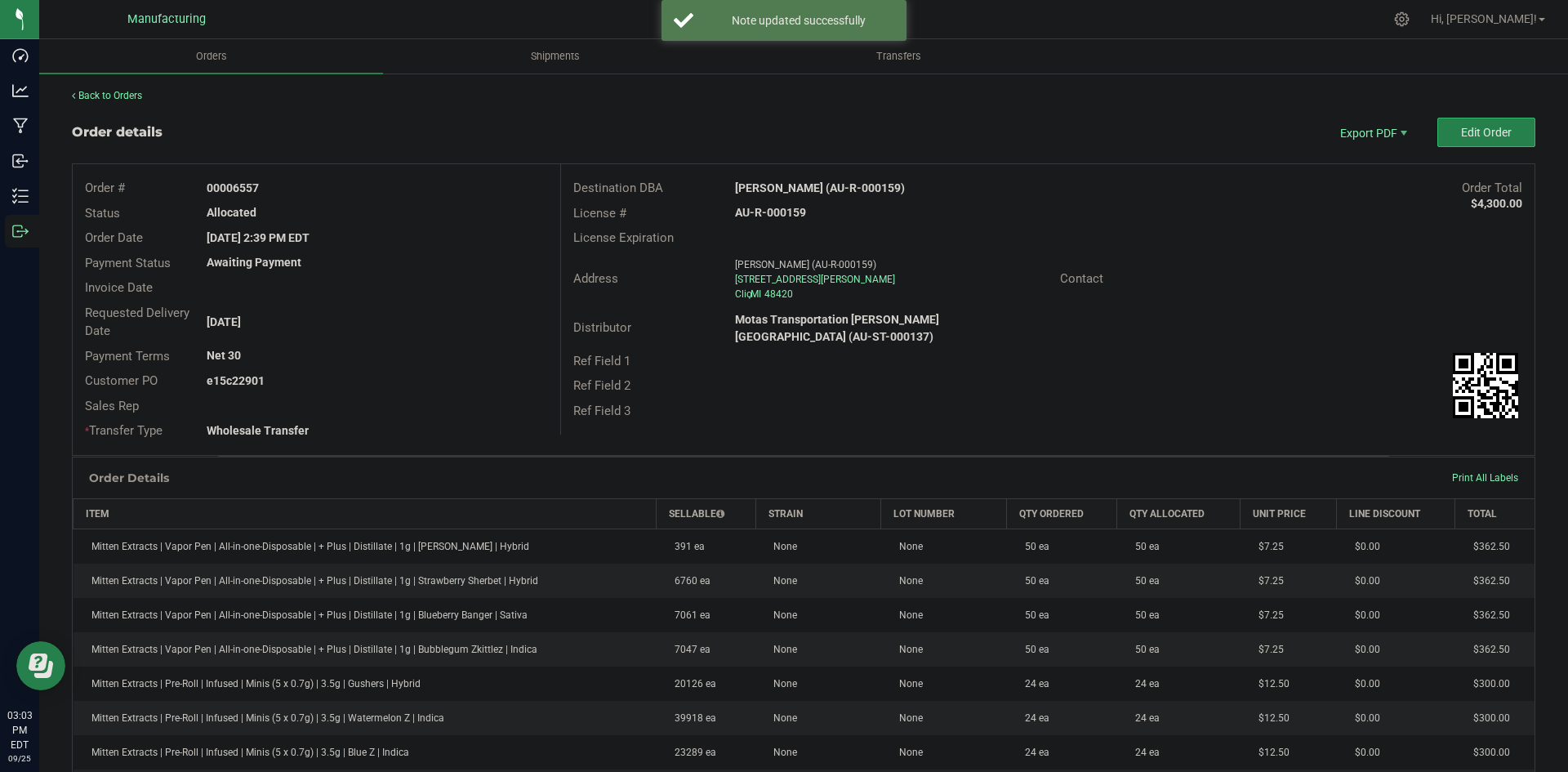
click at [771, 185] on strong "[PERSON_NAME] (AU-R-000159)" at bounding box center [820, 187] width 170 height 13
copy strong "[PERSON_NAME] (AU-R-000159)"
click at [767, 212] on strong "AU-R-000159" at bounding box center [771, 212] width 71 height 13
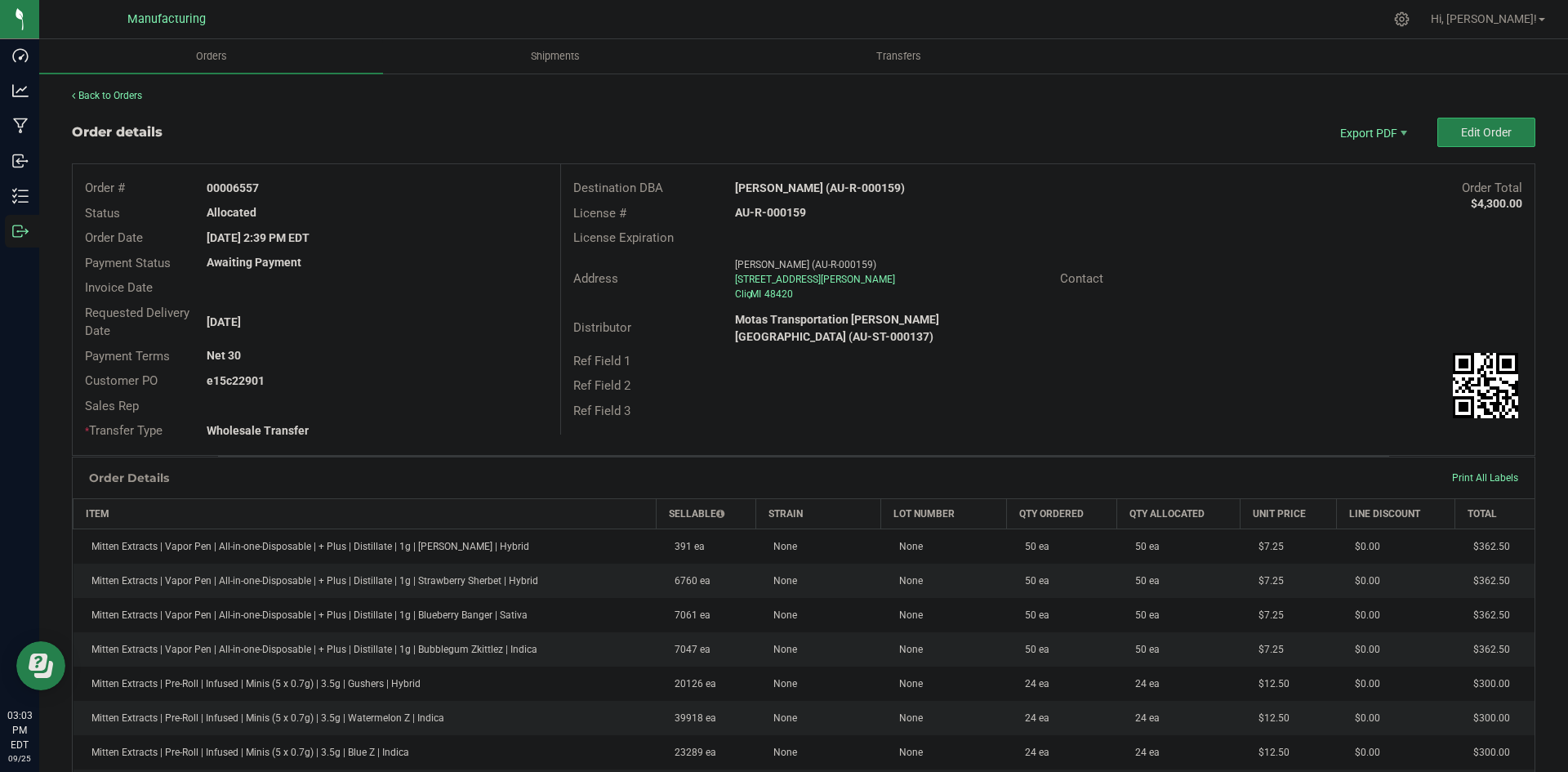
click at [767, 212] on strong "AU-R-000159" at bounding box center [771, 212] width 71 height 13
copy strong "AU-R-000159"
drag, startPoint x: 232, startPoint y: 183, endPoint x: 507, endPoint y: 200, distance: 275.5
click at [395, 195] on div "00006557" at bounding box center [377, 188] width 365 height 17
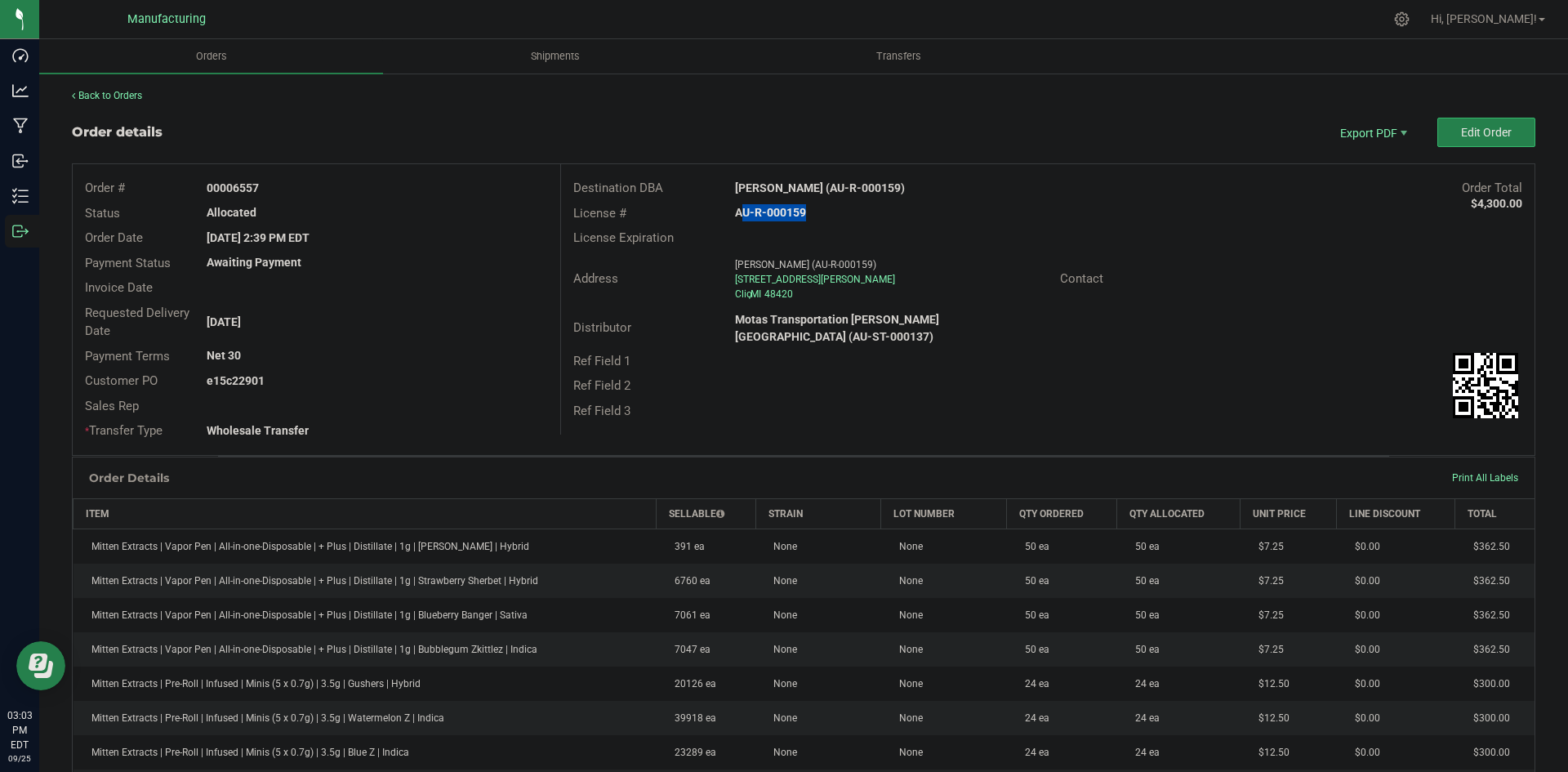
copy strong "6557"
drag, startPoint x: 232, startPoint y: 381, endPoint x: 550, endPoint y: 391, distance: 318.2
click at [463, 387] on div "e15c22901" at bounding box center [377, 381] width 365 height 17
copy strong "22901"
